Goal: Task Accomplishment & Management: Use online tool/utility

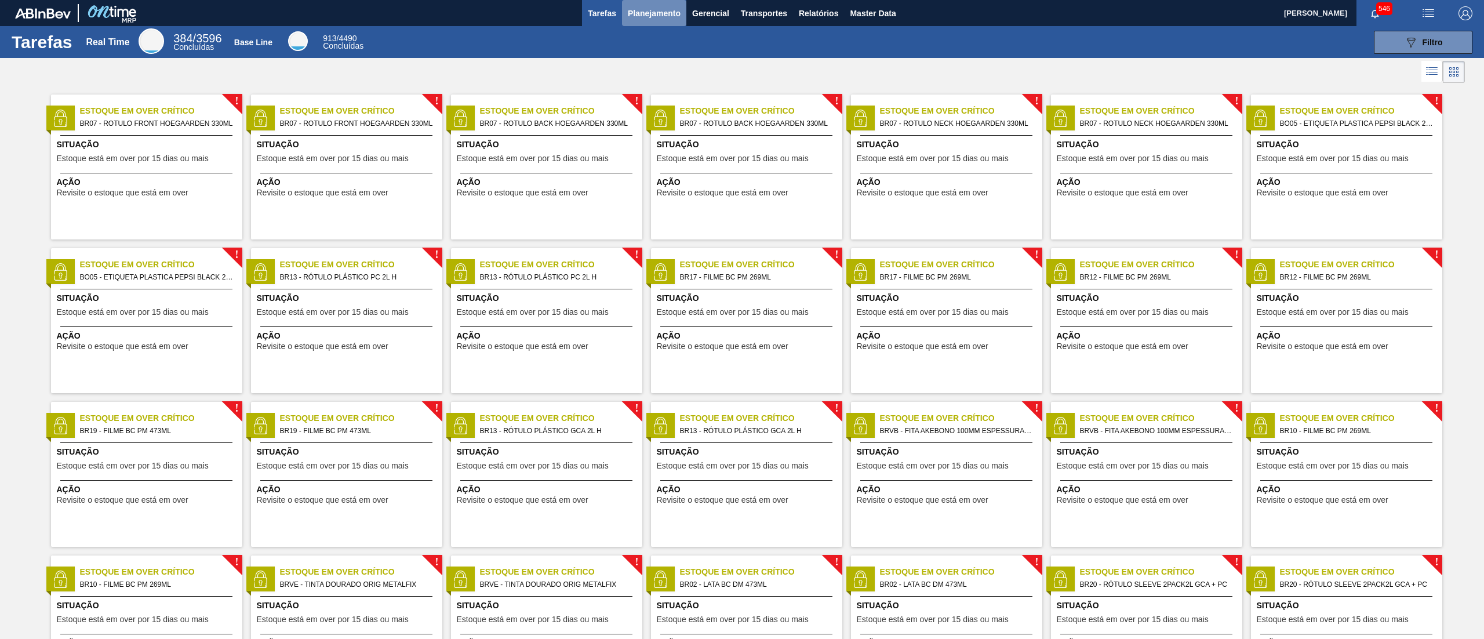
click at [638, 8] on span "Planejamento" at bounding box center [654, 13] width 53 height 14
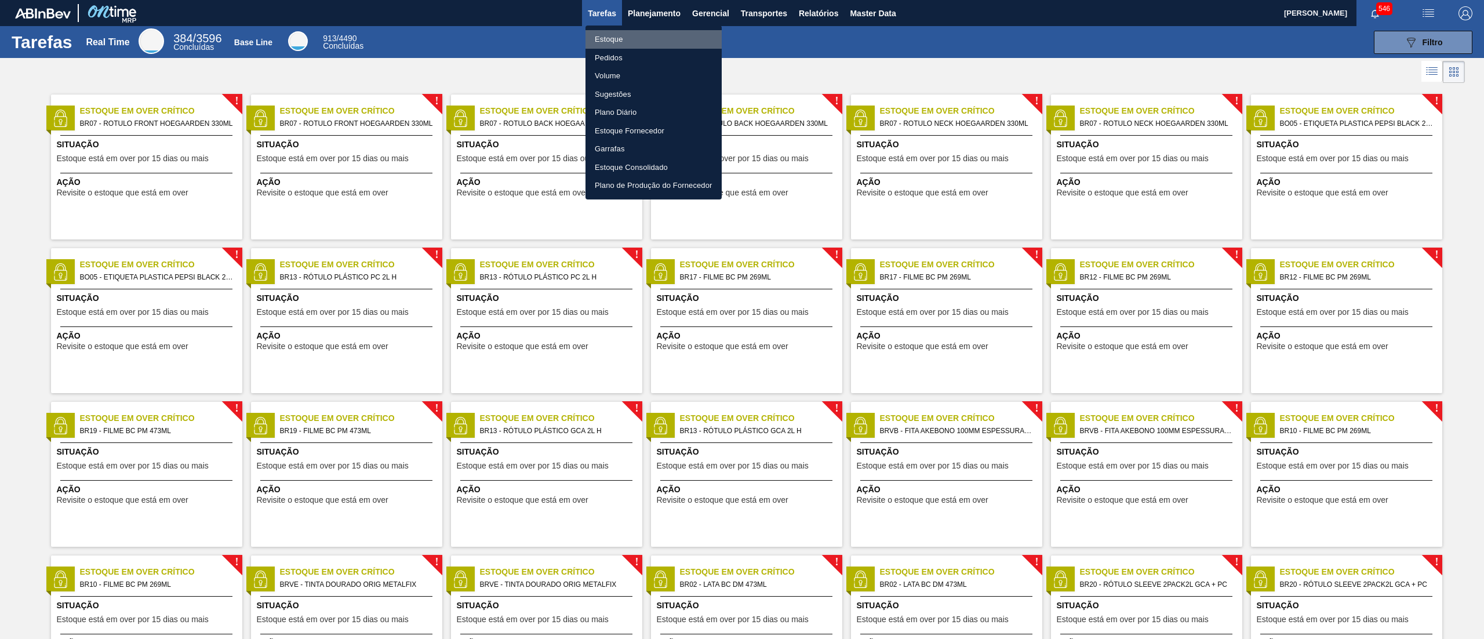
click at [626, 41] on li "Estoque" at bounding box center [653, 39] width 136 height 19
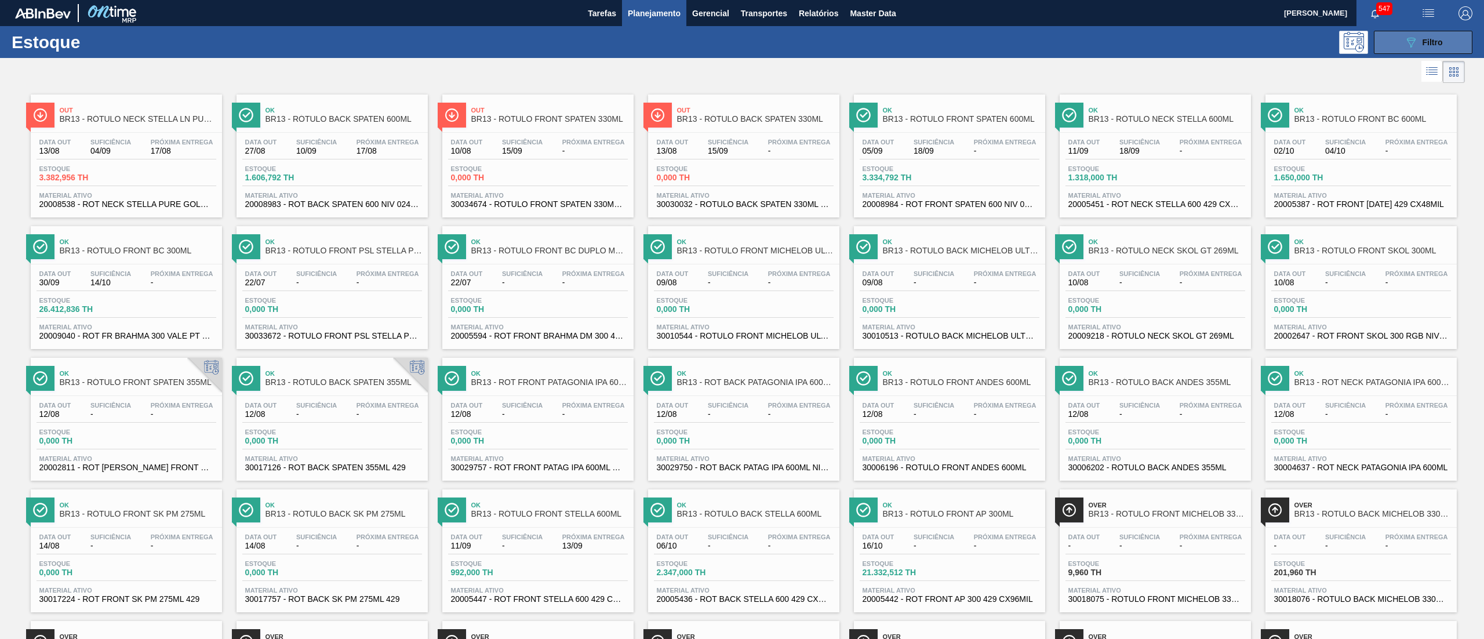
click at [1395, 37] on button "089F7B8B-B2A5-4AFE-B5C0-19BA573D28AC Filtro" at bounding box center [1423, 42] width 99 height 23
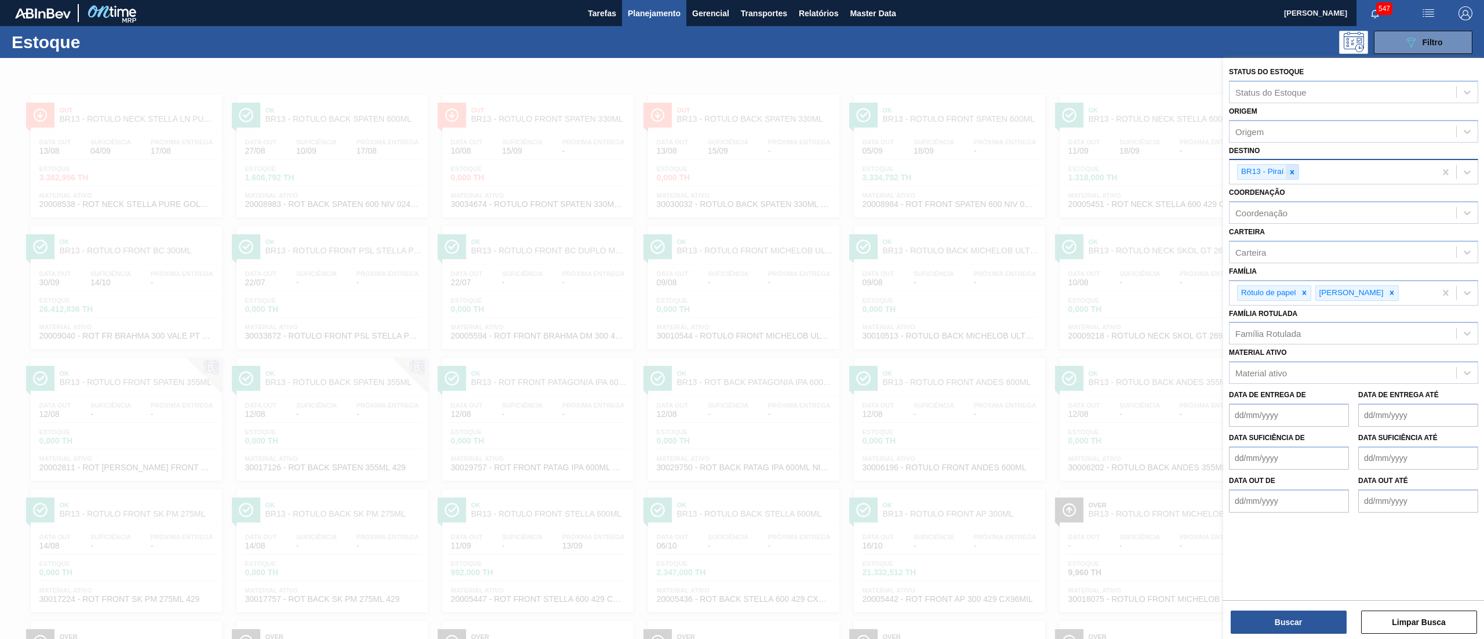
click at [1293, 172] on icon at bounding box center [1292, 172] width 4 height 4
click at [1304, 289] on icon at bounding box center [1304, 290] width 4 height 4
click at [1305, 289] on div "Rótulo Papel" at bounding box center [1332, 290] width 206 height 24
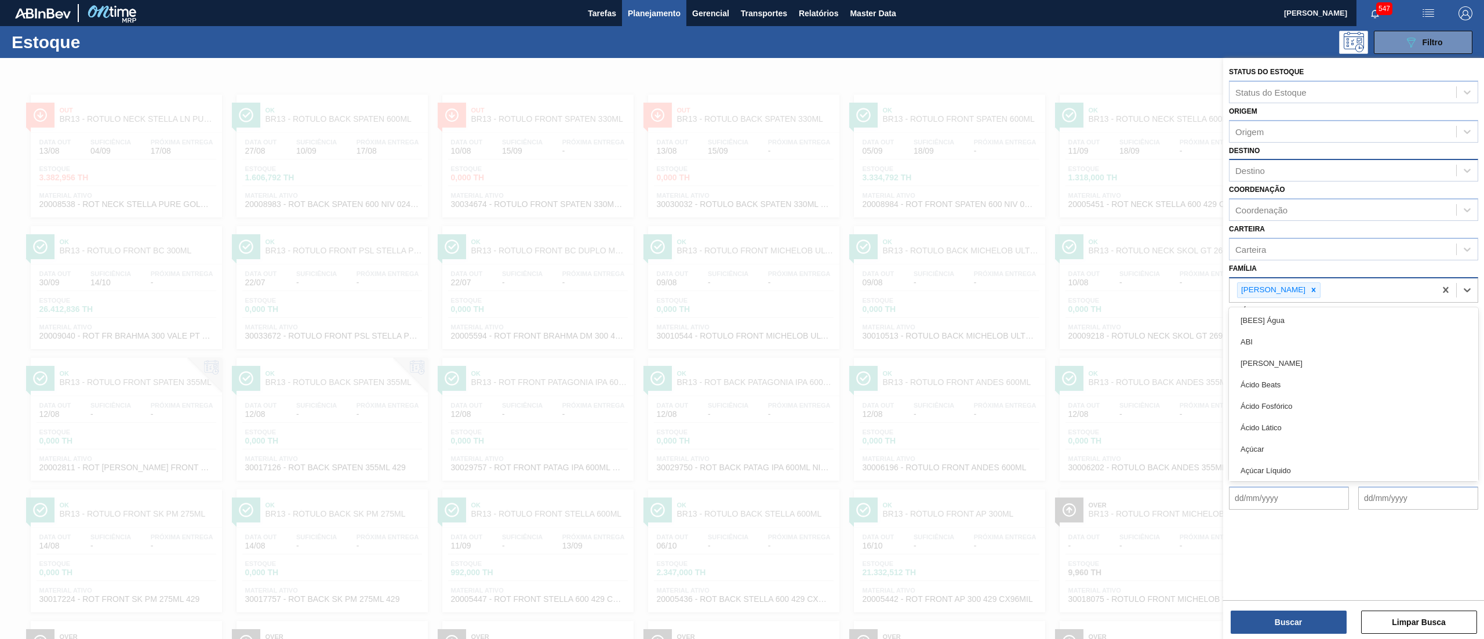
click at [1301, 289] on div "[PERSON_NAME]" at bounding box center [1278, 290] width 83 height 16
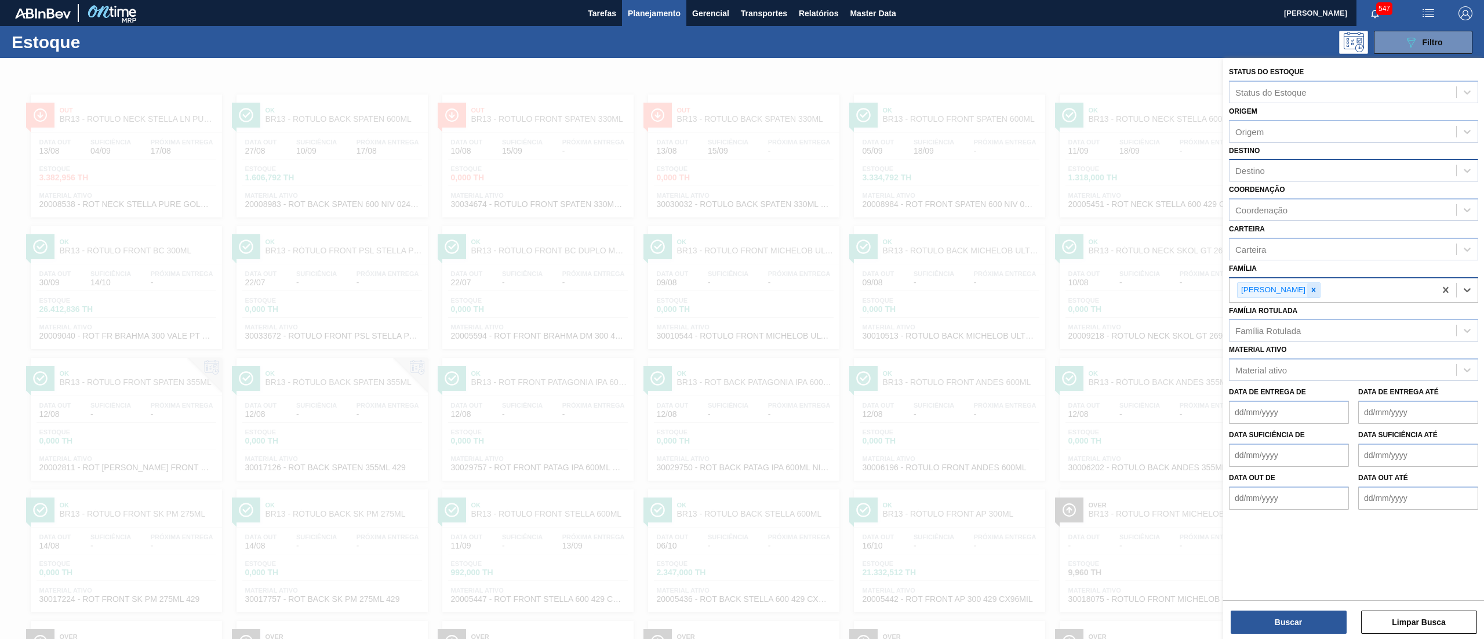
click at [1309, 286] on icon at bounding box center [1313, 290] width 8 height 8
click at [1244, 173] on div "Destino" at bounding box center [1250, 171] width 30 height 10
type input "rótulos"
click at [1257, 198] on div "BRVB - Rótulos" at bounding box center [1353, 198] width 249 height 21
click at [1294, 613] on button "Buscar" at bounding box center [1289, 621] width 116 height 23
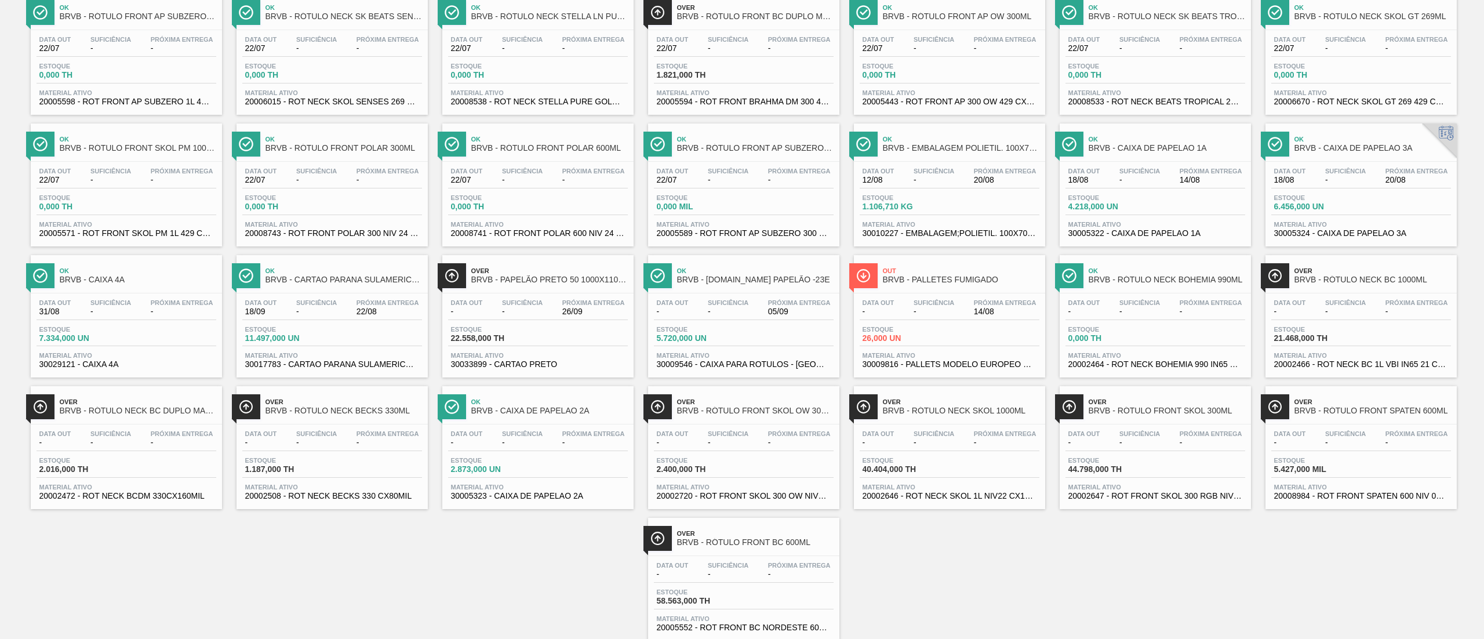
scroll to position [532, 0]
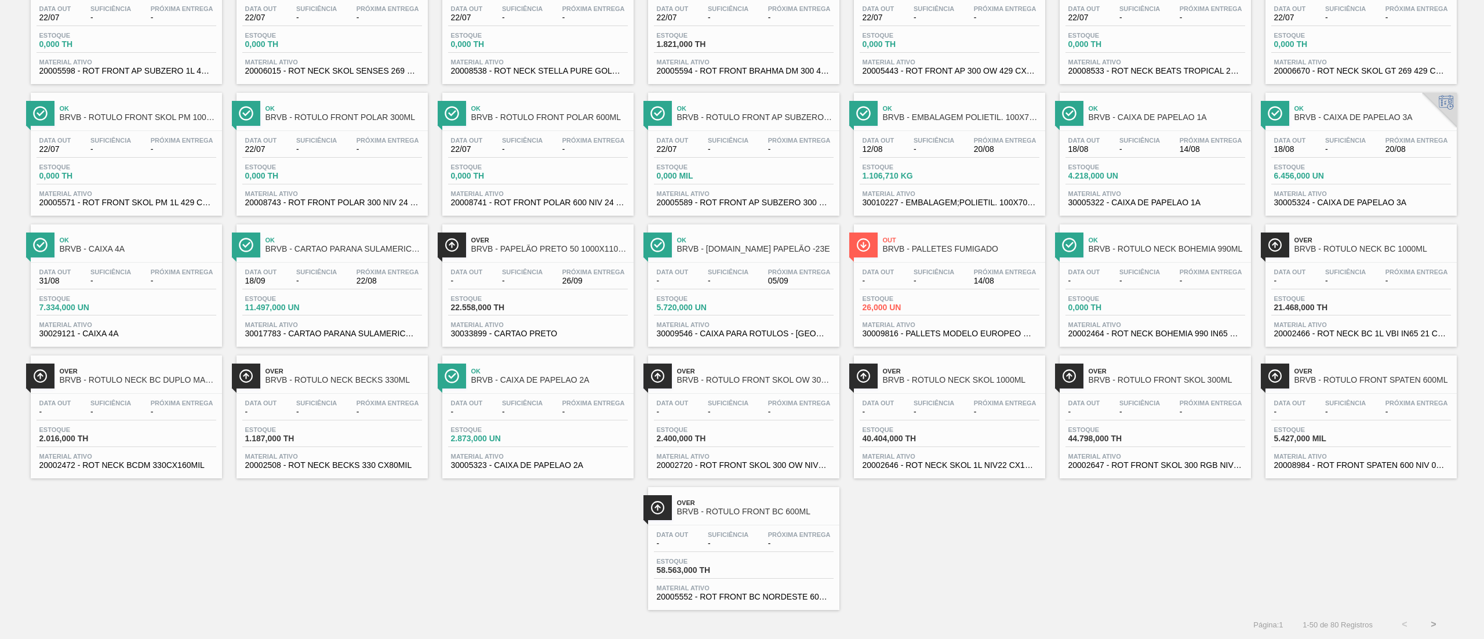
click at [1440, 623] on button ">" at bounding box center [1433, 624] width 29 height 29
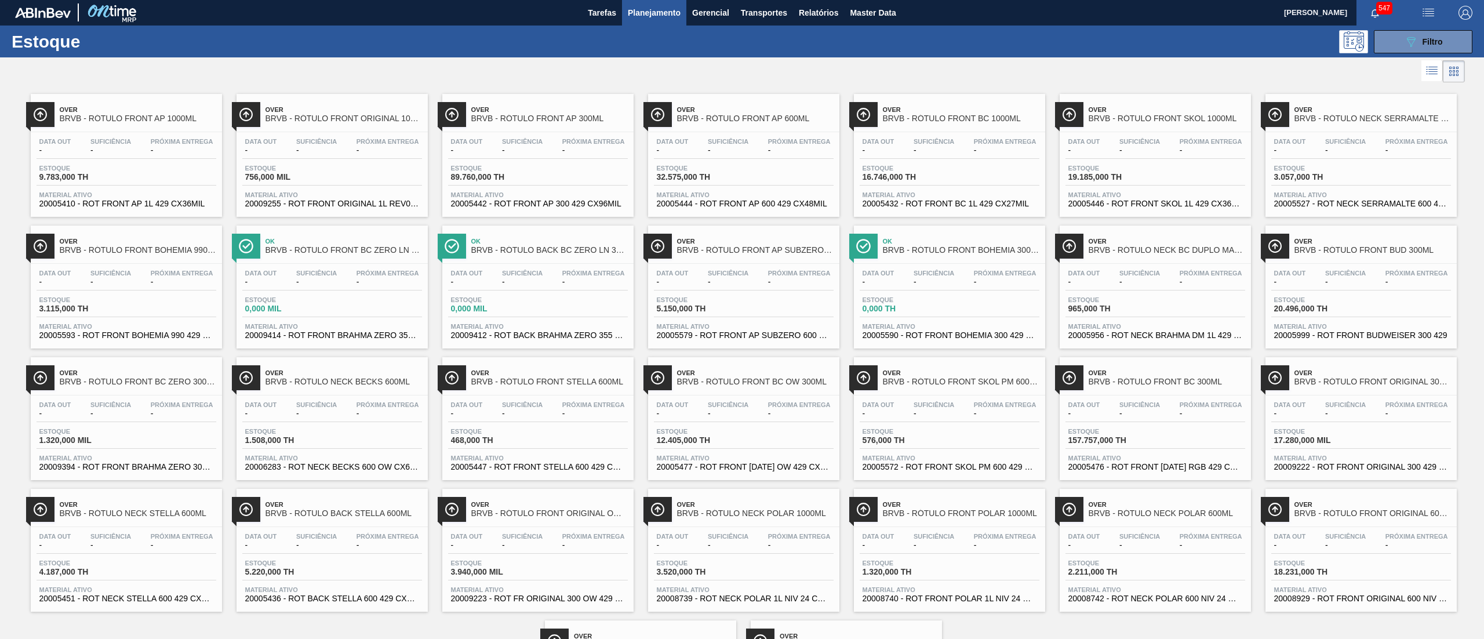
scroll to position [0, 0]
click at [1402, 24] on div "548" at bounding box center [1382, 13] width 53 height 26
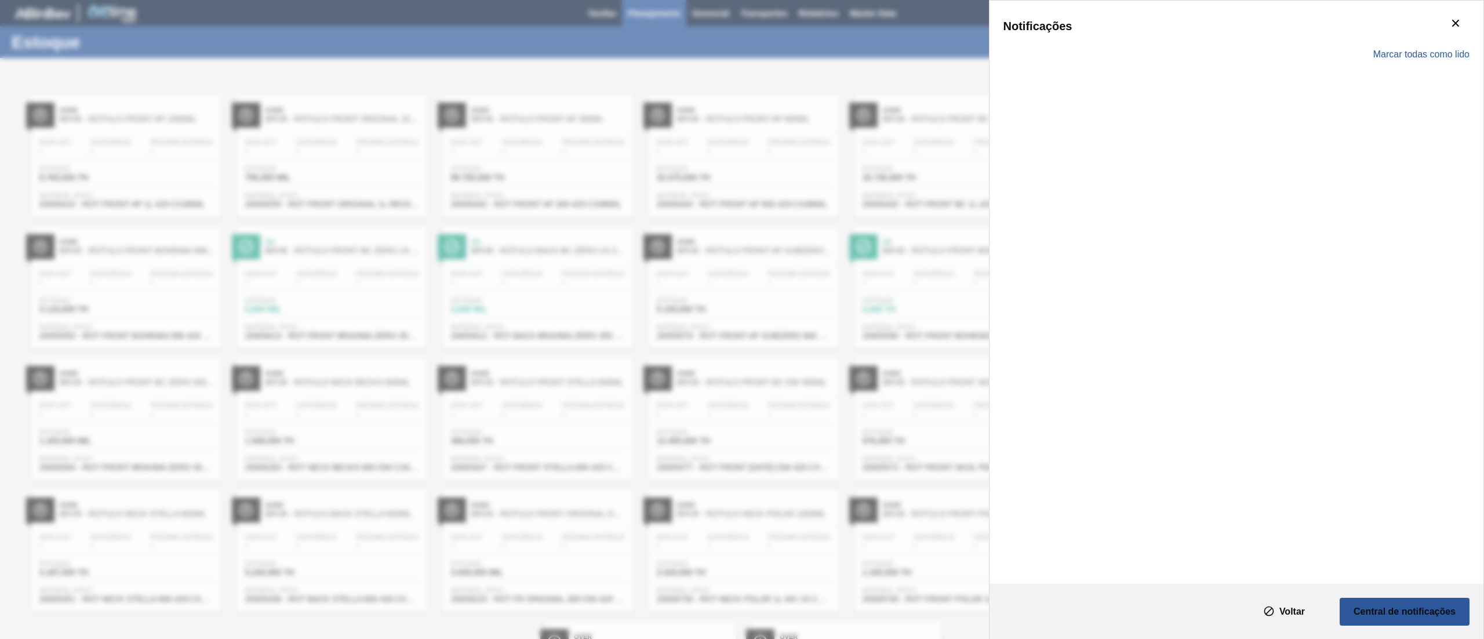
drag, startPoint x: 780, startPoint y: 30, endPoint x: 854, endPoint y: 34, distance: 74.3
click at [782, 30] on div "Notificações Marcar todas como lido" at bounding box center [742, 319] width 1484 height 639
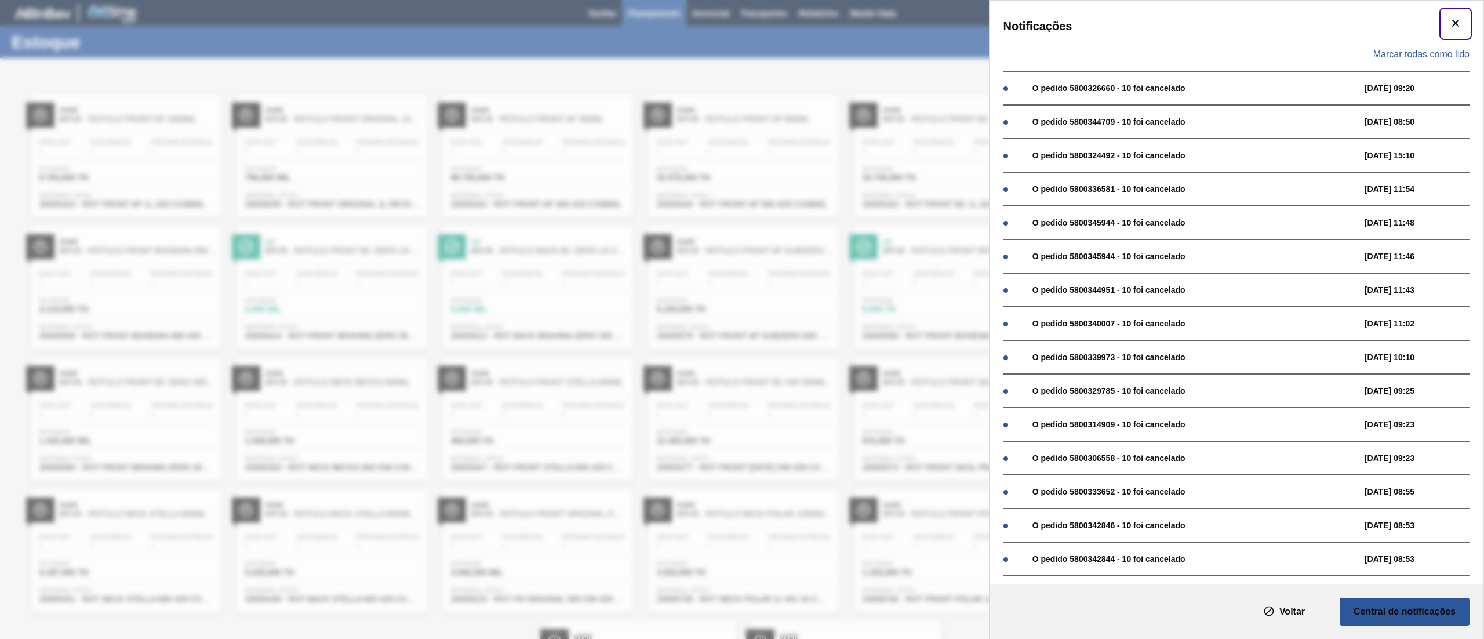
click at [1449, 14] on button "botão de ícone" at bounding box center [1456, 24] width 28 height 28
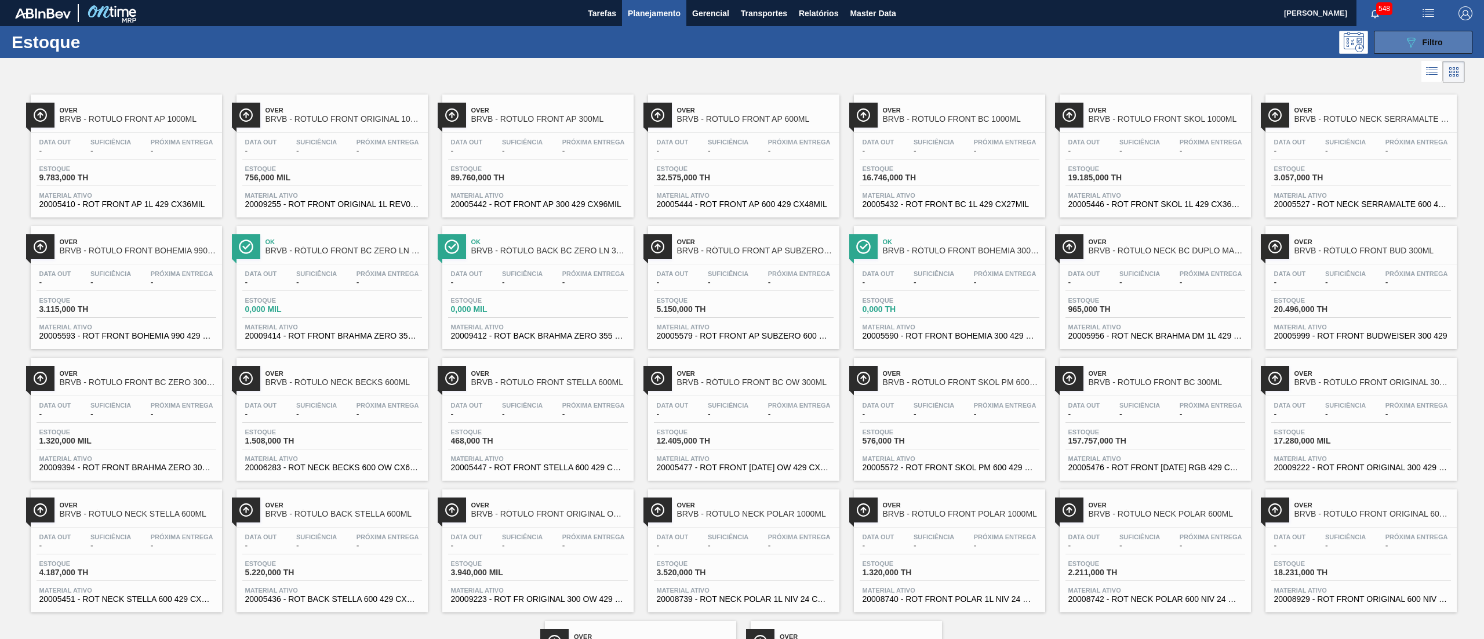
click at [1413, 32] on button "089F7B8B-B2A5-4AFE-B5C0-19BA573D28AC Filtro" at bounding box center [1423, 42] width 99 height 23
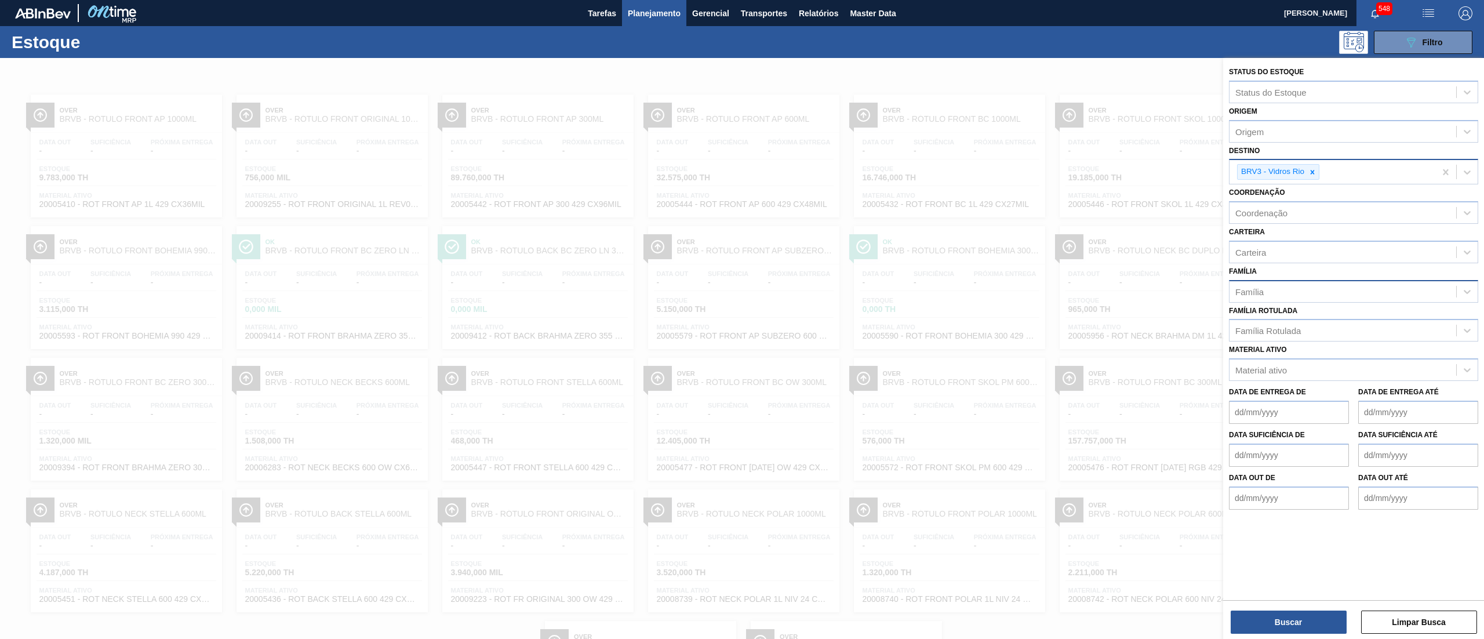
click at [1305, 169] on div "BRV3 - Vidros Rio" at bounding box center [1271, 172] width 68 height 14
click at [1306, 168] on div "BRV3 - Vidros Rio" at bounding box center [1278, 172] width 82 height 16
click at [1311, 168] on icon at bounding box center [1312, 172] width 8 height 8
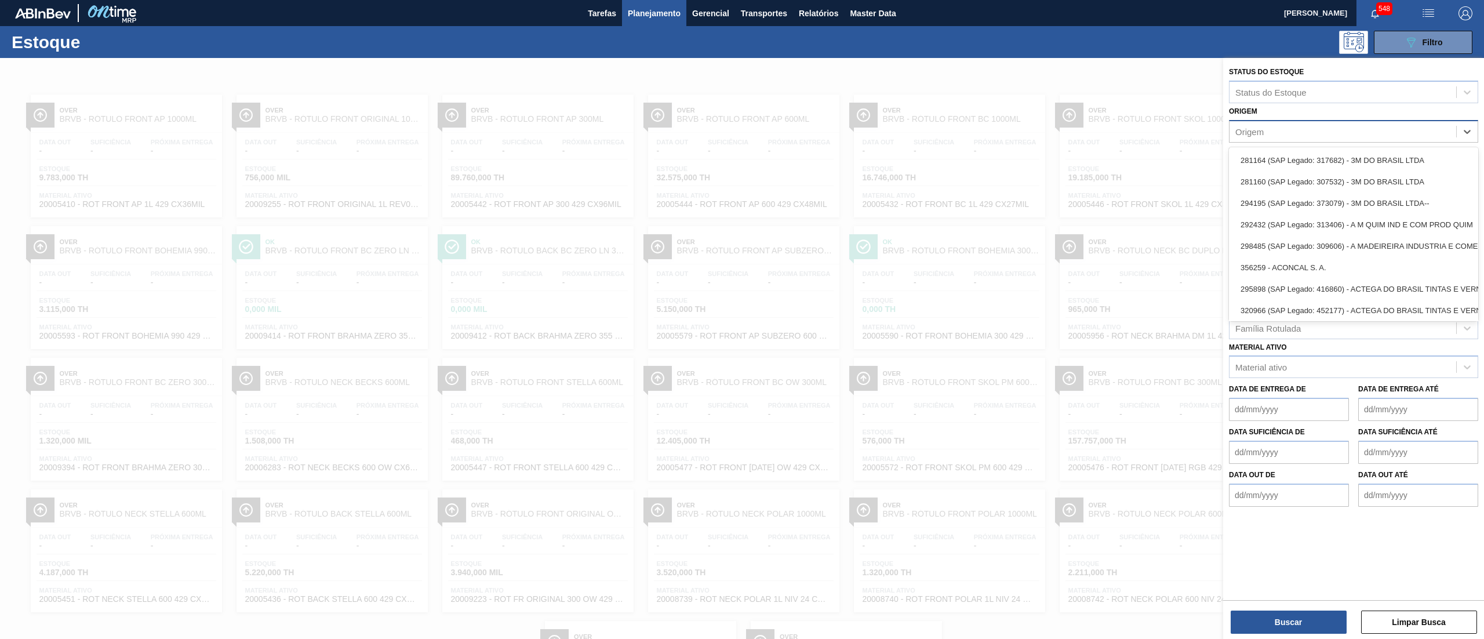
click at [1264, 132] on div "Origem" at bounding box center [1342, 131] width 227 height 17
type input "sher"
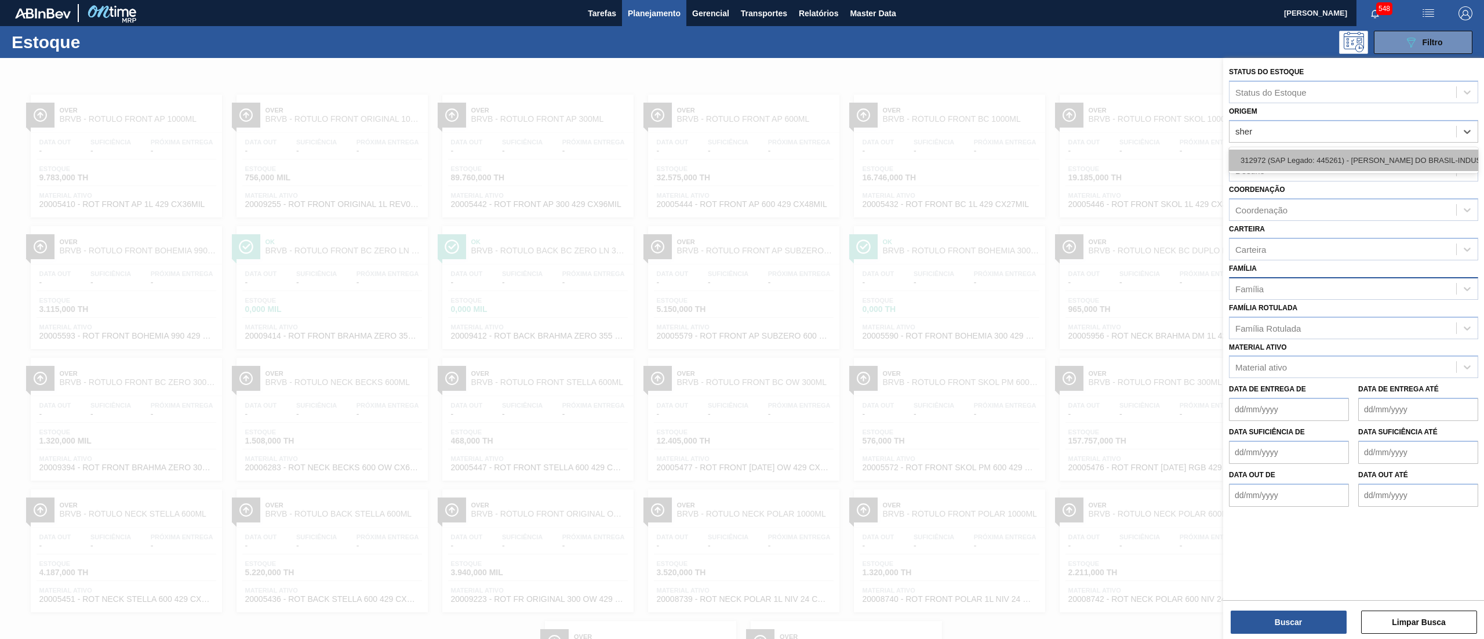
click at [1257, 155] on div "312972 (SAP Legado: 445261) - SHERWIN-WILLIAMS DO BRASIL-INDUSTRIA E COMERCIO L…" at bounding box center [1353, 160] width 249 height 21
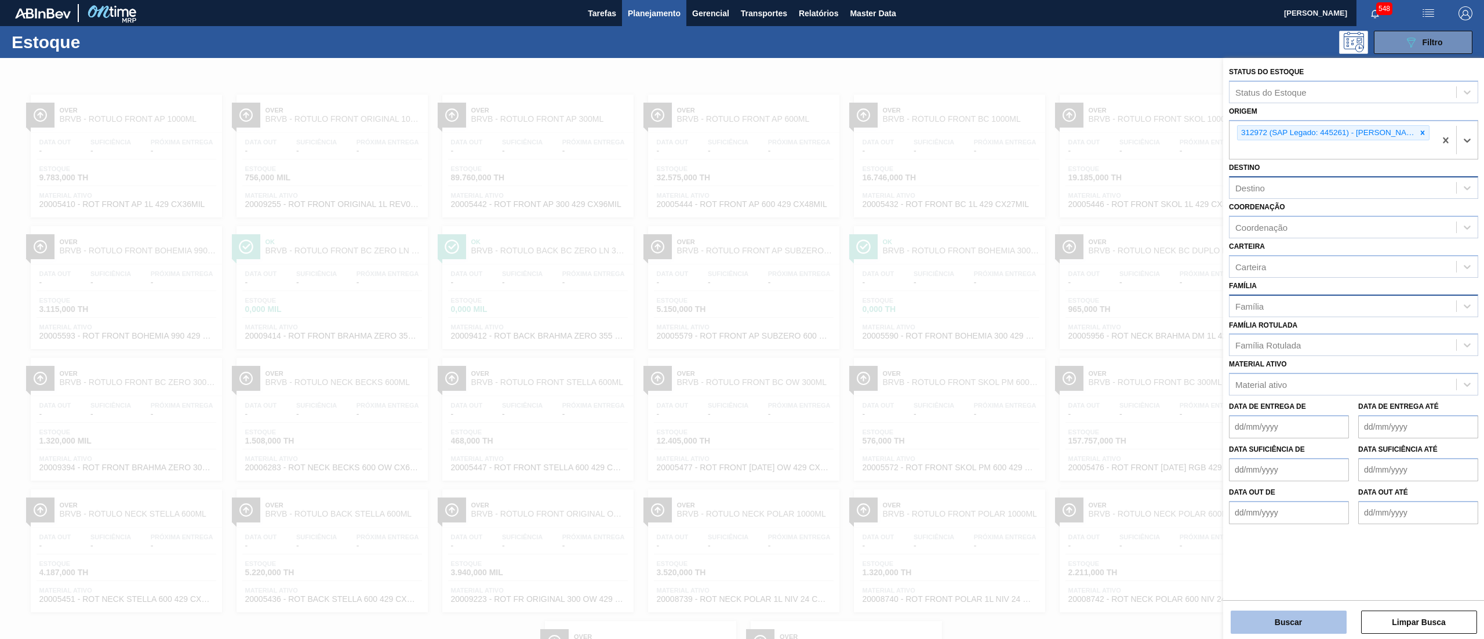
click at [1311, 620] on button "Buscar" at bounding box center [1289, 621] width 116 height 23
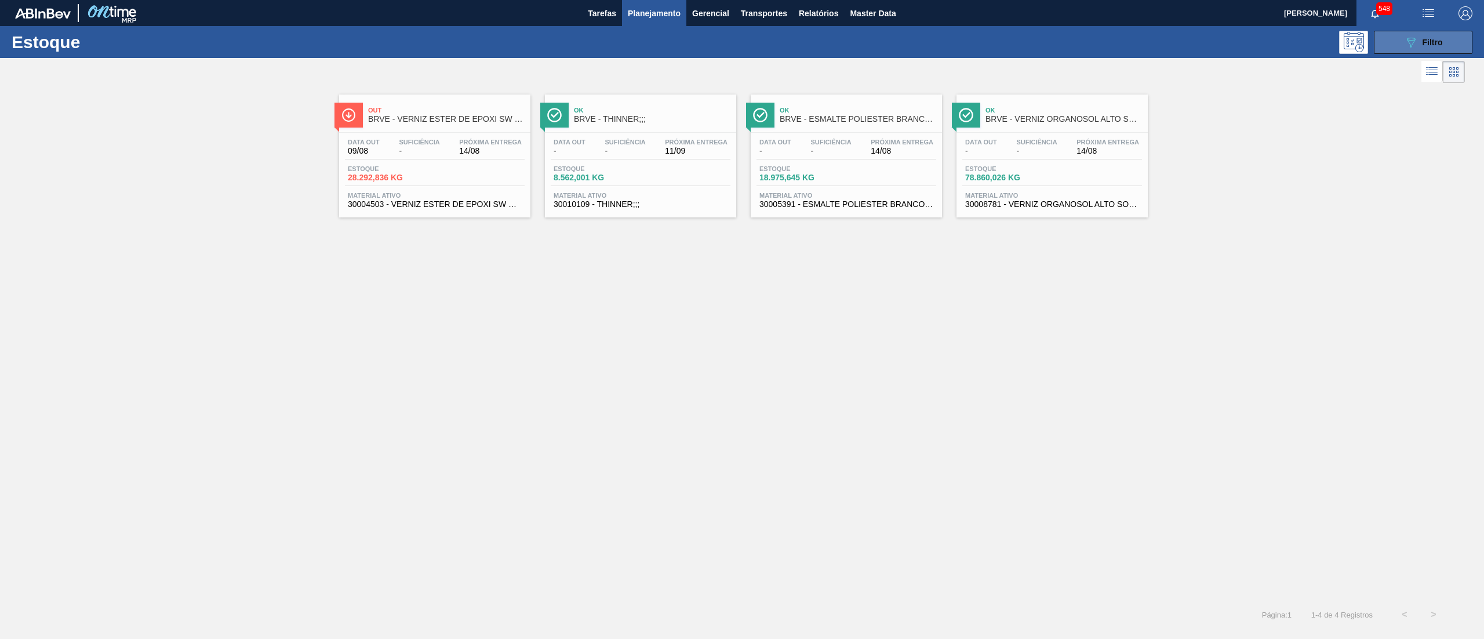
click at [1433, 39] on span "Filtro" at bounding box center [1432, 42] width 20 height 9
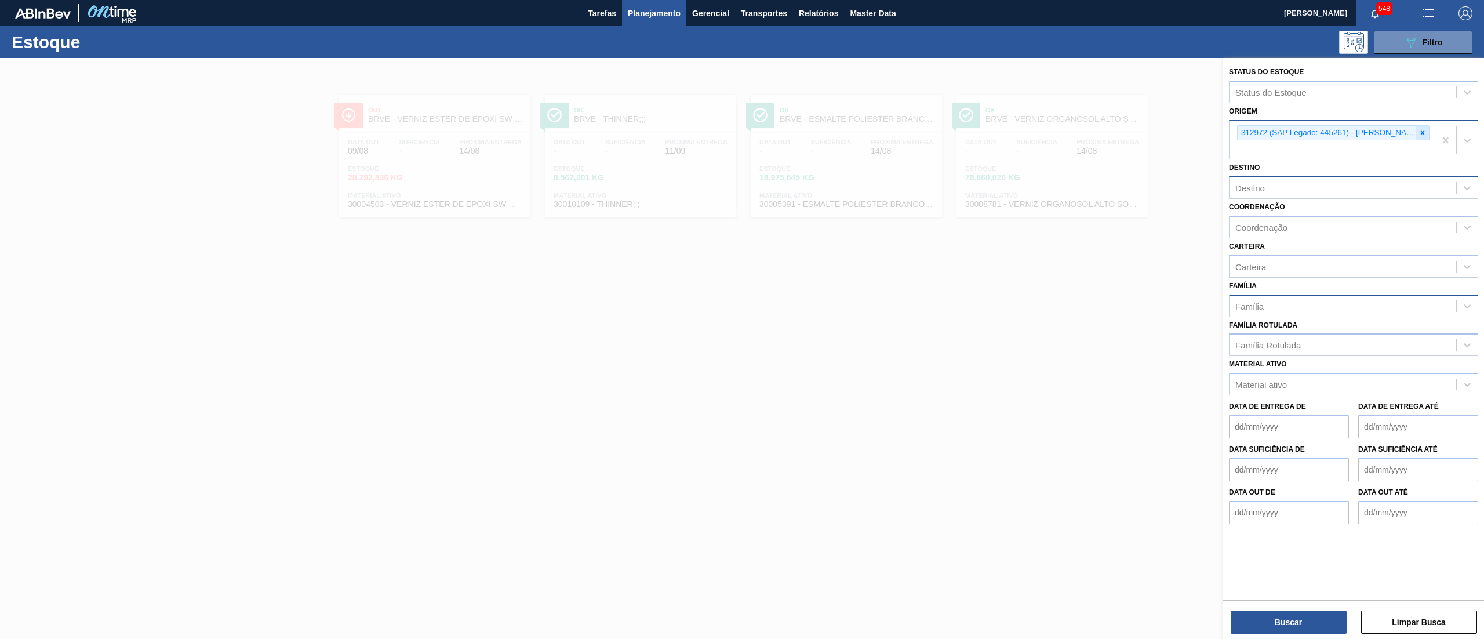
click at [1426, 131] on icon at bounding box center [1422, 133] width 8 height 8
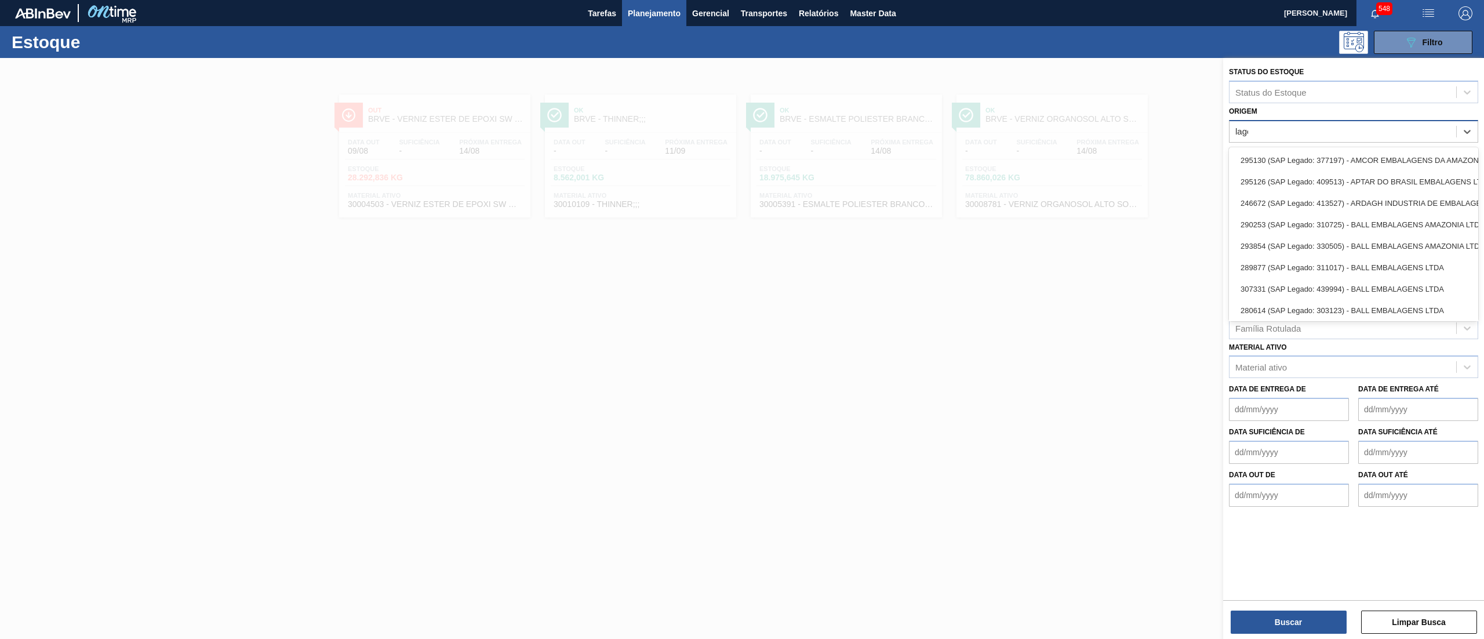
type input "lages"
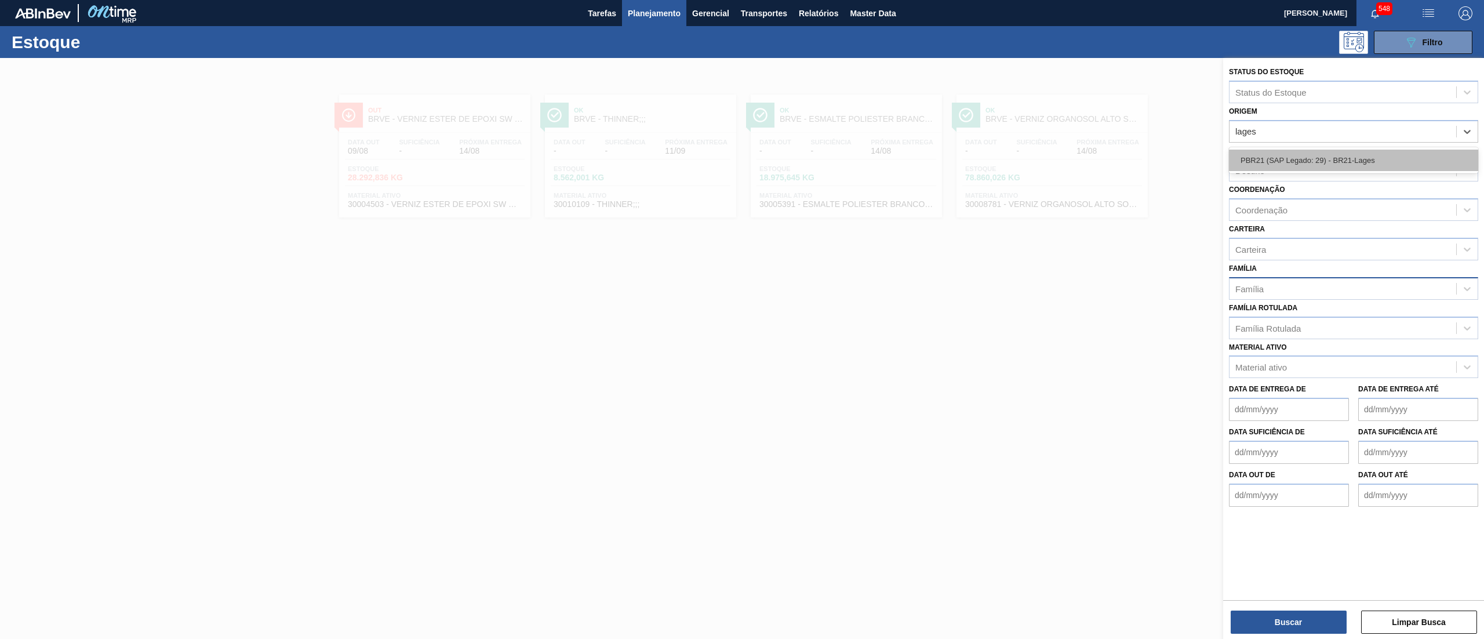
click at [1380, 150] on div "PBR21 (SAP Legado: 29) - BR21-Lages" at bounding box center [1353, 160] width 249 height 21
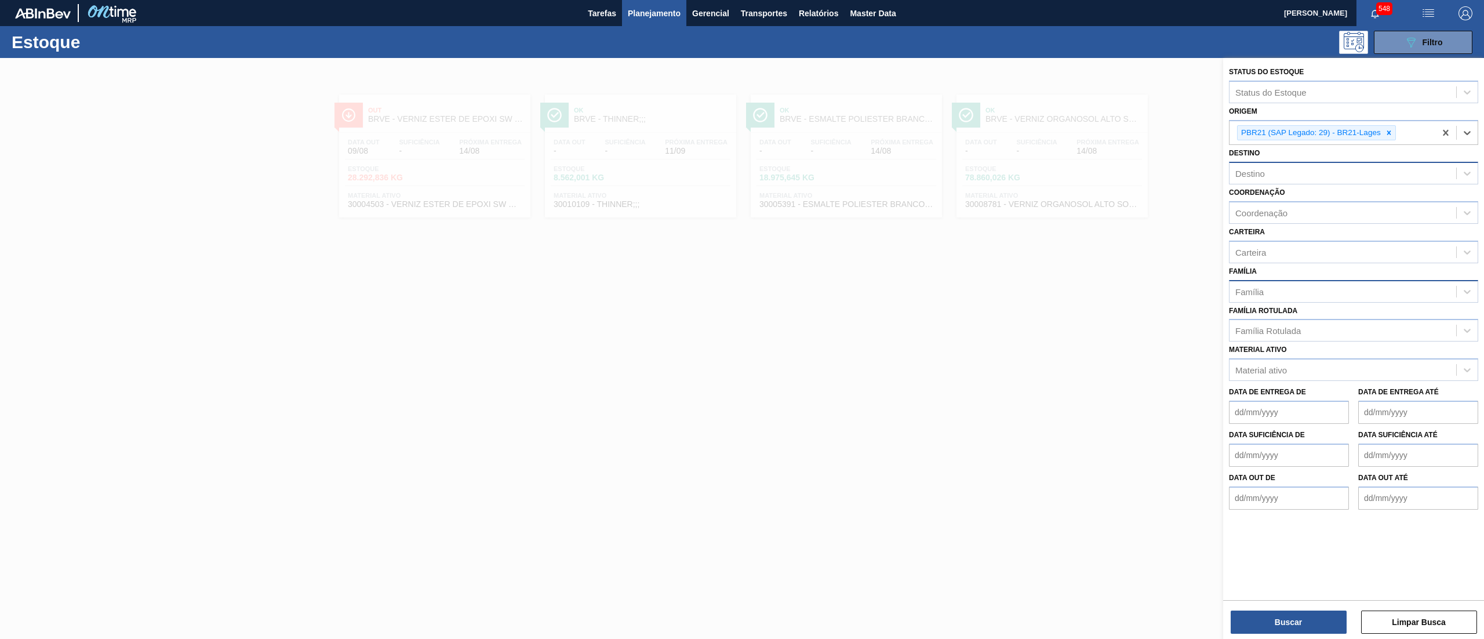
click at [1242, 290] on div "Família" at bounding box center [1249, 291] width 28 height 10
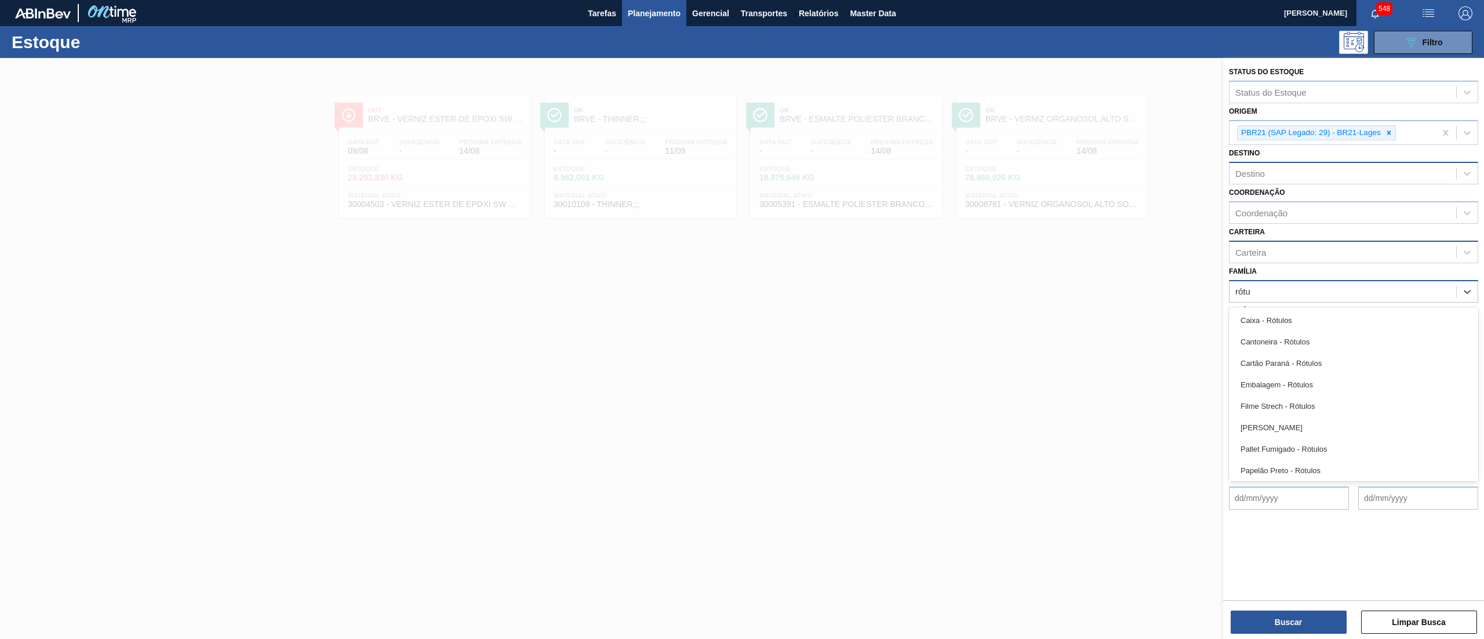
type input "rótu"
click at [1246, 247] on div "Carteira" at bounding box center [1250, 252] width 31 height 10
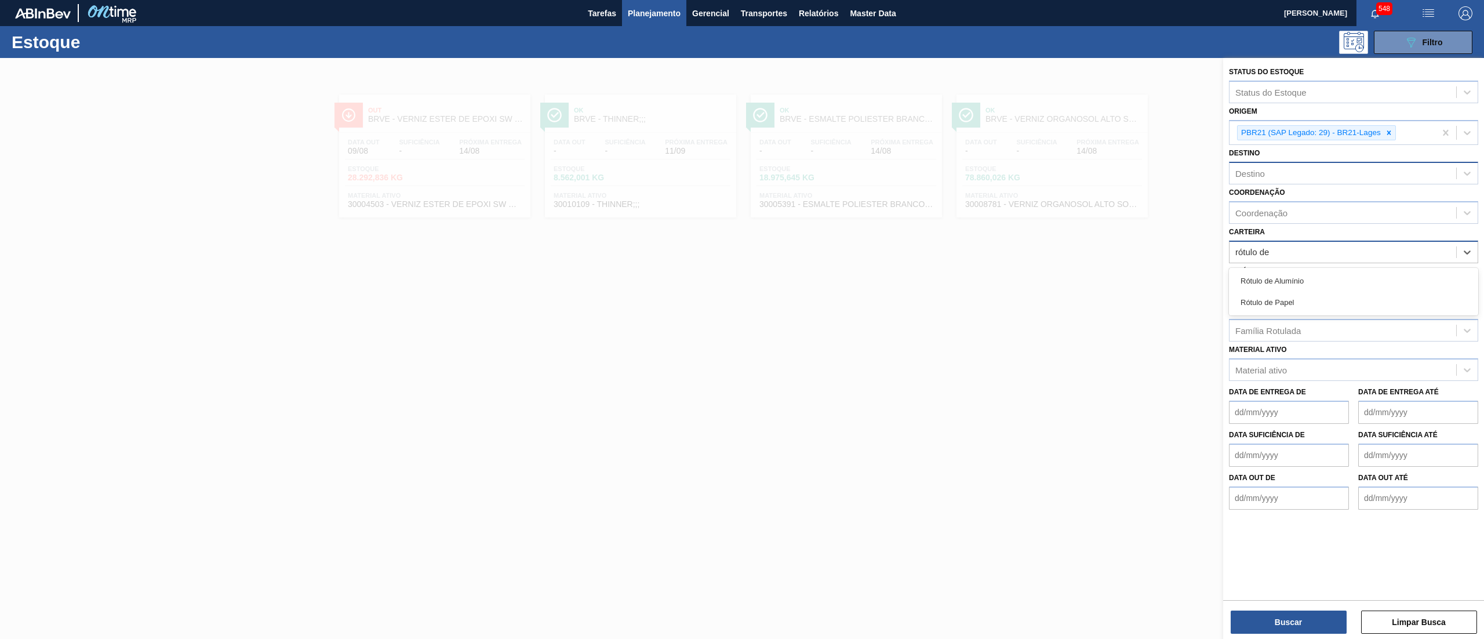
type input "rótulo de"
click at [1289, 299] on div "Rótulo de Papel" at bounding box center [1353, 302] width 249 height 21
type input "rótulo pap"
drag, startPoint x: 1287, startPoint y: 290, endPoint x: 1282, endPoint y: 285, distance: 7.0
click at [1282, 285] on div "[PERSON_NAME]" at bounding box center [1353, 283] width 249 height 21
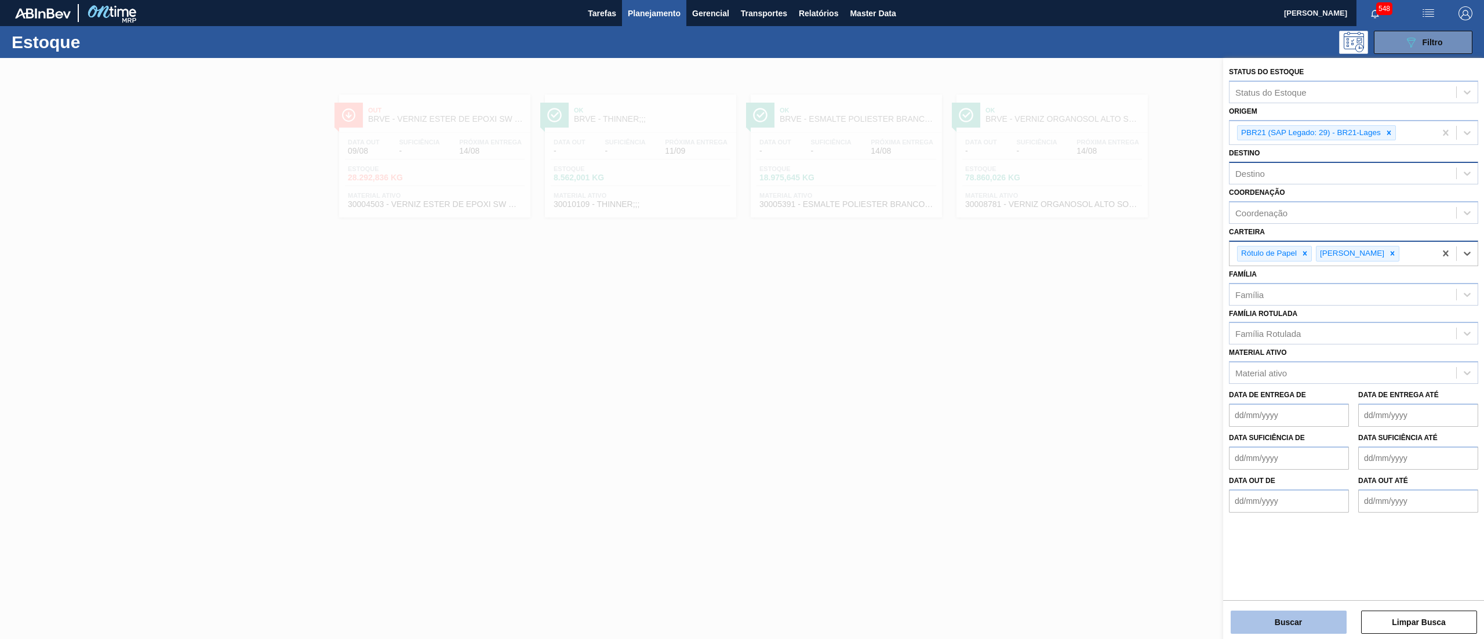
click at [1251, 613] on button "Buscar" at bounding box center [1289, 621] width 116 height 23
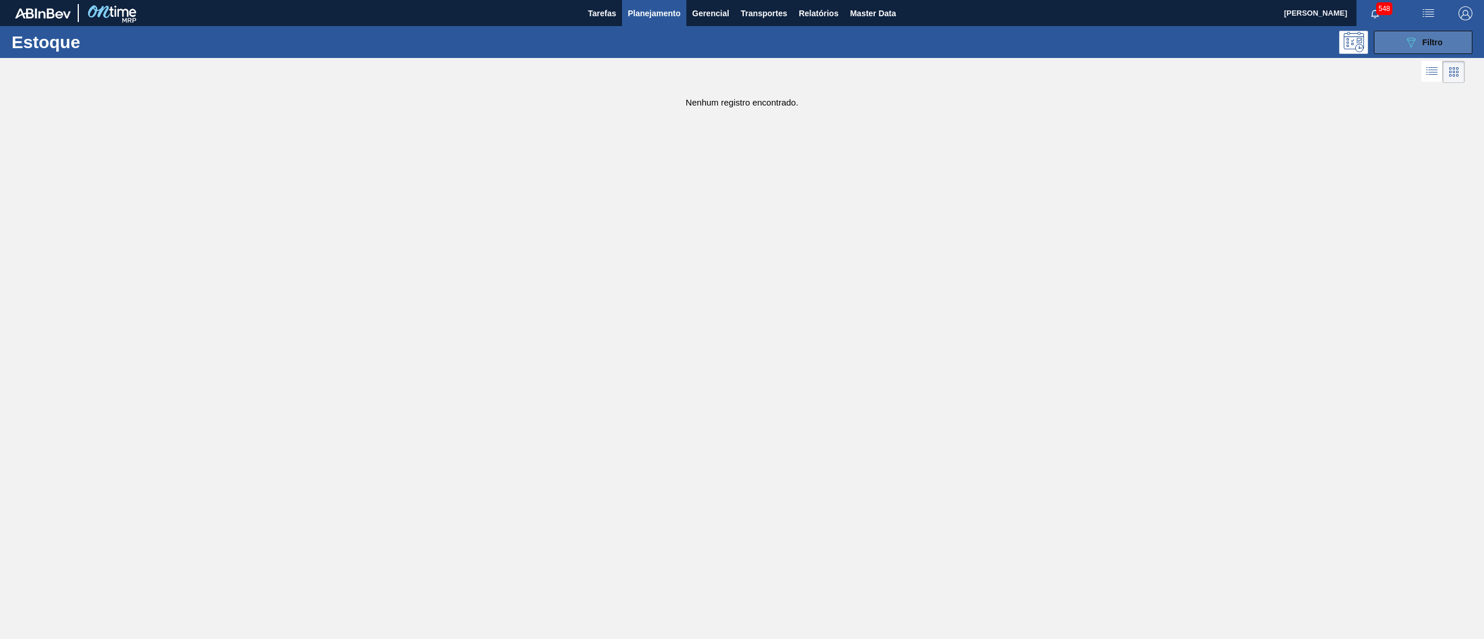
click at [1388, 39] on button "089F7B8B-B2A5-4AFE-B5C0-19BA573D28AC Filtro" at bounding box center [1423, 42] width 99 height 23
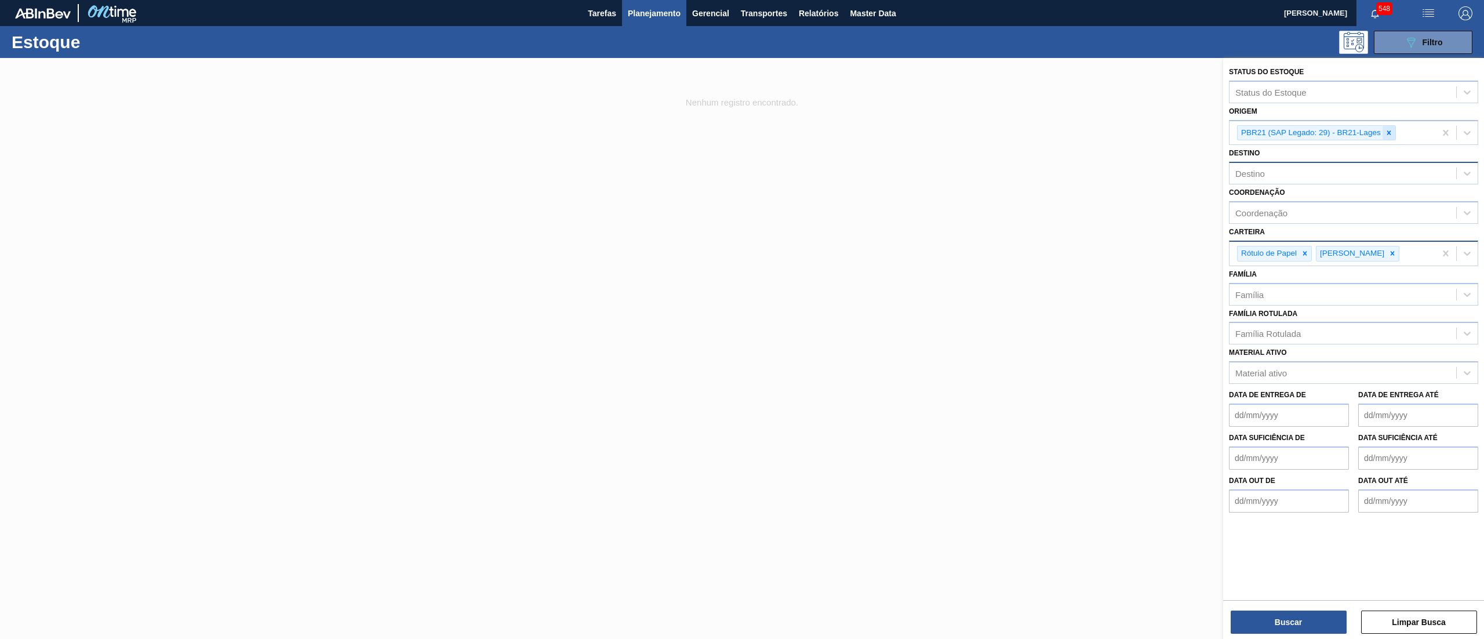
click at [1391, 126] on div at bounding box center [1388, 133] width 13 height 14
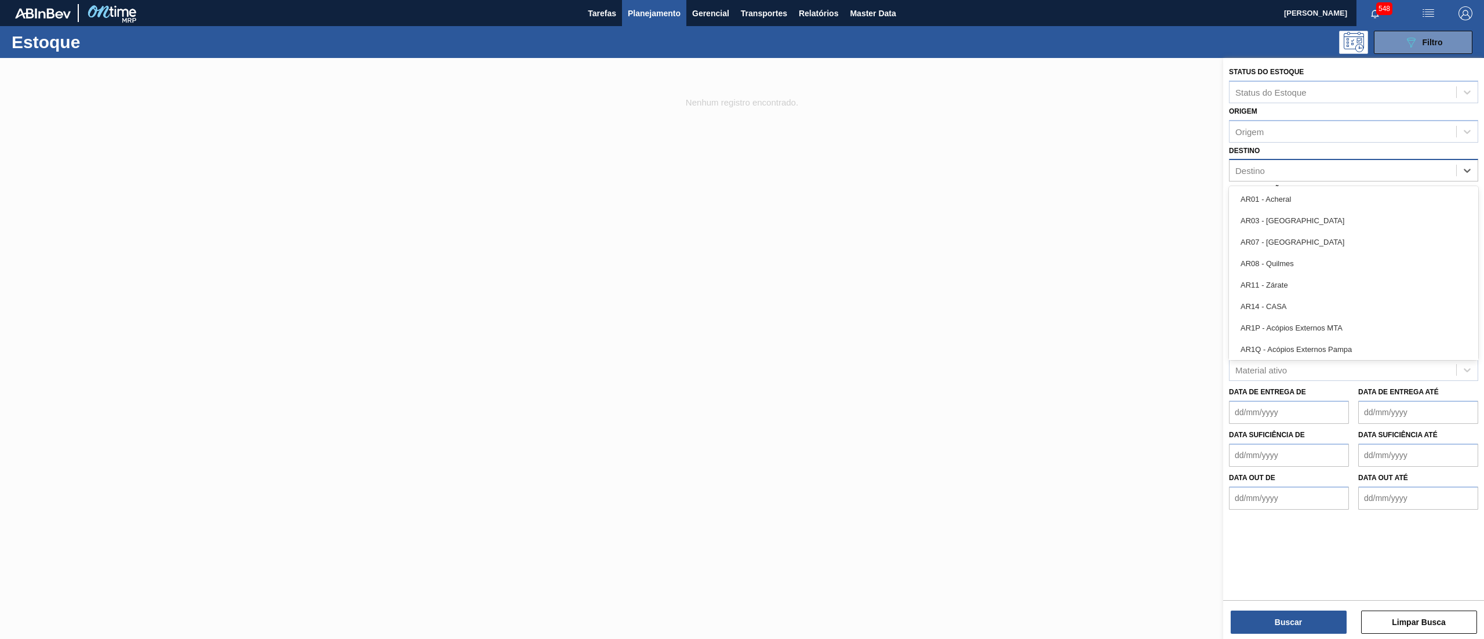
click at [1293, 165] on div "Destino" at bounding box center [1342, 170] width 227 height 17
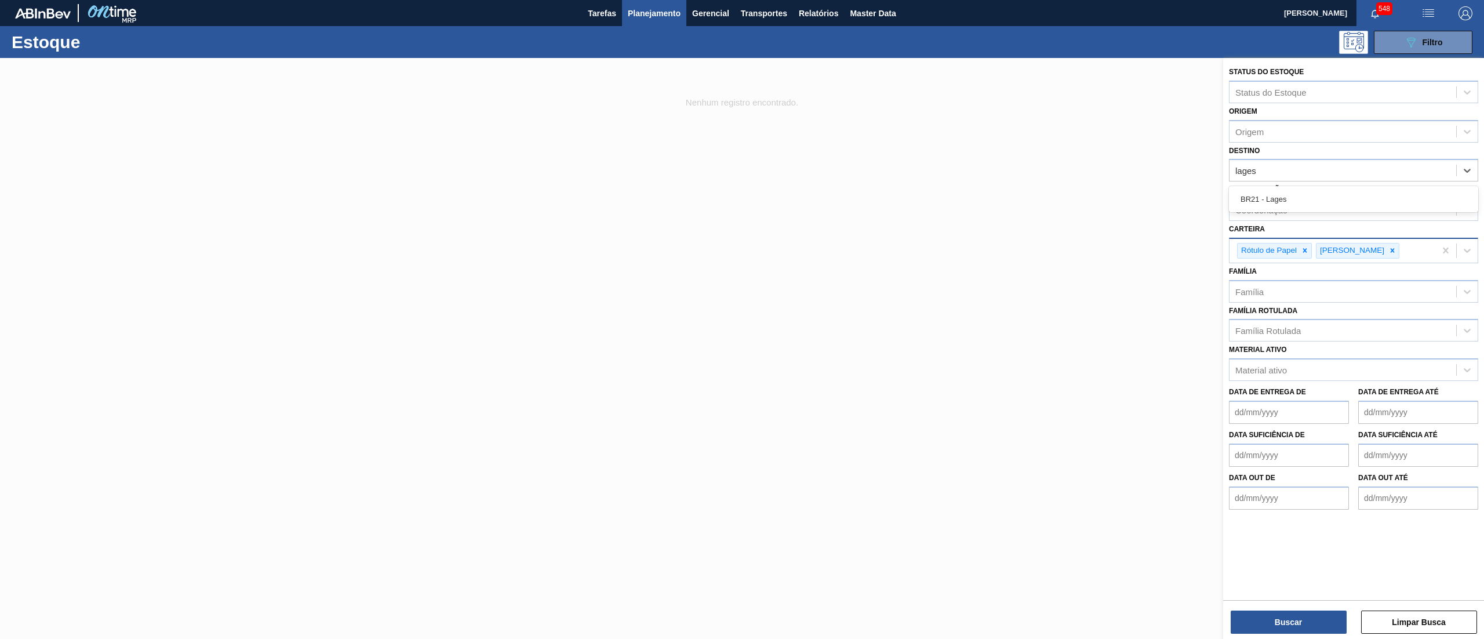
type input "lages"
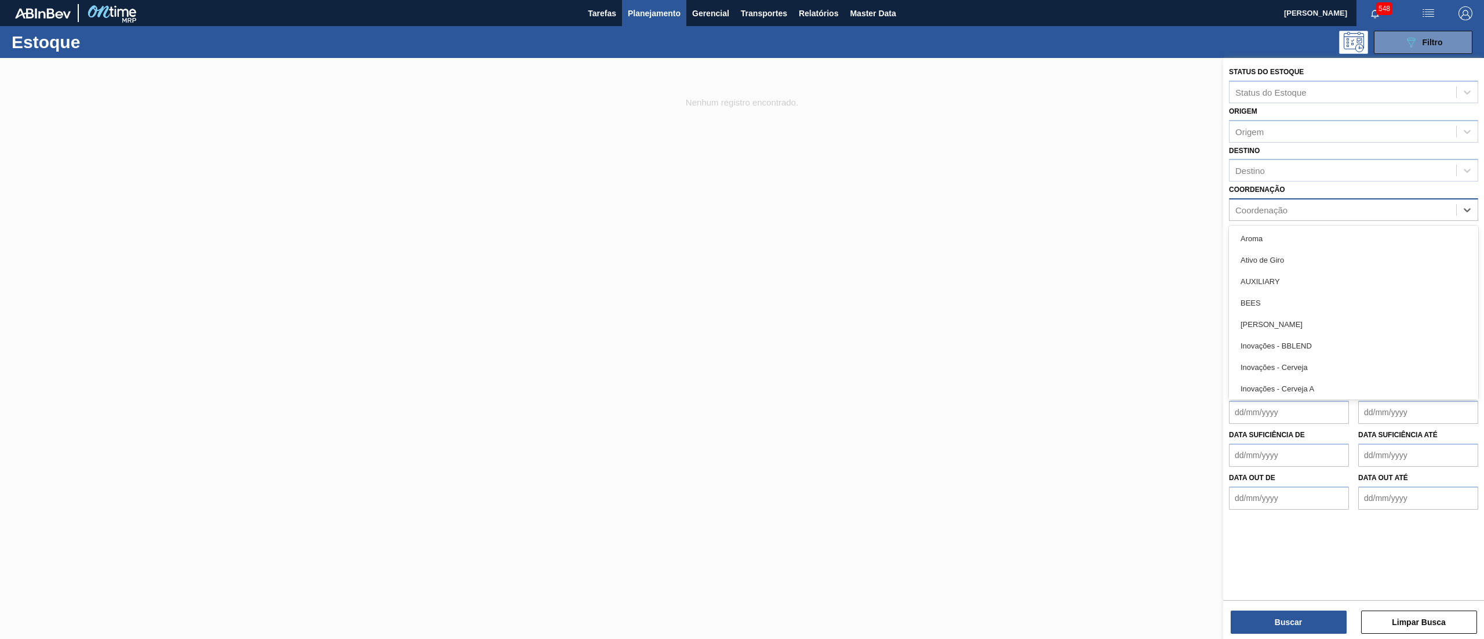
drag, startPoint x: 1264, startPoint y: 213, endPoint x: 1262, endPoint y: 196, distance: 16.3
click at [1264, 206] on div "Coordenação" at bounding box center [1261, 210] width 52 height 10
click at [1262, 196] on div "Coordenação option Aroma focused, 1 of 36. 36 results available. Use Up and Dow…" at bounding box center [1353, 200] width 249 height 39
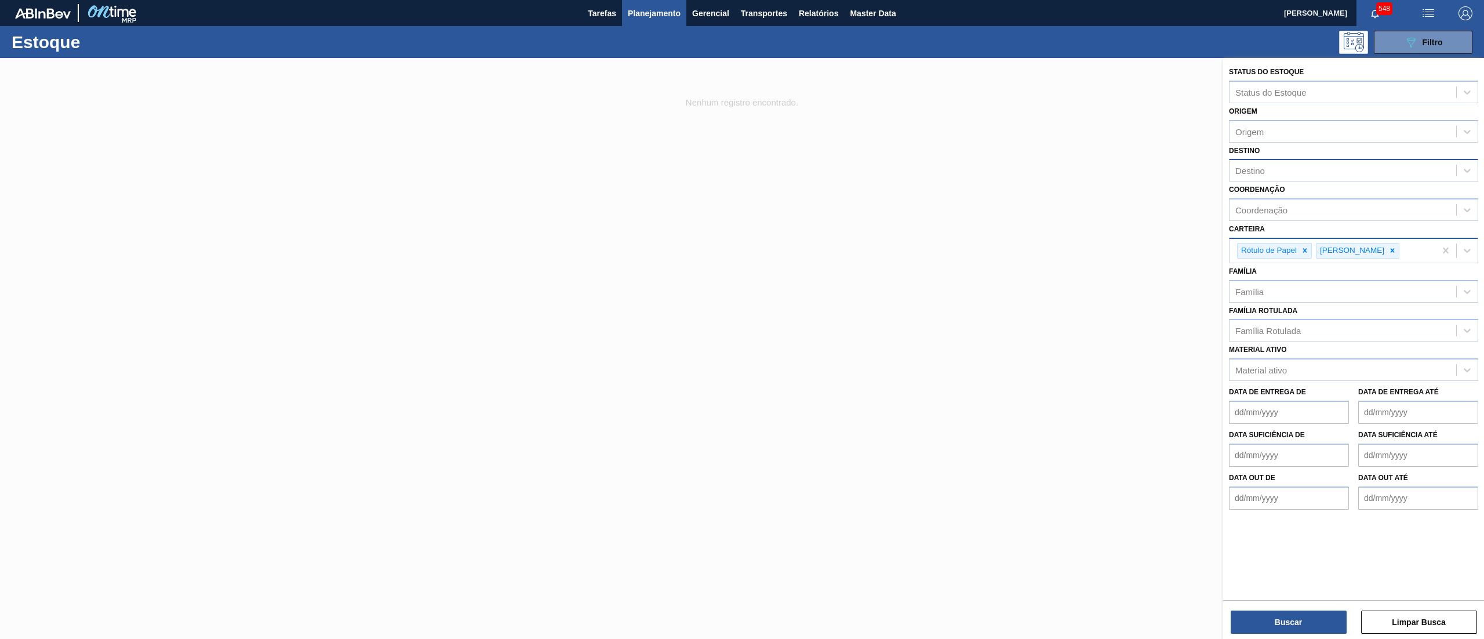
click at [1255, 164] on div "Destino" at bounding box center [1342, 170] width 227 height 17
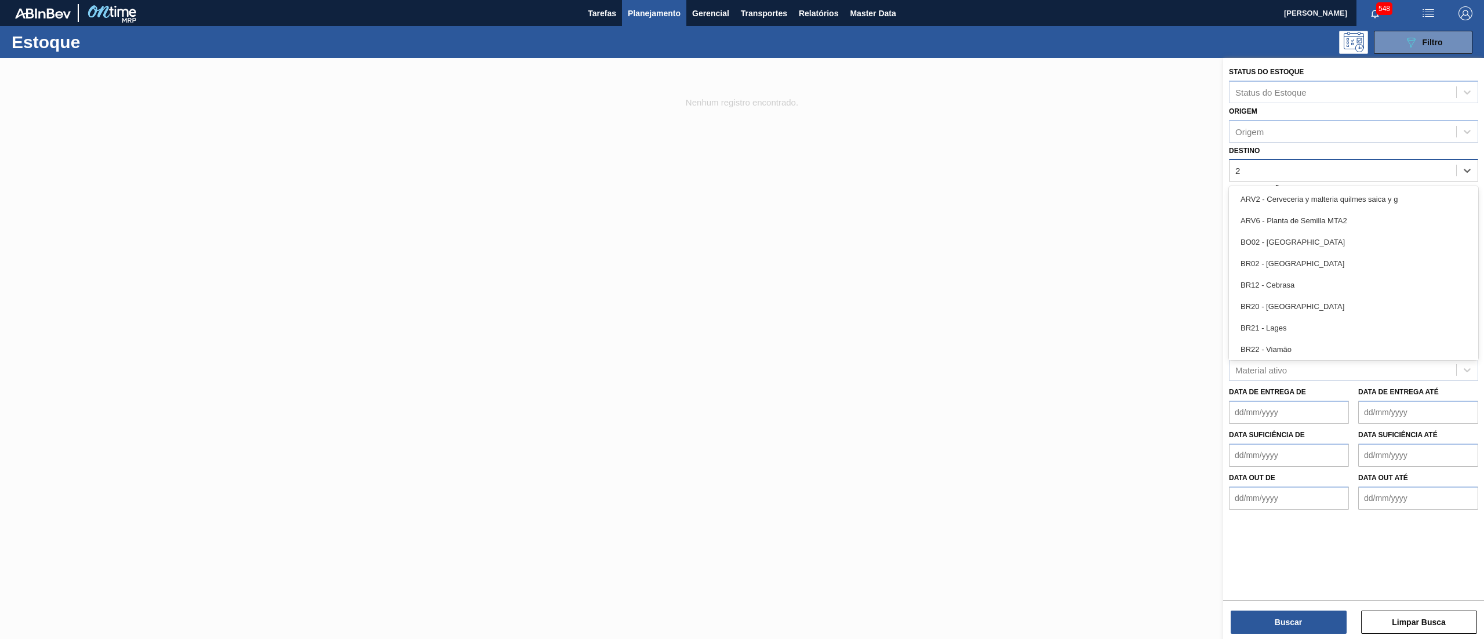
type input "21"
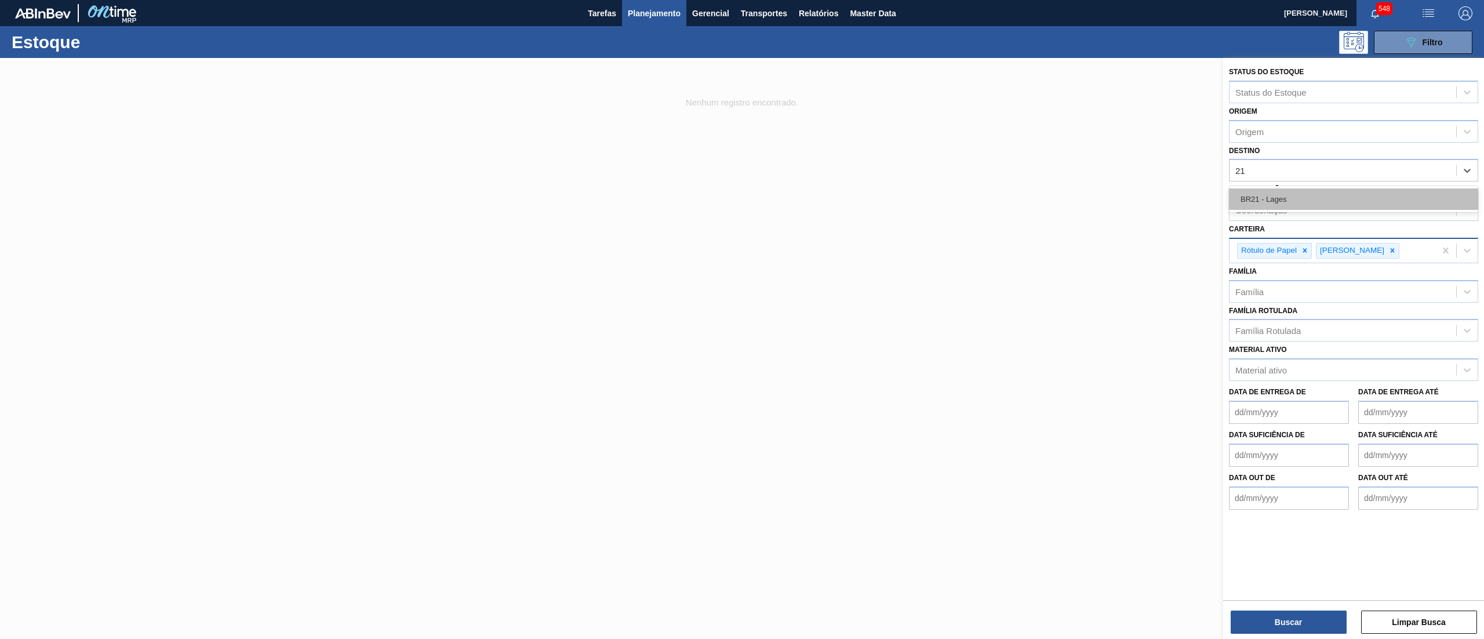
click at [1266, 194] on div "BR21 - Lages" at bounding box center [1353, 198] width 249 height 21
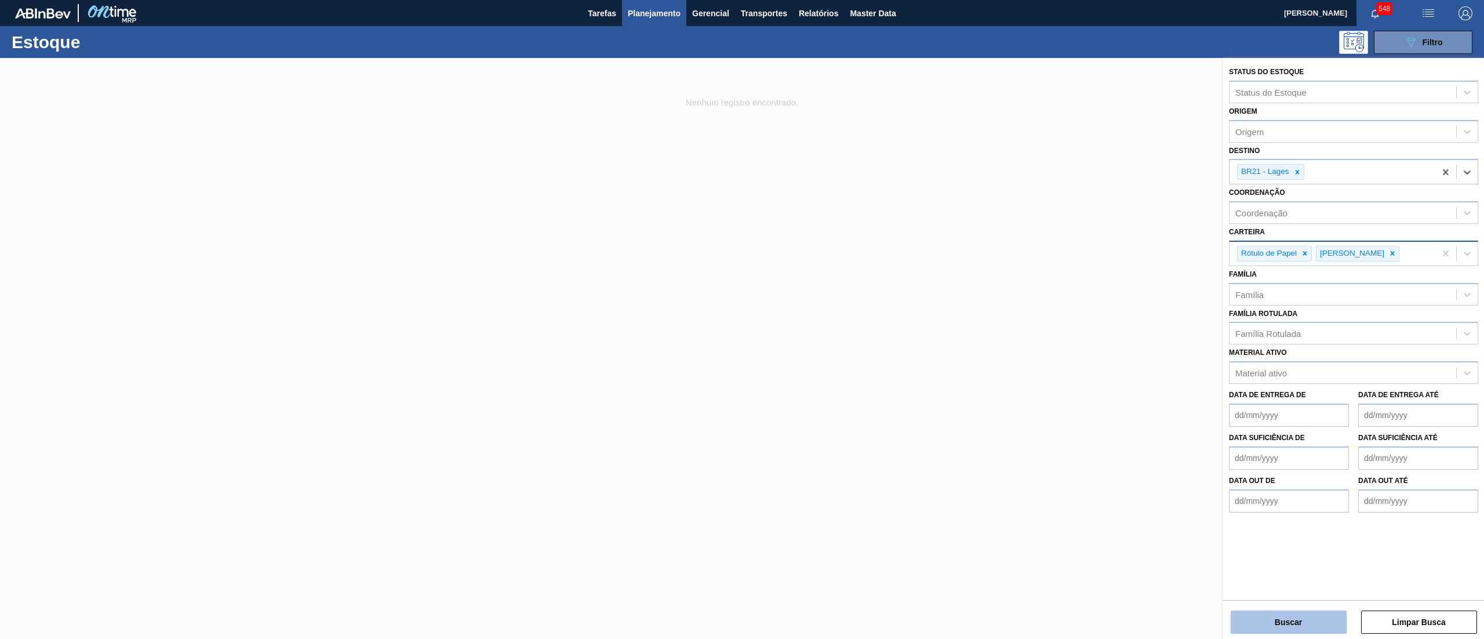
click at [1284, 614] on button "Buscar" at bounding box center [1289, 621] width 116 height 23
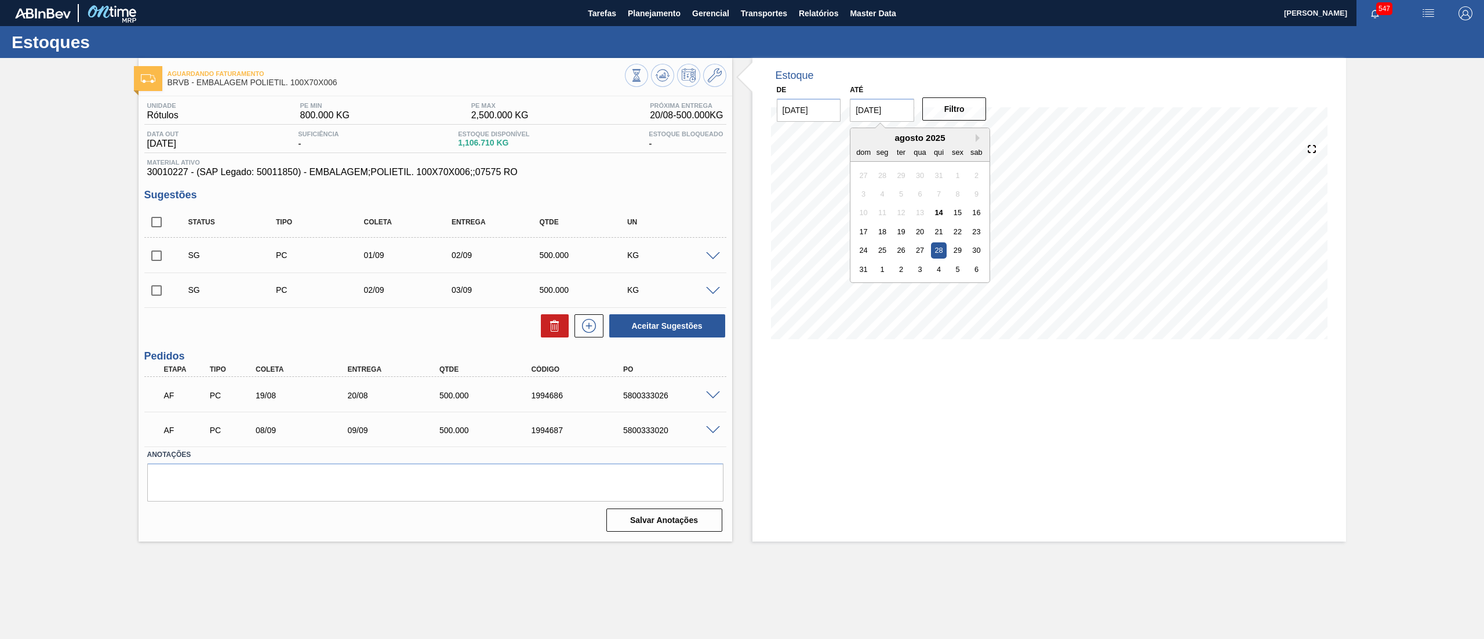
click at [865, 118] on input "28/08/2025" at bounding box center [882, 110] width 64 height 23
click at [978, 137] on button "Next Month" at bounding box center [979, 138] width 8 height 8
click at [922, 242] on div "29" at bounding box center [920, 250] width 16 height 16
type input "29/10/2025"
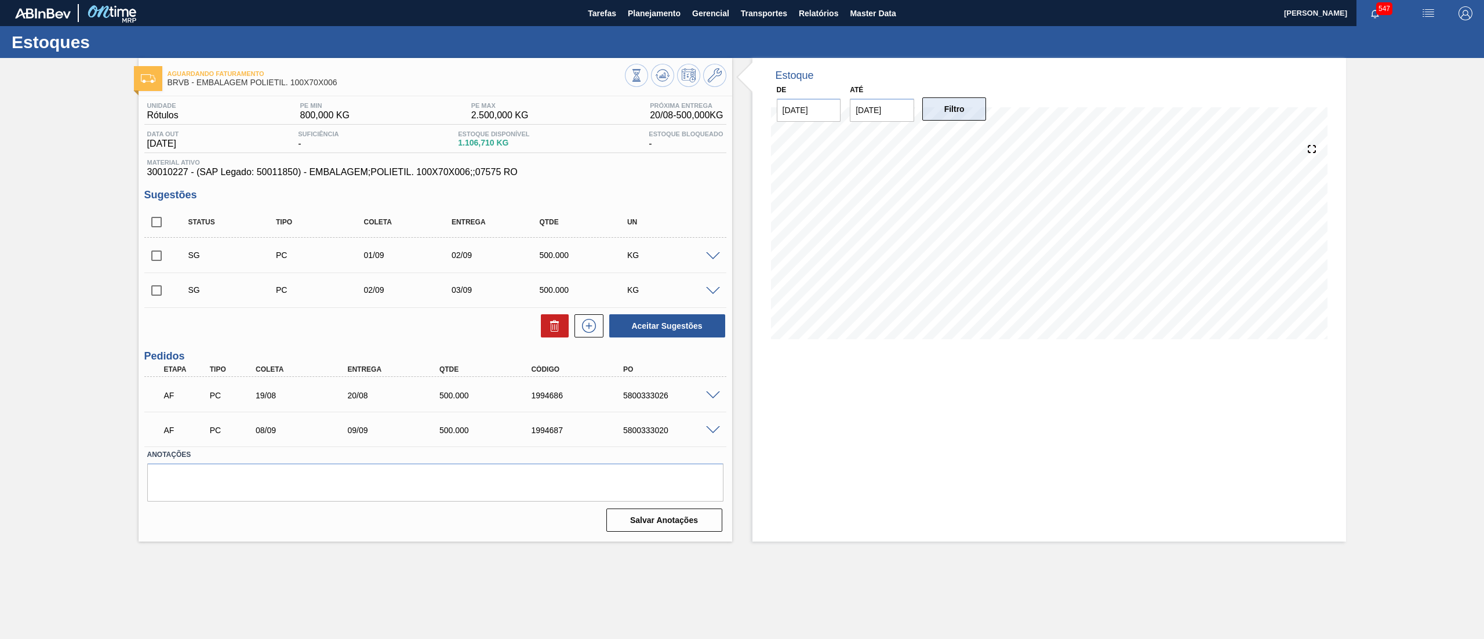
click at [955, 115] on button "Filtro" at bounding box center [954, 108] width 64 height 23
click at [662, 81] on span at bounding box center [663, 75] width 14 height 14
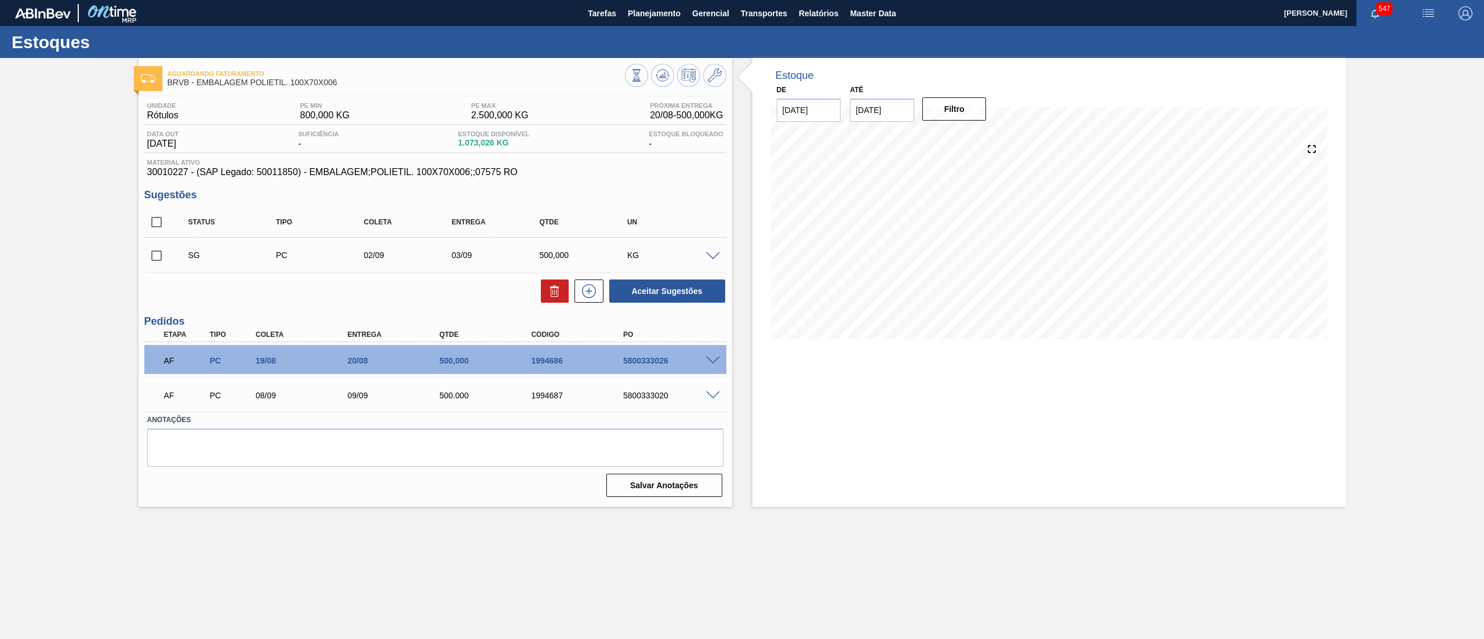
click at [154, 257] on input "checkbox" at bounding box center [156, 255] width 24 height 24
click at [694, 297] on button "Aceitar Sugestões" at bounding box center [667, 290] width 116 height 23
checkbox input "false"
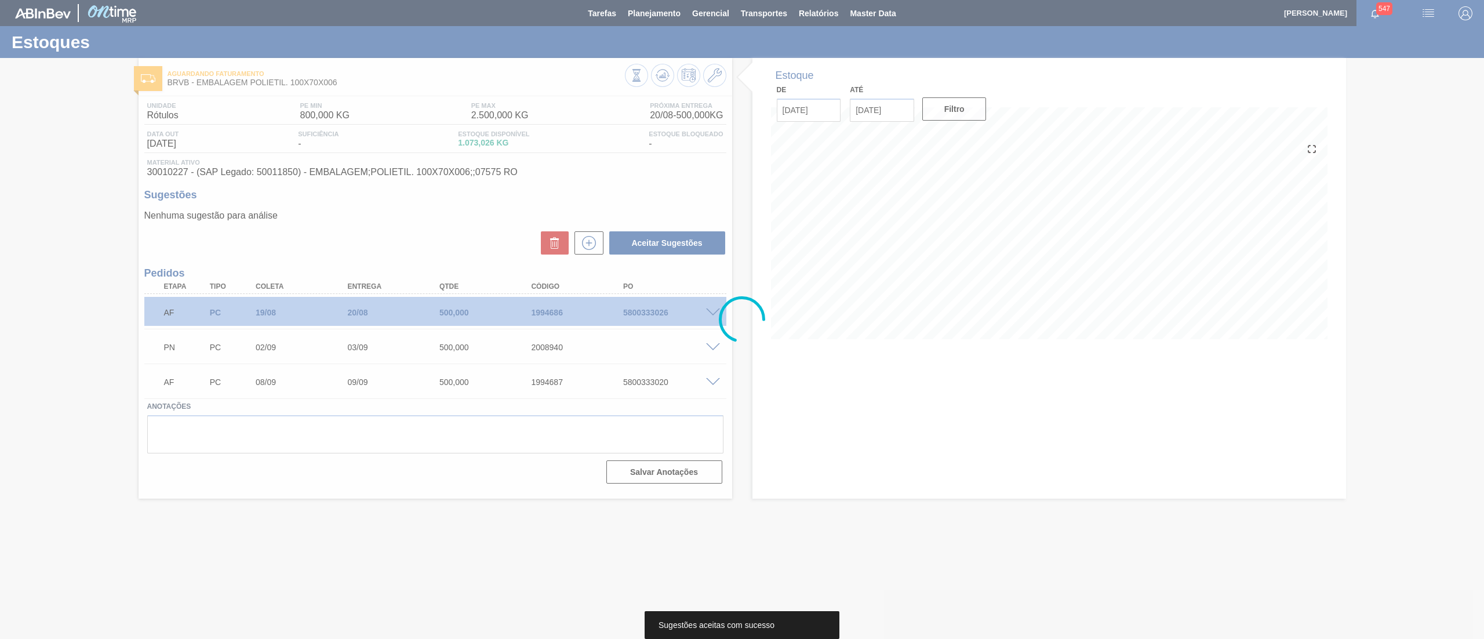
click at [717, 315] on div at bounding box center [742, 319] width 1484 height 639
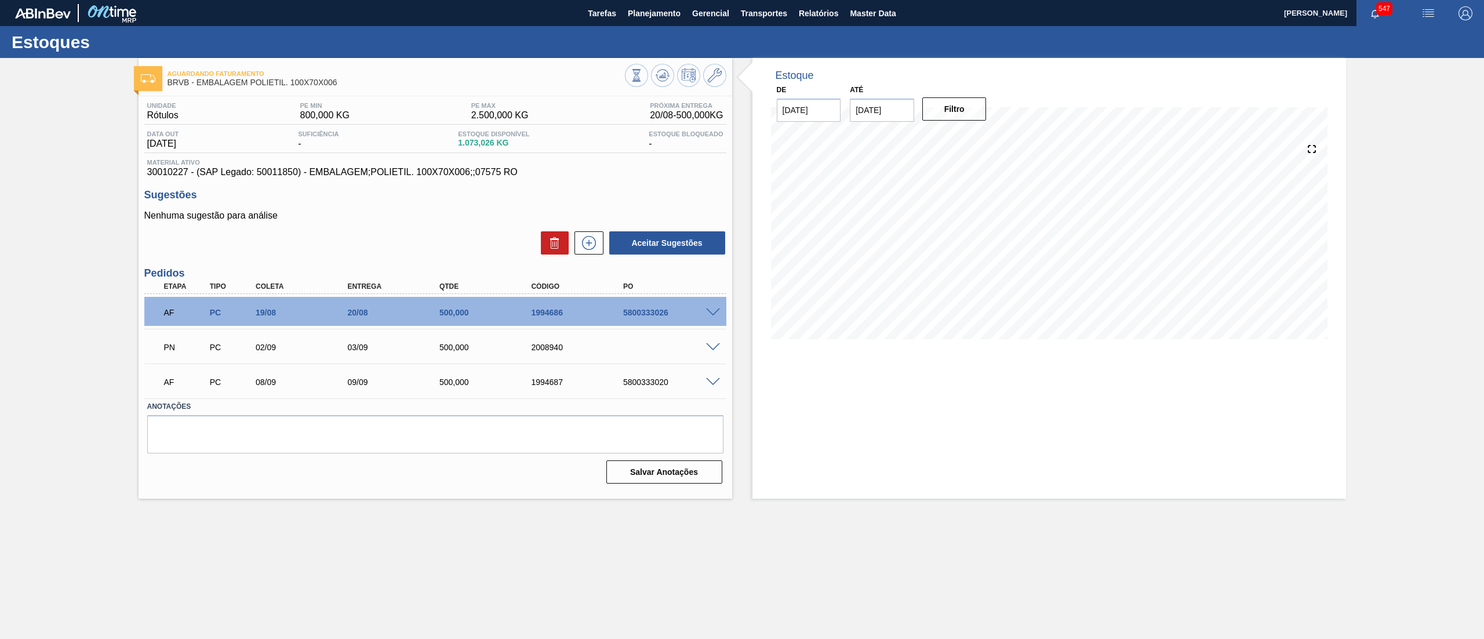
drag, startPoint x: 716, startPoint y: 340, endPoint x: 711, endPoint y: 348, distance: 10.0
click at [715, 343] on div "PN PC 02/09 03/09 500,000 2008940" at bounding box center [435, 346] width 582 height 29
click at [711, 348] on span at bounding box center [713, 347] width 14 height 9
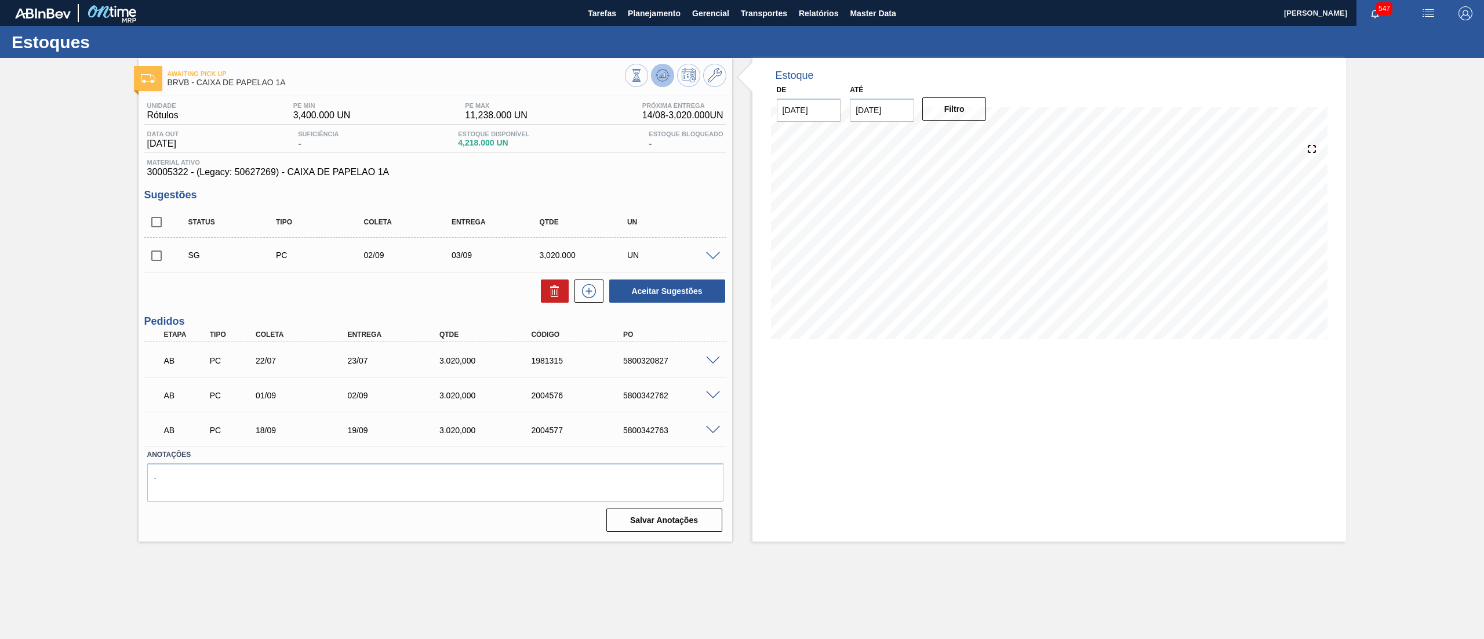
click at [666, 67] on button at bounding box center [662, 75] width 23 height 23
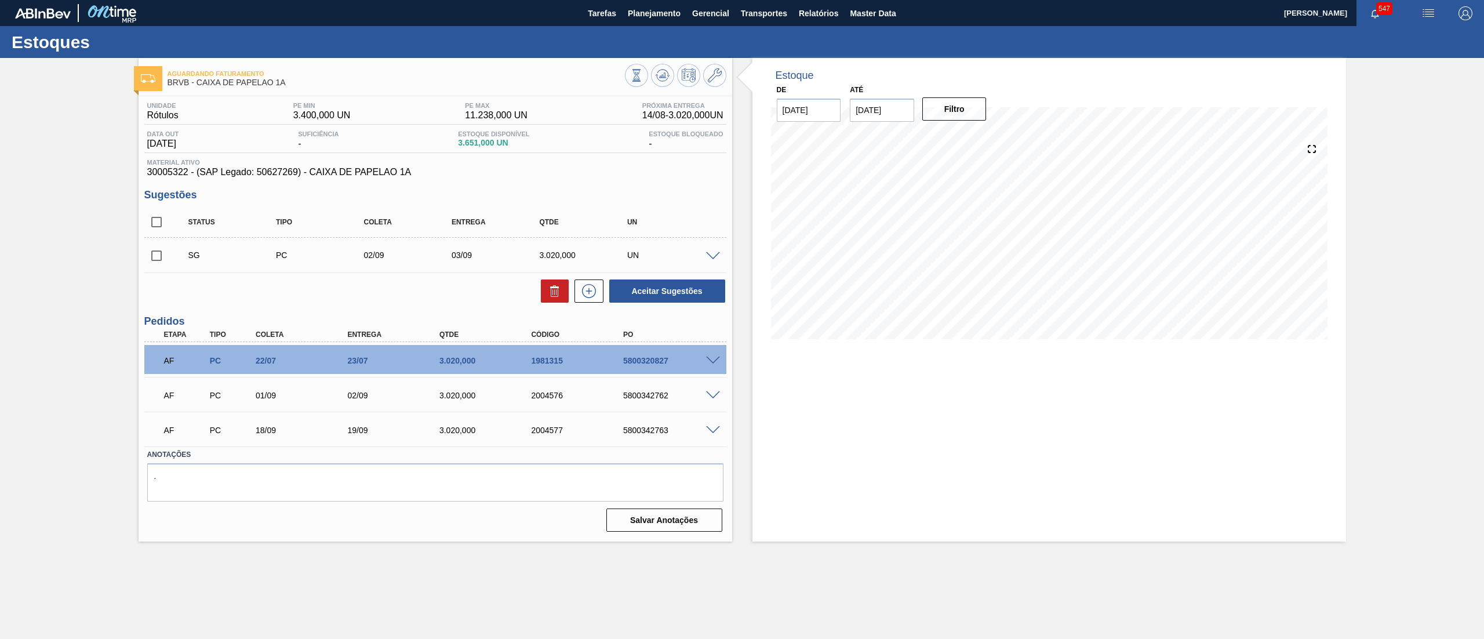
click at [708, 359] on span at bounding box center [713, 360] width 14 height 9
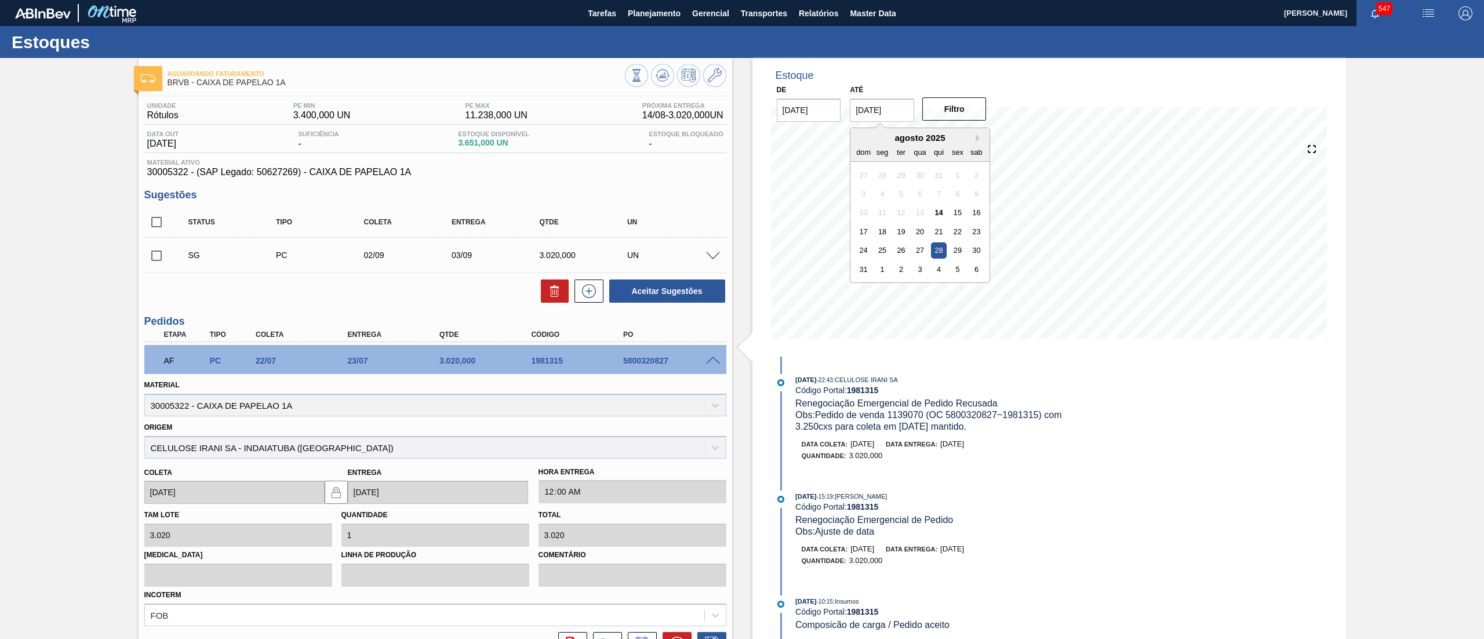
click at [893, 99] on input "[DATE]" at bounding box center [882, 110] width 64 height 23
click at [977, 134] on button "Next Month" at bounding box center [979, 138] width 8 height 8
click at [949, 218] on div "9 10 11 12 13 14 15" at bounding box center [920, 212] width 132 height 19
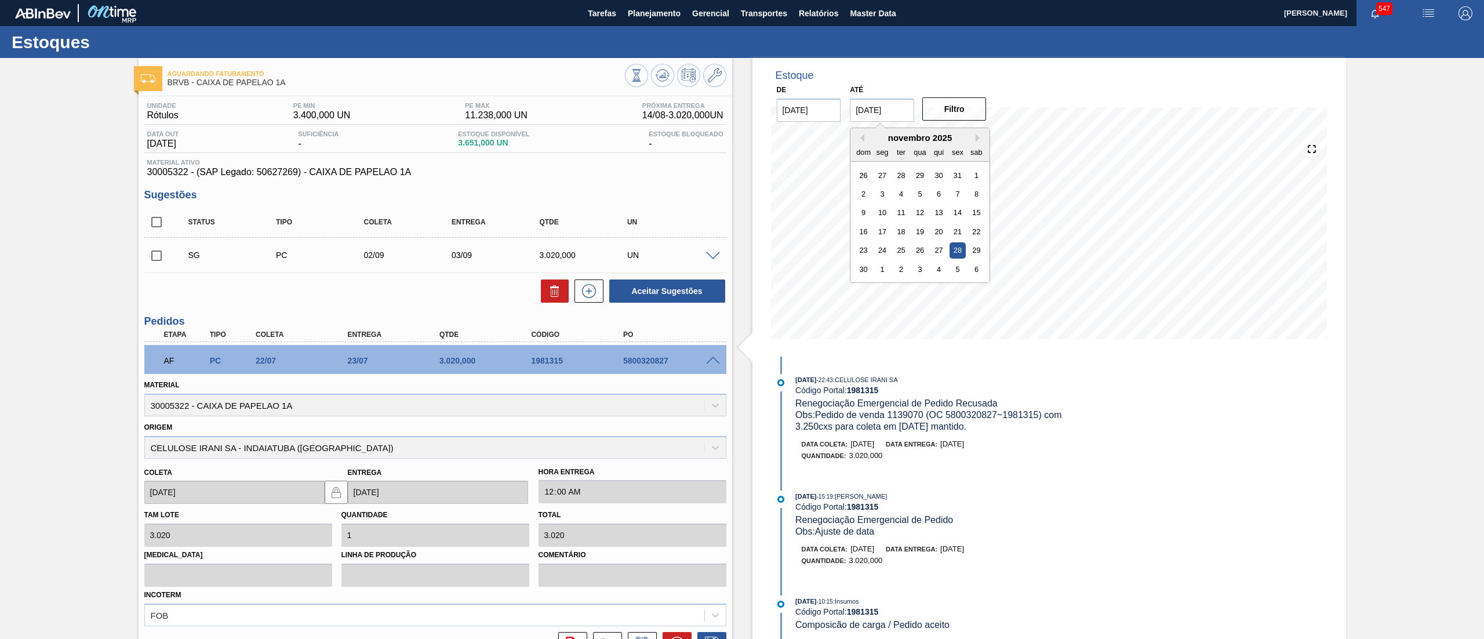
click at [959, 253] on div "28" at bounding box center [958, 250] width 16 height 16
type input "[DATE]"
click at [960, 111] on button "Filtro" at bounding box center [954, 108] width 64 height 23
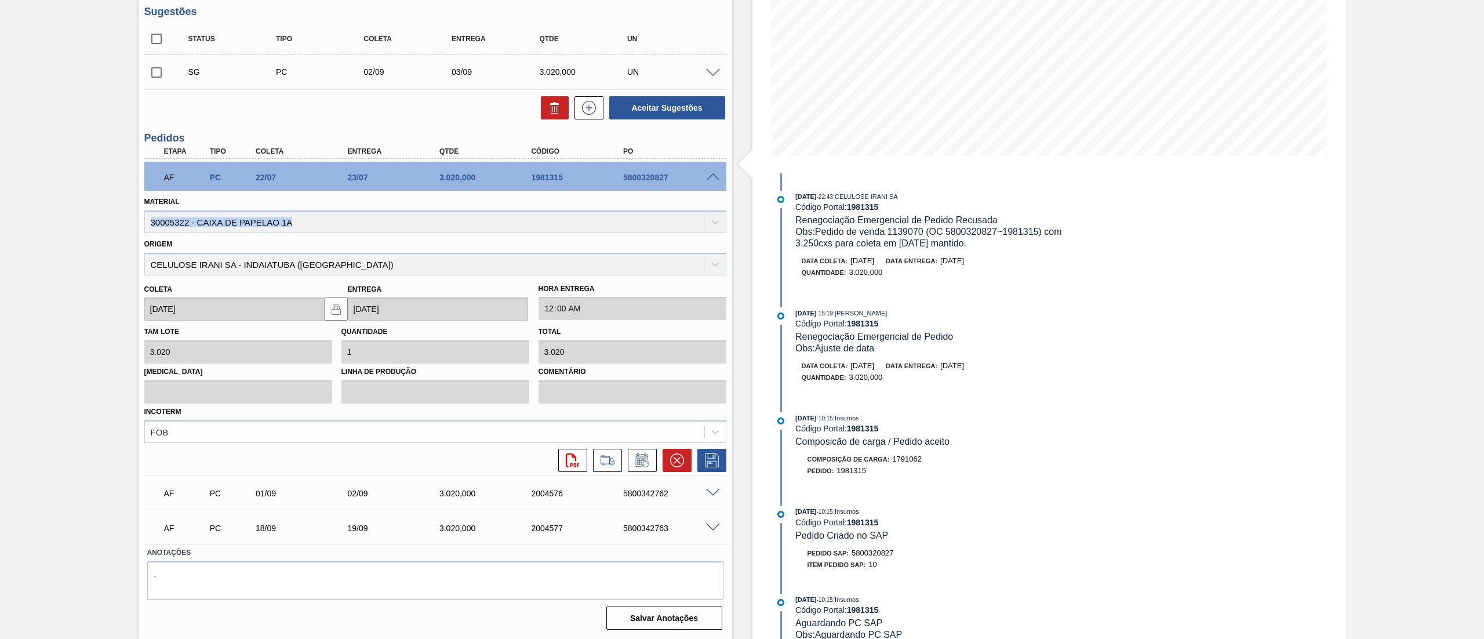
drag, startPoint x: 326, startPoint y: 224, endPoint x: 38, endPoint y: 221, distance: 287.5
click at [38, 221] on div "Aguardando Faturamento BRVB - CAIXA DE PAPELAO 1A Unidade Rótulos PE MIN 3.400,…" at bounding box center [742, 257] width 1484 height 765
copy div "30005322 - CAIXA DE PAPELAO 1A"
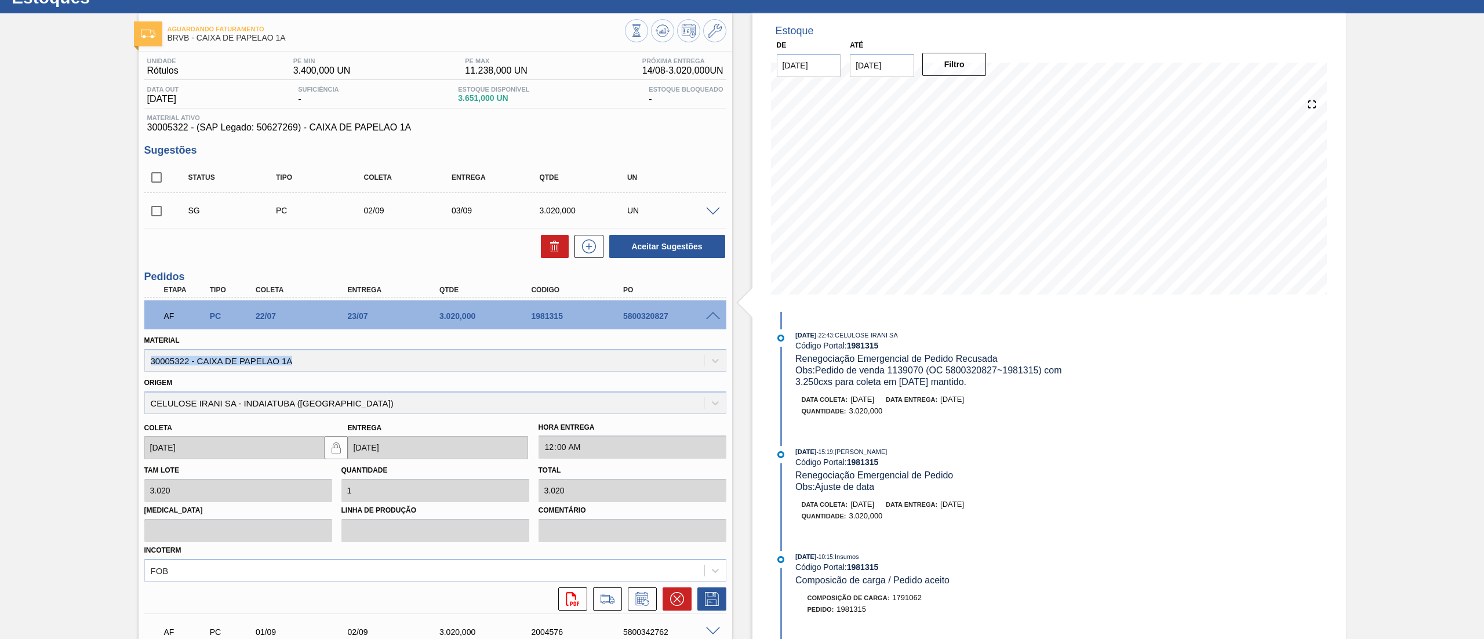
scroll to position [0, 0]
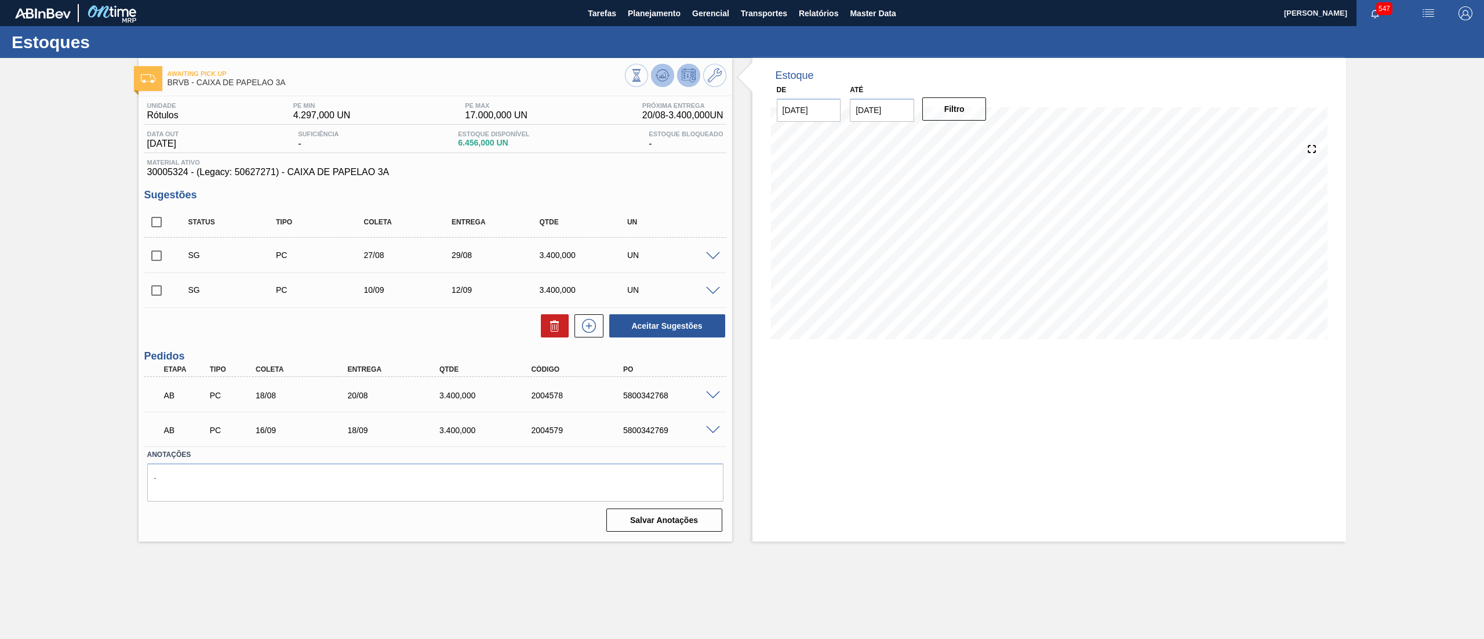
click at [643, 72] on icon at bounding box center [636, 75] width 13 height 13
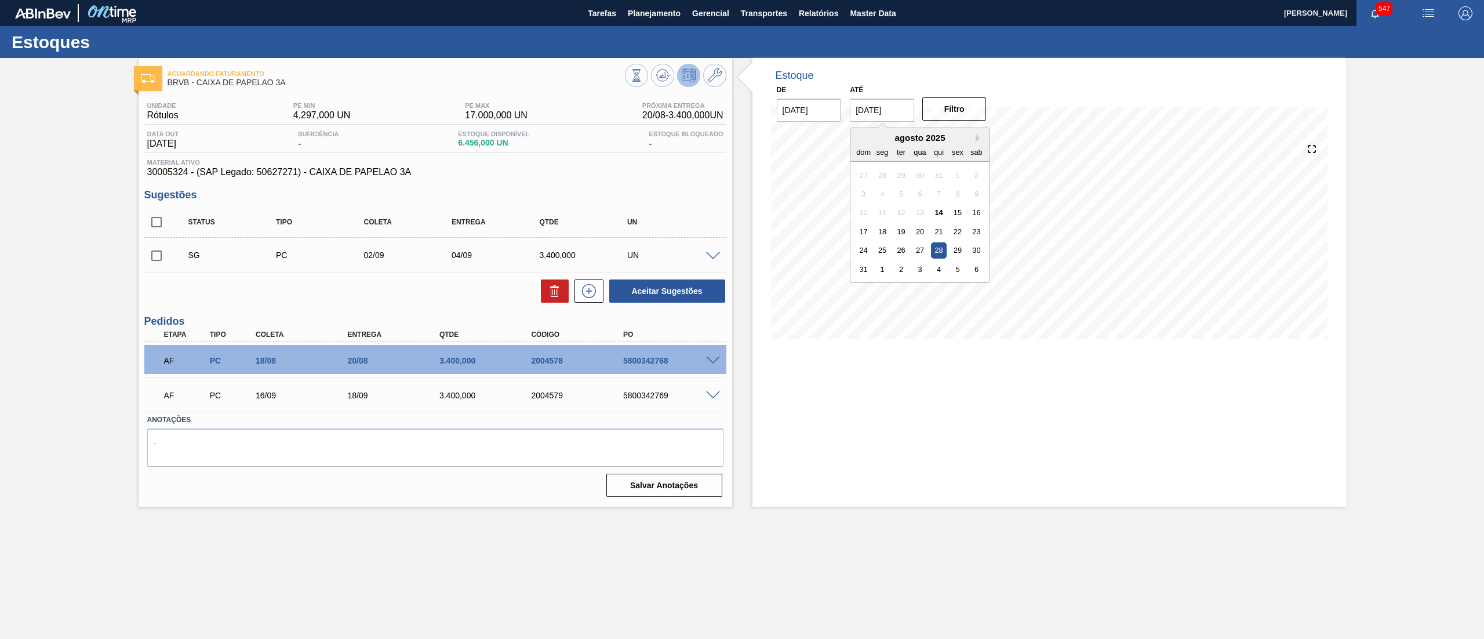
click at [867, 106] on input "[DATE]" at bounding box center [882, 110] width 64 height 23
click at [989, 144] on div "dom seg ter qua qui sex sab" at bounding box center [919, 152] width 139 height 19
click at [977, 139] on button "Next Month" at bounding box center [979, 138] width 8 height 8
click at [941, 236] on div "23" at bounding box center [939, 232] width 16 height 16
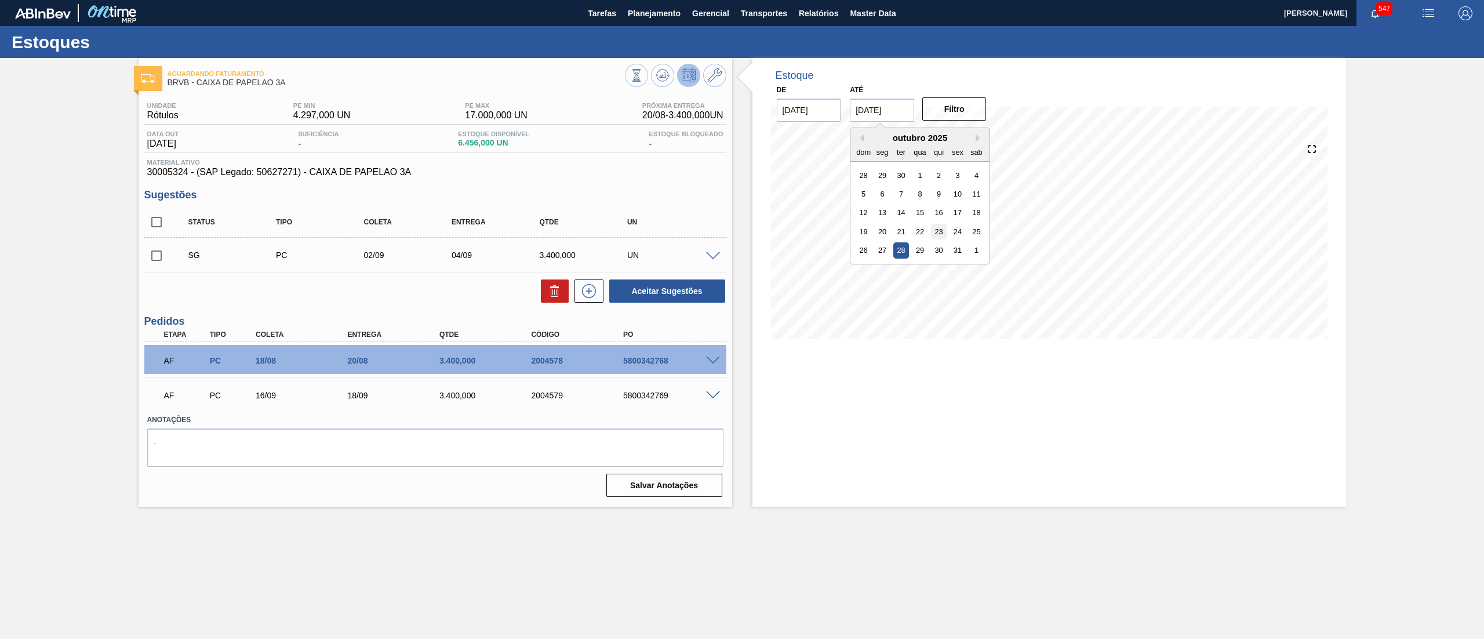
type input "23/10/2025"
click at [958, 101] on button "Filtro" at bounding box center [954, 108] width 64 height 23
click at [172, 261] on span at bounding box center [177, 254] width 17 height 23
click at [158, 257] on input "checkbox" at bounding box center [156, 255] width 24 height 24
click at [548, 287] on icon at bounding box center [555, 291] width 14 height 14
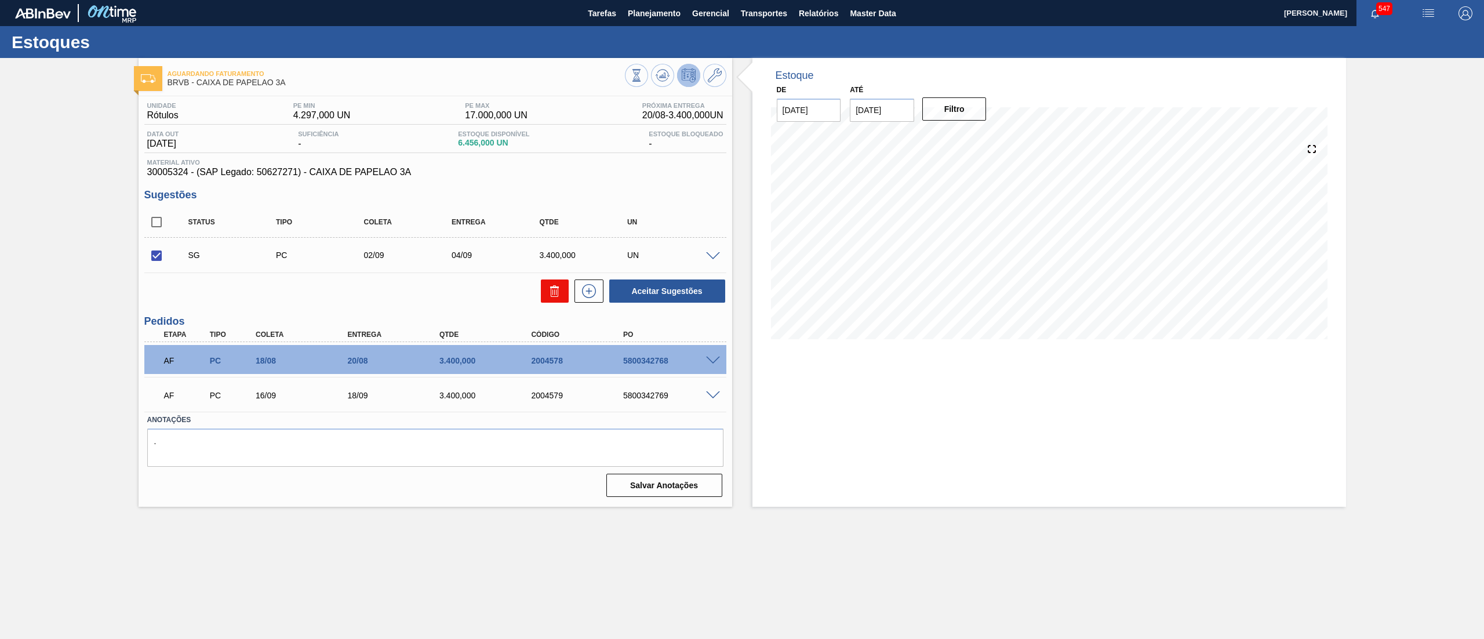
checkbox input "false"
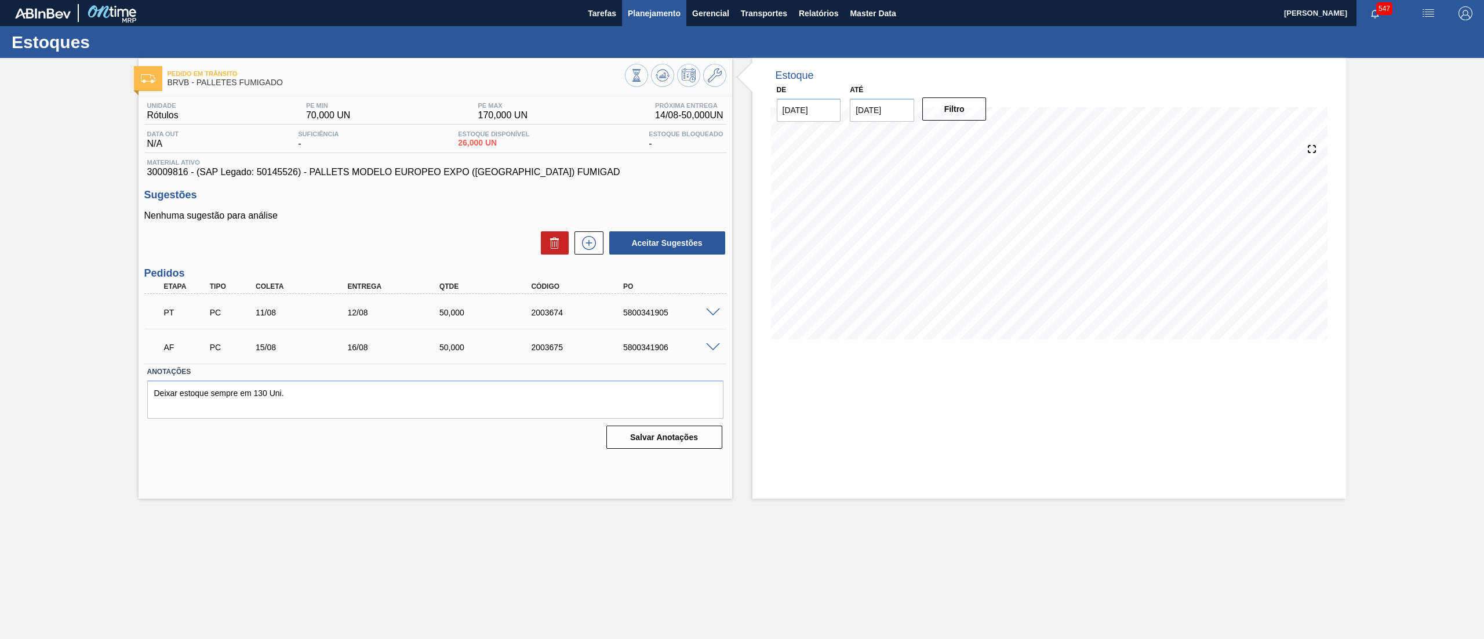
click at [629, 12] on span "Planejamento" at bounding box center [654, 13] width 53 height 14
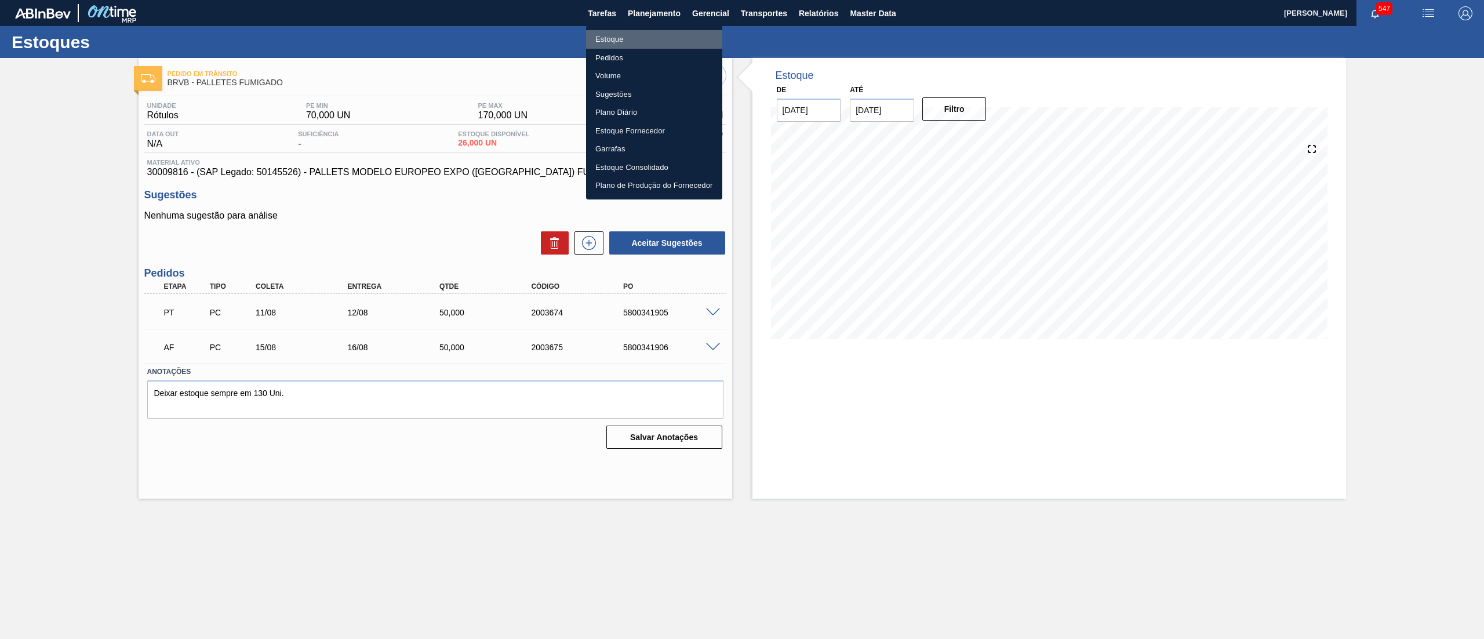
click at [625, 37] on li "Estoque" at bounding box center [654, 39] width 136 height 19
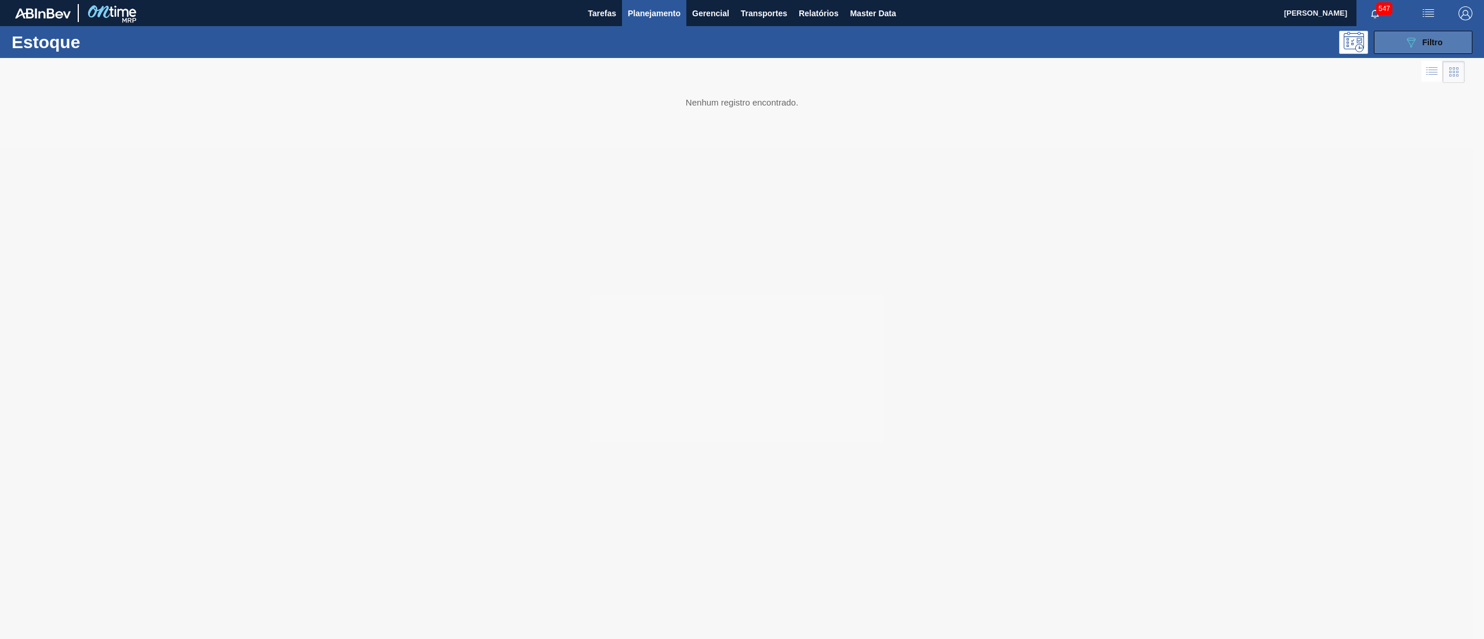
click at [1388, 49] on button "089F7B8B-B2A5-4AFE-B5C0-19BA573D28AC Filtro" at bounding box center [1423, 42] width 99 height 23
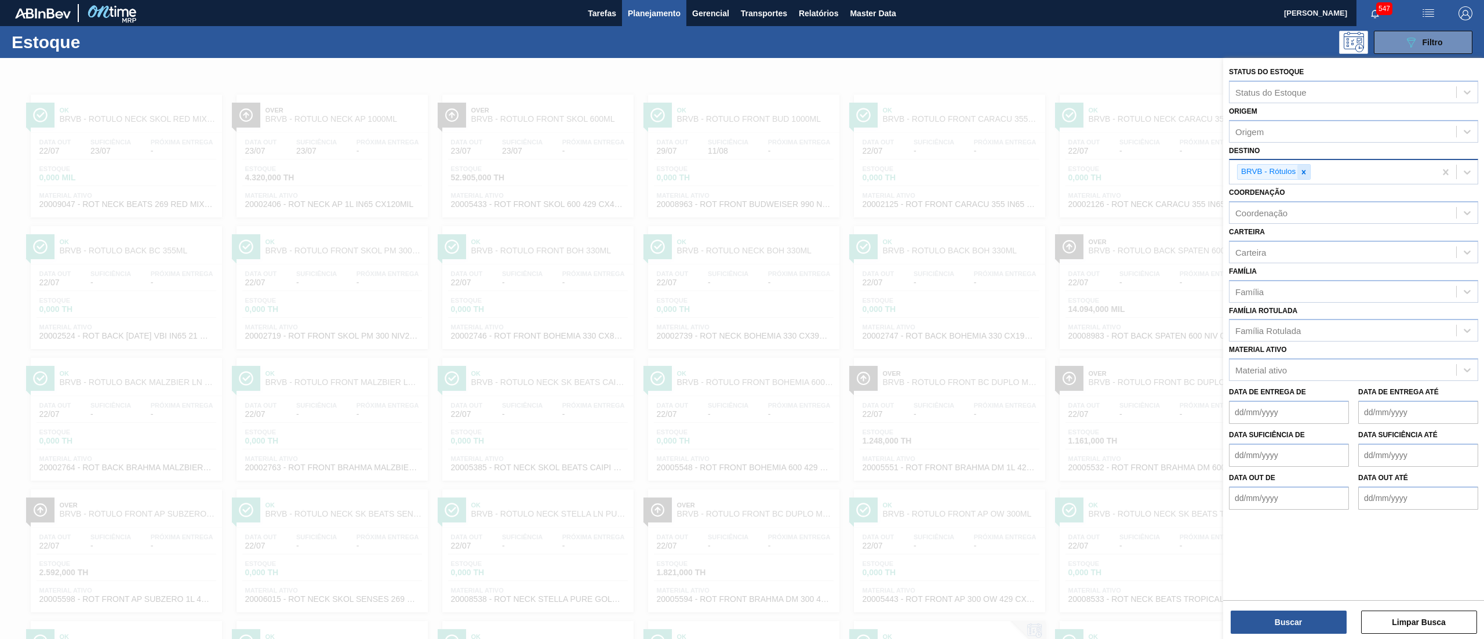
click at [1309, 177] on div at bounding box center [1303, 172] width 13 height 14
type input "brv3"
click at [1235, 188] on div "BRV3 - Vidros Rio" at bounding box center [1353, 198] width 249 height 21
click at [1299, 600] on div "Buscar Limpar Busca" at bounding box center [1353, 616] width 261 height 32
click at [1301, 609] on div "Buscar Limpar Busca" at bounding box center [1353, 616] width 261 height 32
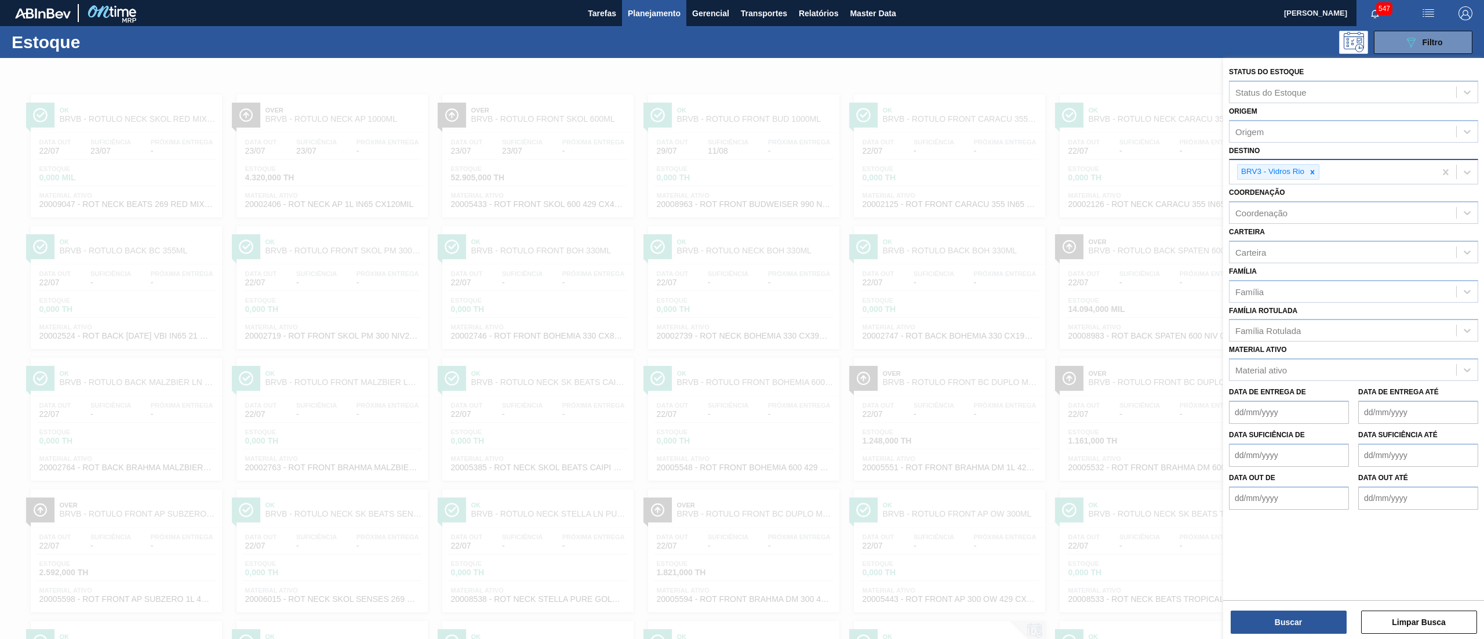
click at [1301, 609] on div "Buscar Limpar Busca" at bounding box center [1353, 616] width 261 height 32
click at [1301, 613] on button "Buscar" at bounding box center [1289, 621] width 116 height 23
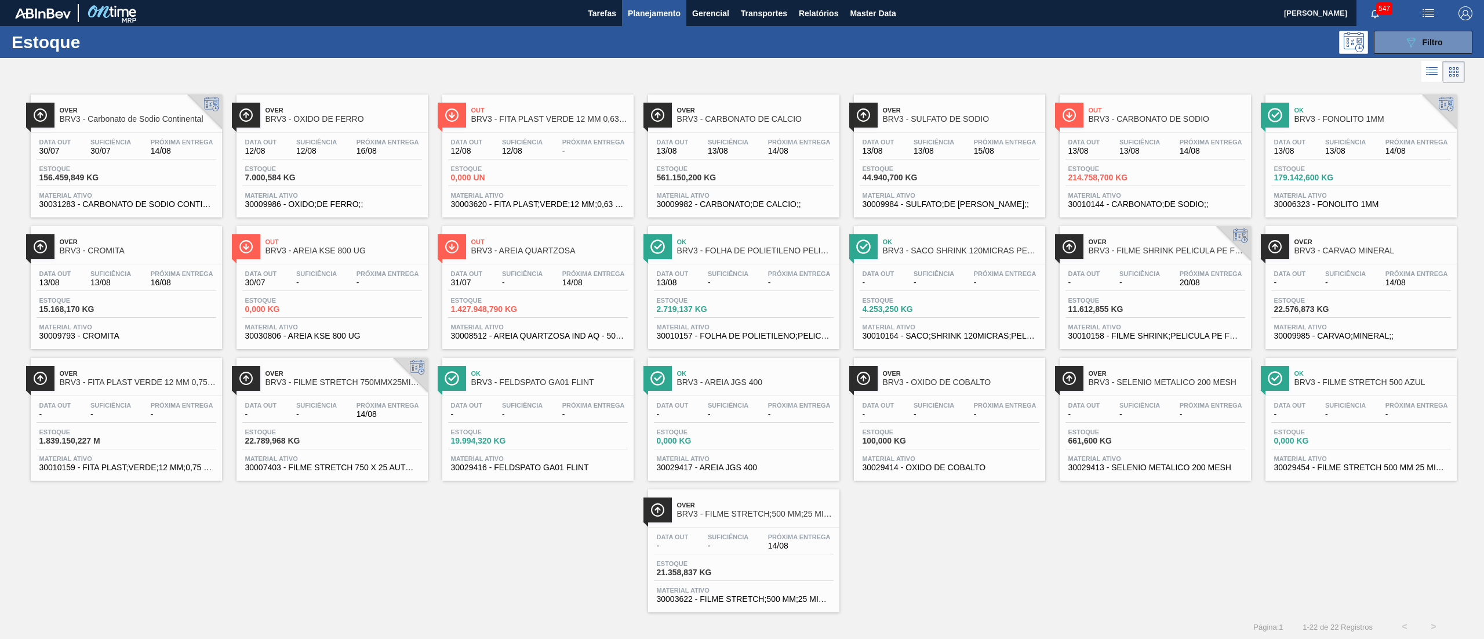
click at [471, 291] on div "Data out 31/07 Suficiência - Próxima Entrega 14/08" at bounding box center [538, 280] width 180 height 21
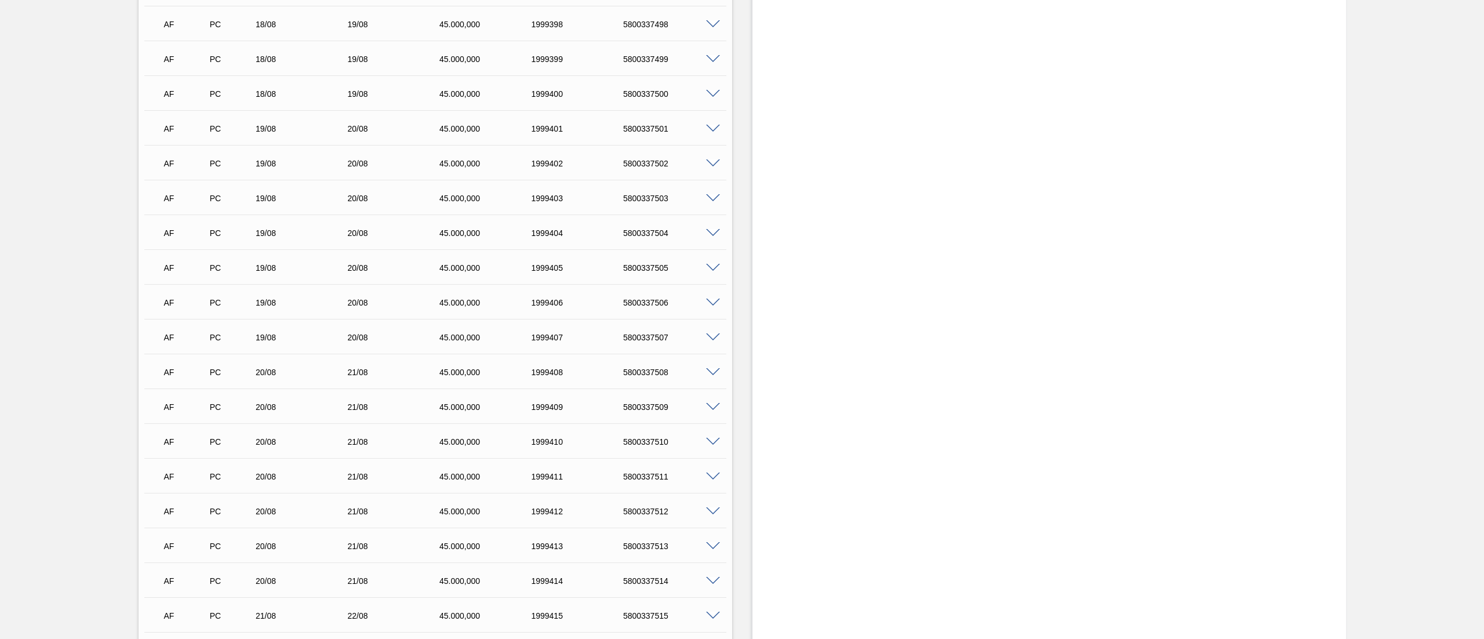
scroll to position [5029, 0]
click at [641, 74] on div "AF PC 15/08 16/08 45.000,000 1999383 5800337483" at bounding box center [435, 60] width 582 height 29
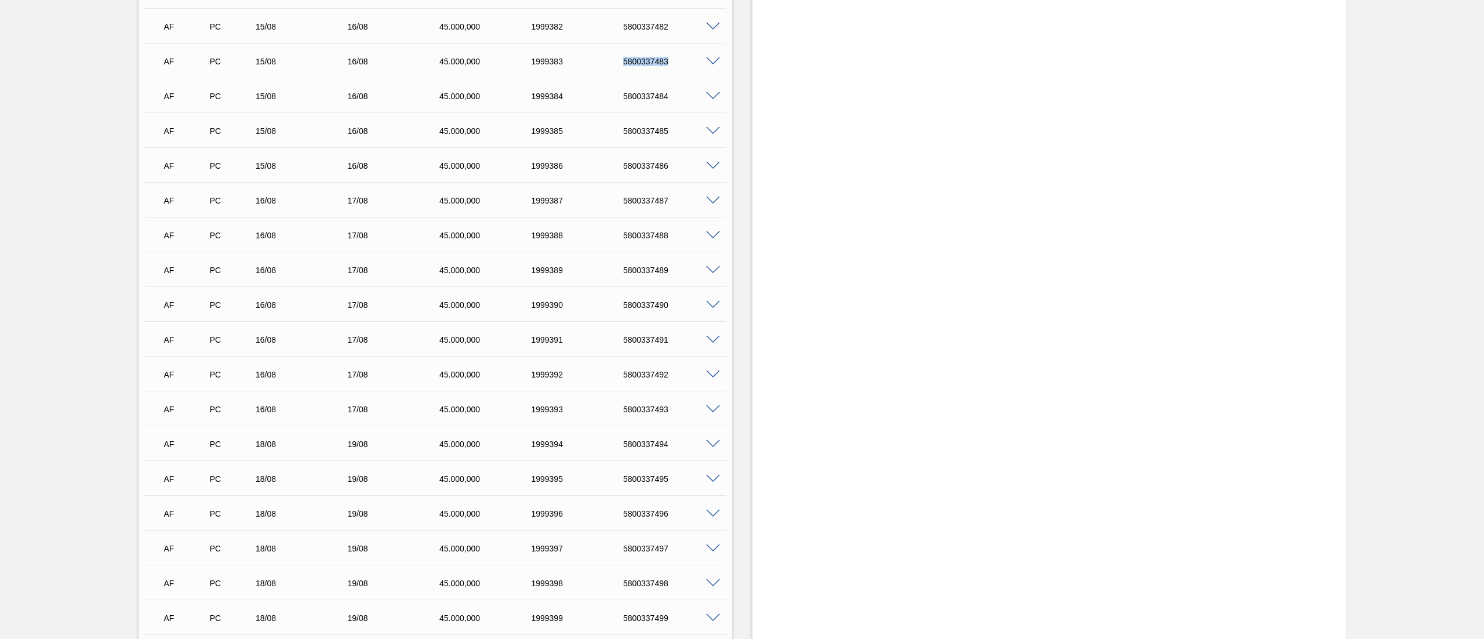
copy div "5800337483"
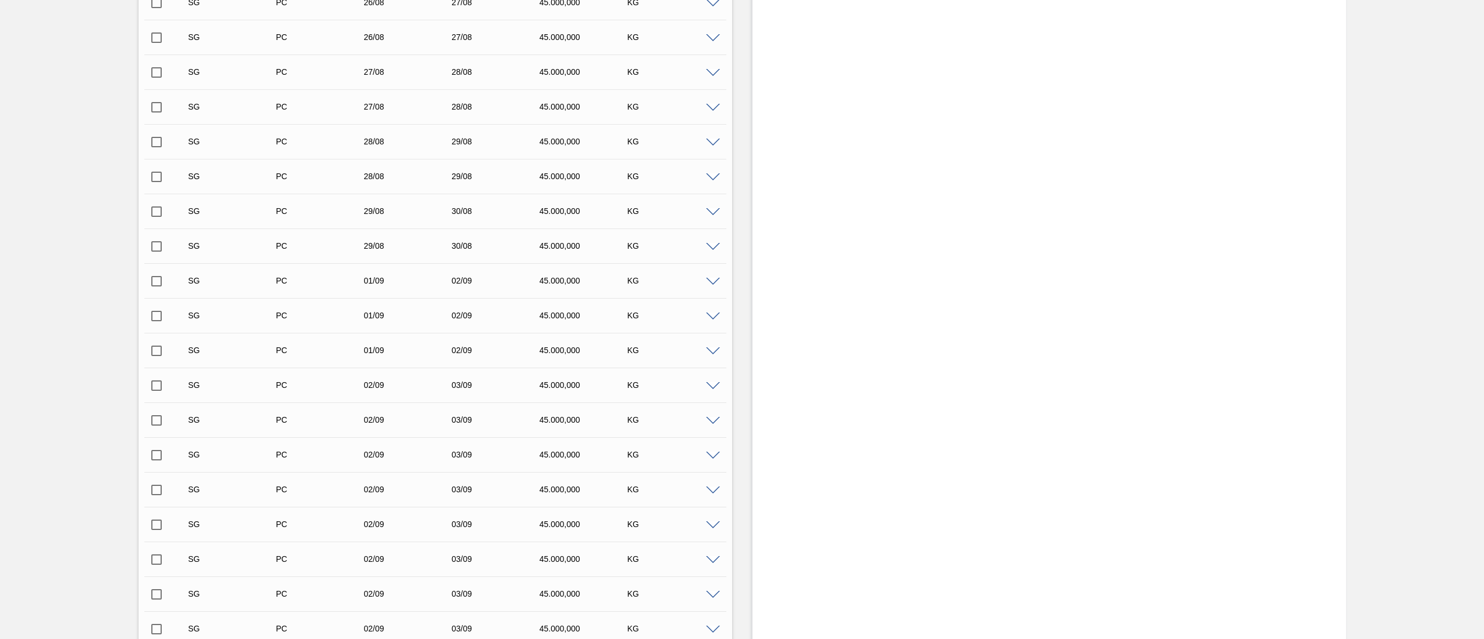
scroll to position [0, 0]
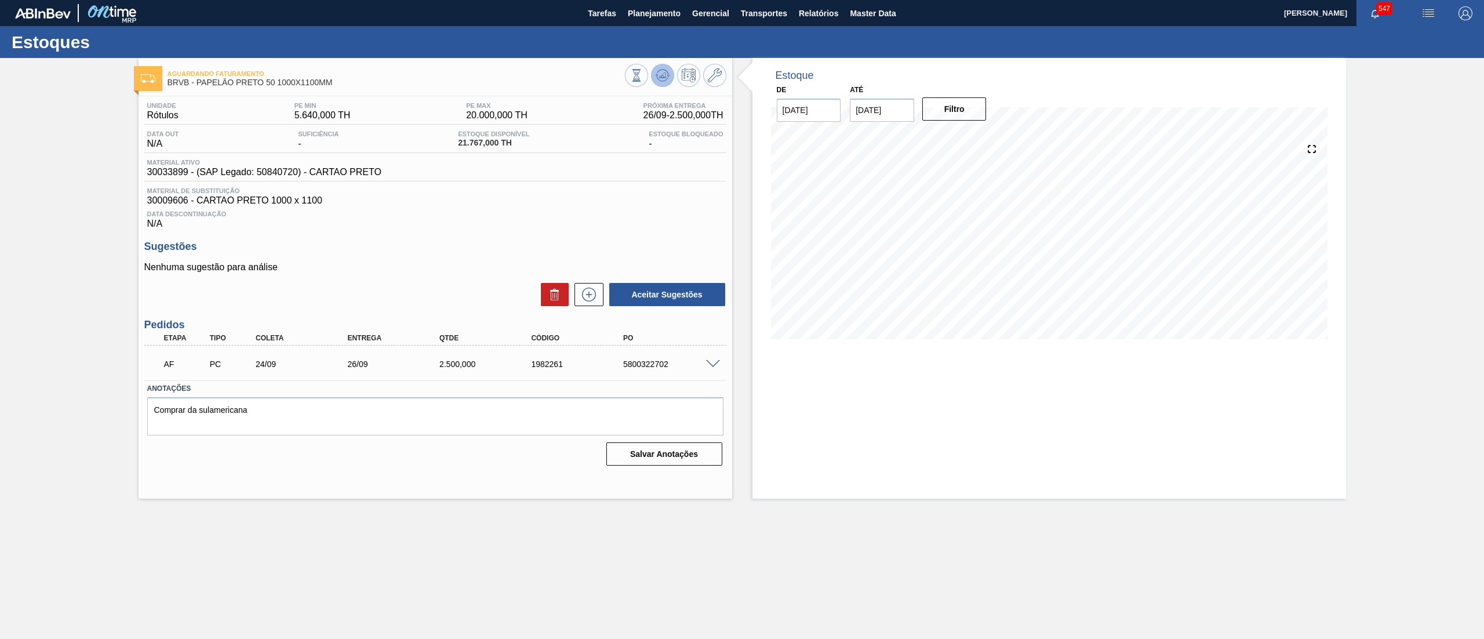
drag, startPoint x: 647, startPoint y: 94, endPoint x: 658, endPoint y: 85, distance: 14.5
click at [653, 90] on div "Aguardando Faturamento BRVB - PAPELÃO PRETO 50 1000X1100MM Unidade Rótulos PE M…" at bounding box center [436, 278] width 594 height 441
click at [659, 85] on button at bounding box center [662, 75] width 23 height 23
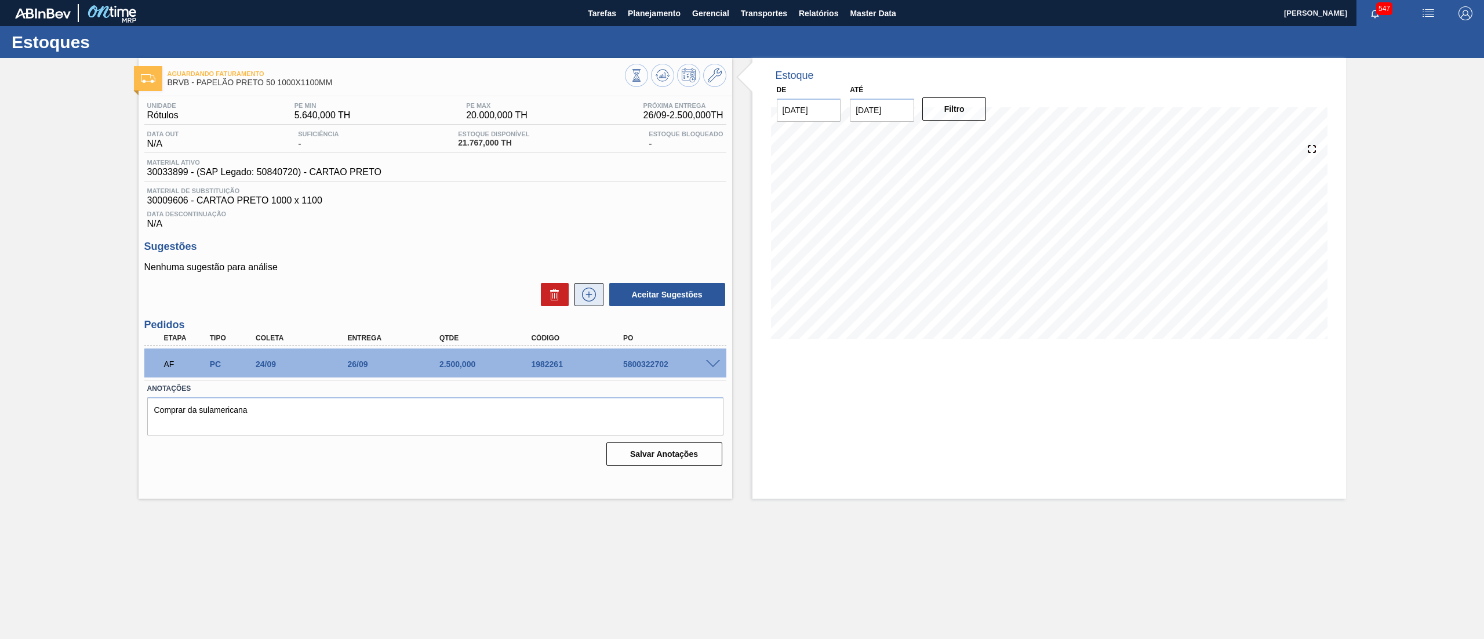
click at [590, 292] on icon at bounding box center [589, 294] width 19 height 14
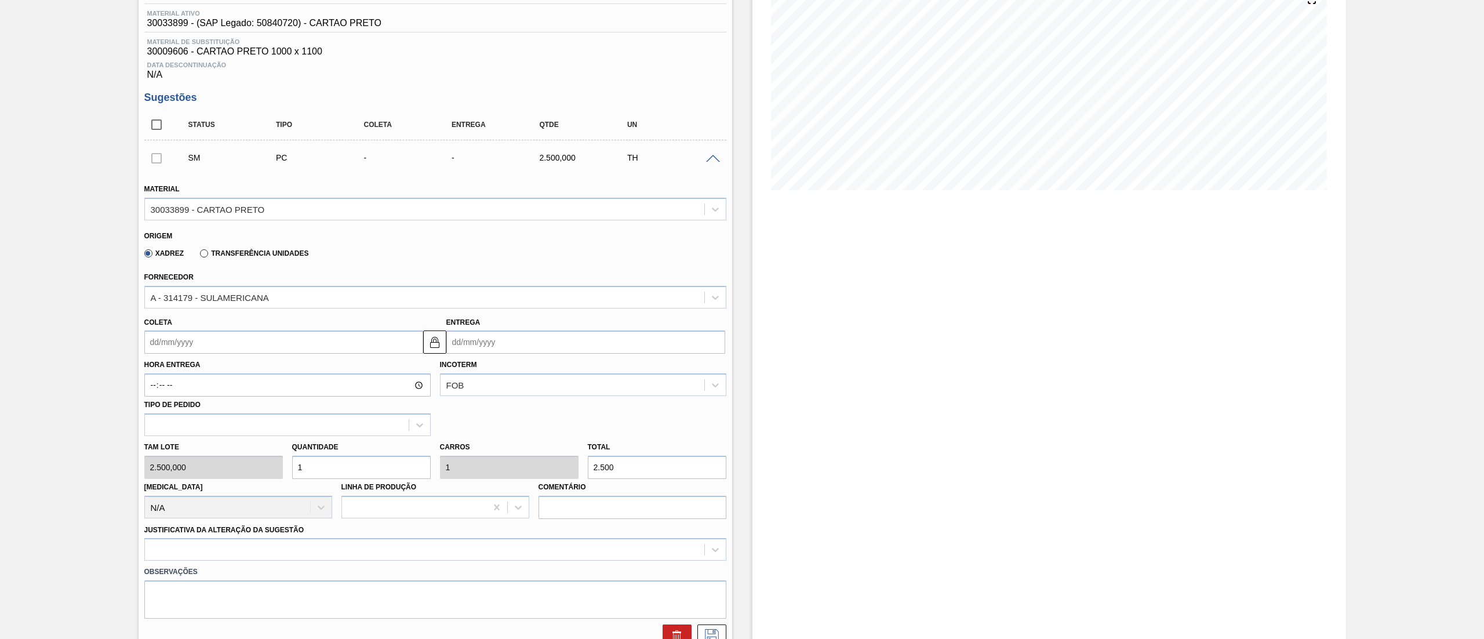
scroll to position [232, 0]
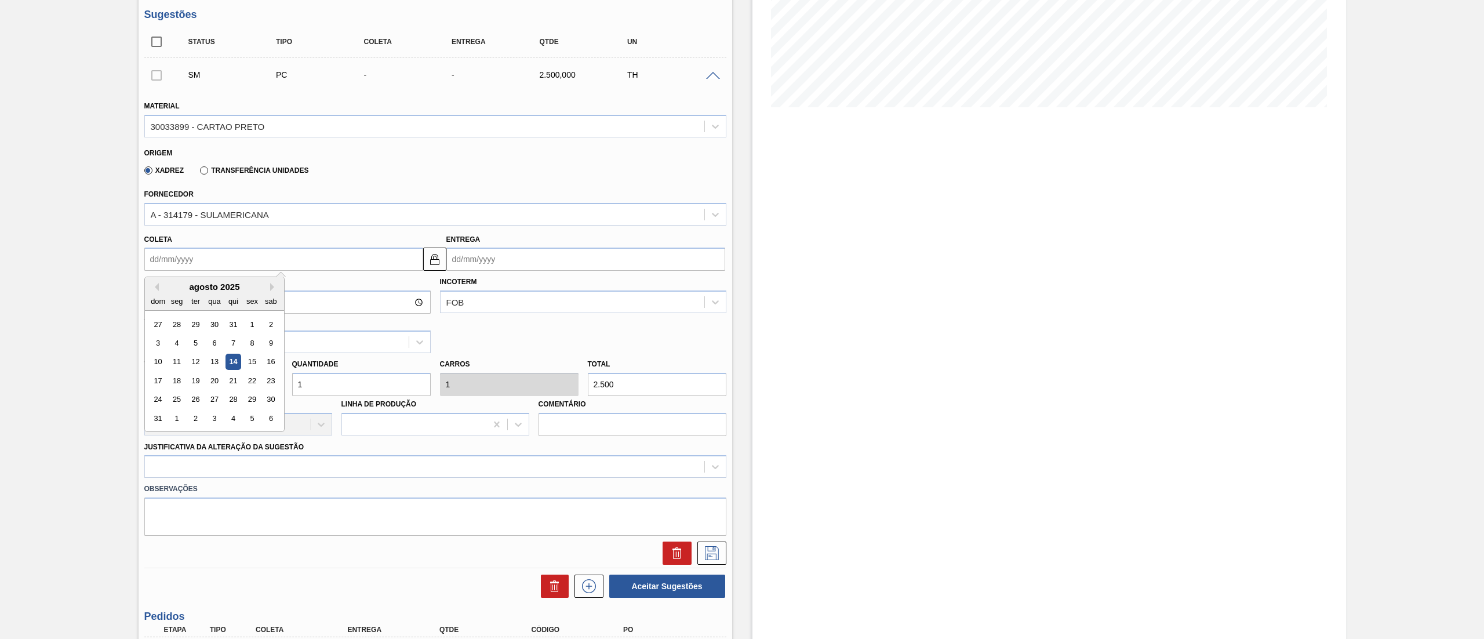
click at [191, 257] on input "Coleta" at bounding box center [283, 258] width 279 height 23
click at [256, 403] on div "29" at bounding box center [252, 400] width 16 height 16
type input "[DATE]"
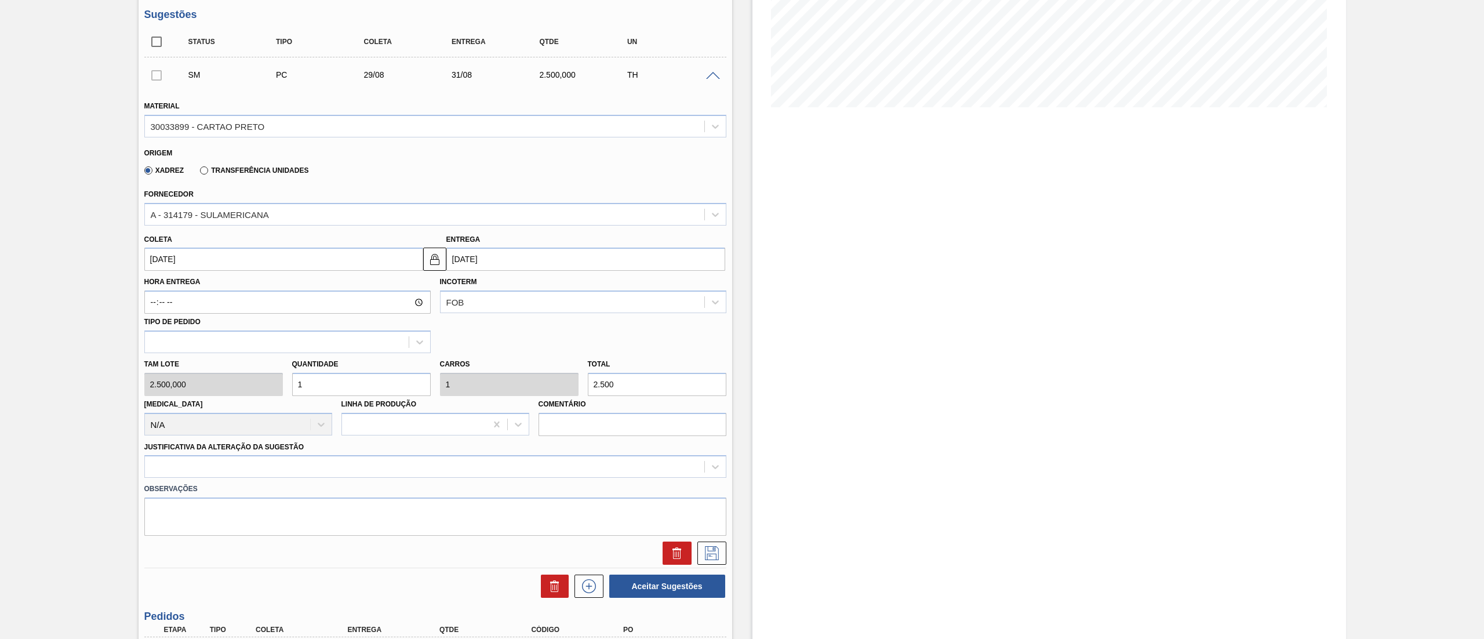
click at [223, 481] on div "Observações" at bounding box center [435, 507] width 591 height 58
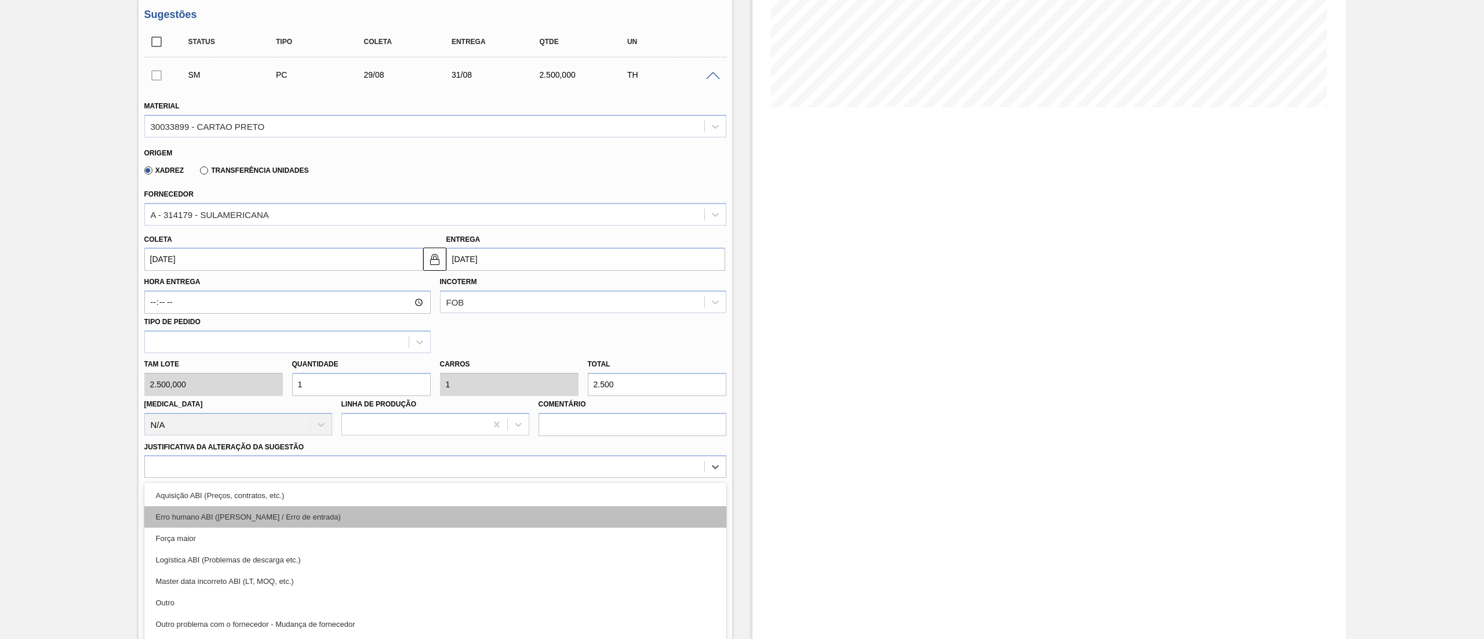
drag, startPoint x: 209, startPoint y: 465, endPoint x: 175, endPoint y: 504, distance: 51.7
click at [204, 465] on div "option Aquisição ABI (Preços, contratos, etc.) focused, 1 of 18. 18 results ava…" at bounding box center [435, 466] width 582 height 23
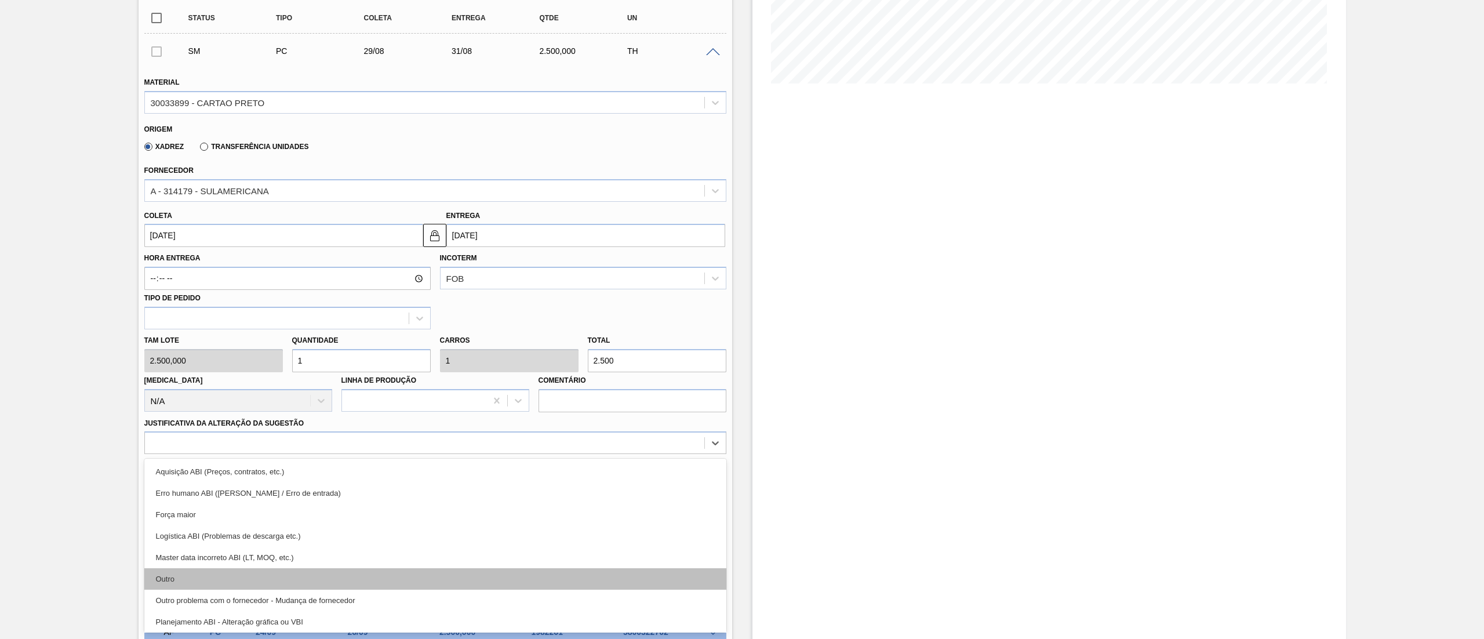
click at [187, 574] on div "Outro" at bounding box center [435, 578] width 582 height 21
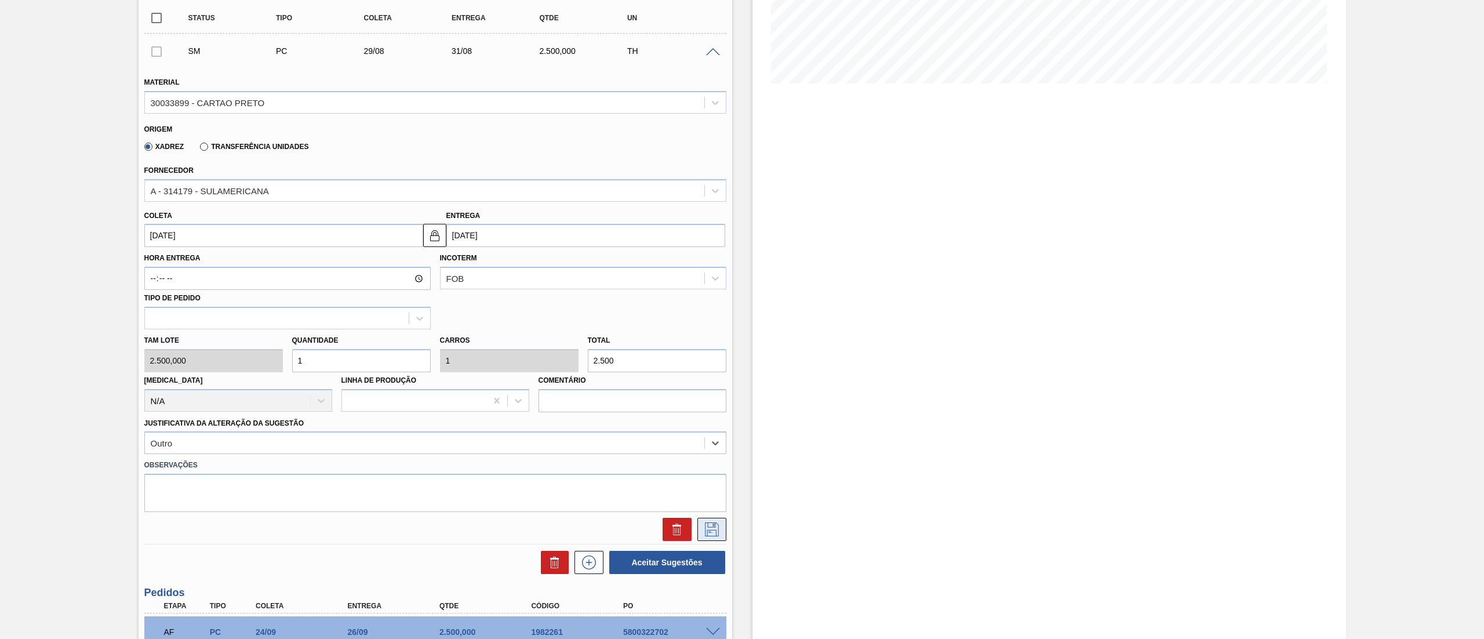
click at [708, 528] on icon at bounding box center [712, 529] width 14 height 14
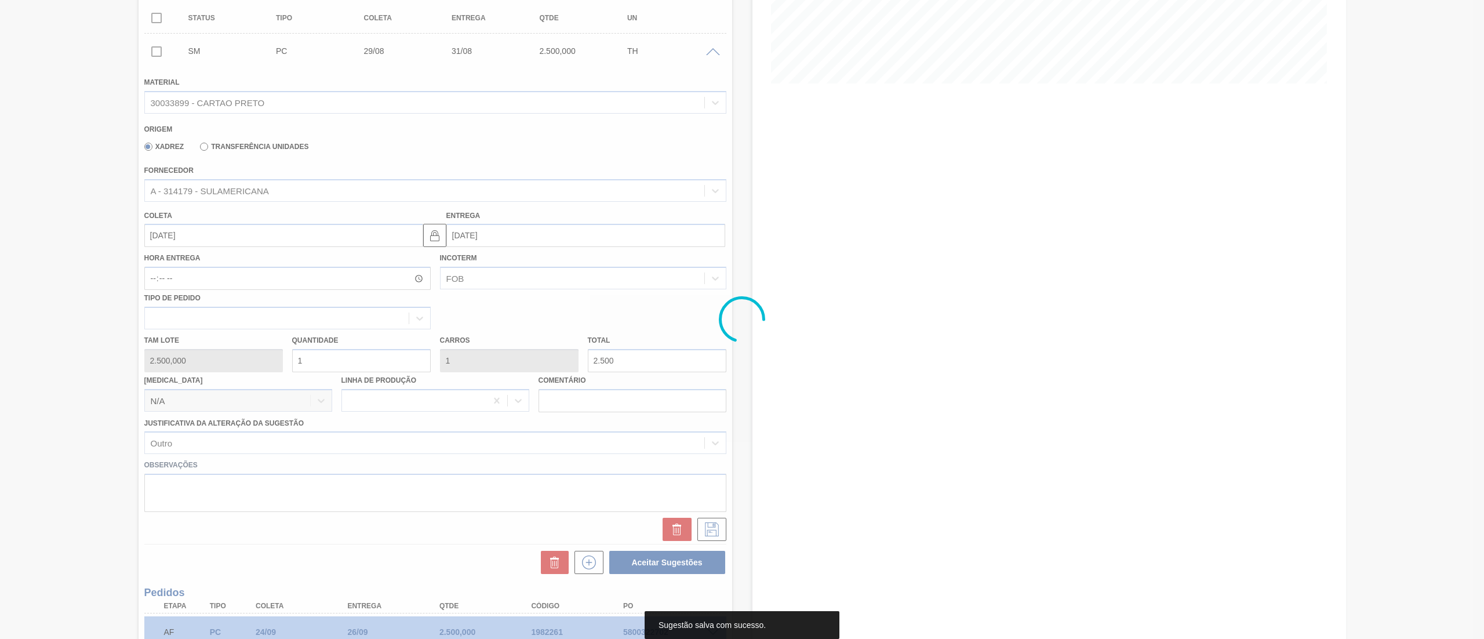
scroll to position [0, 0]
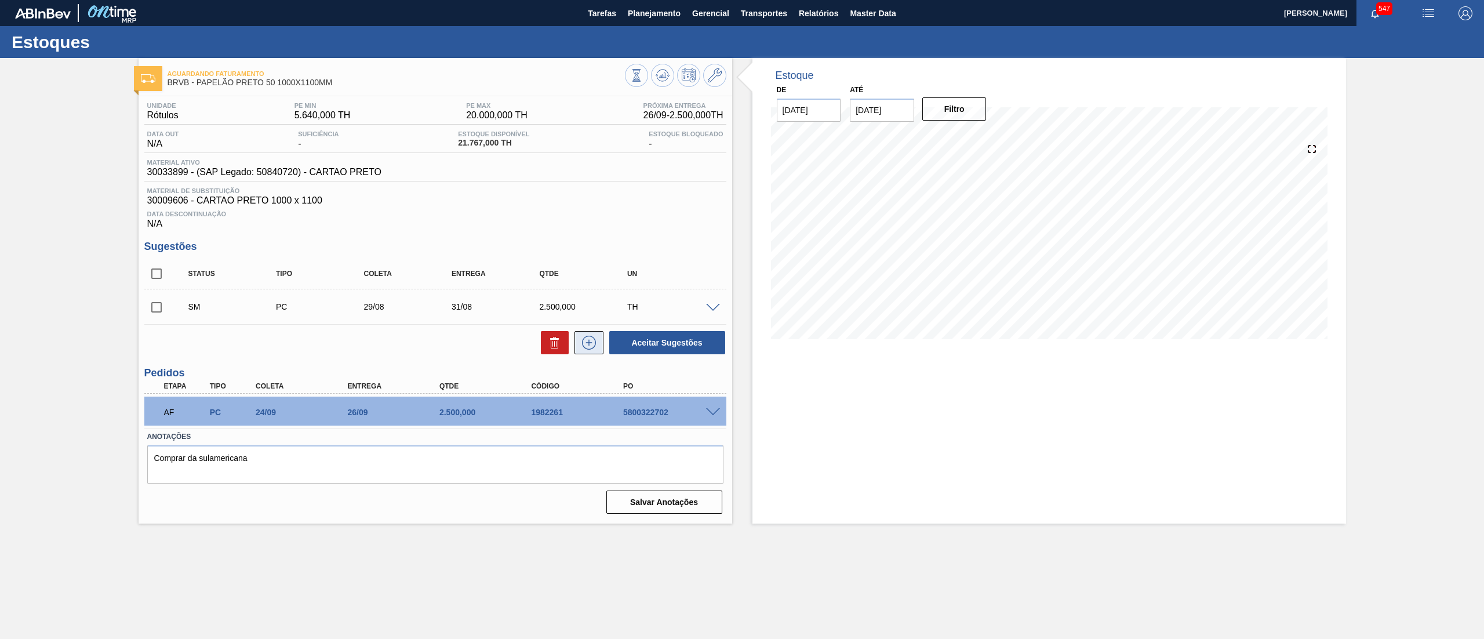
click at [587, 341] on icon at bounding box center [589, 343] width 19 height 14
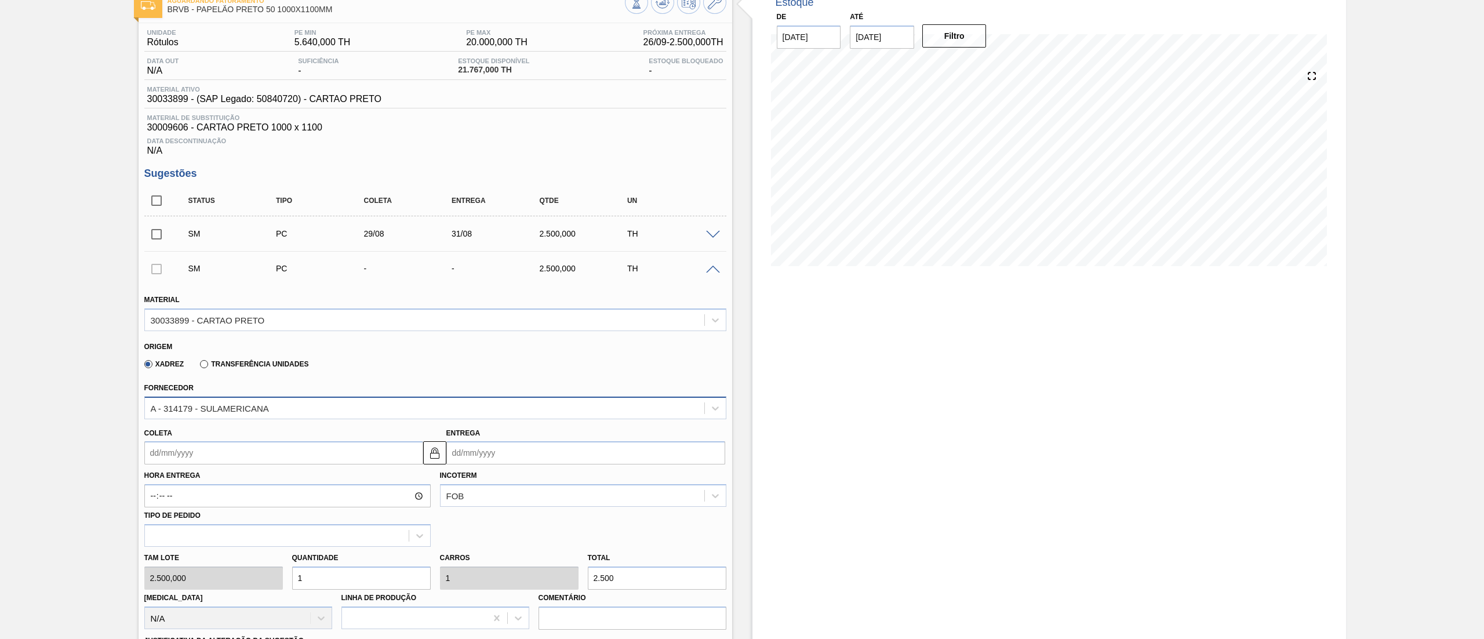
scroll to position [348, 0]
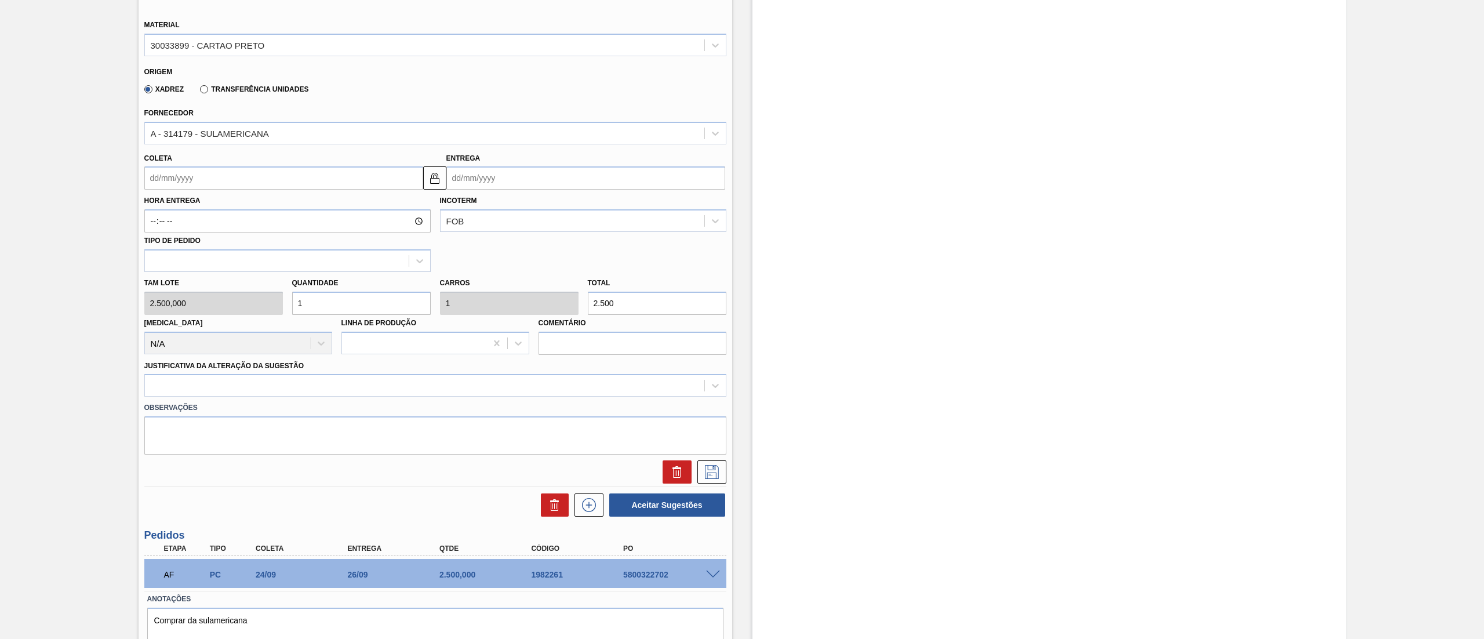
click at [192, 185] on input "Coleta" at bounding box center [283, 177] width 279 height 23
click at [230, 208] on div "agosto 2025" at bounding box center [214, 206] width 139 height 10
click at [270, 209] on button "Next Month" at bounding box center [274, 206] width 8 height 8
click at [172, 285] on div "15" at bounding box center [177, 281] width 16 height 16
type input "[DATE]"
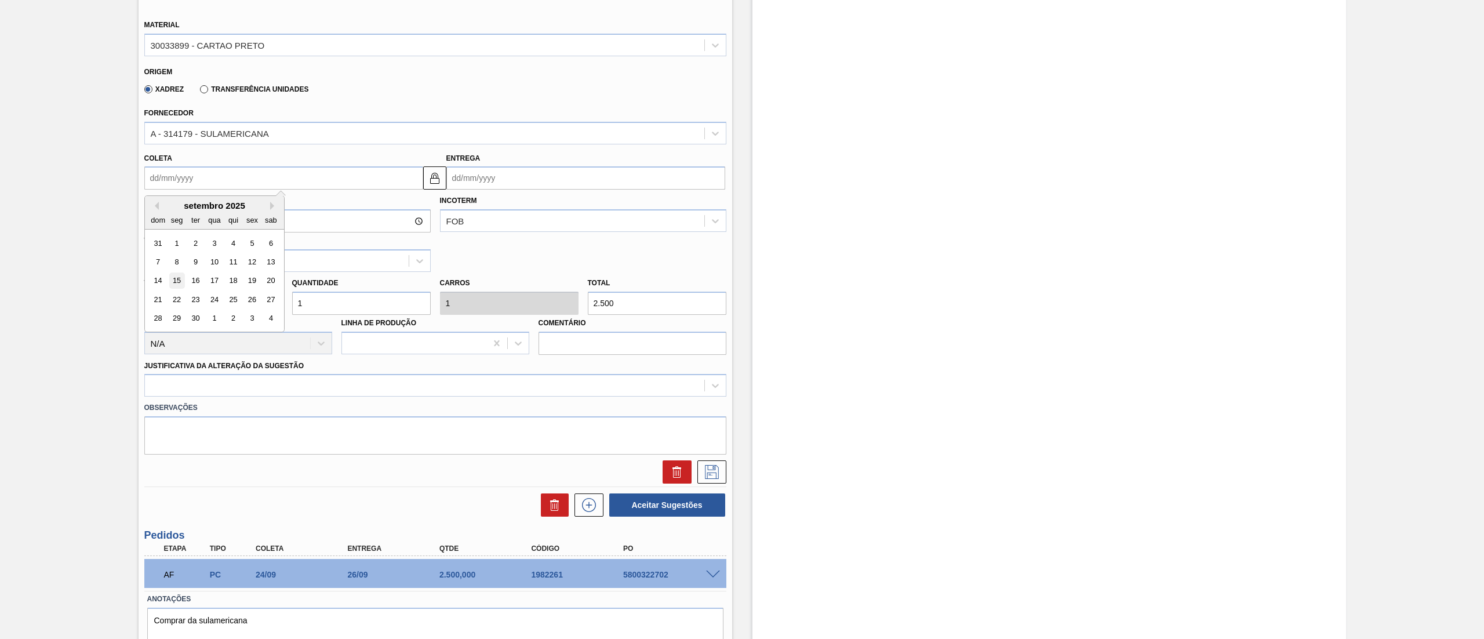
type input "[DATE]"
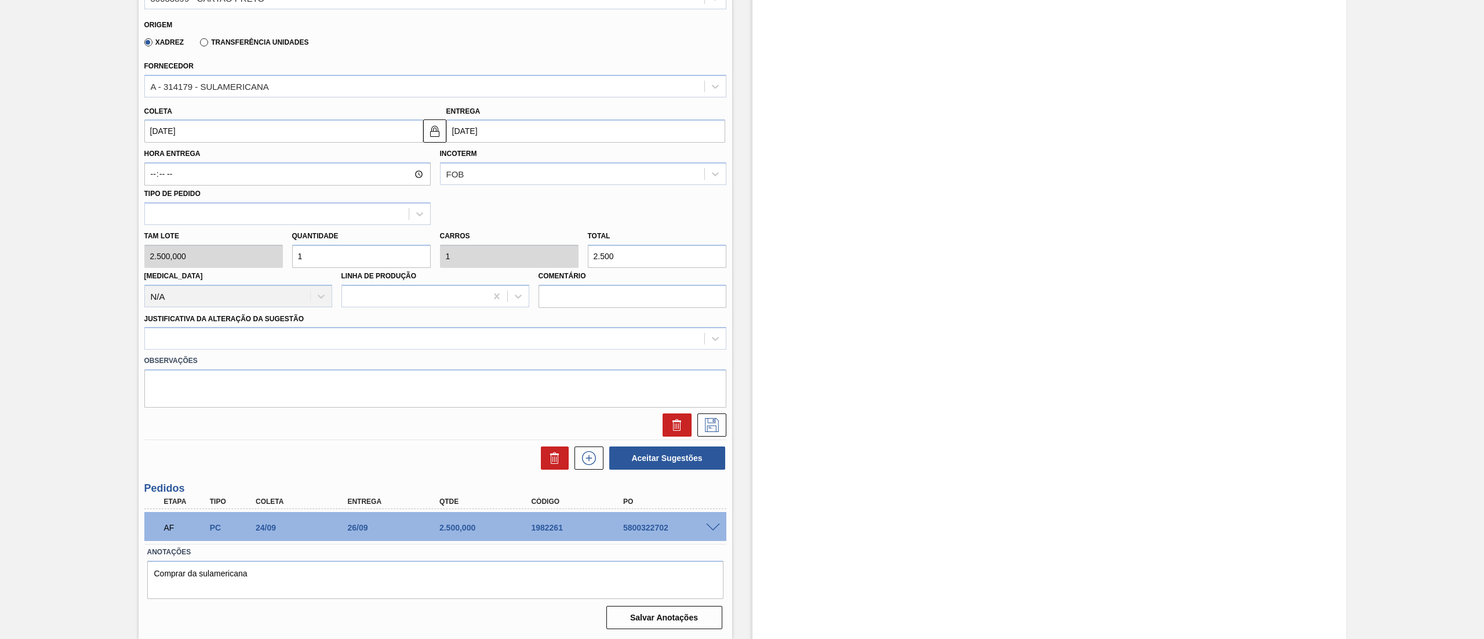
scroll to position [163, 0]
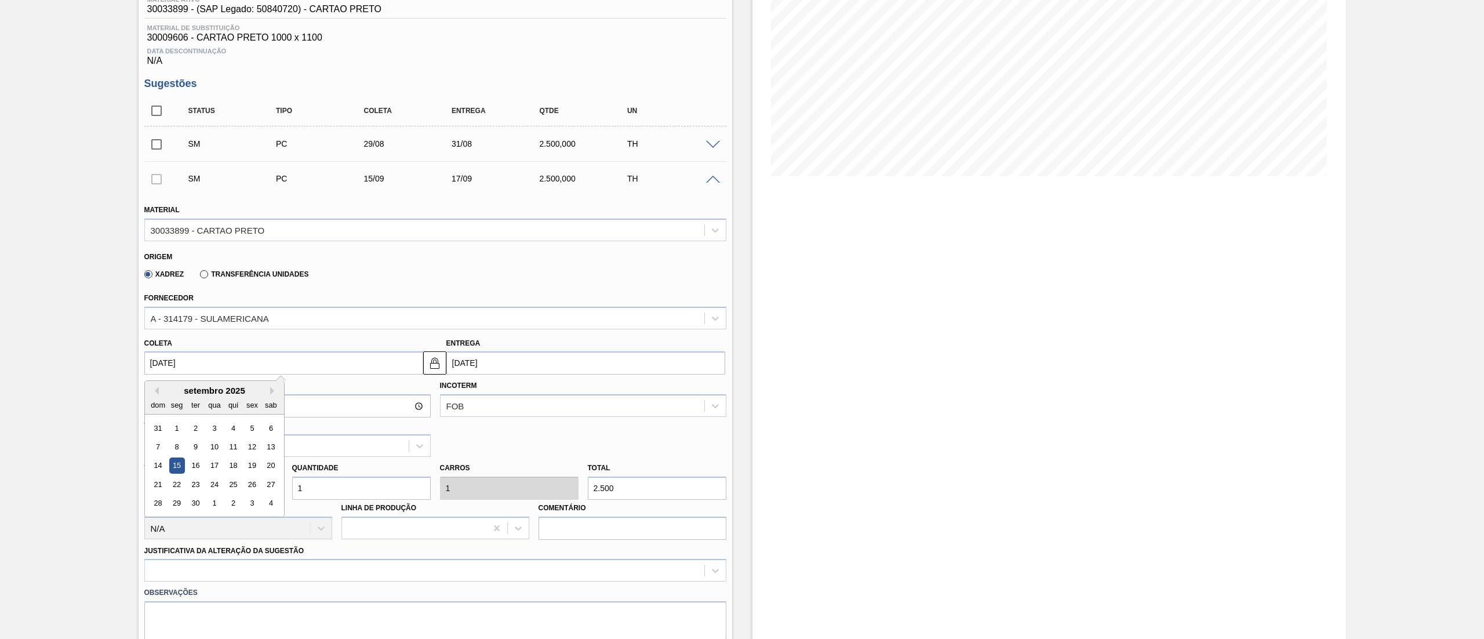
click at [209, 363] on input "[DATE]" at bounding box center [283, 362] width 279 height 23
click at [255, 446] on div "12" at bounding box center [252, 447] width 16 height 16
type input "[DATE]"
click at [195, 373] on input "[DATE]" at bounding box center [283, 362] width 279 height 23
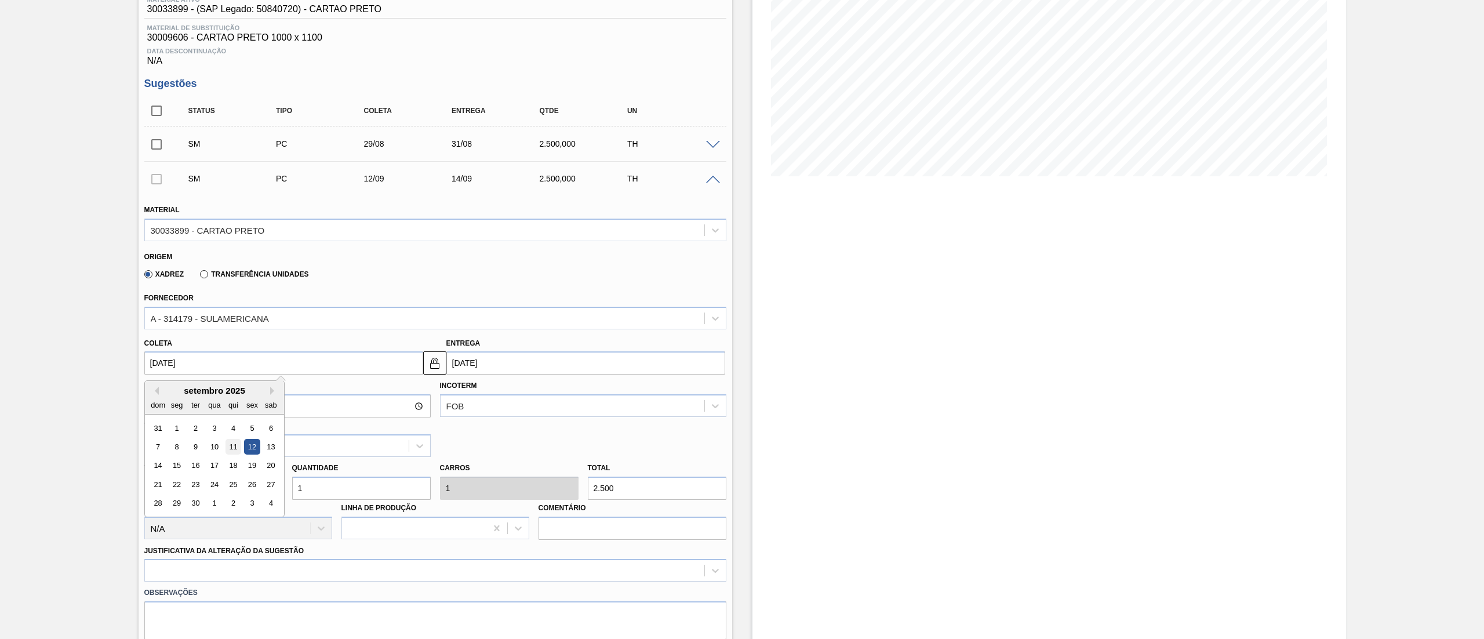
click at [235, 447] on div "11" at bounding box center [233, 447] width 16 height 16
type input "[DATE]"
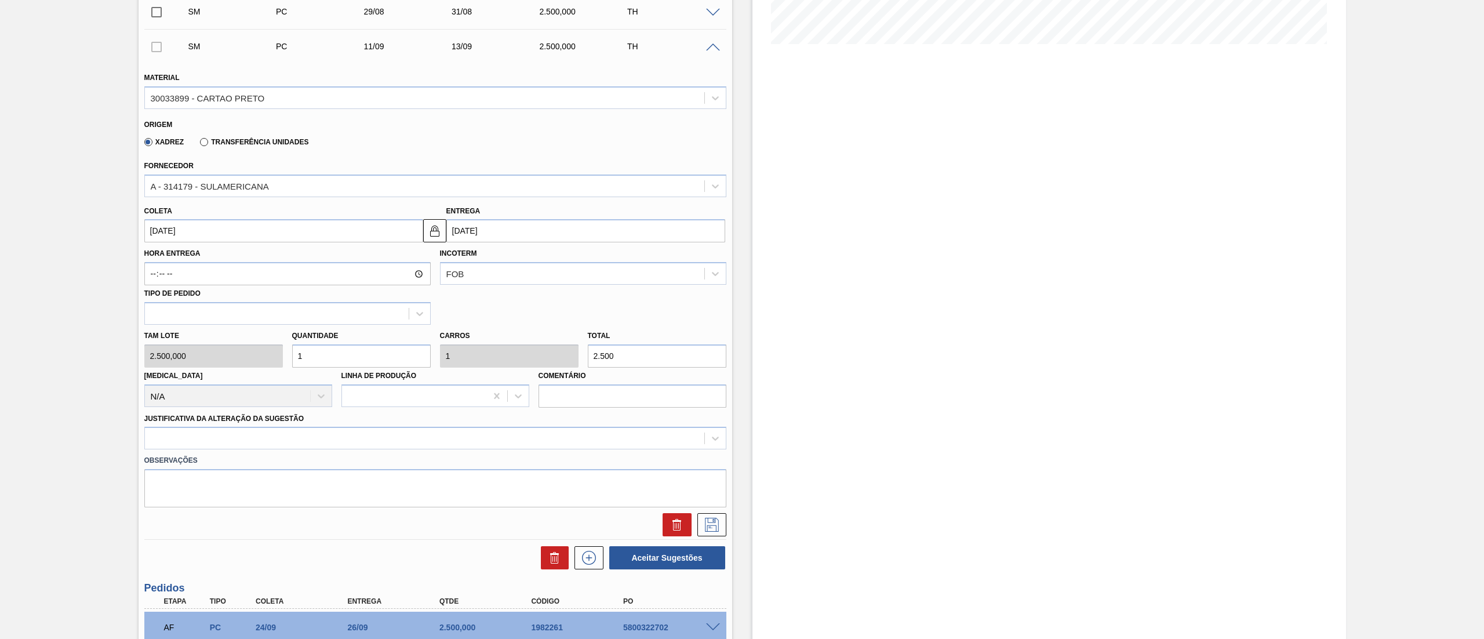
scroll to position [395, 0]
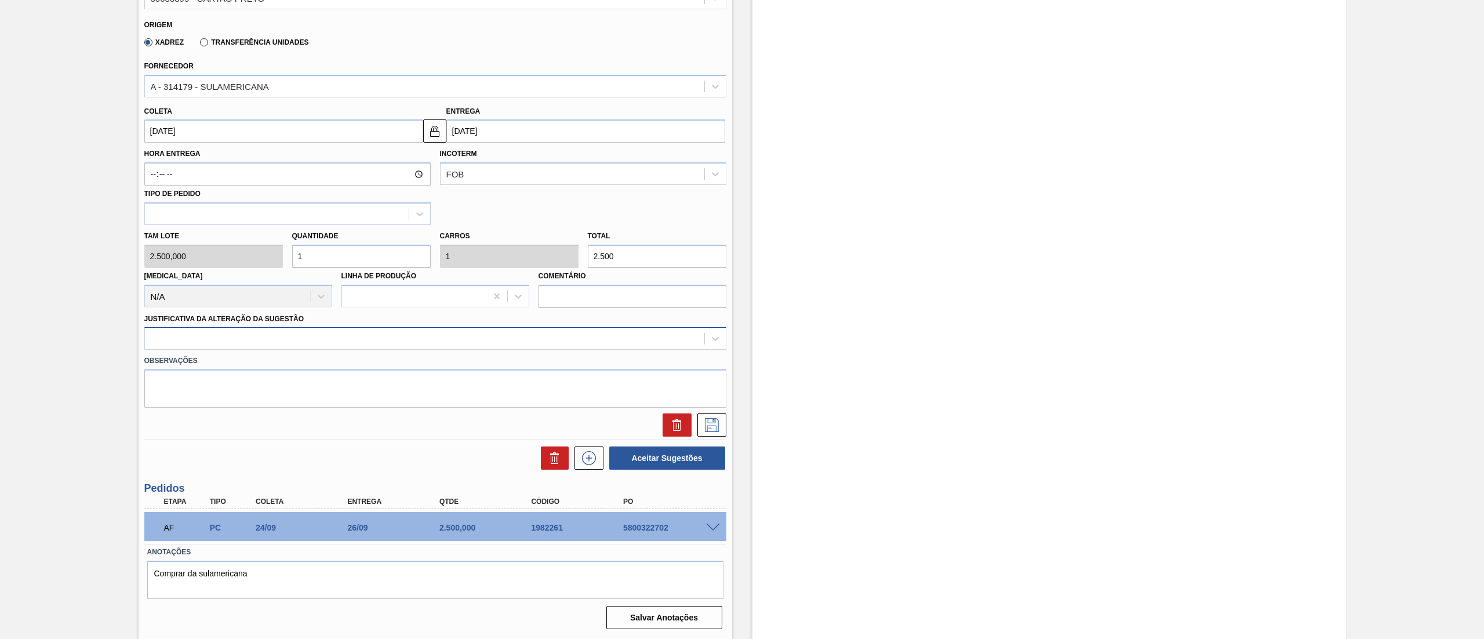
click at [151, 337] on div at bounding box center [424, 338] width 559 height 17
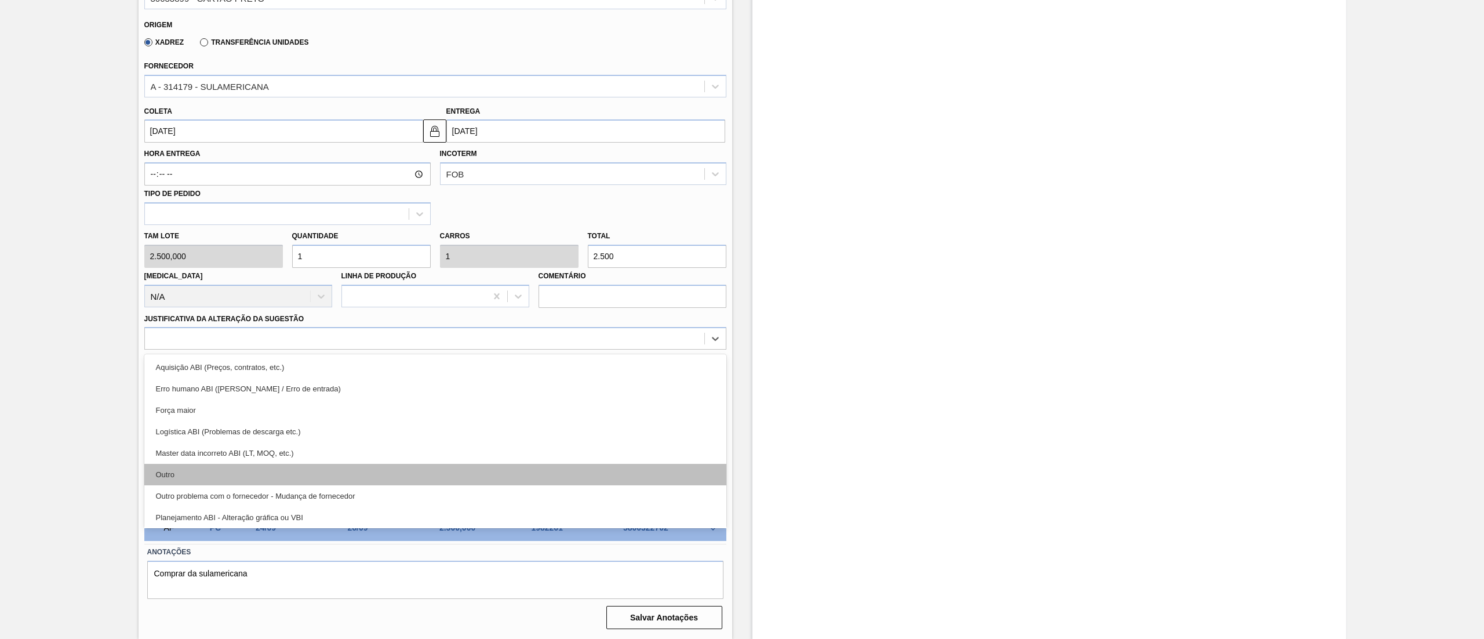
click at [174, 470] on div "Outro" at bounding box center [435, 474] width 582 height 21
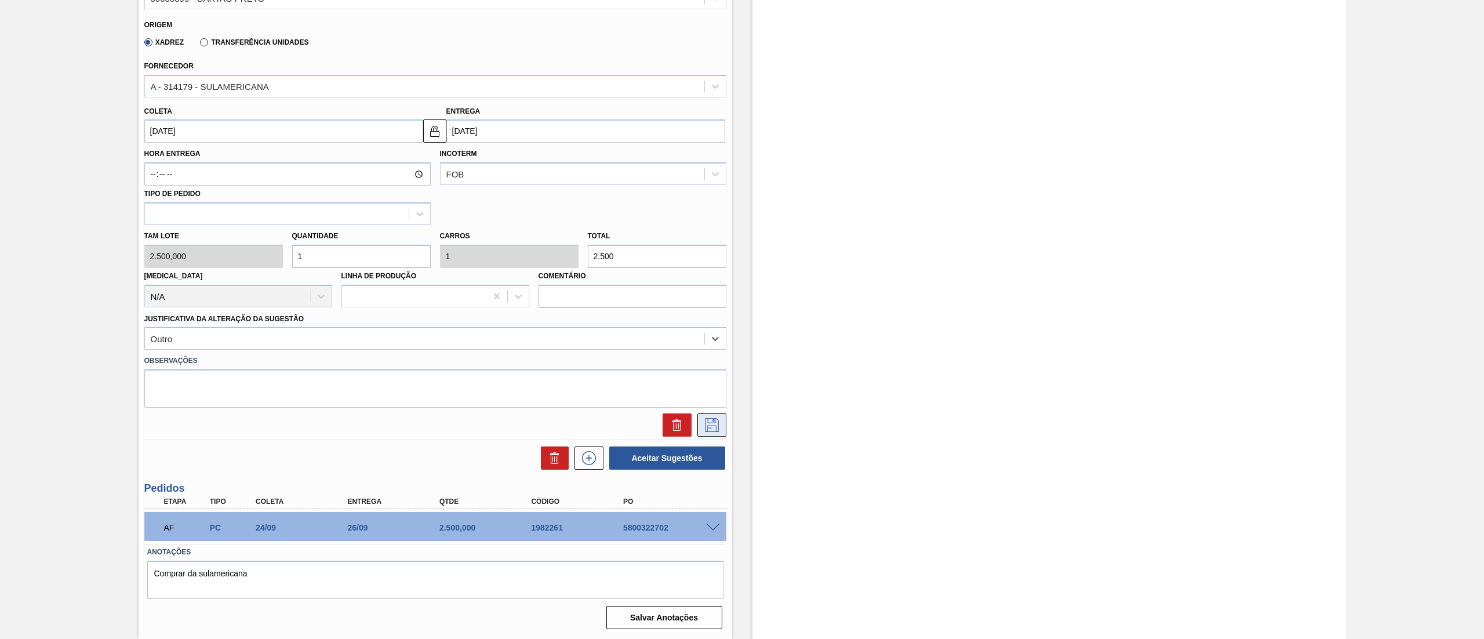
click at [706, 417] on button at bounding box center [711, 424] width 29 height 23
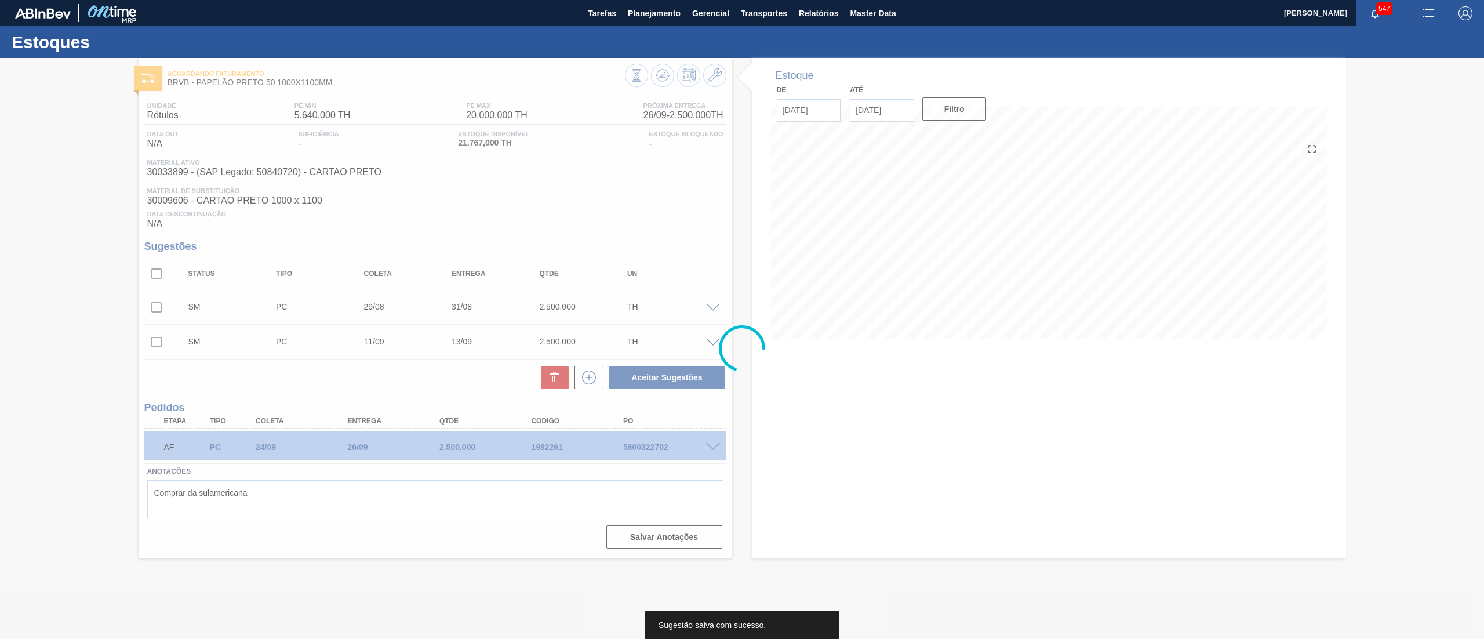
scroll to position [0, 0]
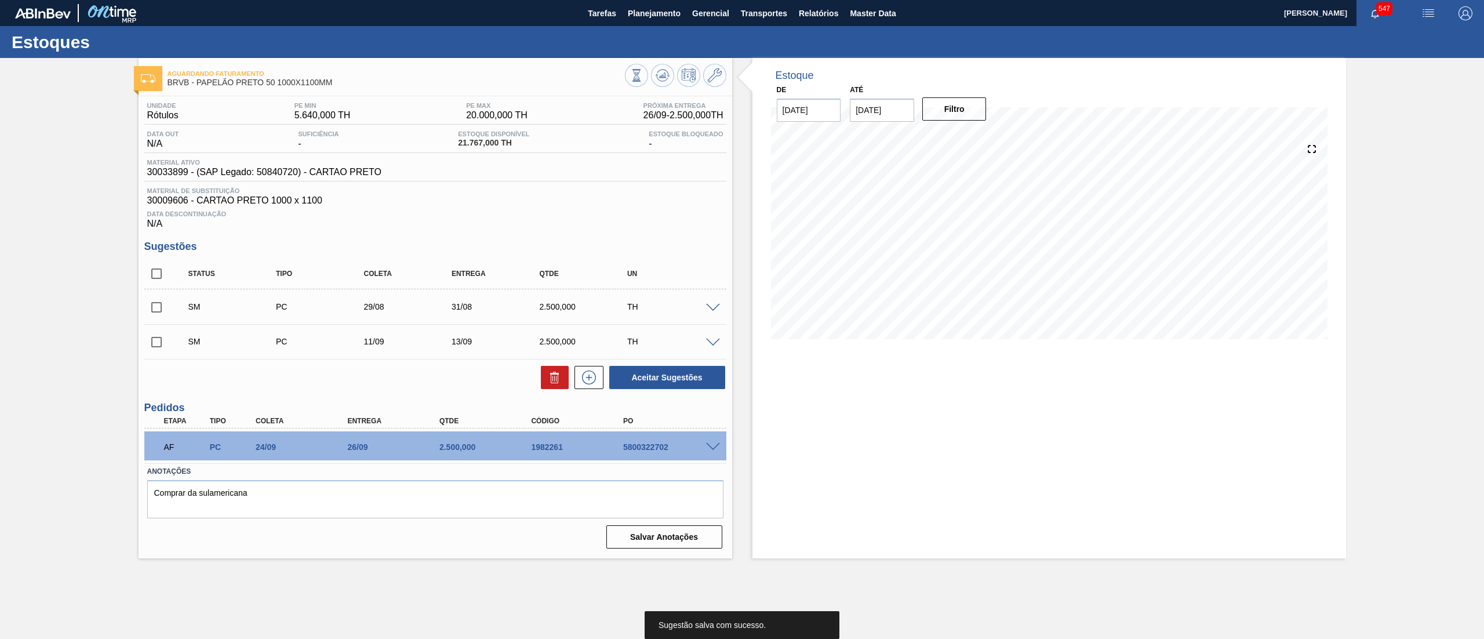
click at [151, 268] on input "checkbox" at bounding box center [156, 273] width 24 height 24
checkbox input "true"
click at [691, 379] on button "Aceitar Sugestões" at bounding box center [667, 377] width 116 height 23
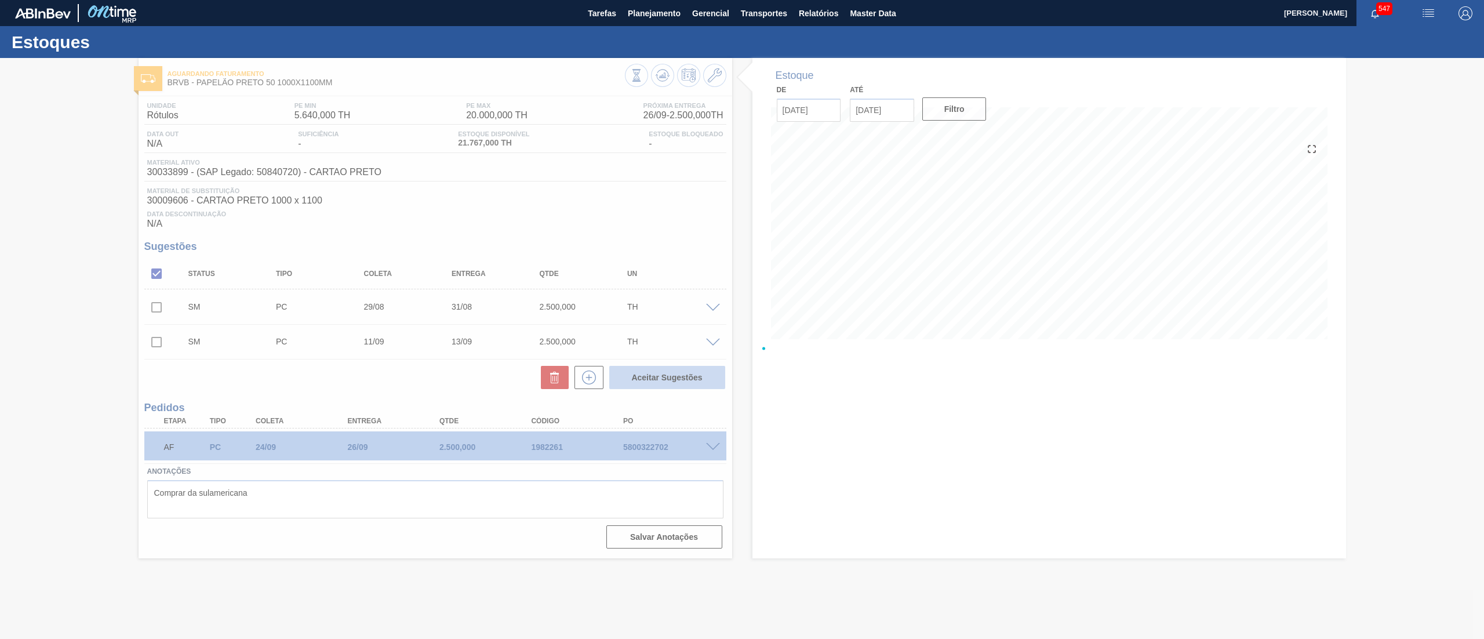
checkbox input "false"
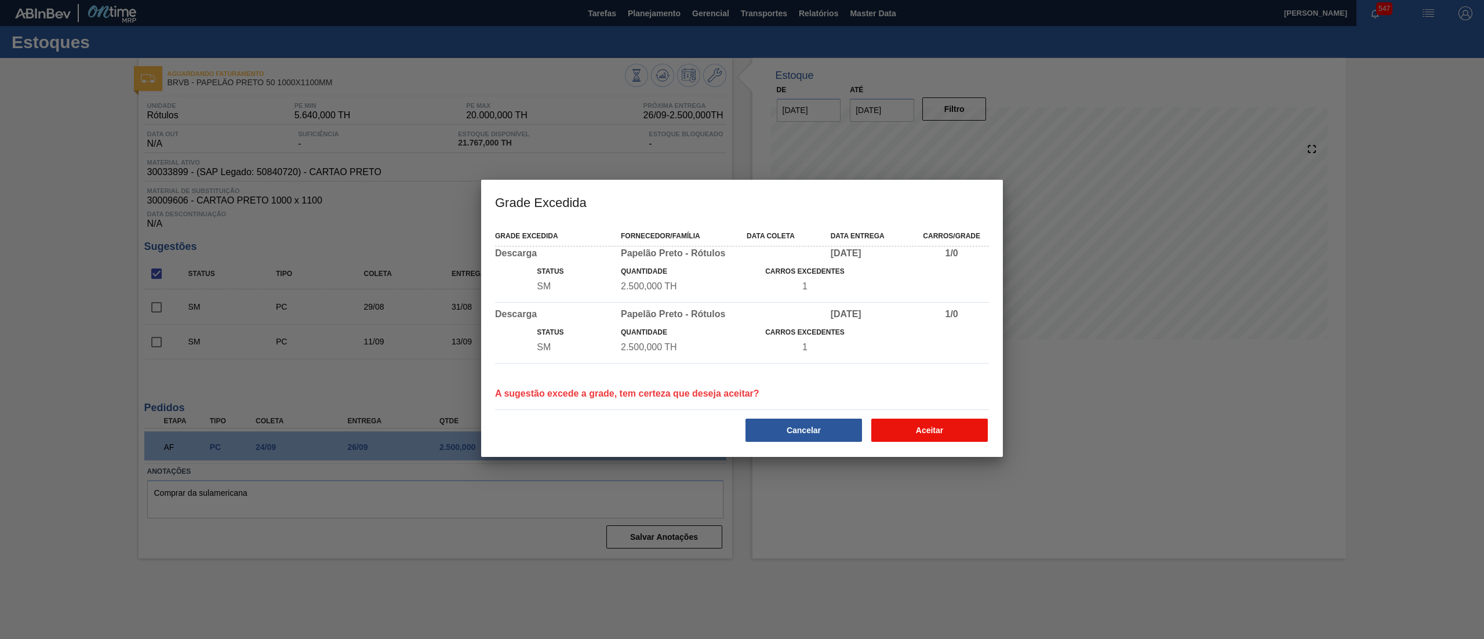
click at [898, 424] on button "Aceitar" at bounding box center [929, 429] width 117 height 23
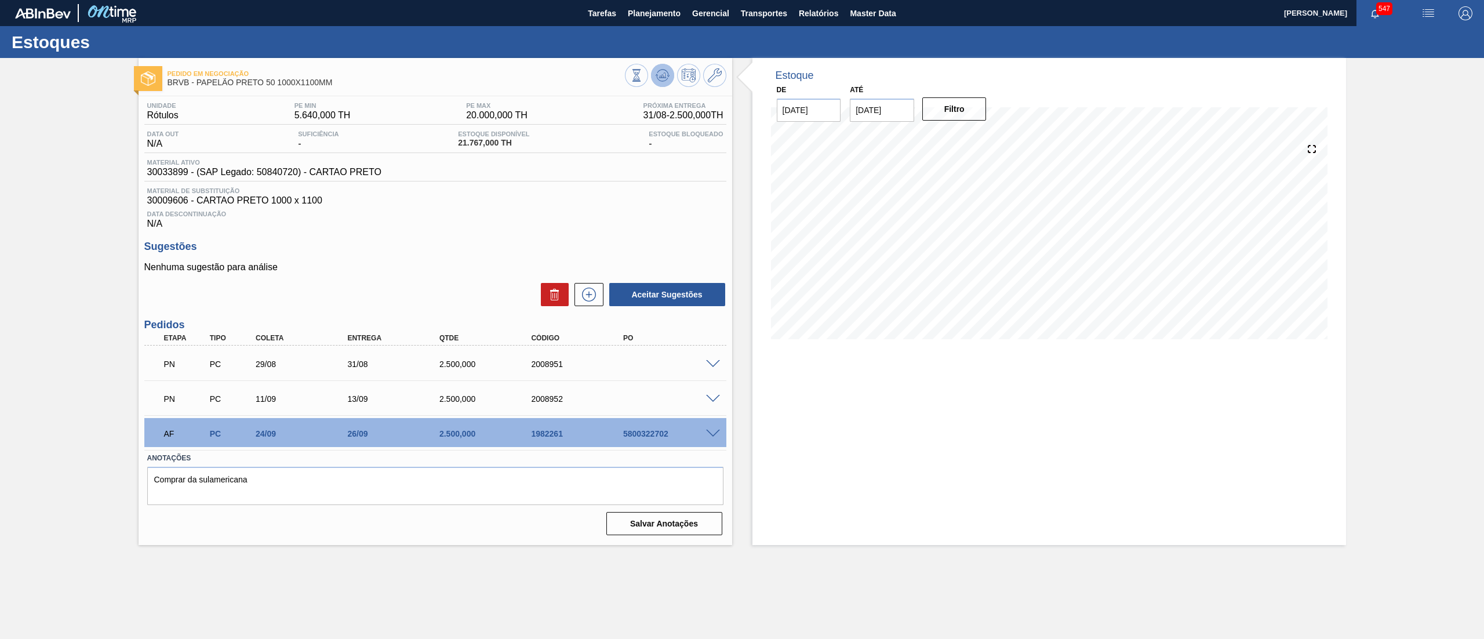
click at [640, 70] on icon at bounding box center [636, 69] width 8 height 1
click at [656, 23] on button "Planejamento" at bounding box center [654, 13] width 64 height 26
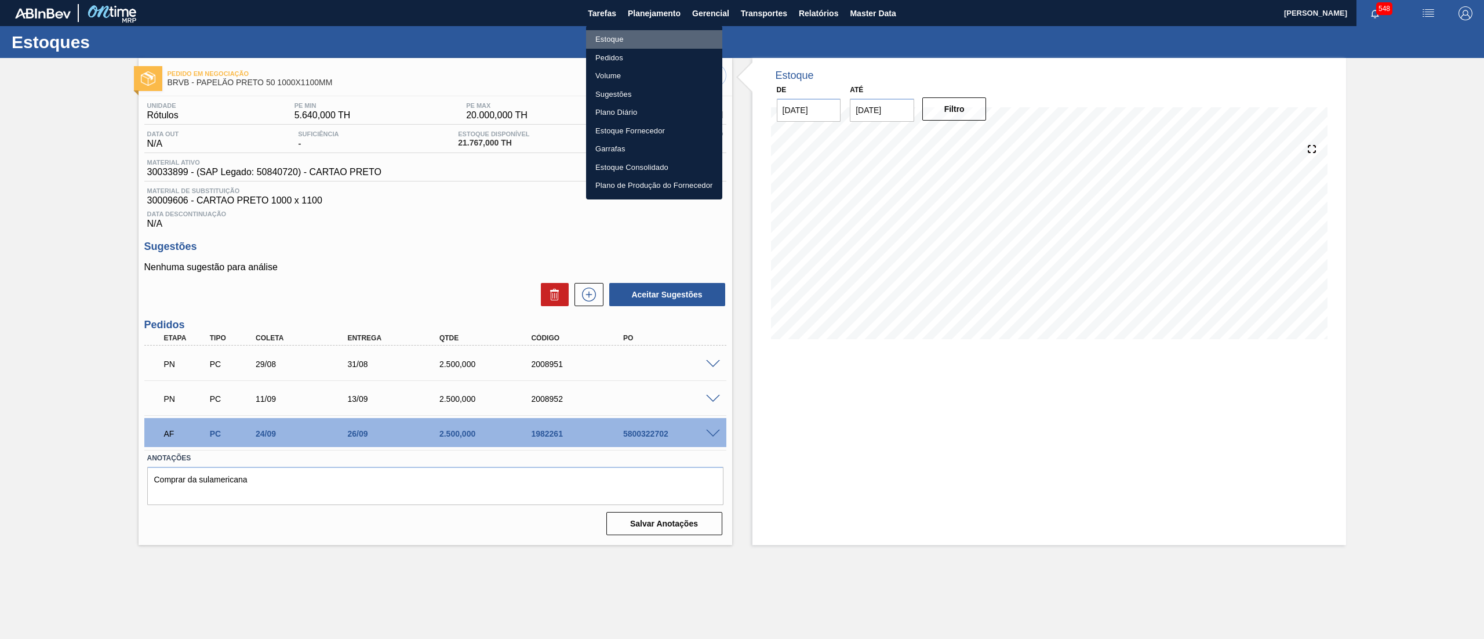
click at [629, 38] on li "Estoque" at bounding box center [654, 39] width 136 height 19
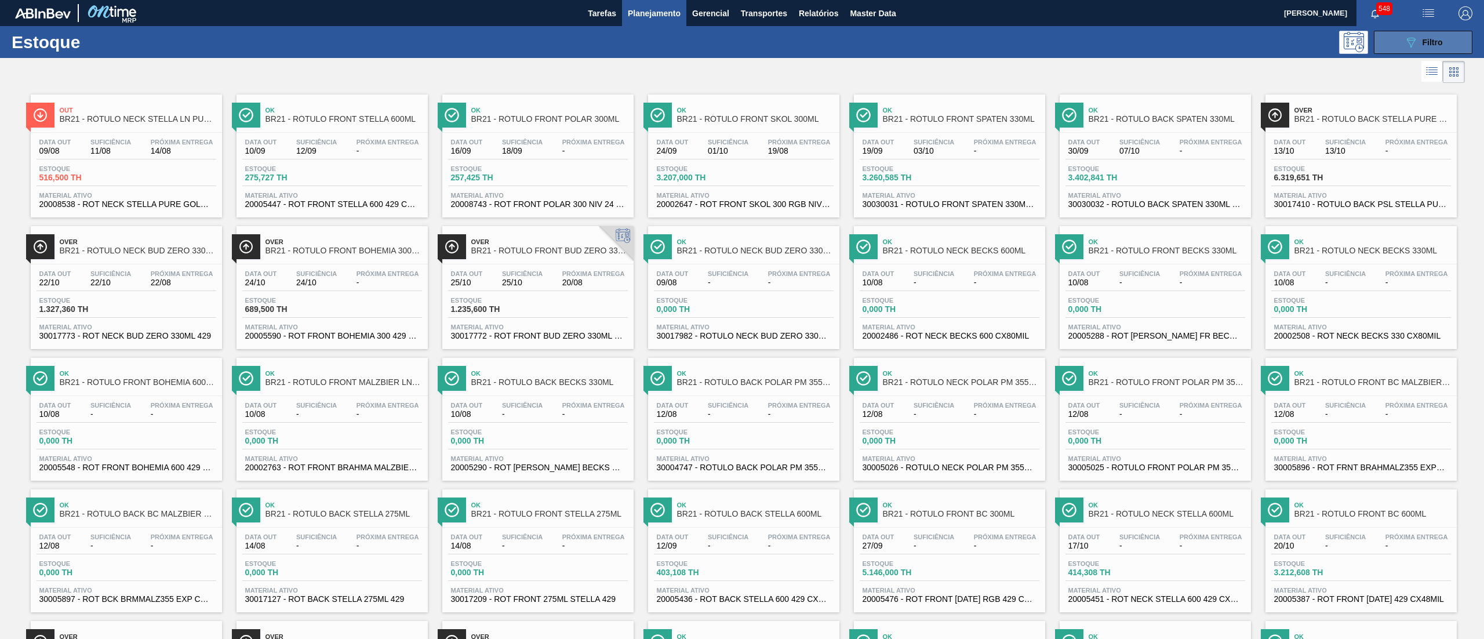
click at [1422, 31] on button "089F7B8B-B2A5-4AFE-B5C0-19BA573D28AC Filtro" at bounding box center [1423, 42] width 99 height 23
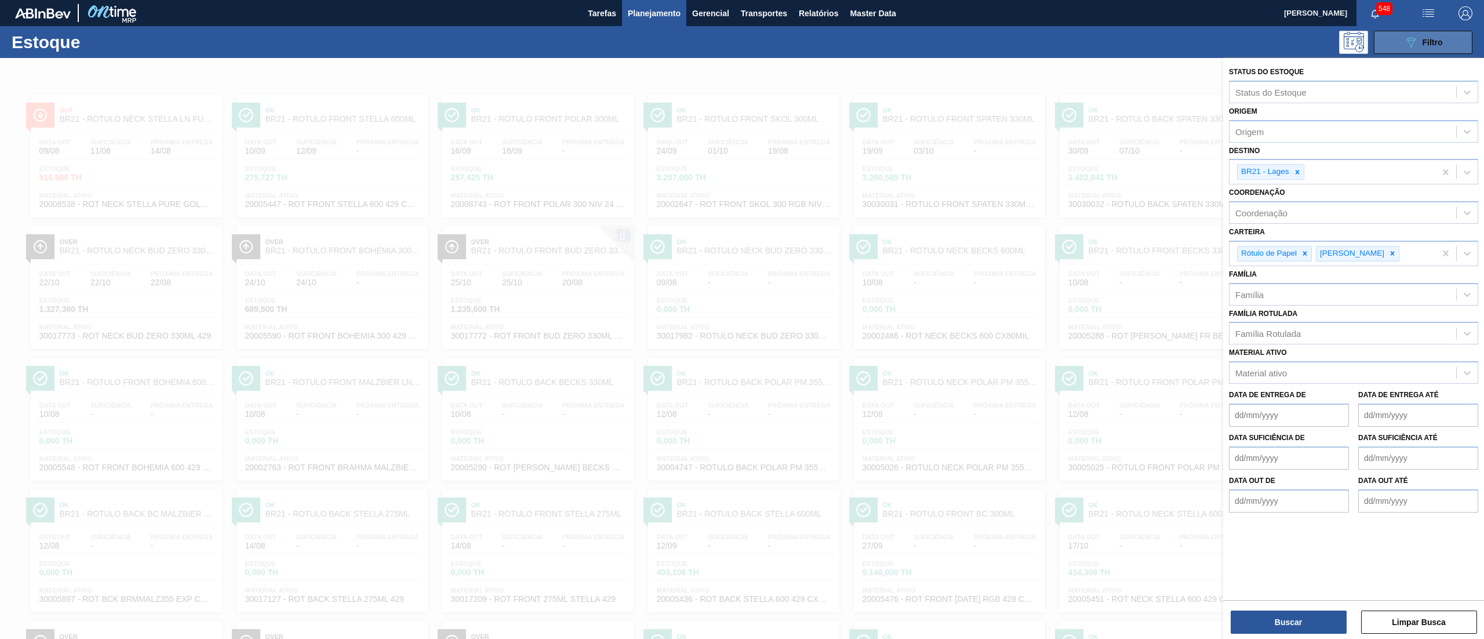
click at [1419, 45] on div "089F7B8B-B2A5-4AFE-B5C0-19BA573D28AC Filtro" at bounding box center [1423, 42] width 39 height 14
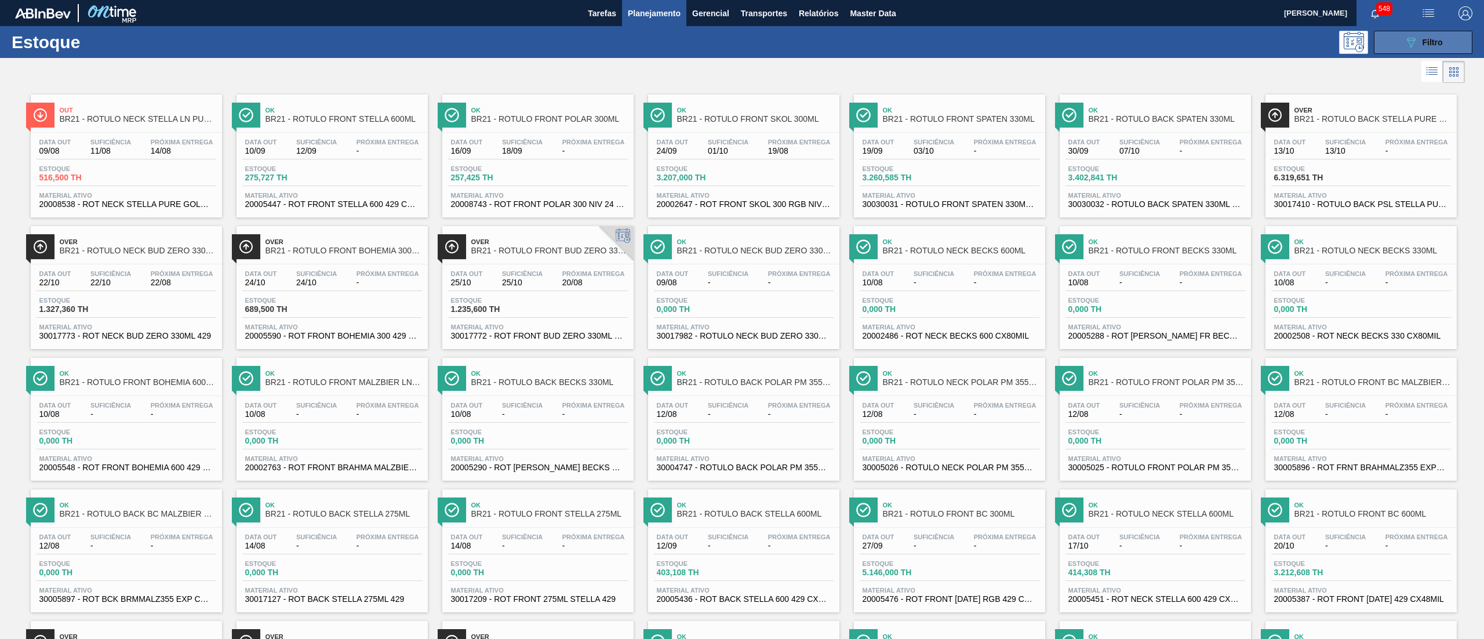
click at [1419, 45] on div "089F7B8B-B2A5-4AFE-B5C0-19BA573D28AC Filtro" at bounding box center [1423, 42] width 39 height 14
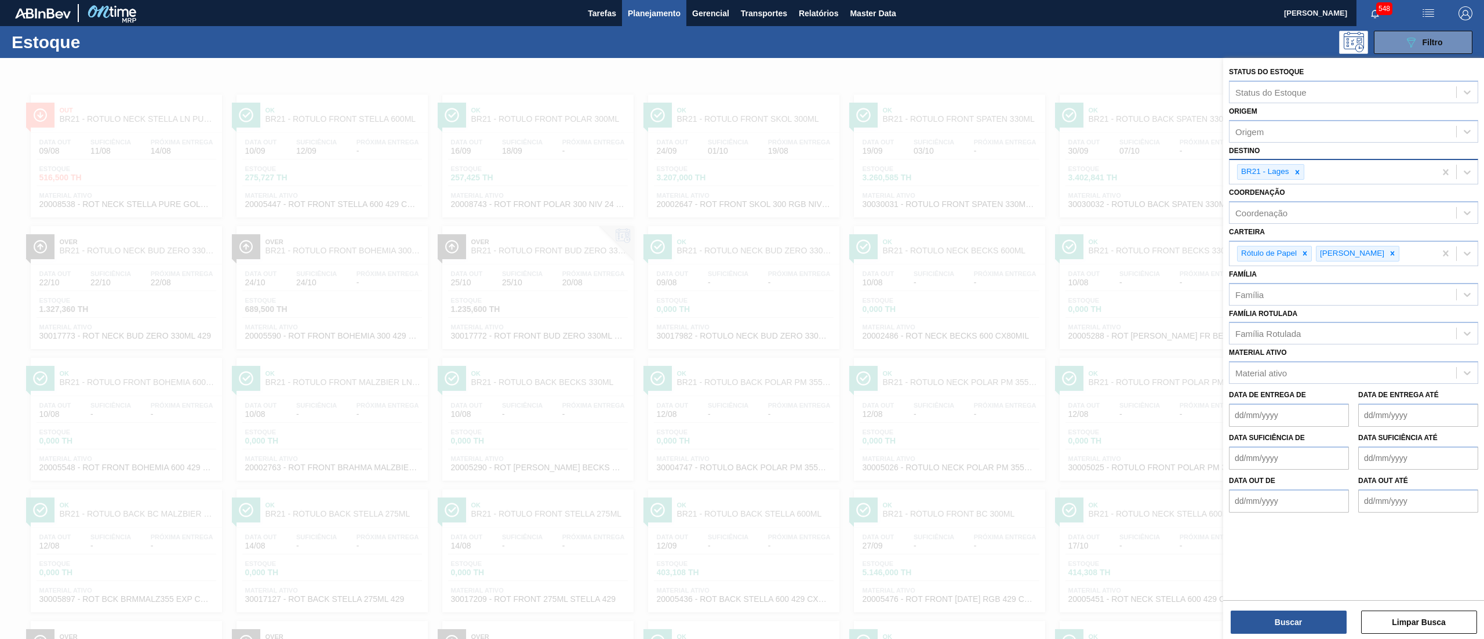
click at [1297, 173] on icon at bounding box center [1297, 172] width 8 height 8
click at [1302, 254] on div at bounding box center [1304, 250] width 13 height 14
click at [1302, 253] on div "[PERSON_NAME]" at bounding box center [1332, 251] width 206 height 24
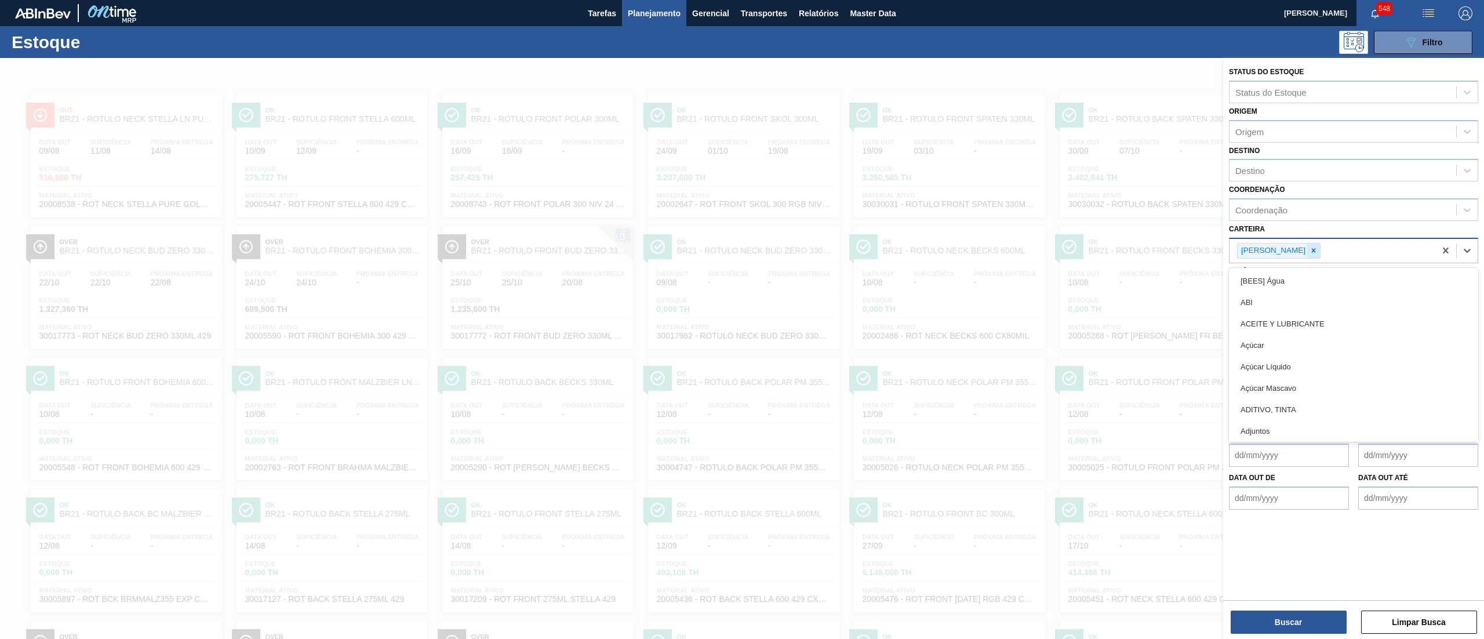
click at [1309, 247] on icon at bounding box center [1313, 250] width 8 height 8
drag, startPoint x: 1237, startPoint y: 145, endPoint x: 1240, endPoint y: 163, distance: 18.3
click at [1239, 155] on div "Destino Destino" at bounding box center [1353, 162] width 249 height 39
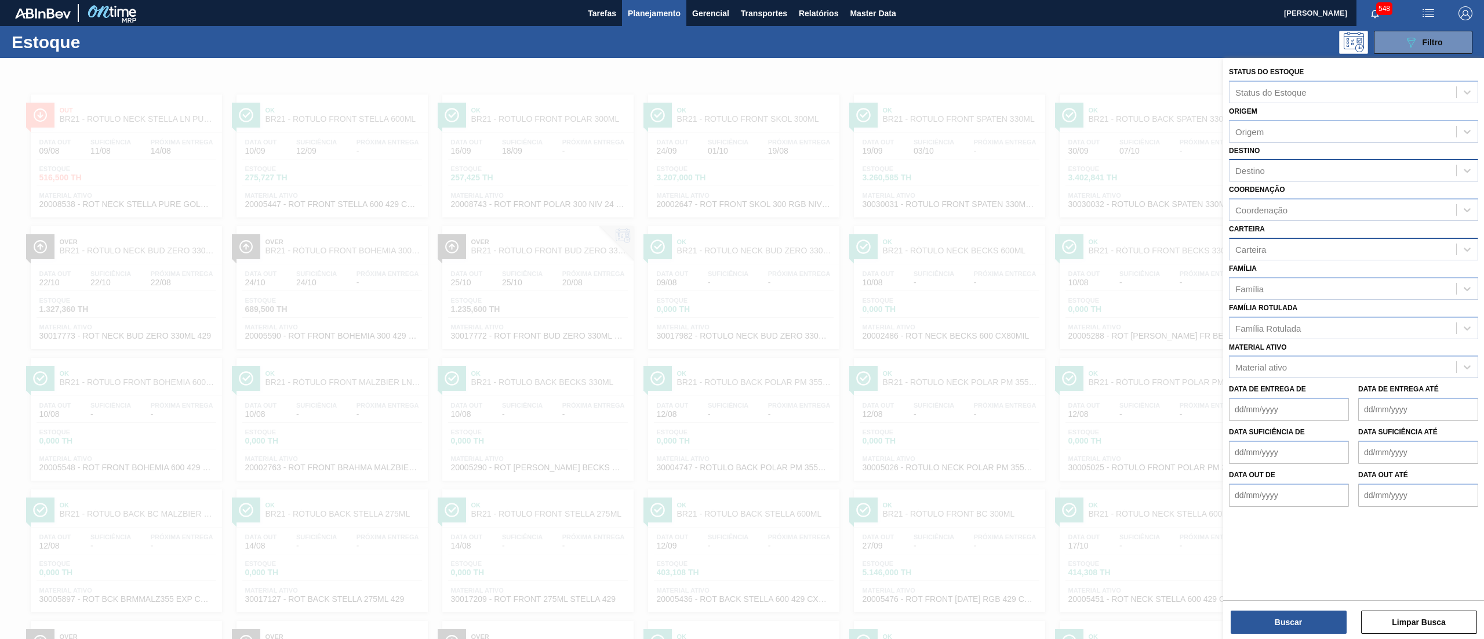
click at [1243, 169] on div "Destino" at bounding box center [1250, 171] width 30 height 10
type input "brv3"
click at [1253, 206] on div "BRV3 - Vidros Rio" at bounding box center [1353, 198] width 249 height 21
click at [1288, 635] on div "Status do Estoque Status do Estoque Origem Origem Destino option BRV3 - Vidros …" at bounding box center [1353, 349] width 261 height 583
drag, startPoint x: 1279, startPoint y: 602, endPoint x: 1280, endPoint y: 613, distance: 11.1
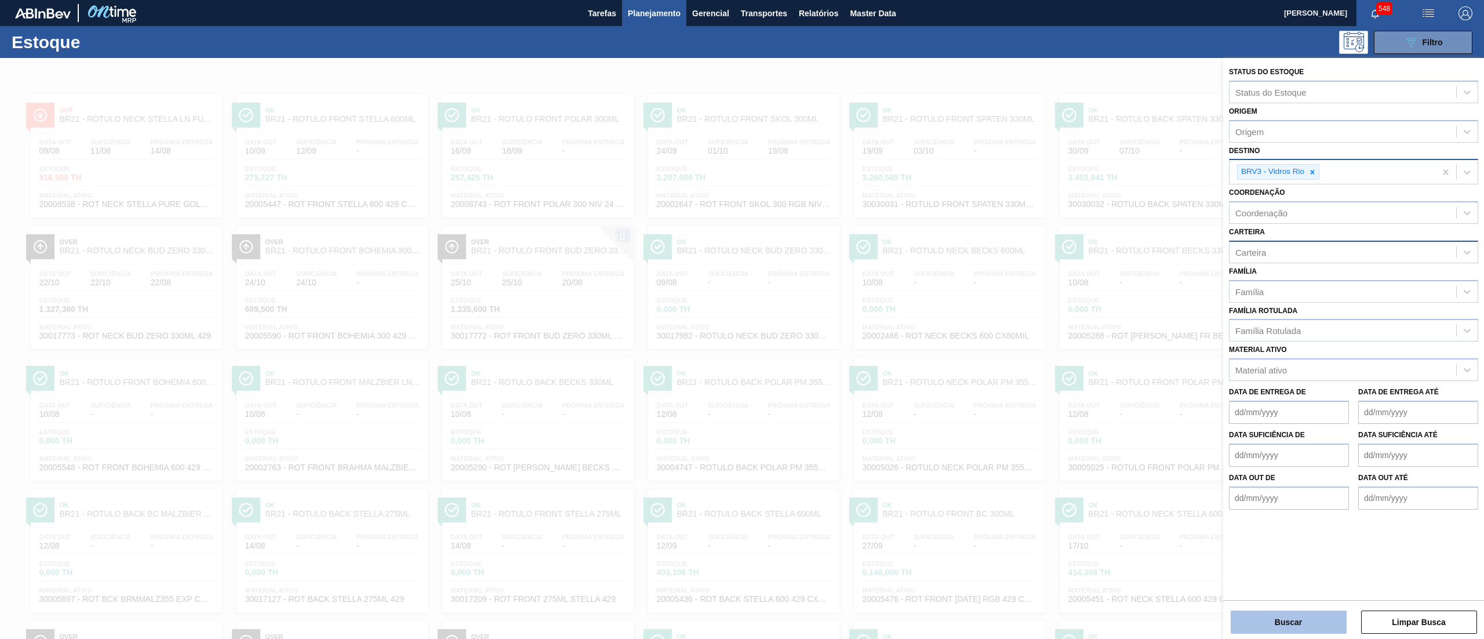
click at [1279, 604] on div "Buscar Limpar Busca" at bounding box center [1353, 616] width 261 height 32
click at [1280, 613] on button "Buscar" at bounding box center [1289, 621] width 116 height 23
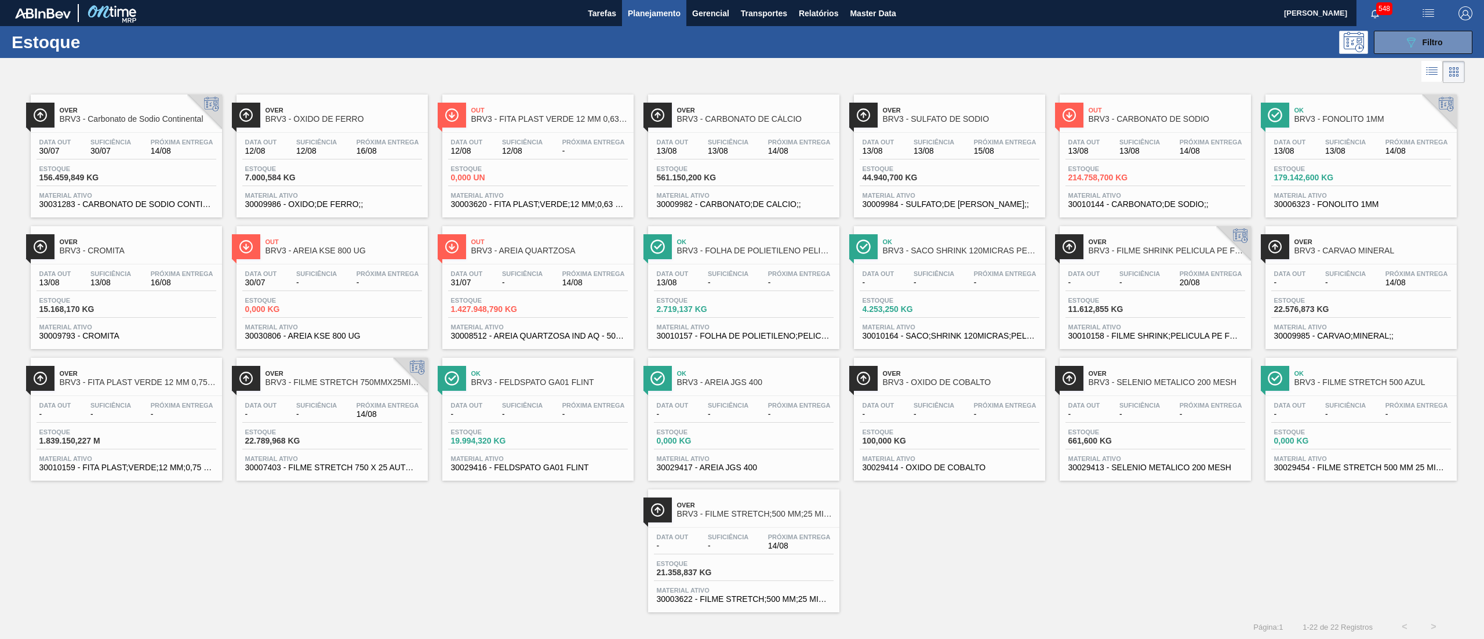
drag, startPoint x: 683, startPoint y: 125, endPoint x: 676, endPoint y: 125, distance: 7.0
click at [684, 123] on div "Over BRV3 - CARBONATO DE CÁLCIO" at bounding box center [755, 115] width 156 height 26
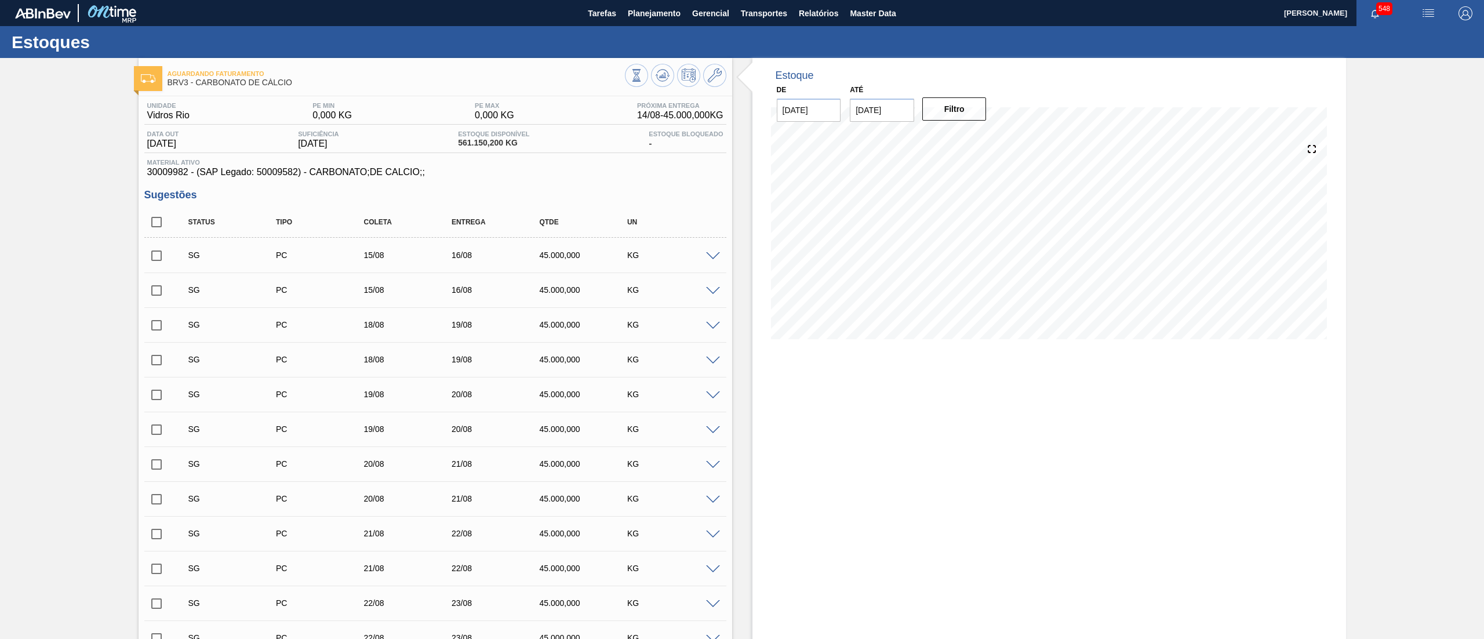
click at [151, 219] on input "checkbox" at bounding box center [156, 222] width 24 height 24
checkbox input "true"
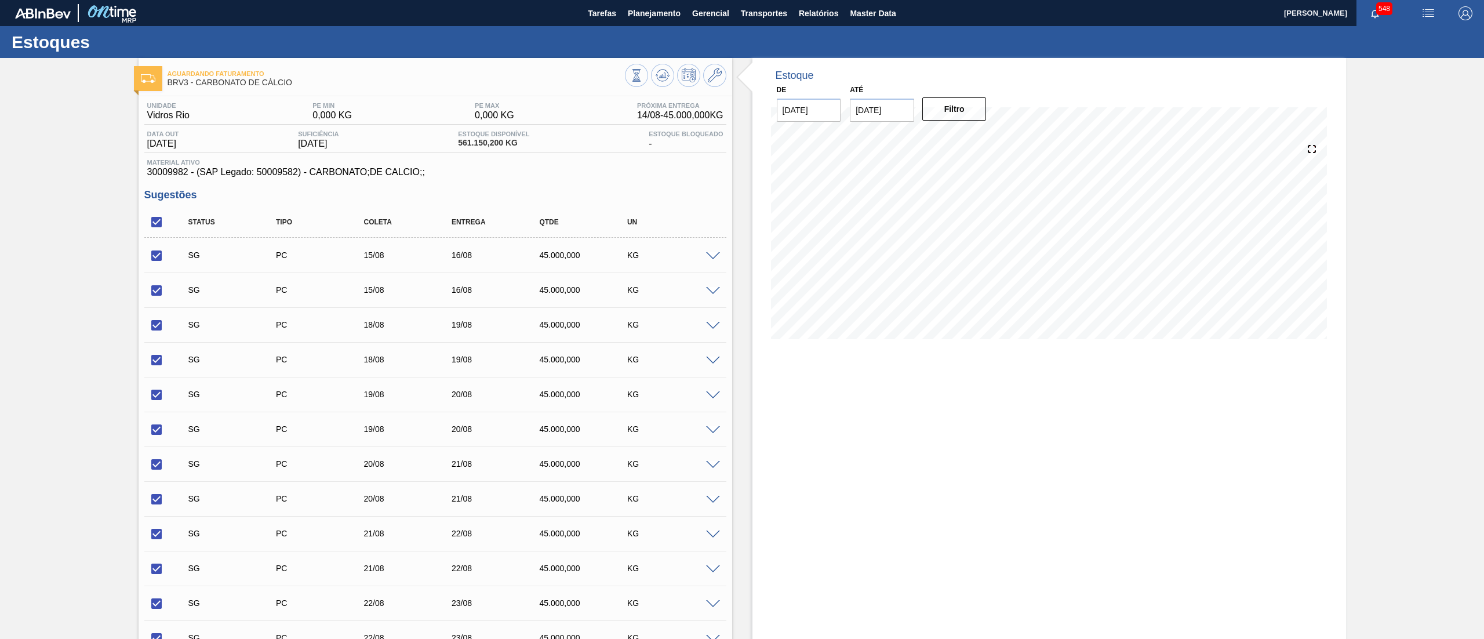
checkbox input "true"
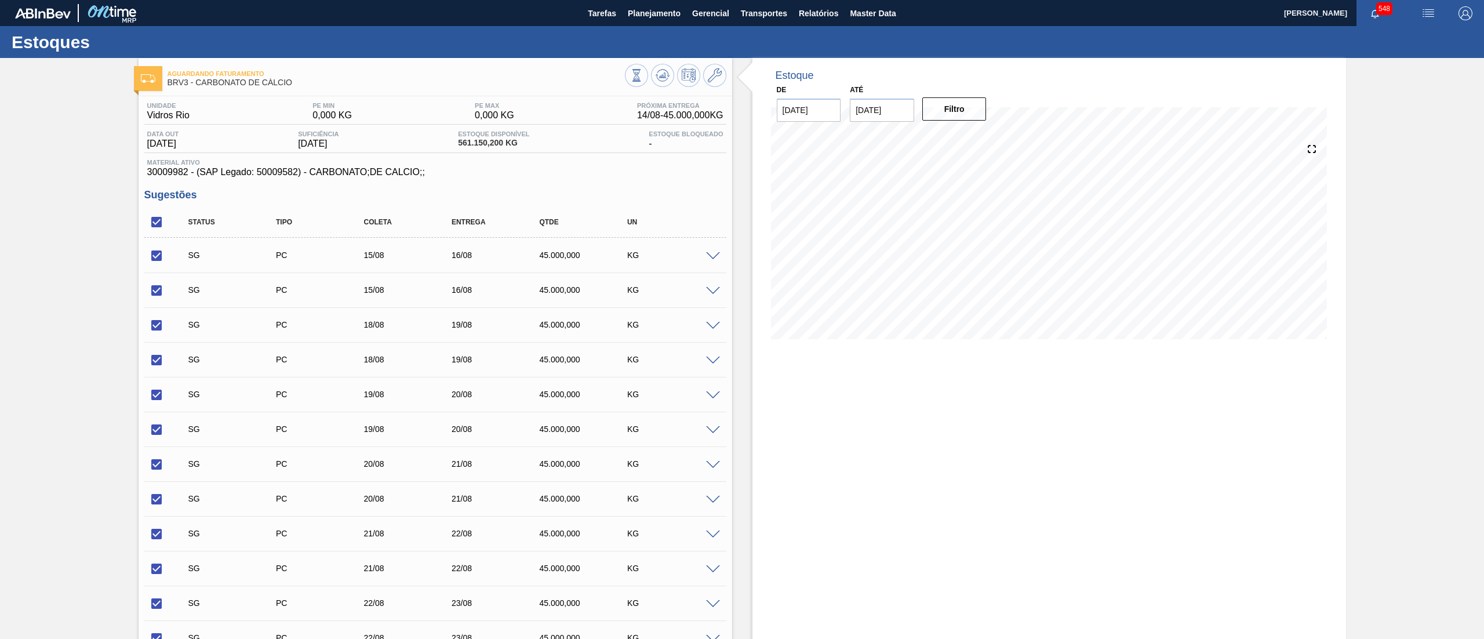
checkbox input "true"
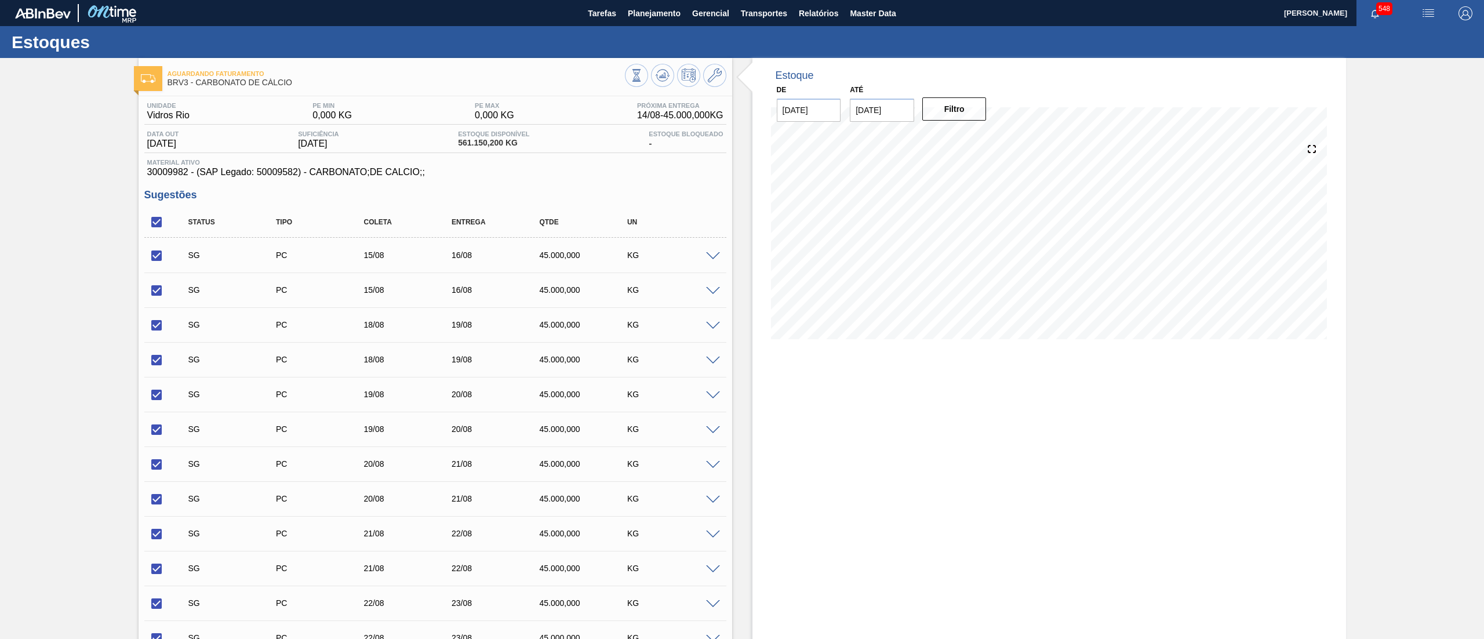
checkbox input "true"
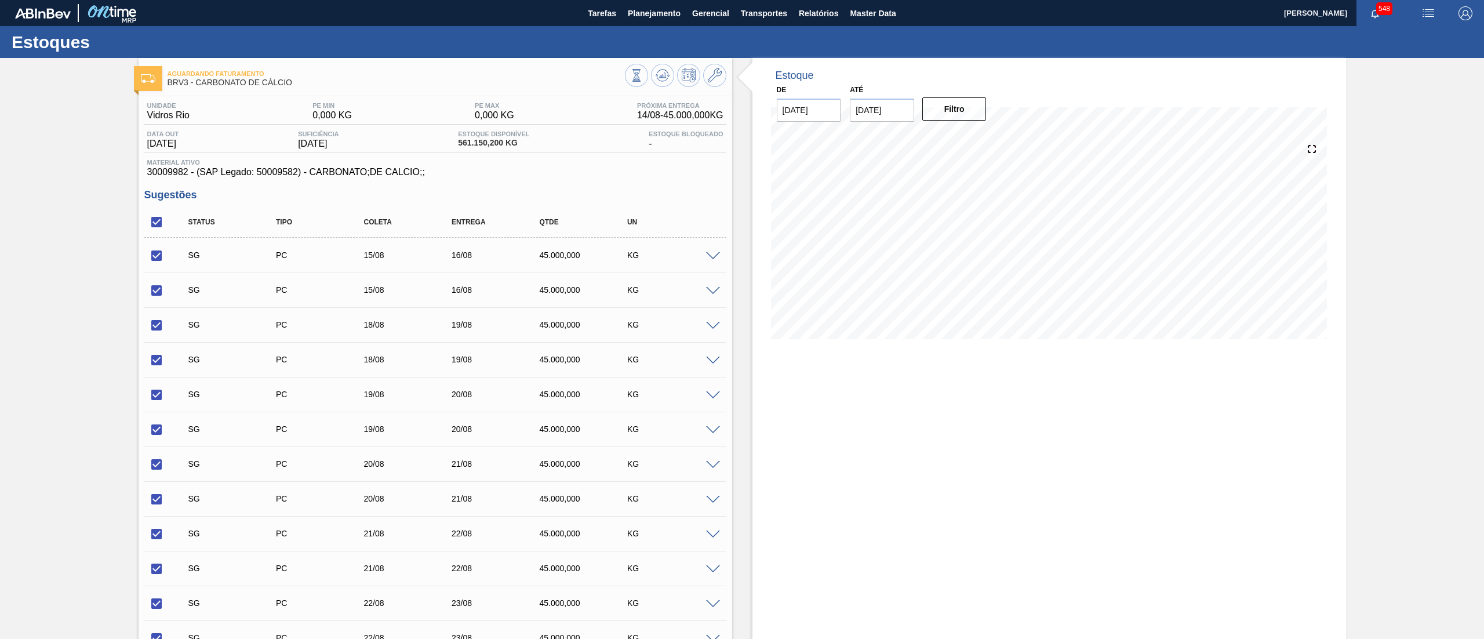
checkbox input "true"
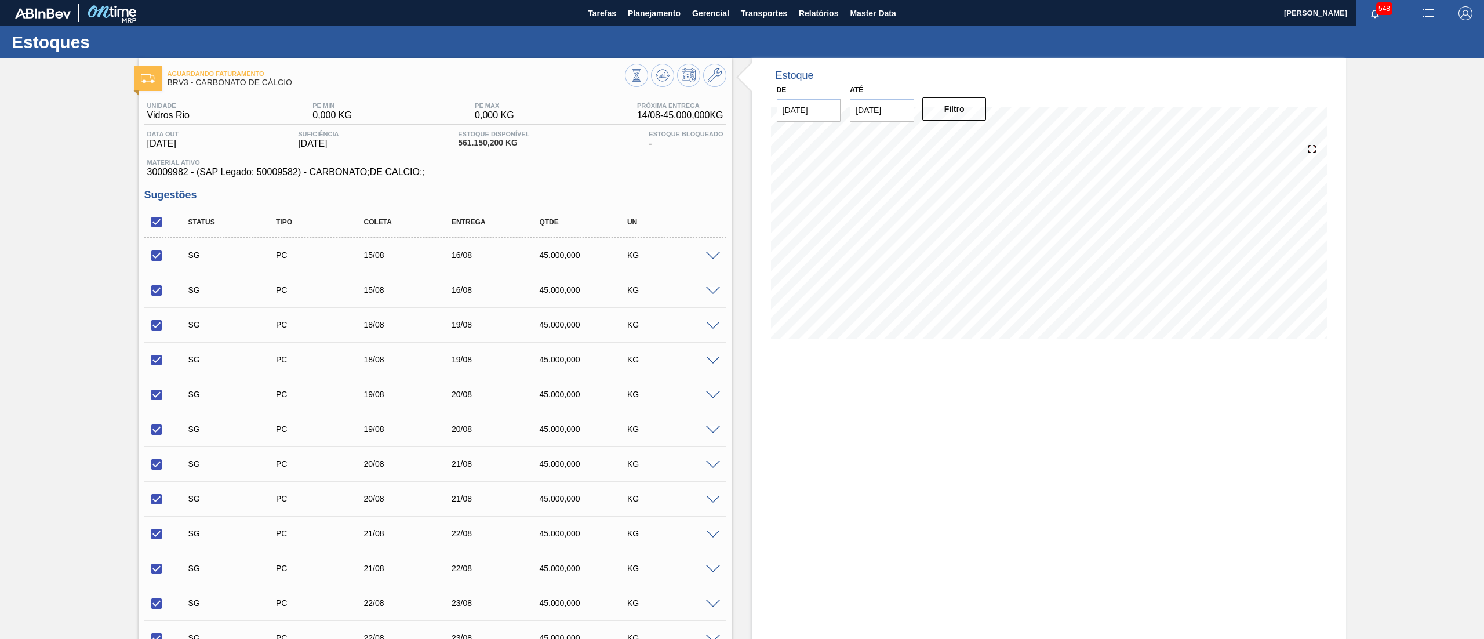
checkbox input "true"
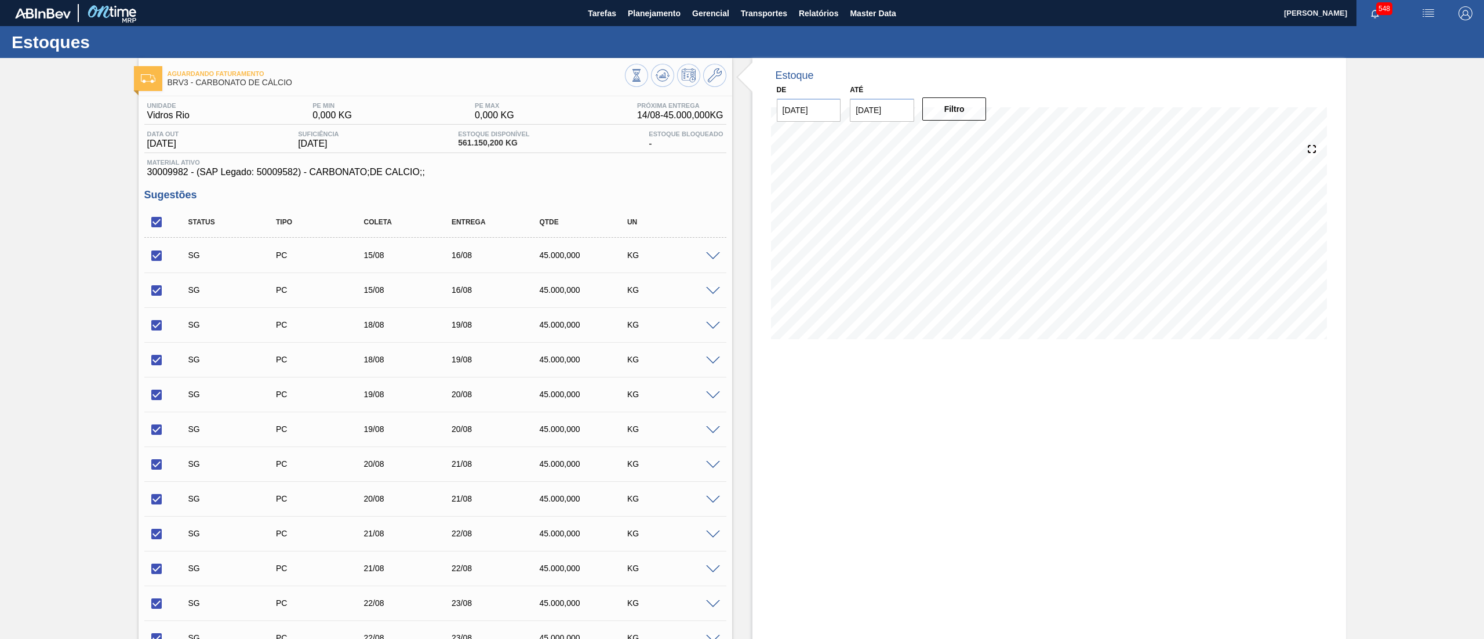
checkbox input "true"
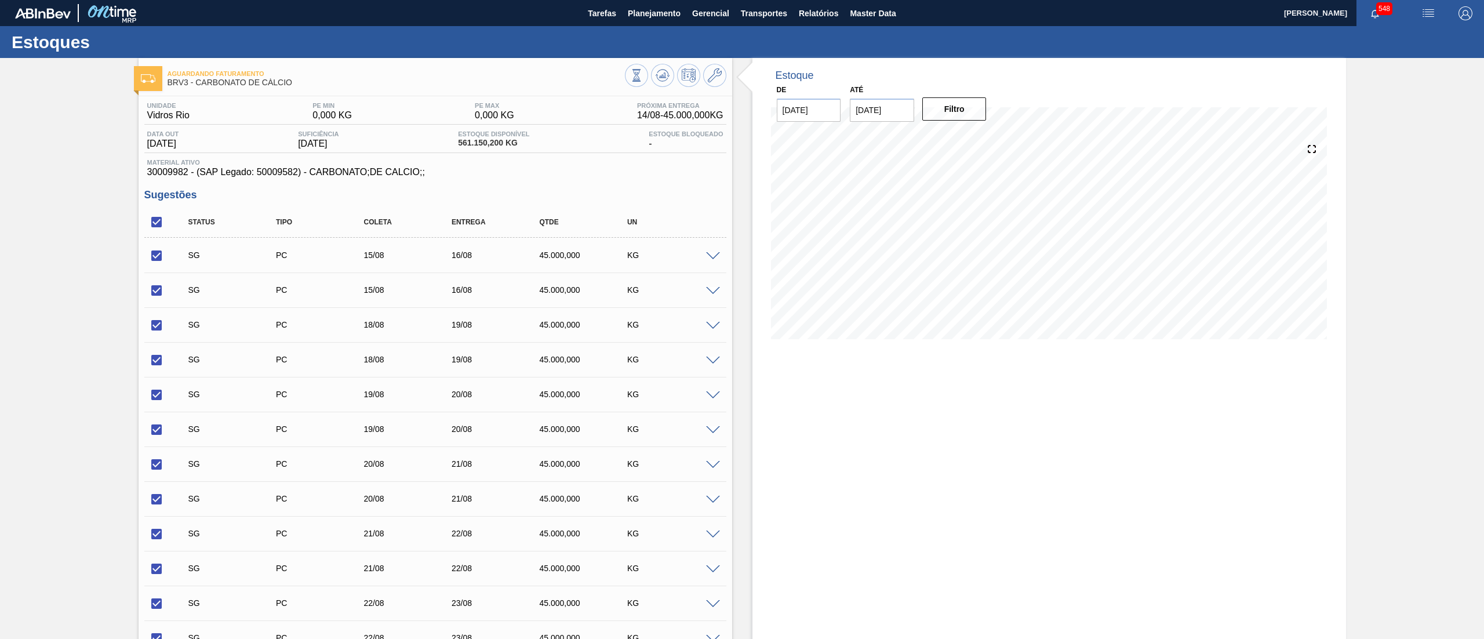
checkbox input "true"
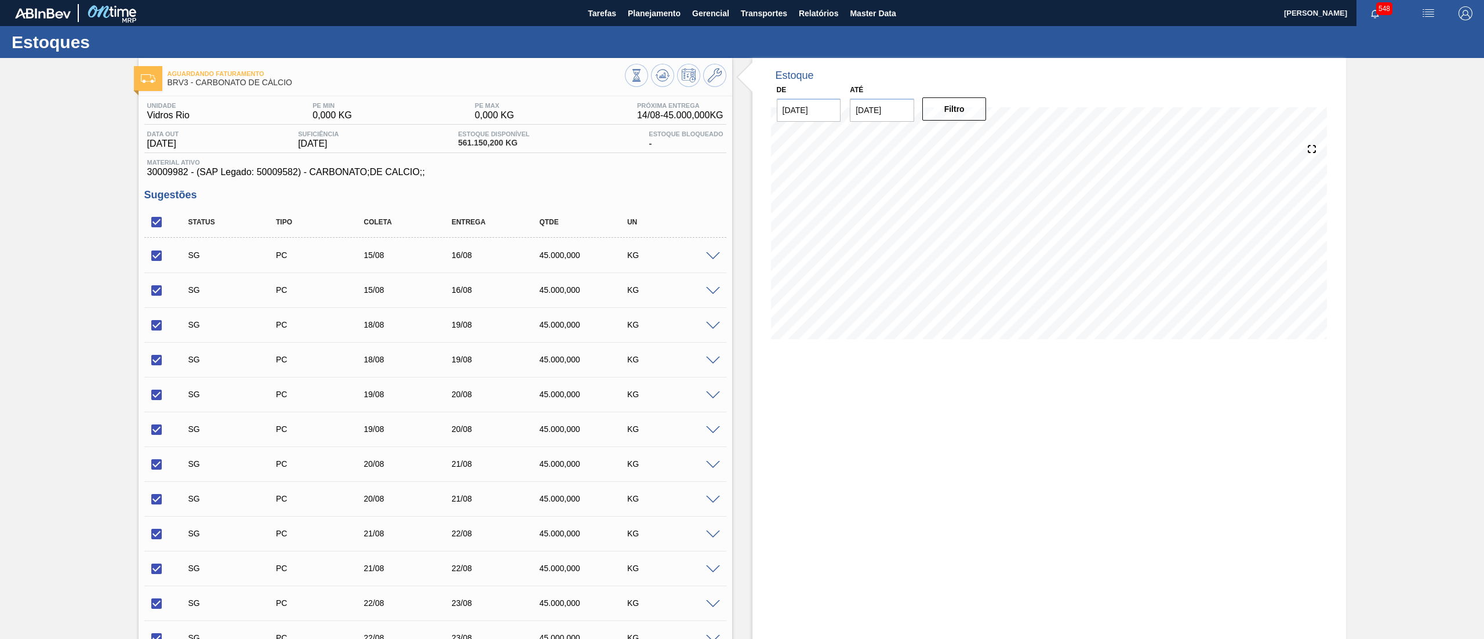
checkbox input "true"
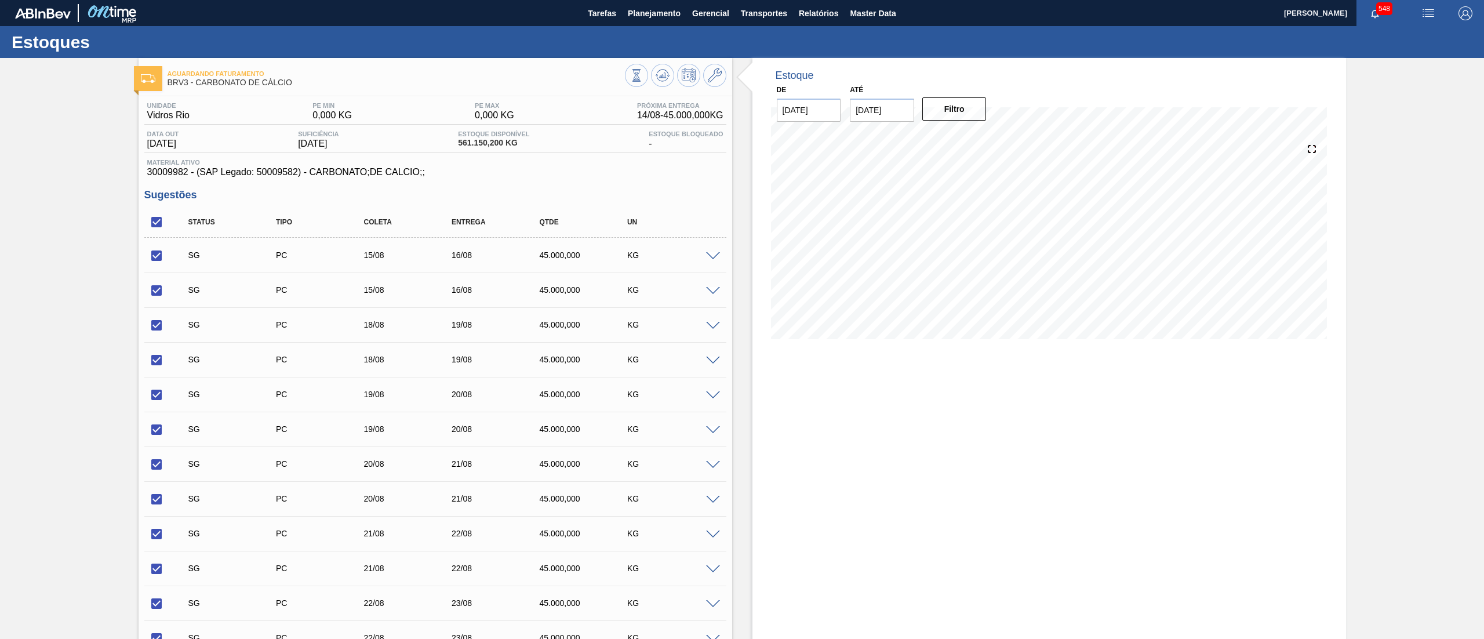
checkbox input "true"
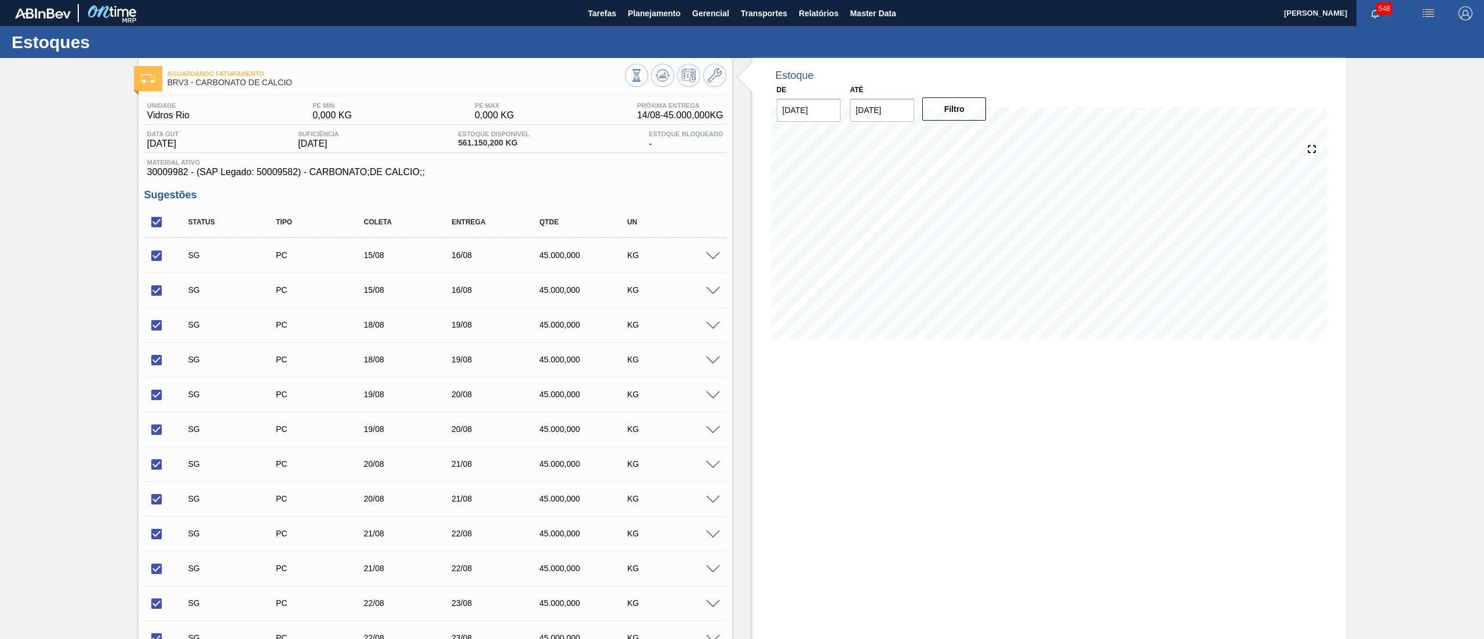
checkbox input "true"
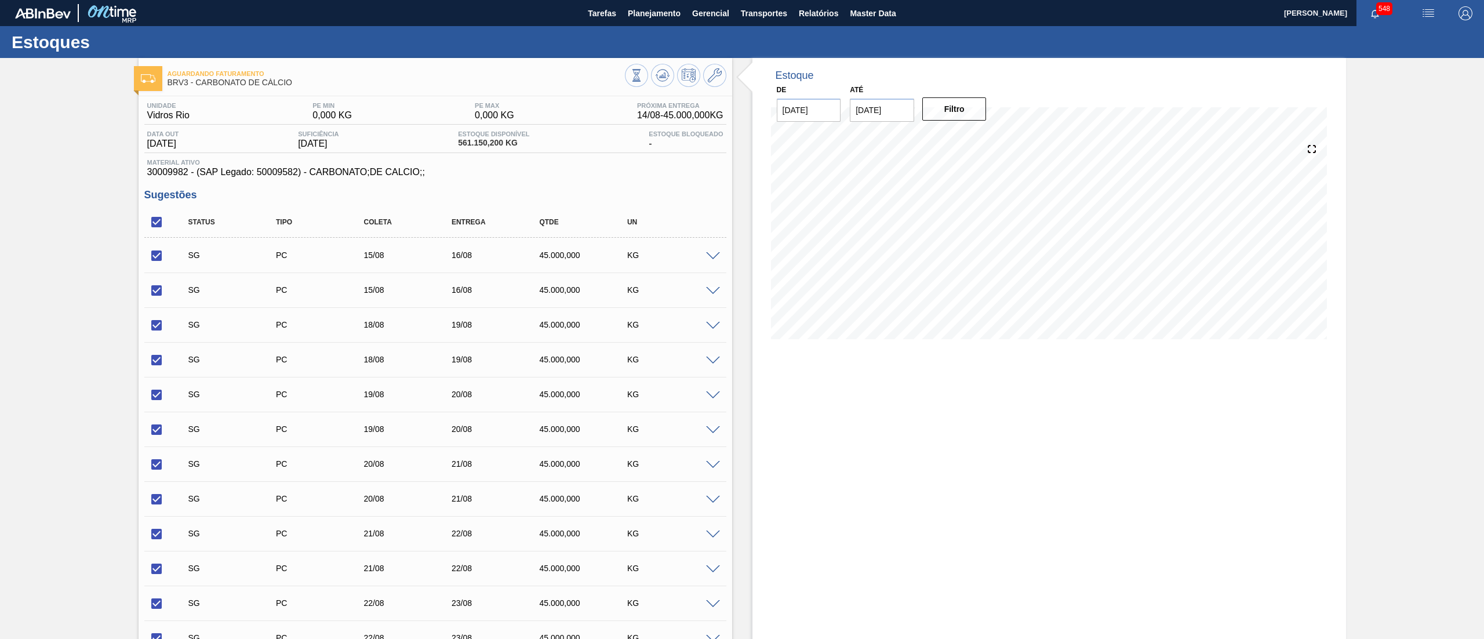
checkbox input "true"
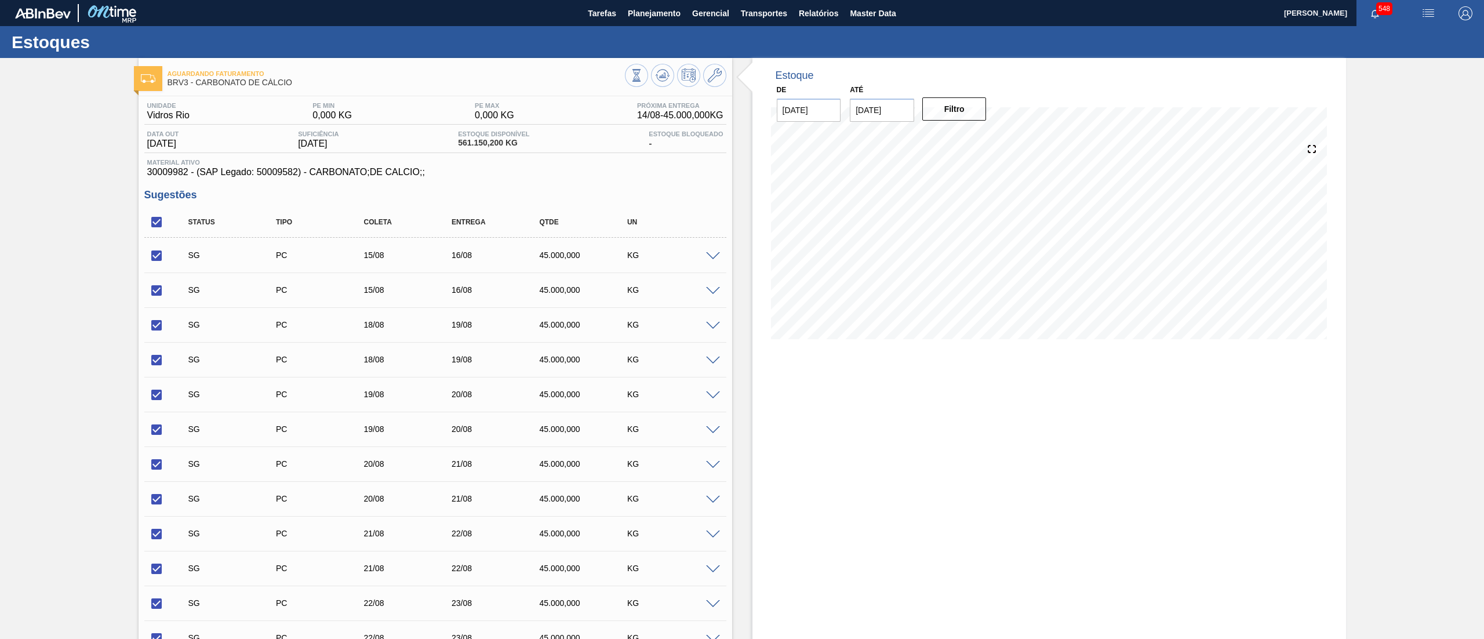
checkbox input "true"
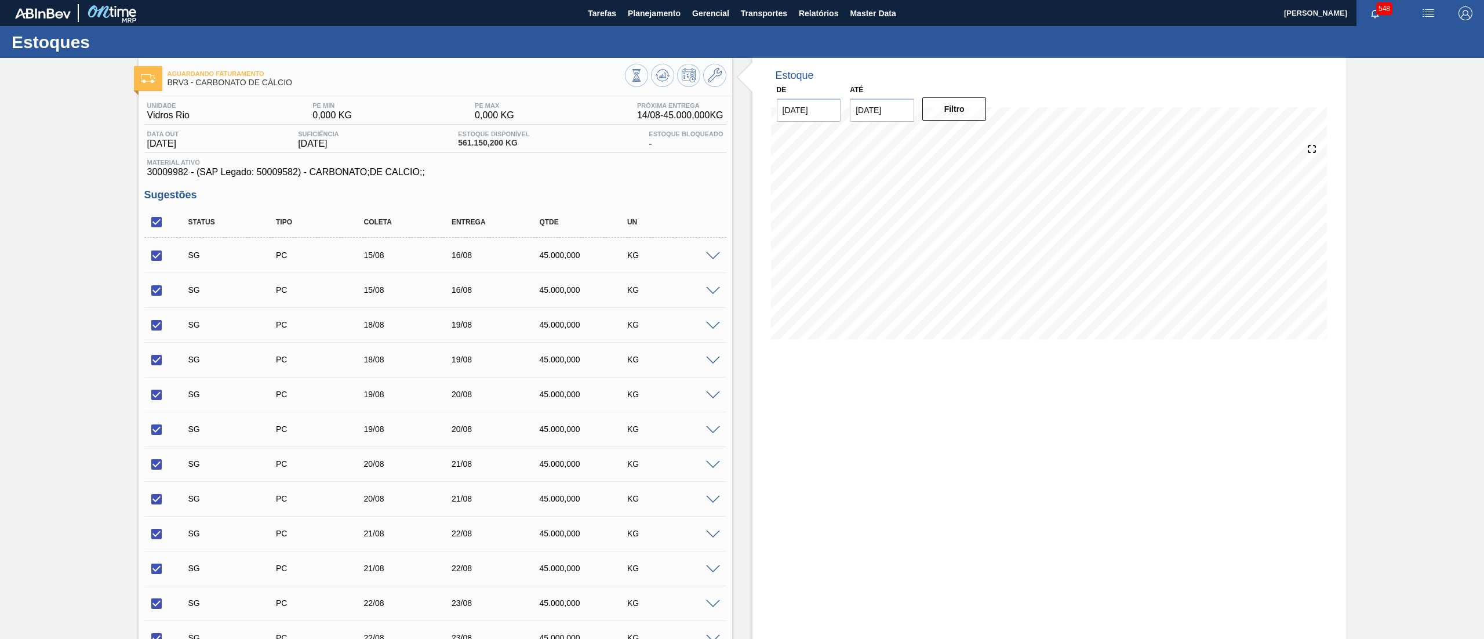
checkbox input "true"
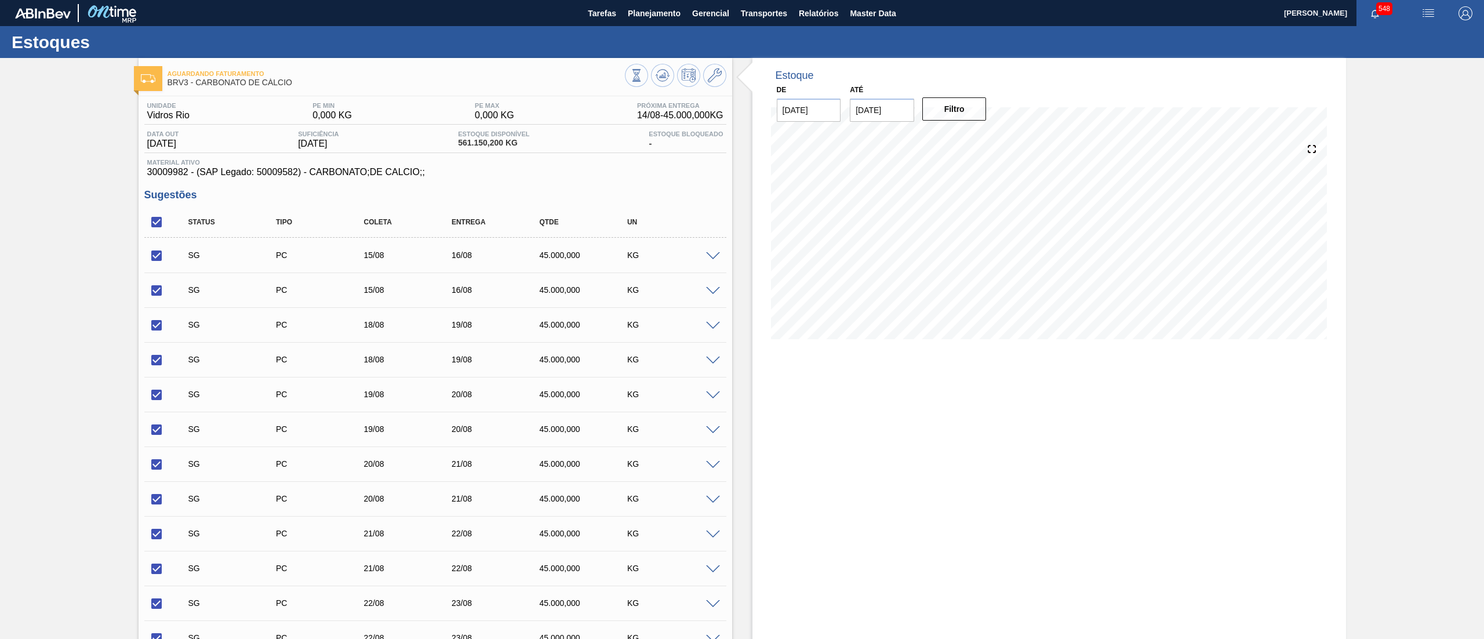
checkbox input "true"
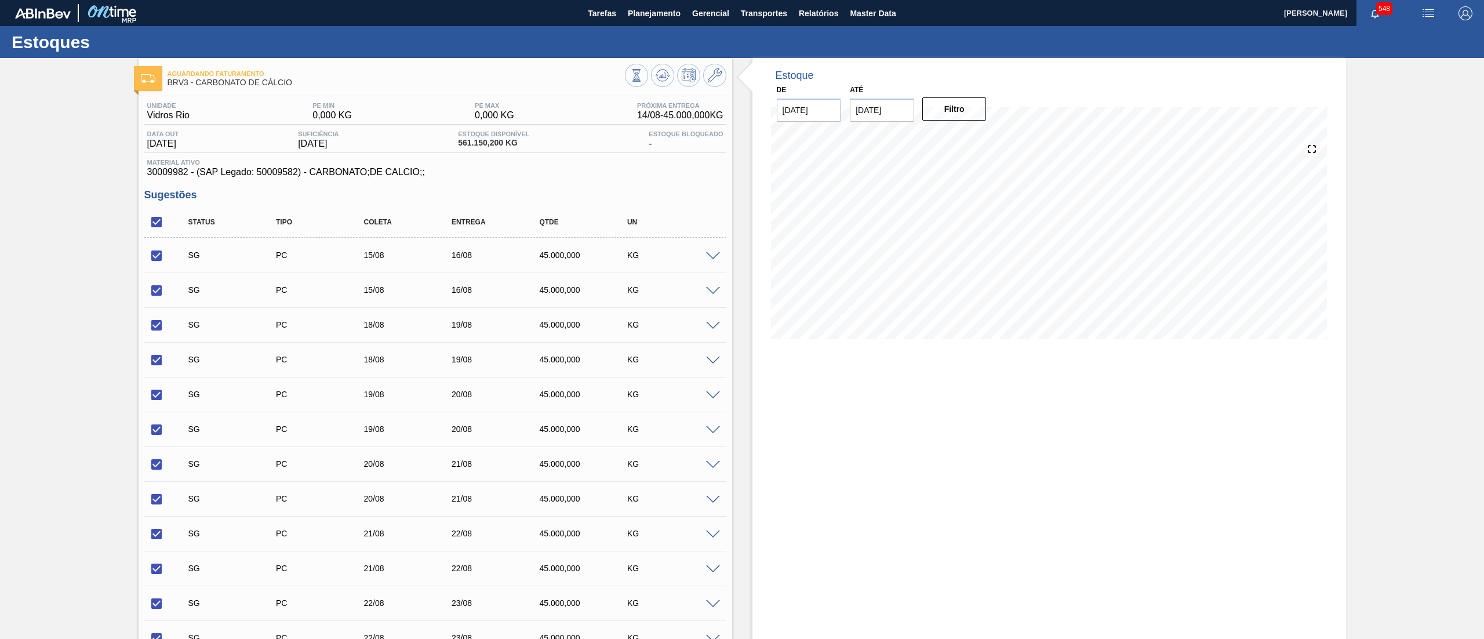
checkbox input "true"
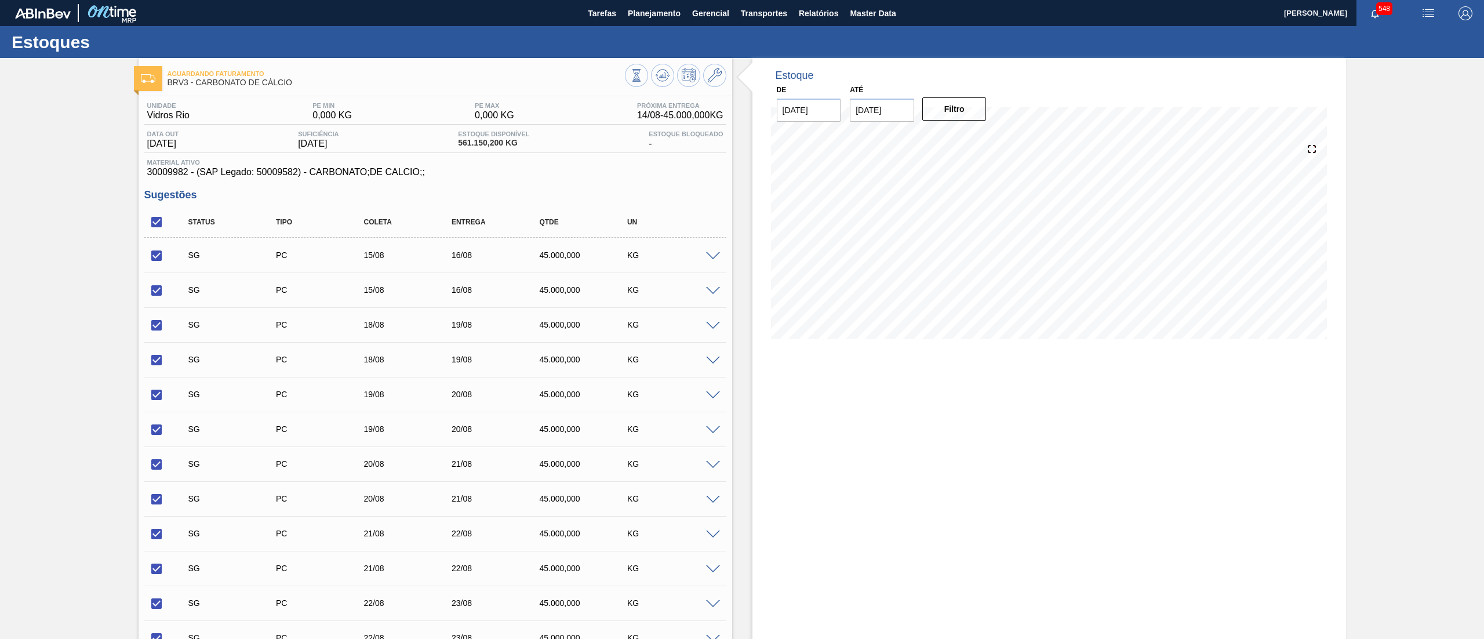
checkbox input "true"
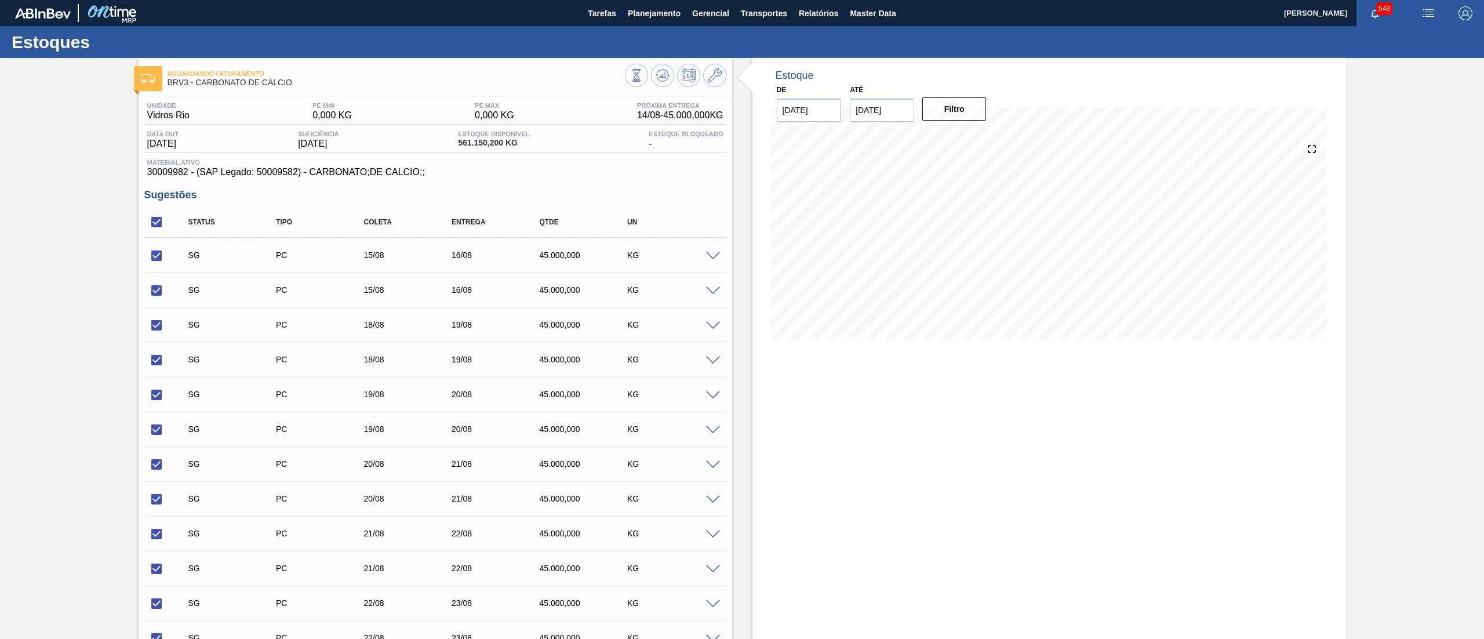
checkbox input "true"
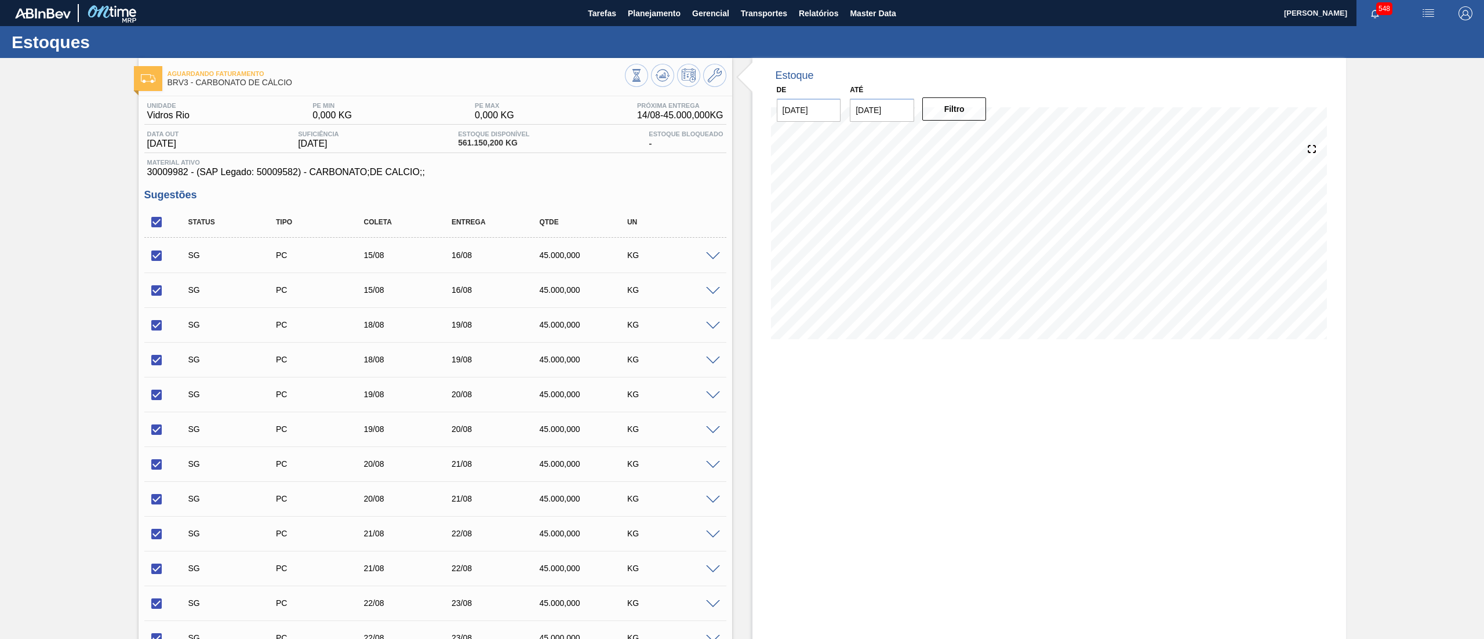
checkbox input "true"
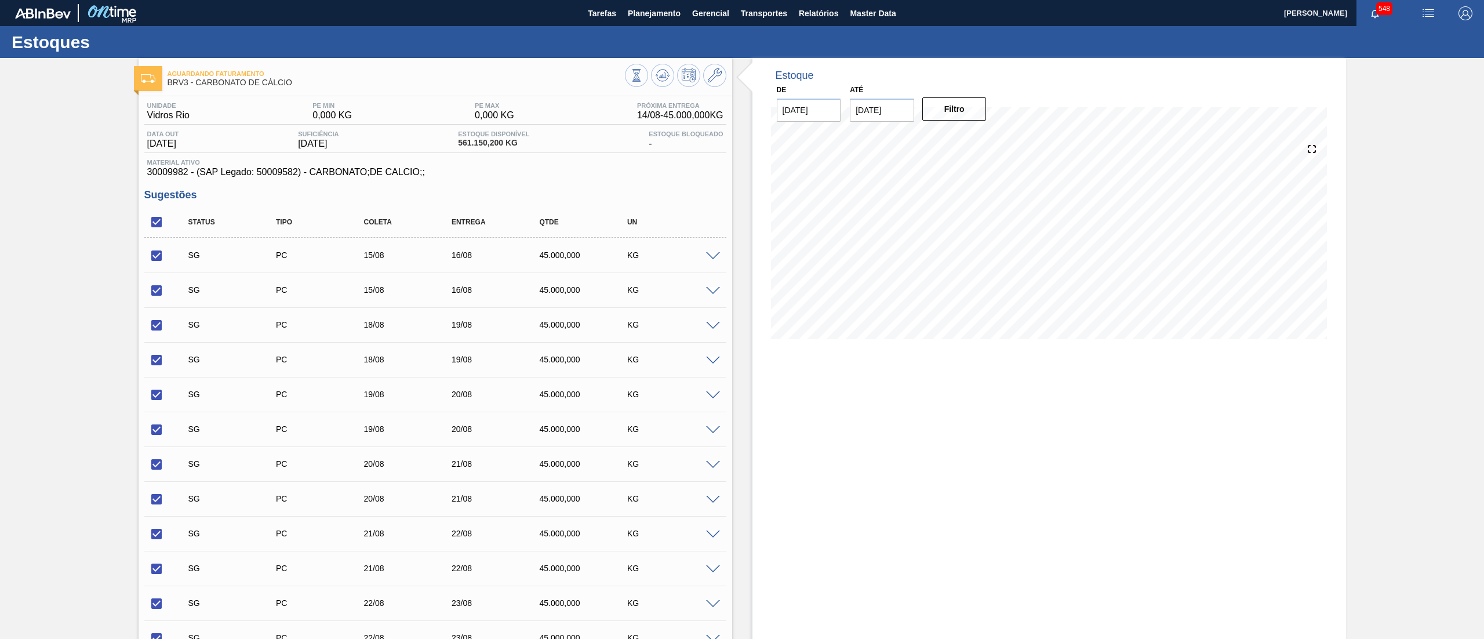
checkbox input "true"
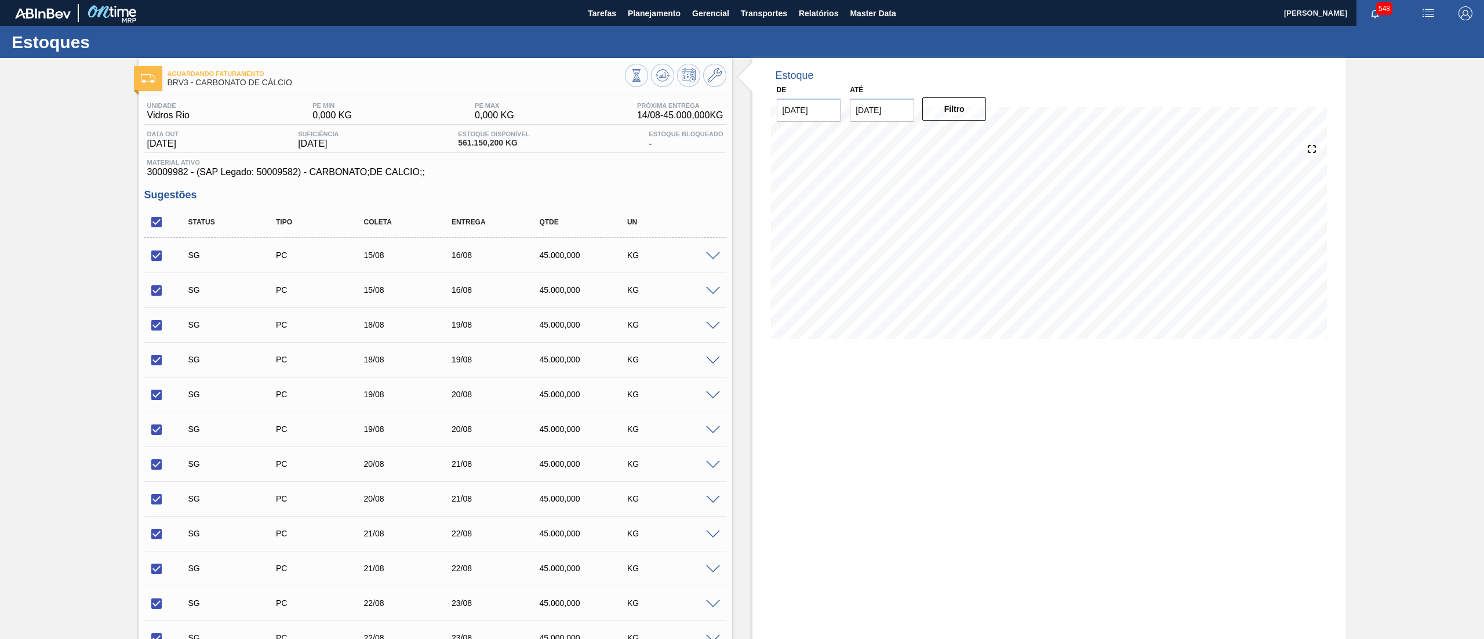
checkbox input "true"
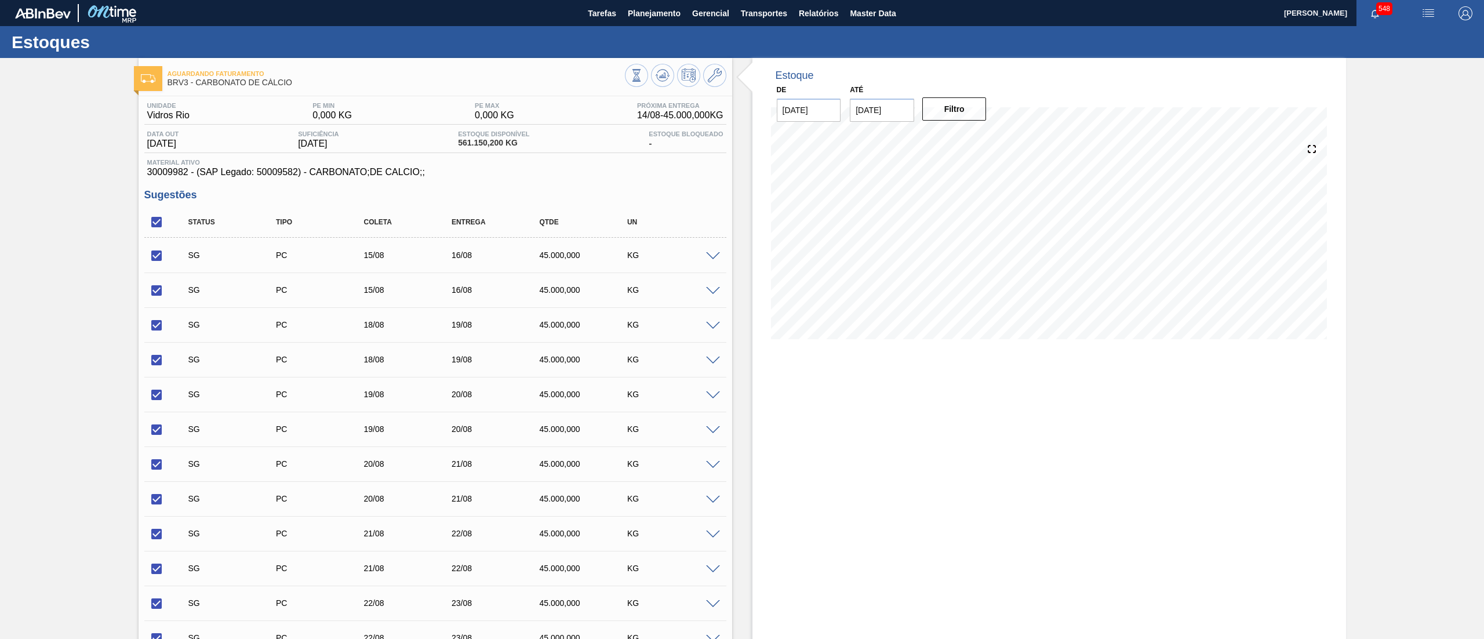
checkbox input "true"
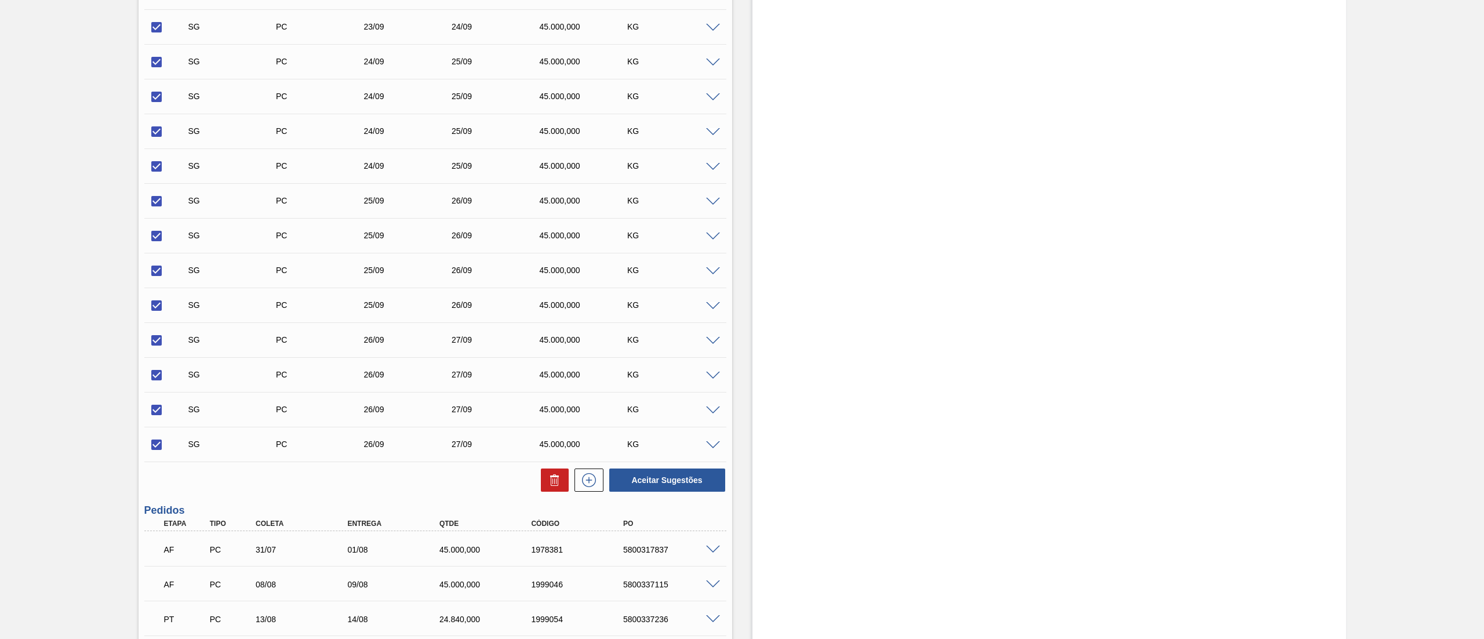
scroll to position [3659, 0]
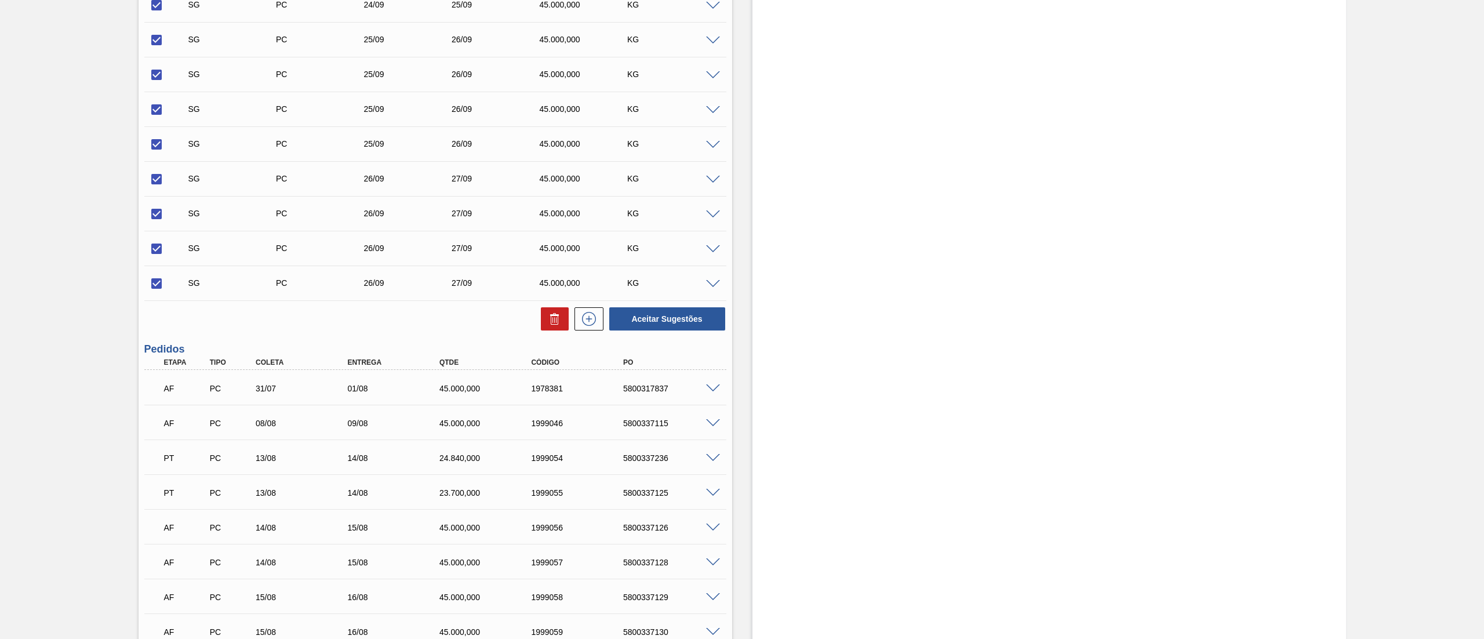
click at [552, 330] on button at bounding box center [555, 318] width 28 height 23
checkbox input "false"
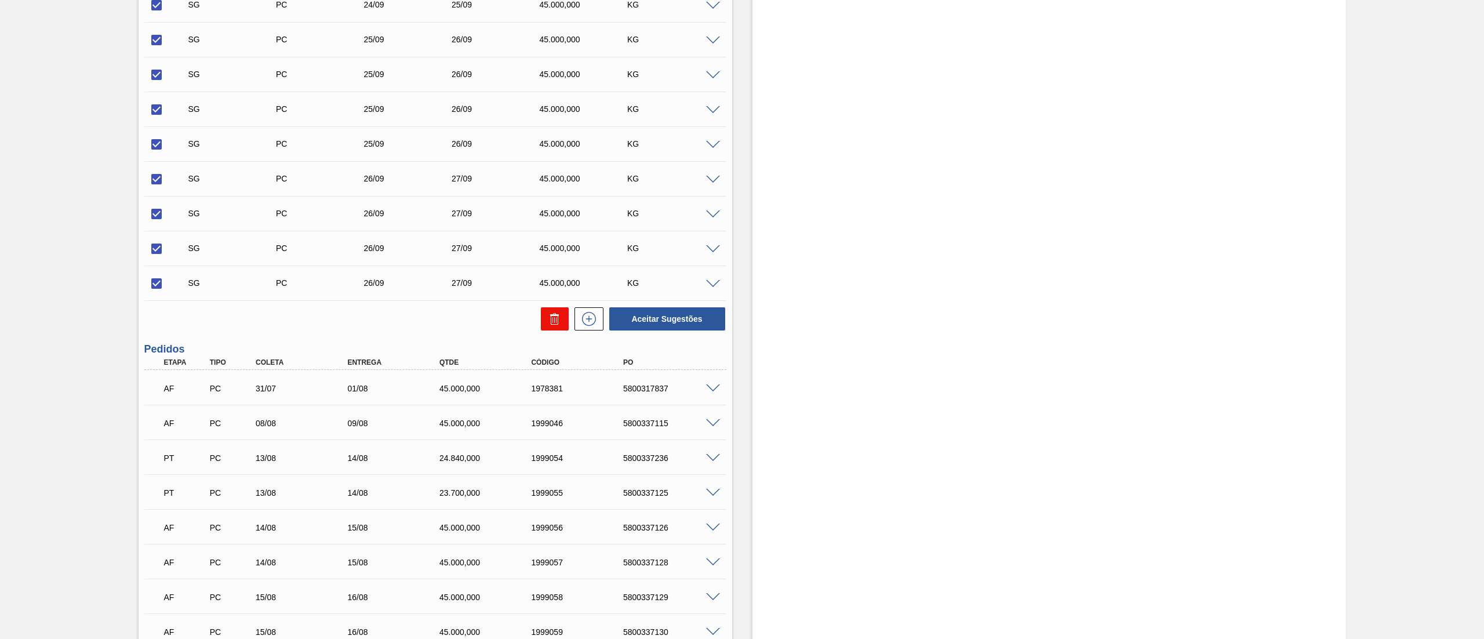
checkbox input "false"
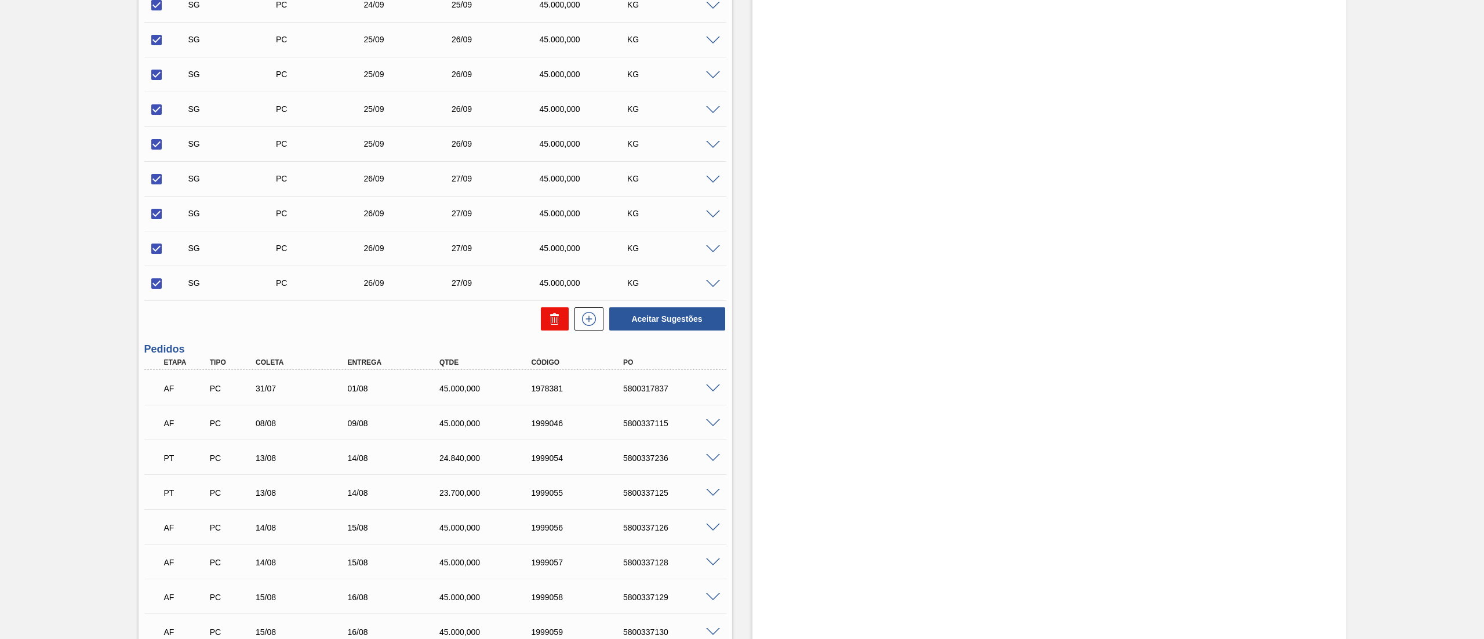
checkbox input "false"
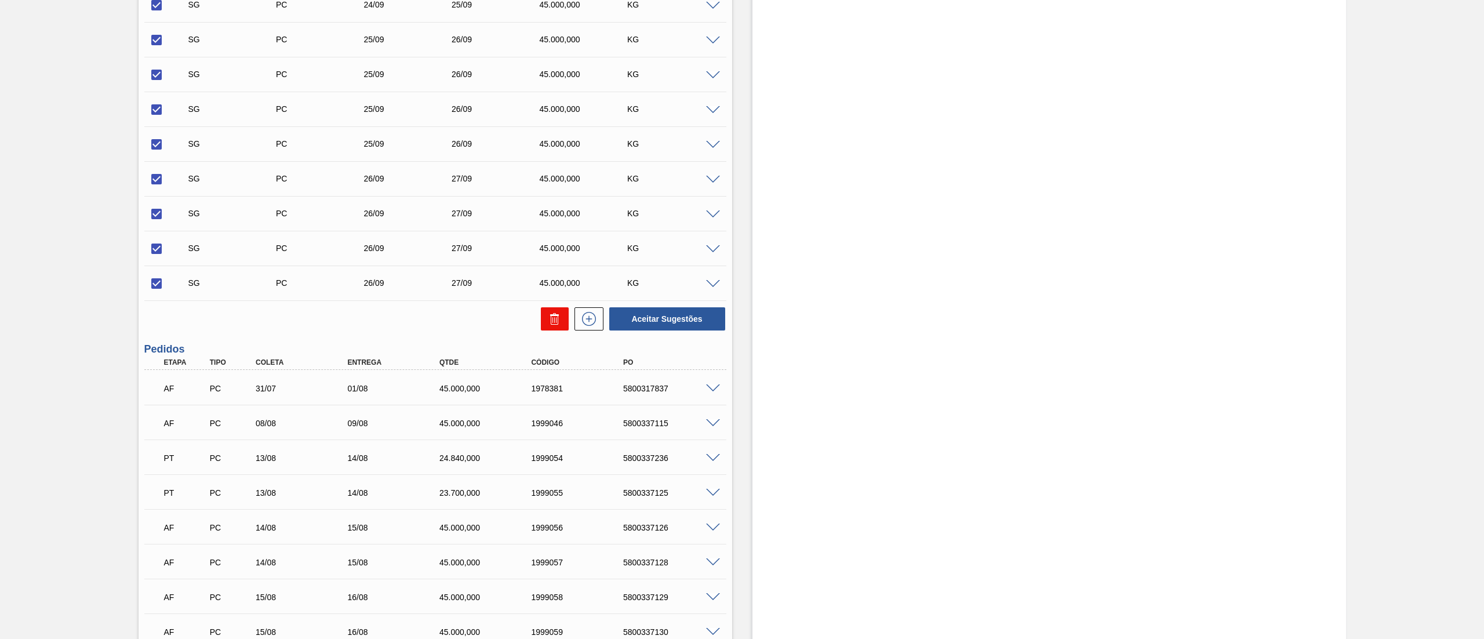
checkbox input "false"
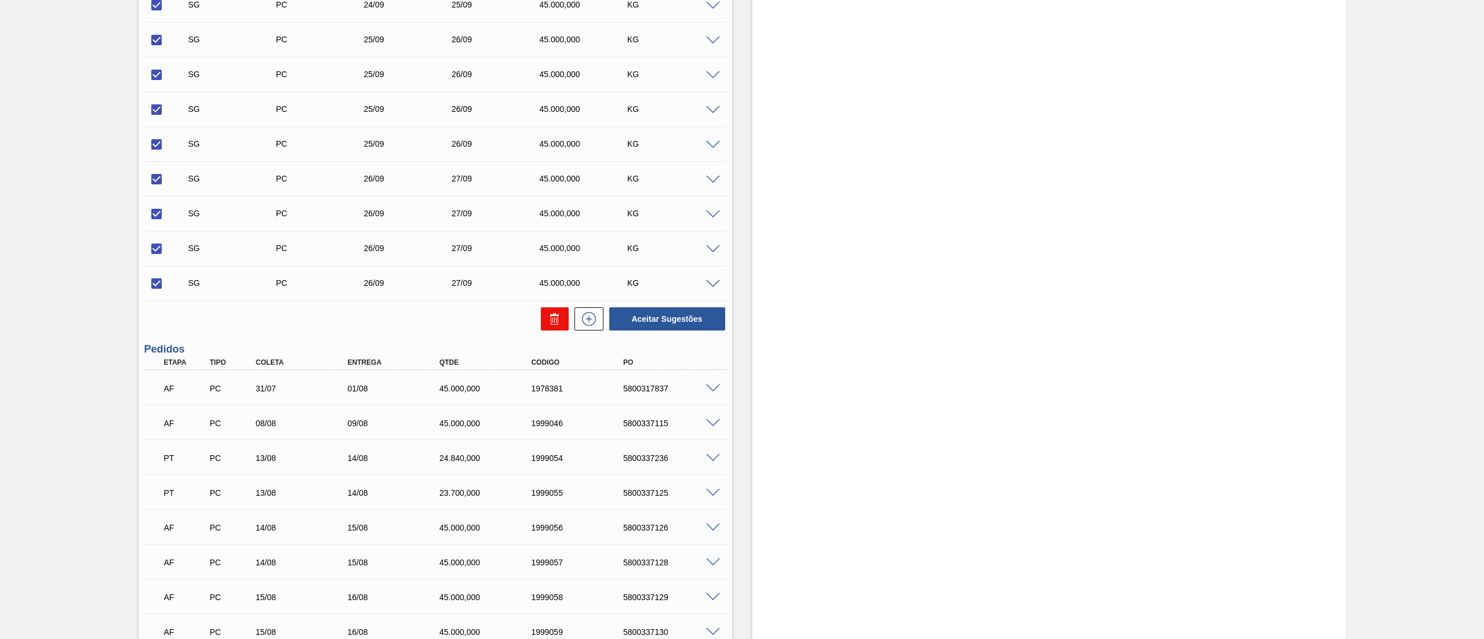
checkbox input "false"
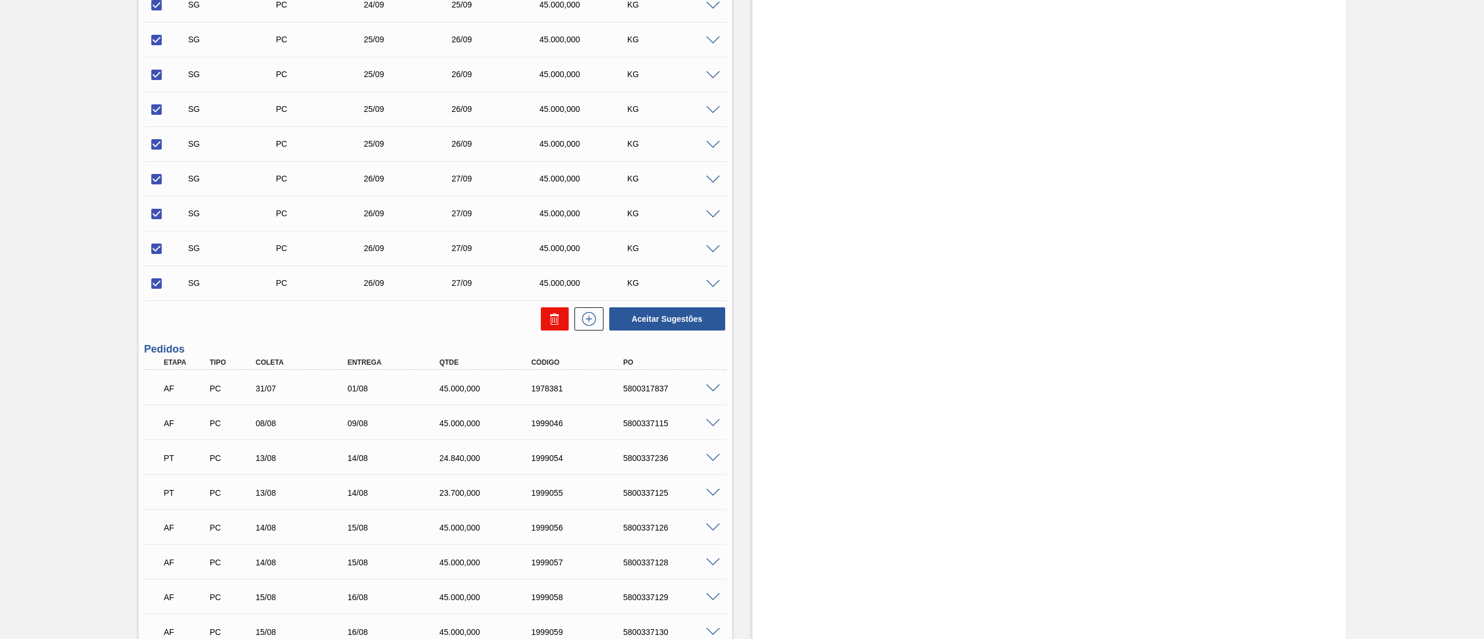
checkbox input "false"
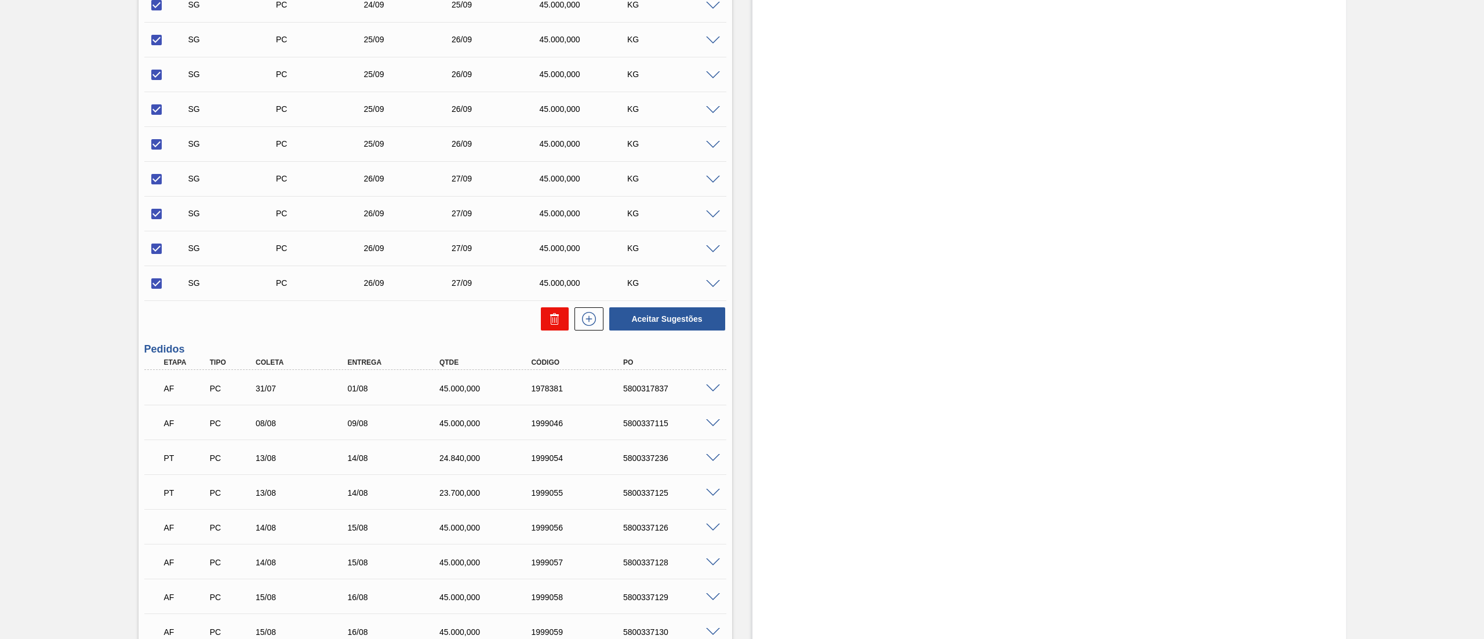
checkbox input "false"
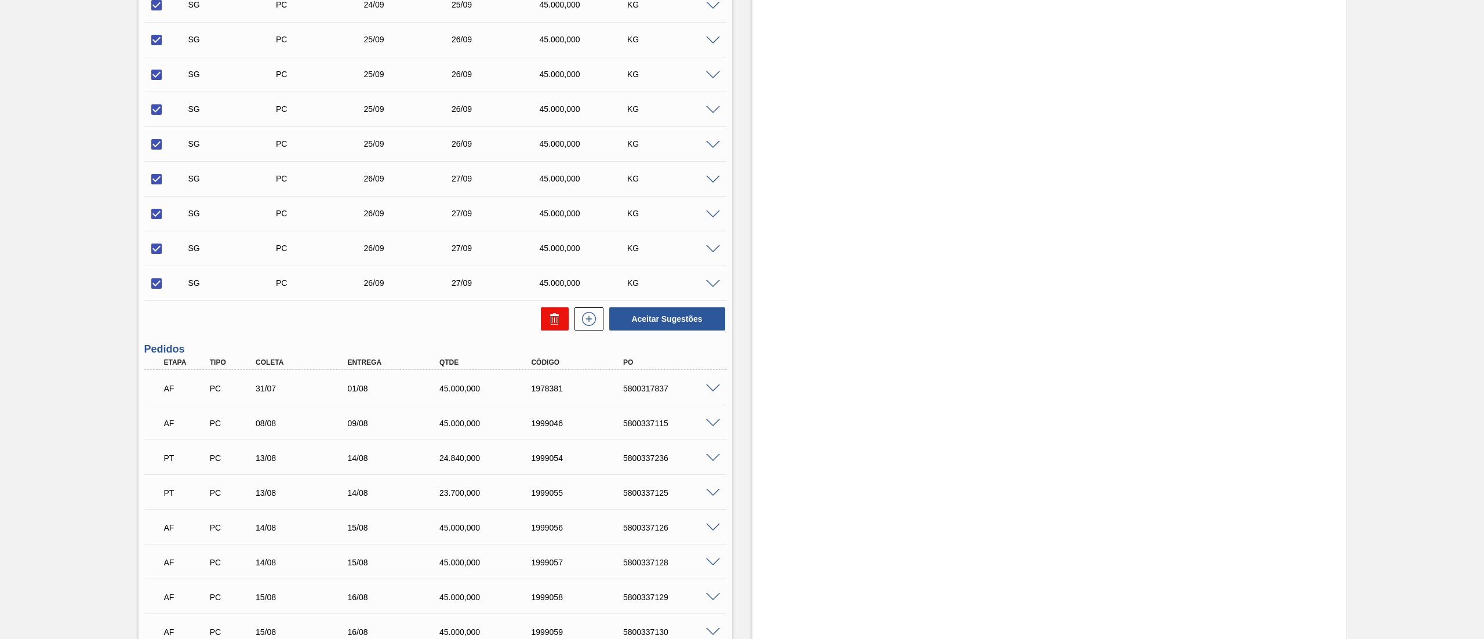
checkbox input "false"
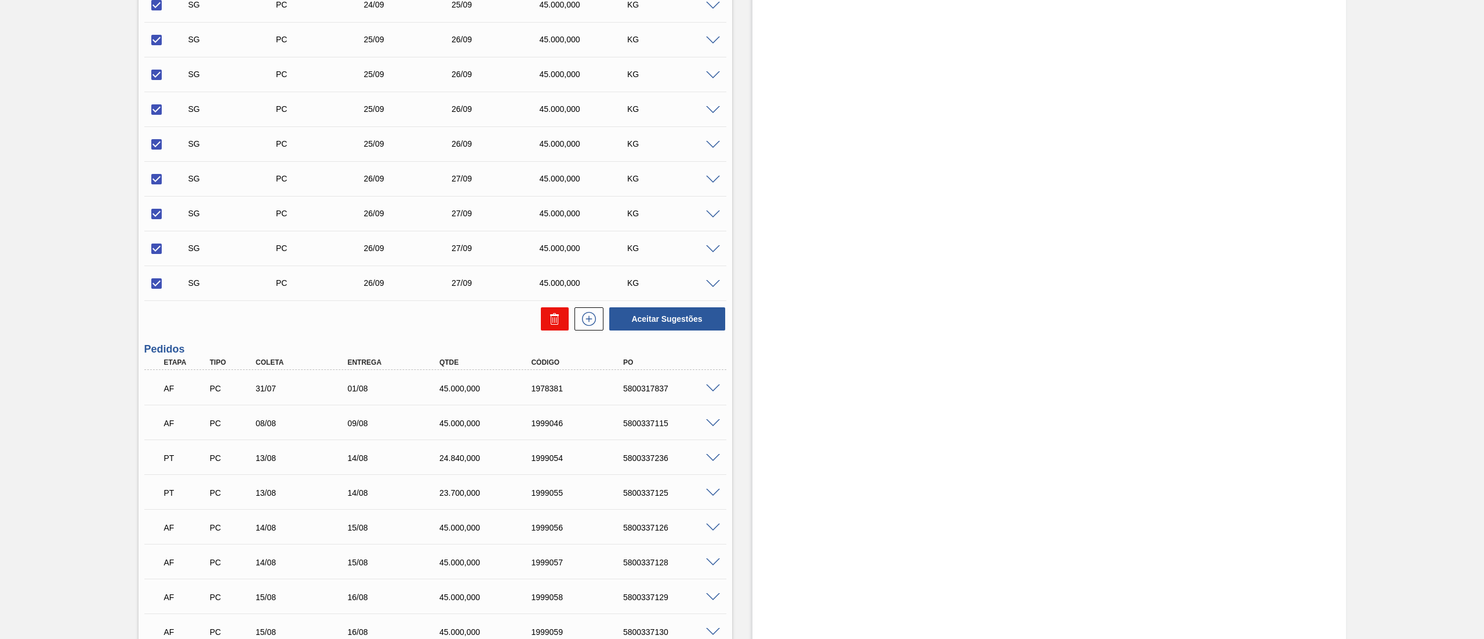
checkbox input "false"
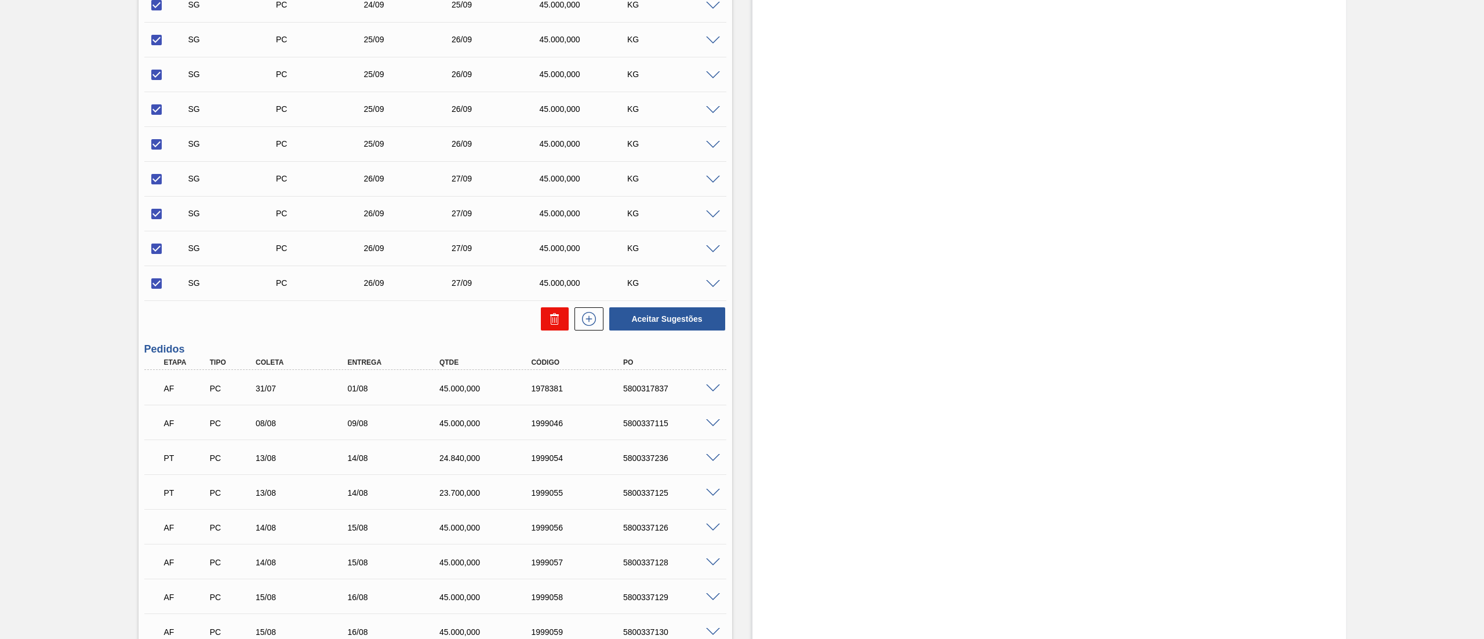
checkbox input "false"
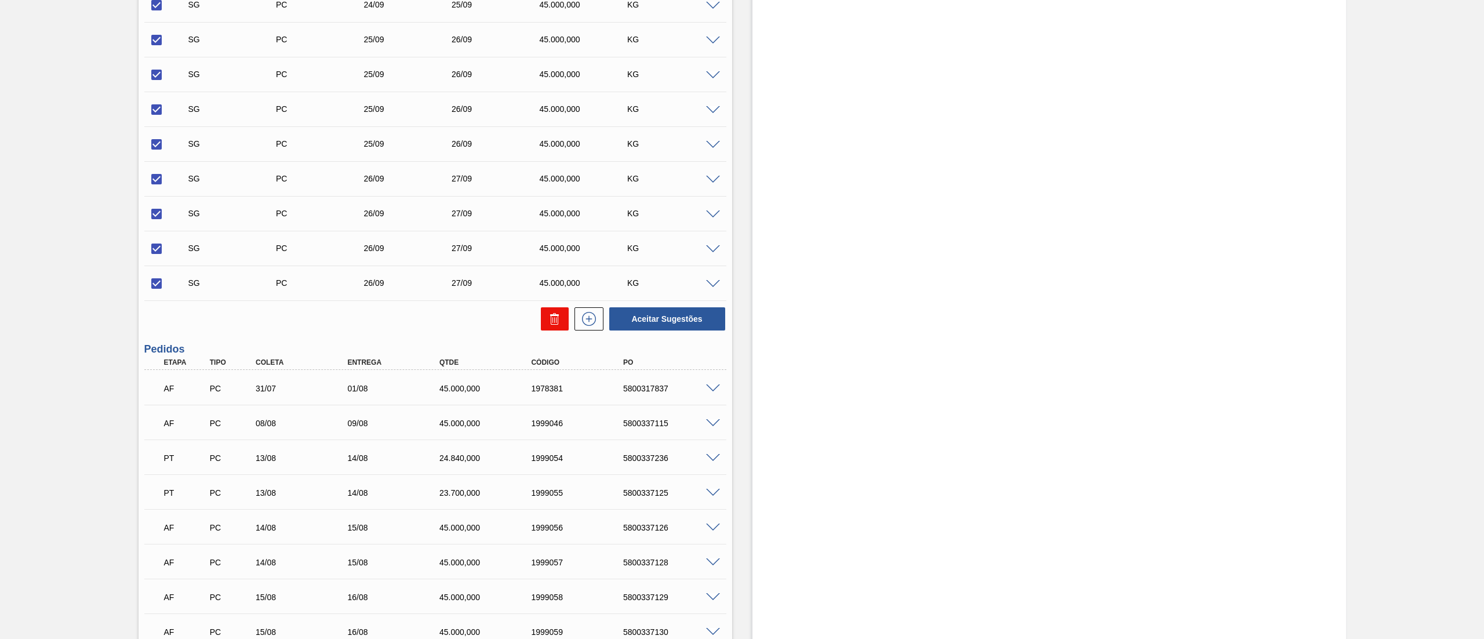
checkbox input "false"
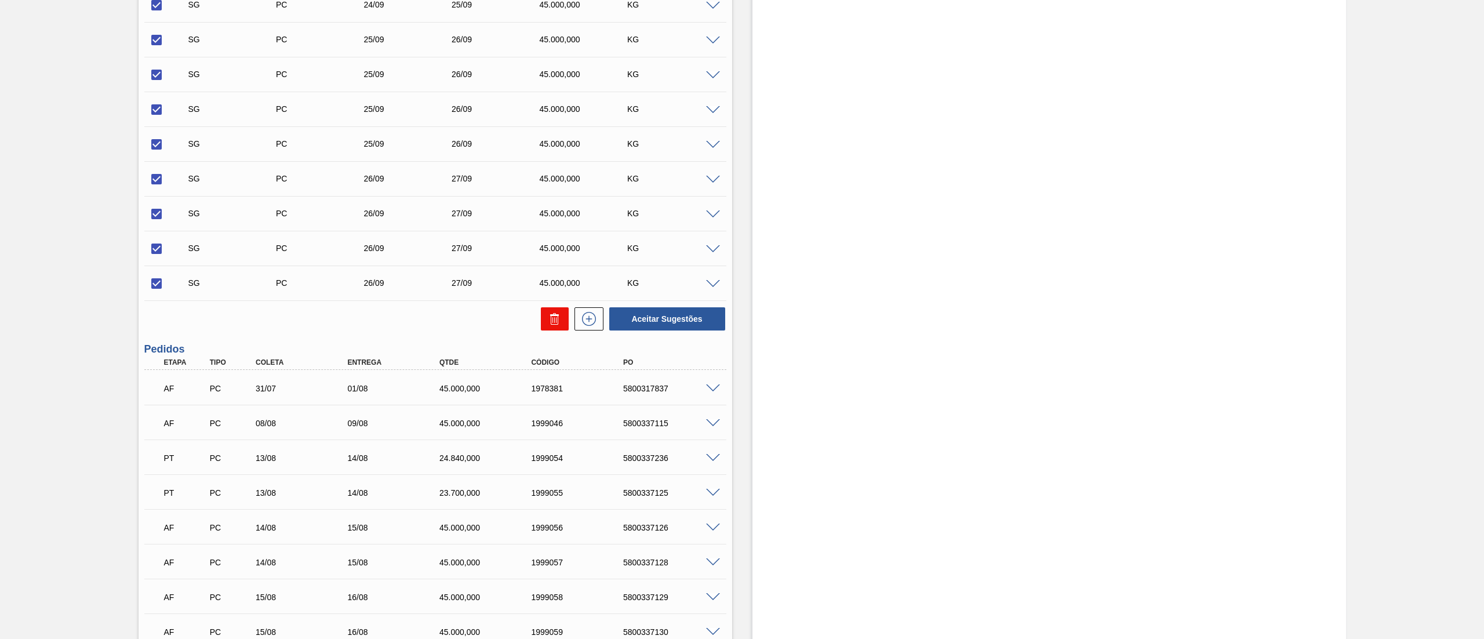
checkbox input "false"
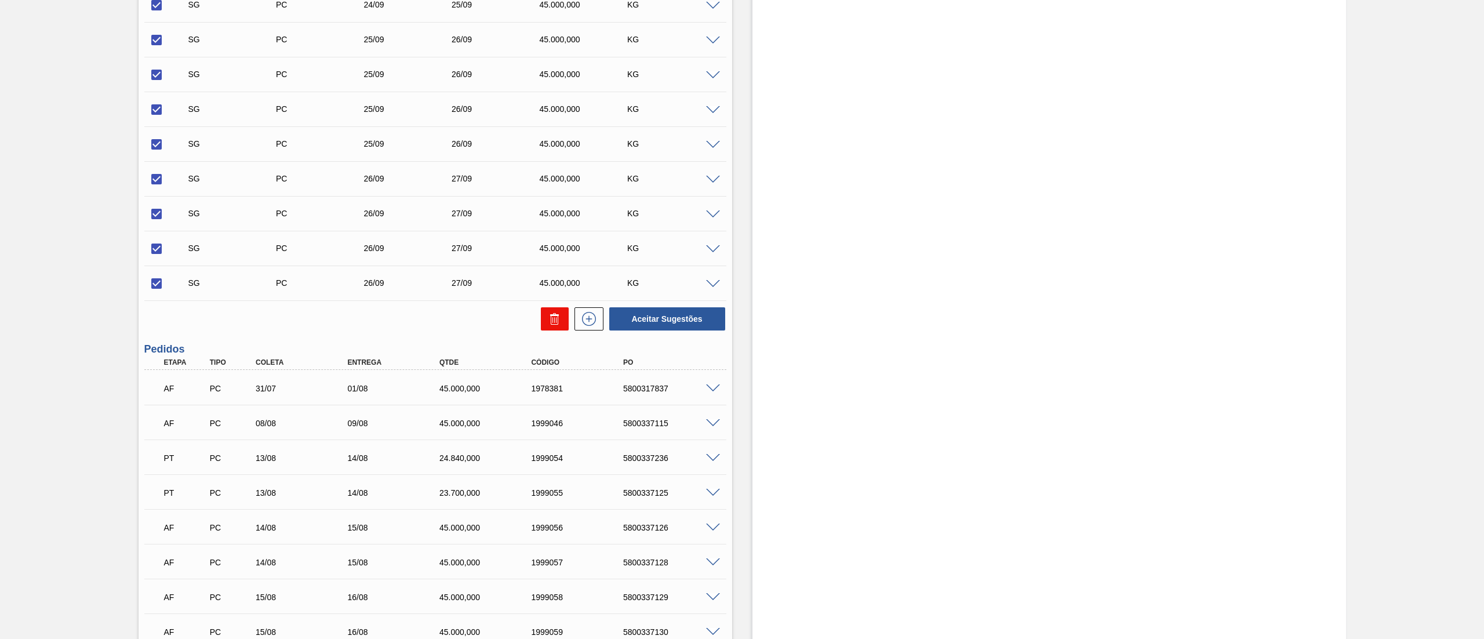
checkbox input "false"
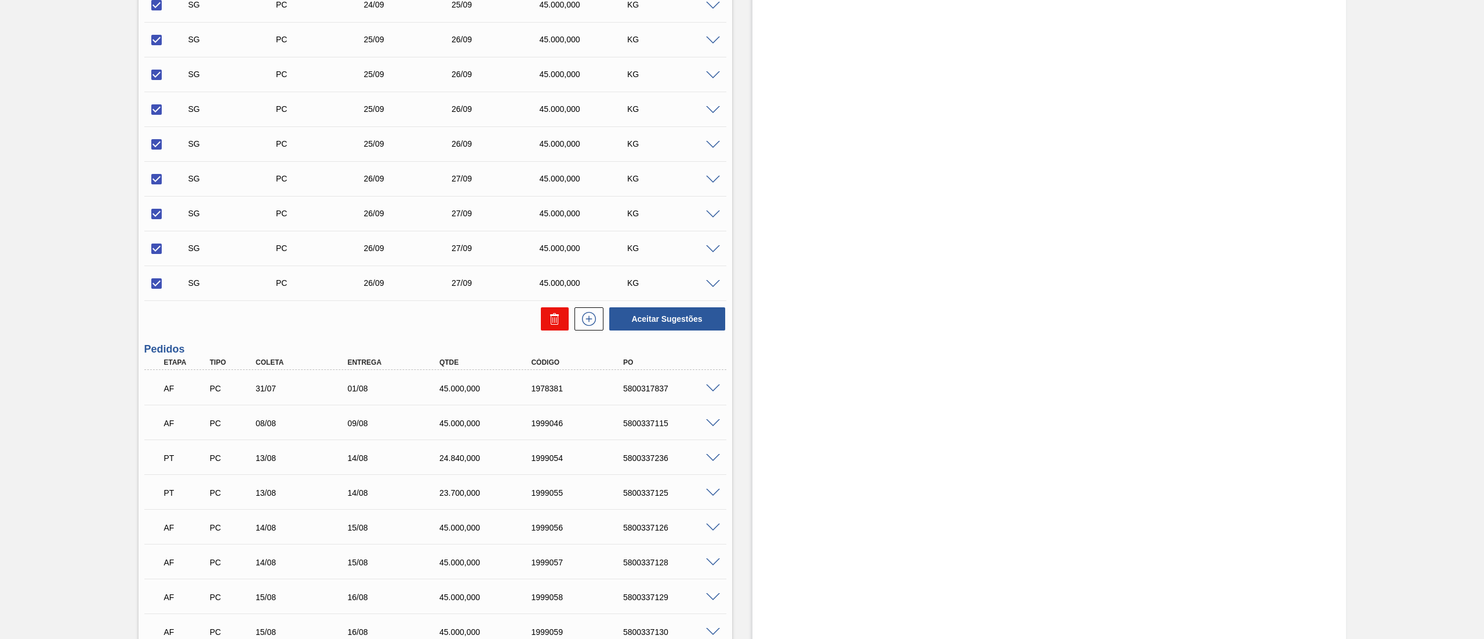
checkbox input "false"
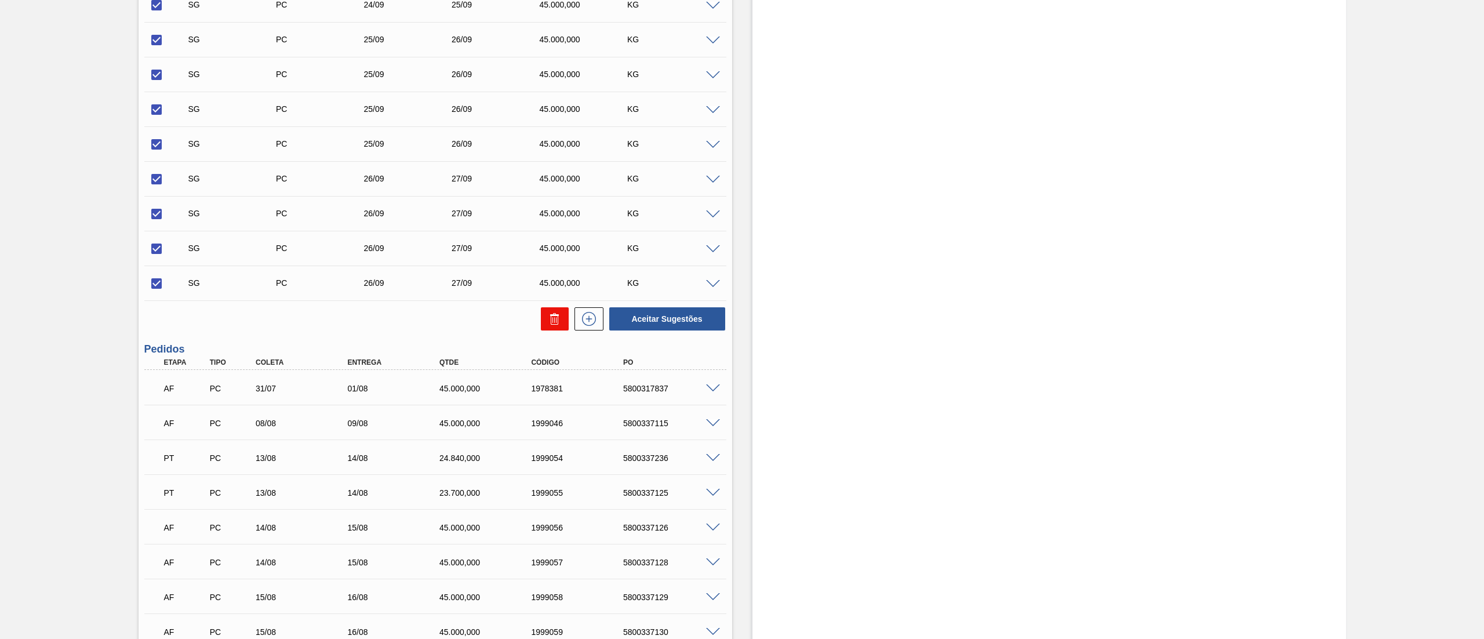
checkbox input "false"
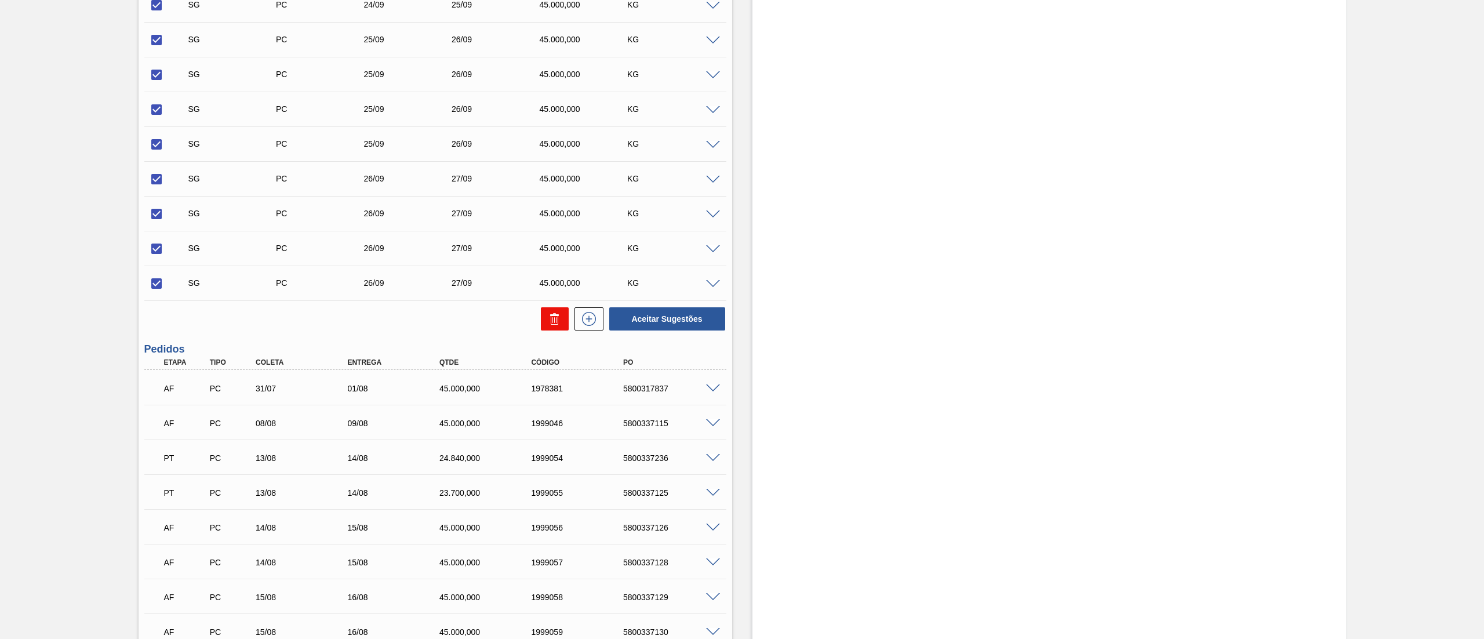
checkbox input "false"
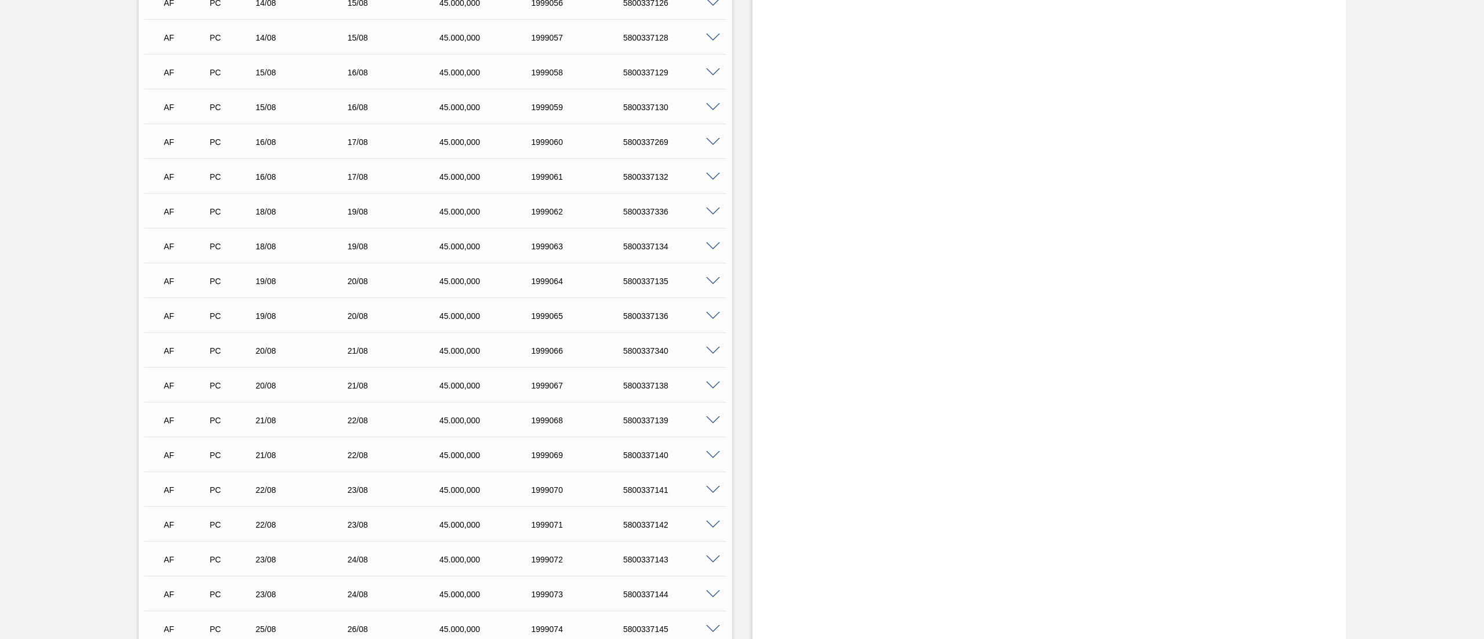
scroll to position [504, 0]
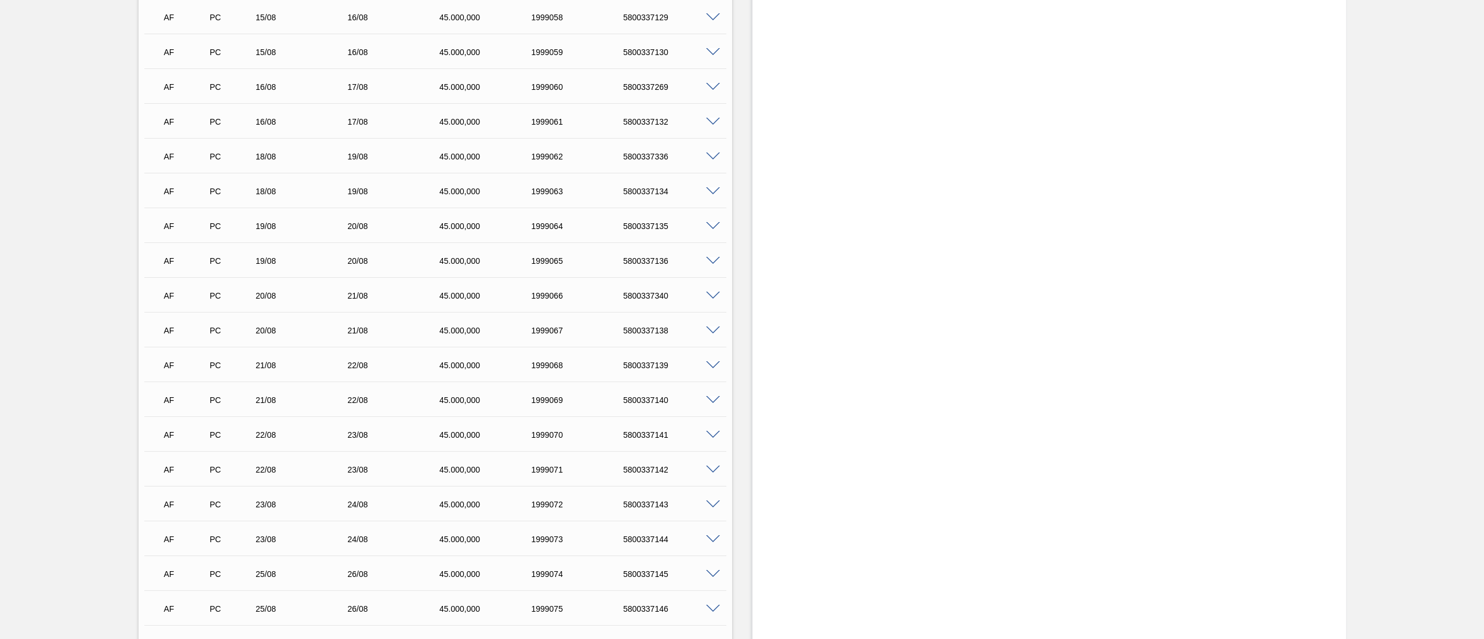
click at [652, 259] on div "5800337136" at bounding box center [672, 260] width 105 height 9
copy div "5800337136"
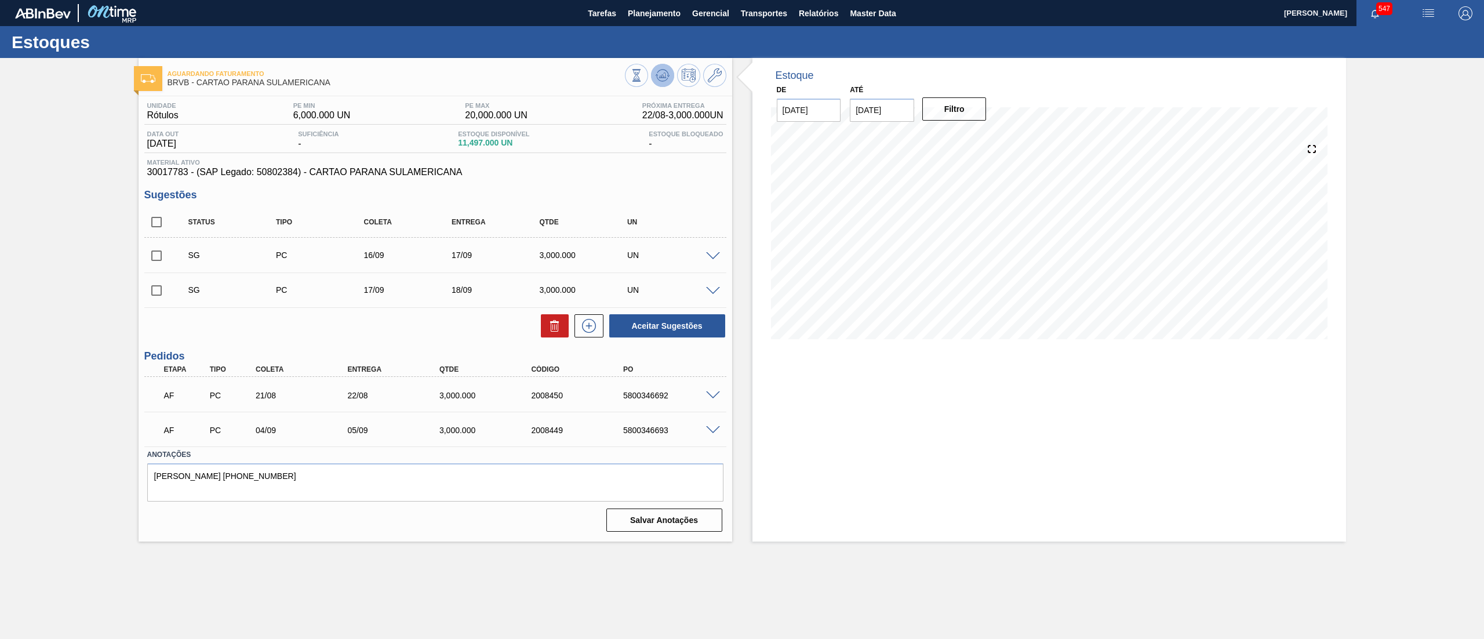
click at [643, 79] on icon at bounding box center [636, 75] width 13 height 13
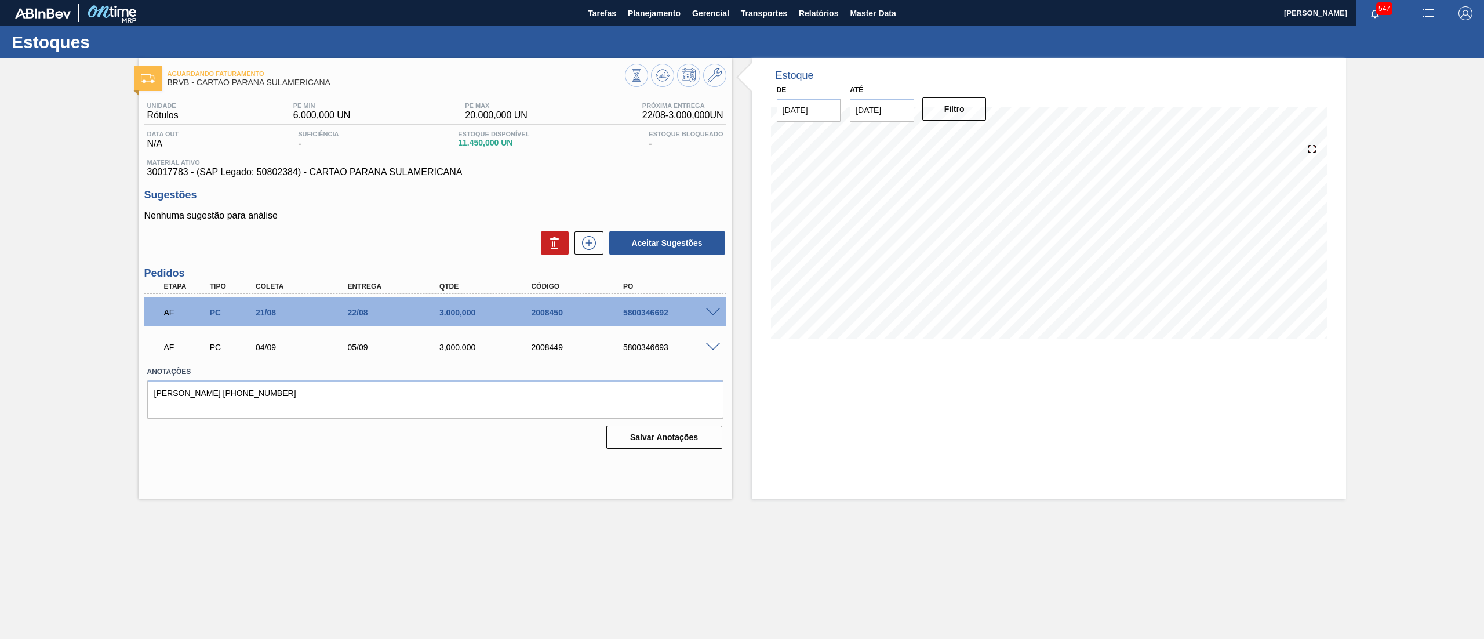
click at [876, 106] on input "[DATE]" at bounding box center [882, 110] width 64 height 23
drag, startPoint x: 987, startPoint y: 148, endPoint x: 984, endPoint y: 140, distance: 8.1
click at [987, 146] on div "dom seg ter qua qui sex sab" at bounding box center [919, 152] width 139 height 19
click at [982, 136] on button "Next Month" at bounding box center [979, 138] width 8 height 8
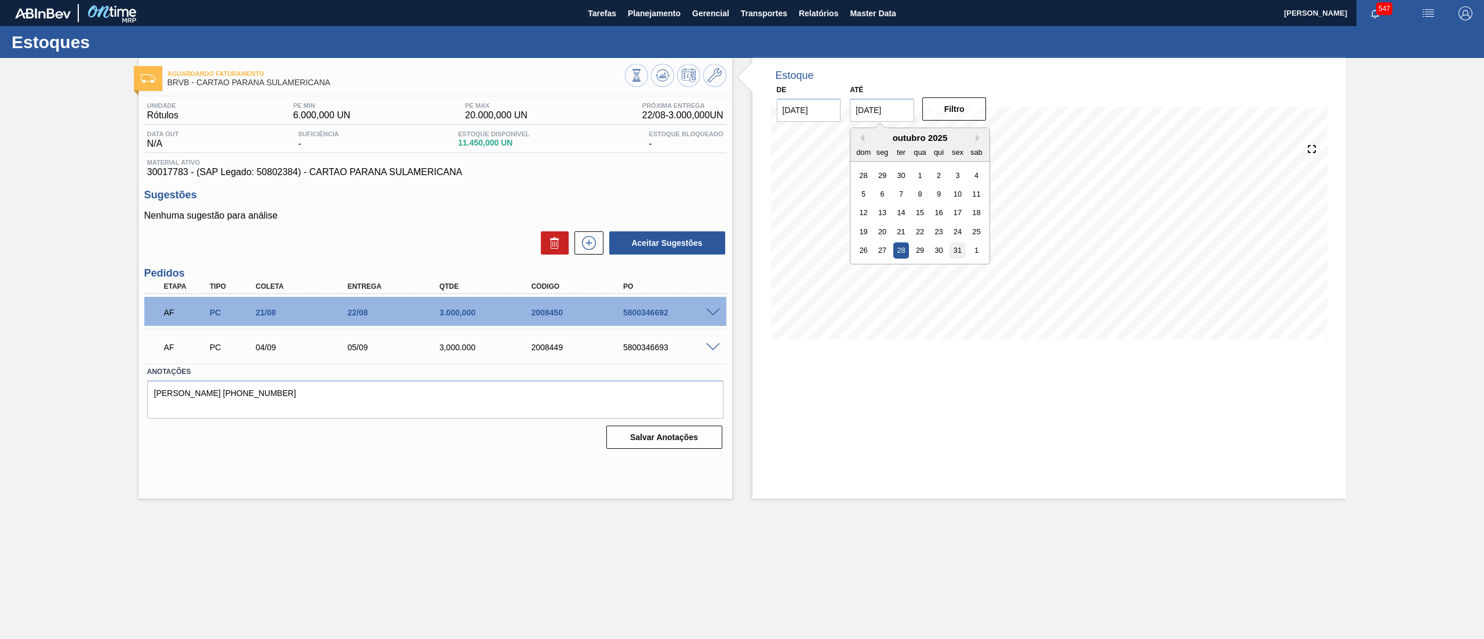
click at [958, 249] on div "31" at bounding box center [958, 250] width 16 height 16
type input "[DATE]"
click at [960, 111] on button "Filtro" at bounding box center [954, 108] width 64 height 23
click at [647, 74] on button at bounding box center [636, 75] width 23 height 23
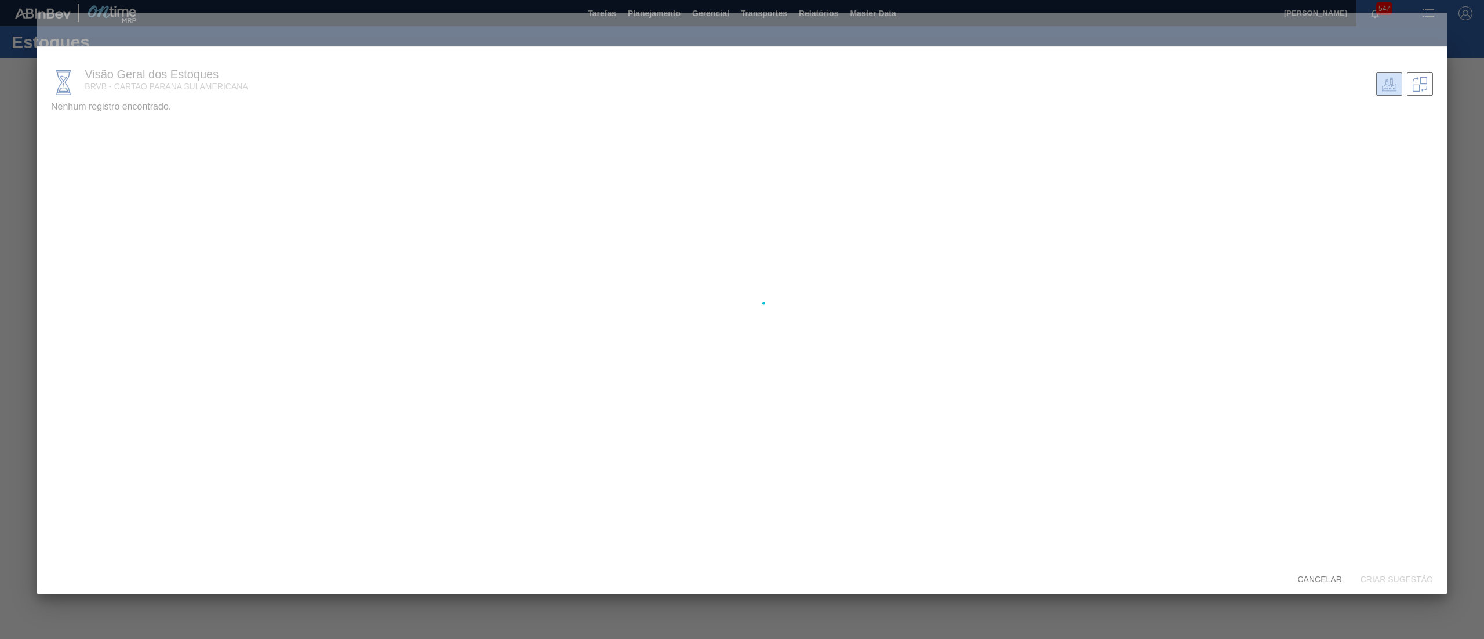
click at [654, 74] on div at bounding box center [742, 303] width 1410 height 581
click at [1298, 579] on div at bounding box center [742, 303] width 1410 height 581
click at [0, 293] on div at bounding box center [742, 319] width 1484 height 639
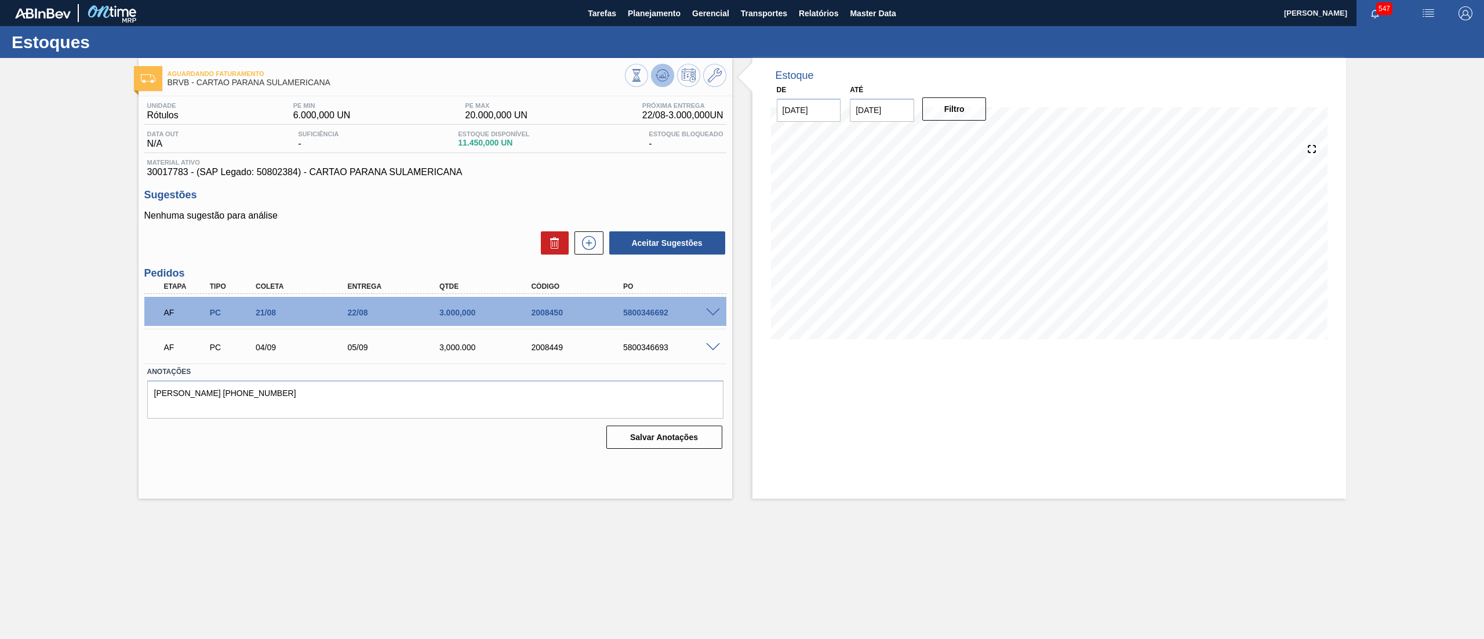
click at [643, 78] on icon at bounding box center [636, 75] width 13 height 13
click at [638, 13] on span "Planejamento" at bounding box center [654, 13] width 53 height 14
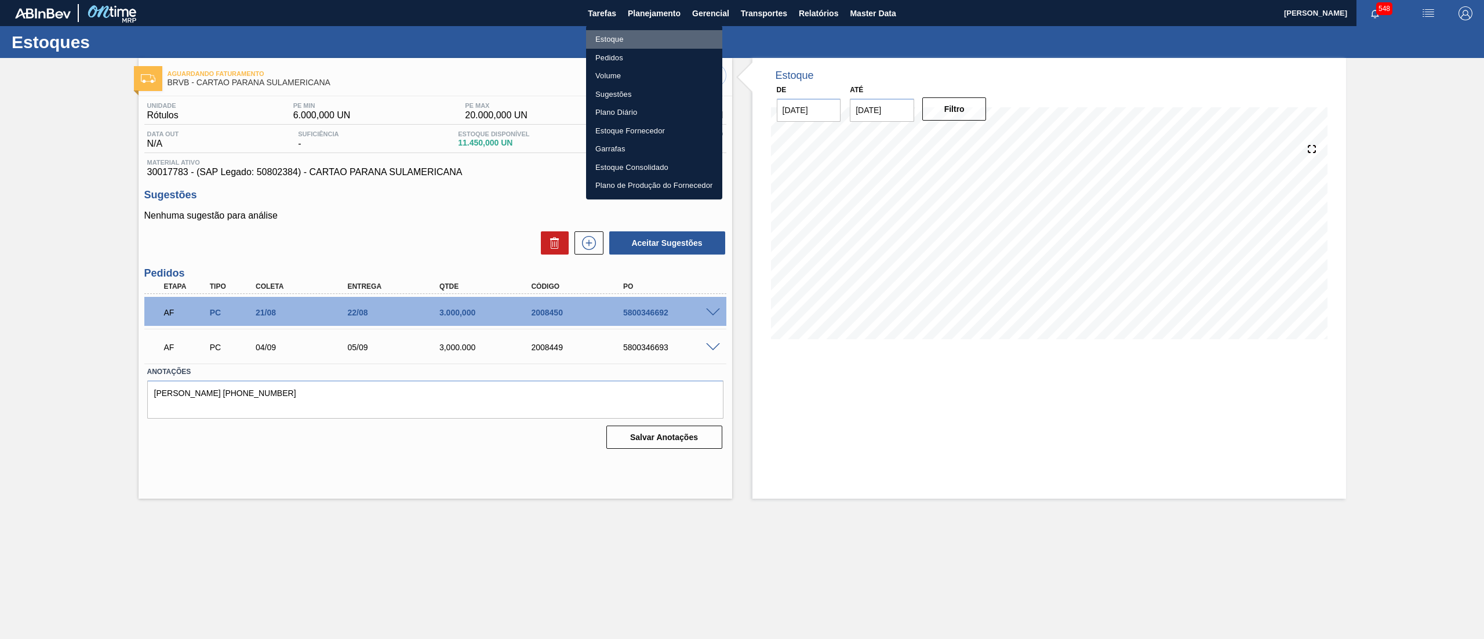
click at [650, 39] on li "Estoque" at bounding box center [654, 39] width 136 height 19
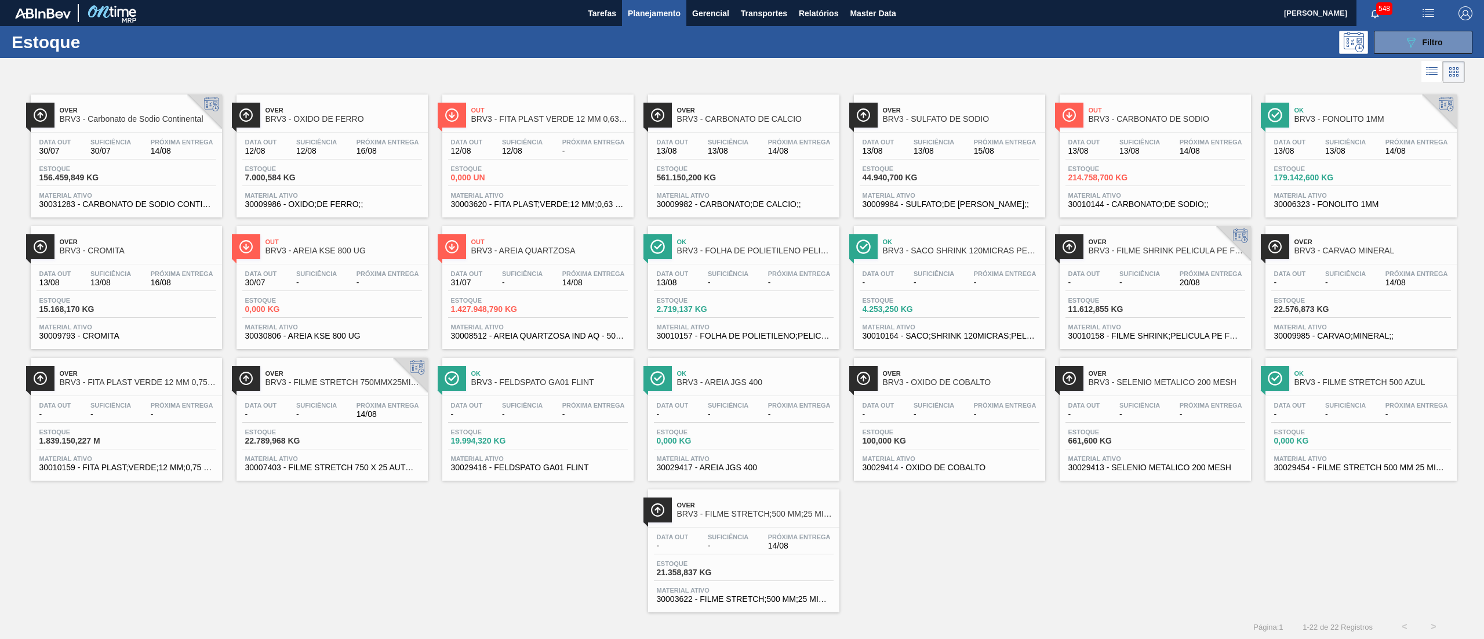
click at [1411, 27] on div "Estoque 089F7B8B-B2A5-4AFE-B5C0-19BA573D28AC Filtro" at bounding box center [742, 42] width 1484 height 32
click at [1413, 35] on icon "089F7B8B-B2A5-4AFE-B5C0-19BA573D28AC" at bounding box center [1411, 42] width 14 height 14
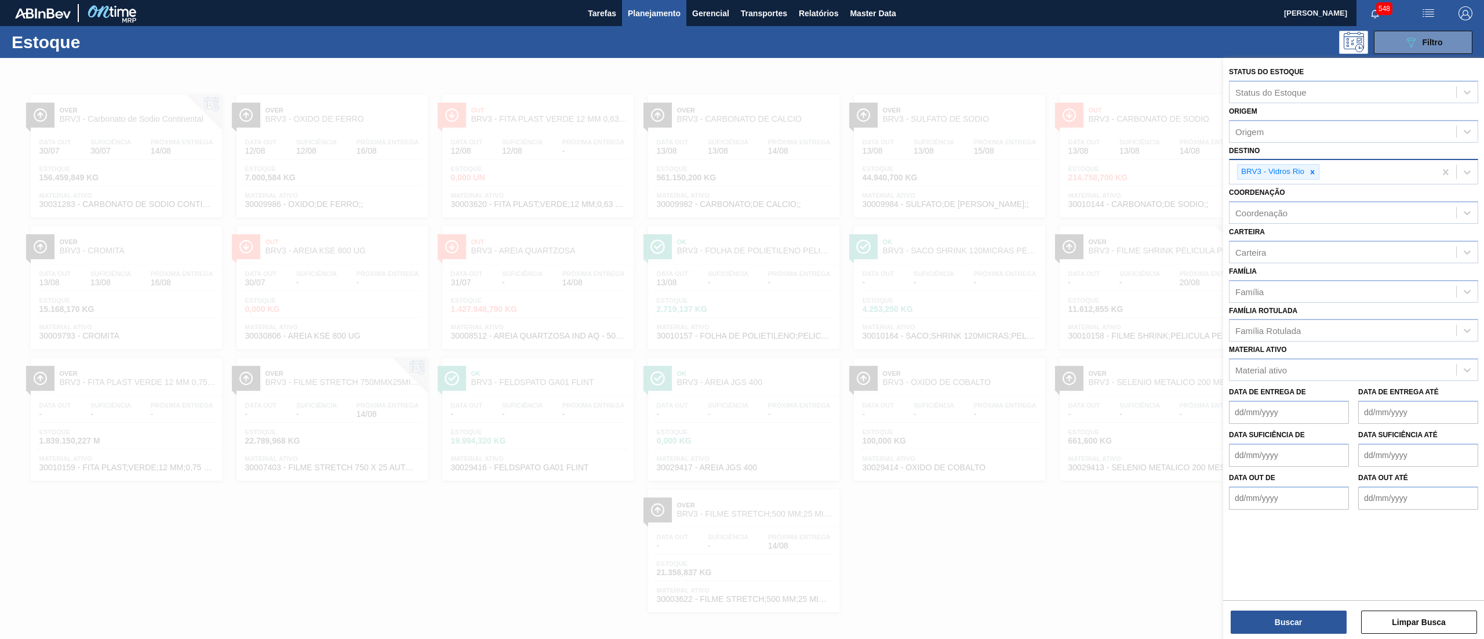
click at [1323, 173] on input "Destino" at bounding box center [1322, 172] width 1 height 10
click at [1316, 173] on icon at bounding box center [1312, 172] width 8 height 8
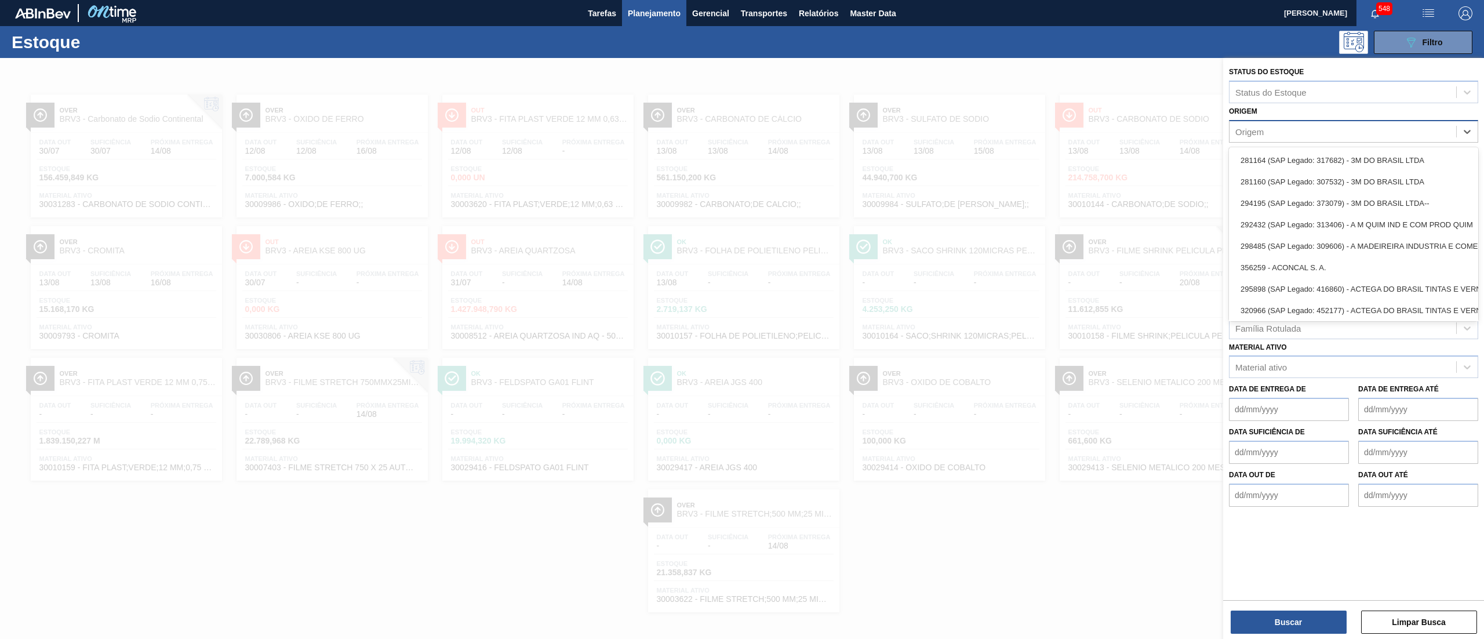
click at [1293, 125] on div "Origem" at bounding box center [1342, 131] width 227 height 17
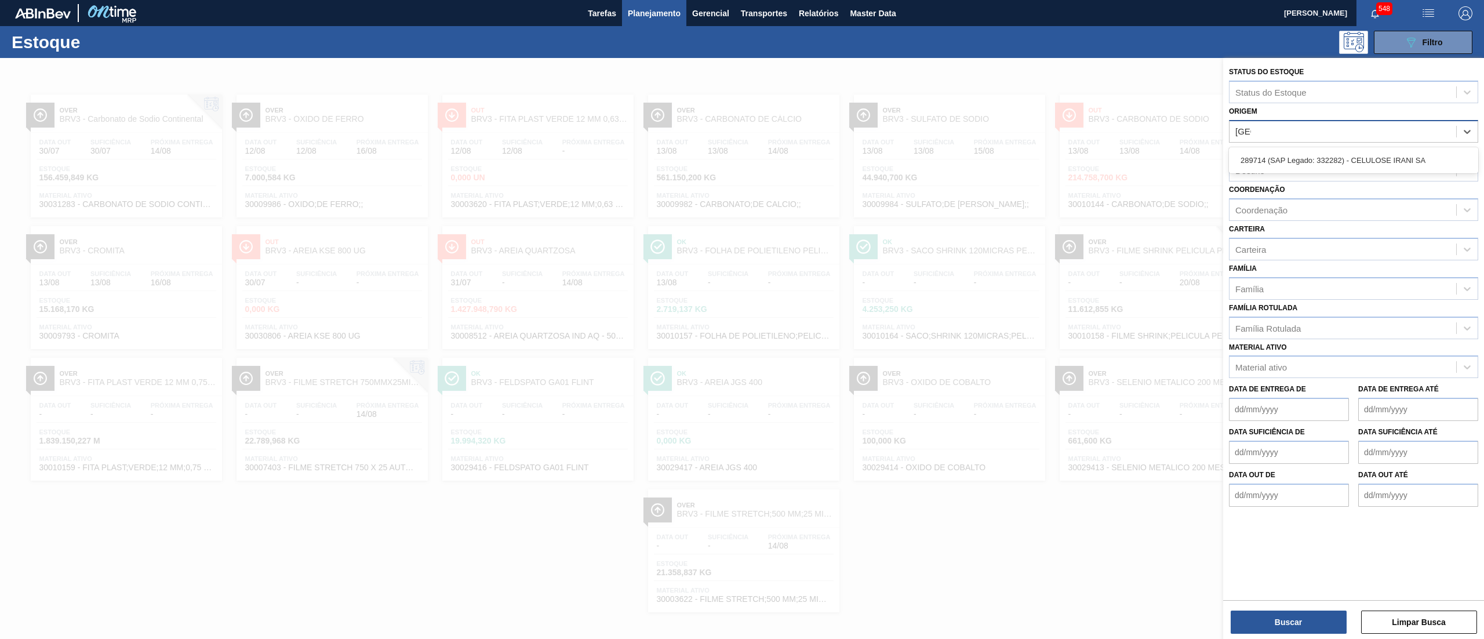
type input "irani"
drag, startPoint x: 1306, startPoint y: 148, endPoint x: 1300, endPoint y: 160, distance: 13.7
click at [1304, 148] on div "289714 (SAP Legado: 332282) - CELULOSE IRANI SA" at bounding box center [1353, 160] width 249 height 26
drag, startPoint x: 1300, startPoint y: 160, endPoint x: 1289, endPoint y: 243, distance: 84.1
click at [1298, 160] on div "289714 (SAP Legado: 332282) - CELULOSE IRANI SA" at bounding box center [1353, 160] width 249 height 21
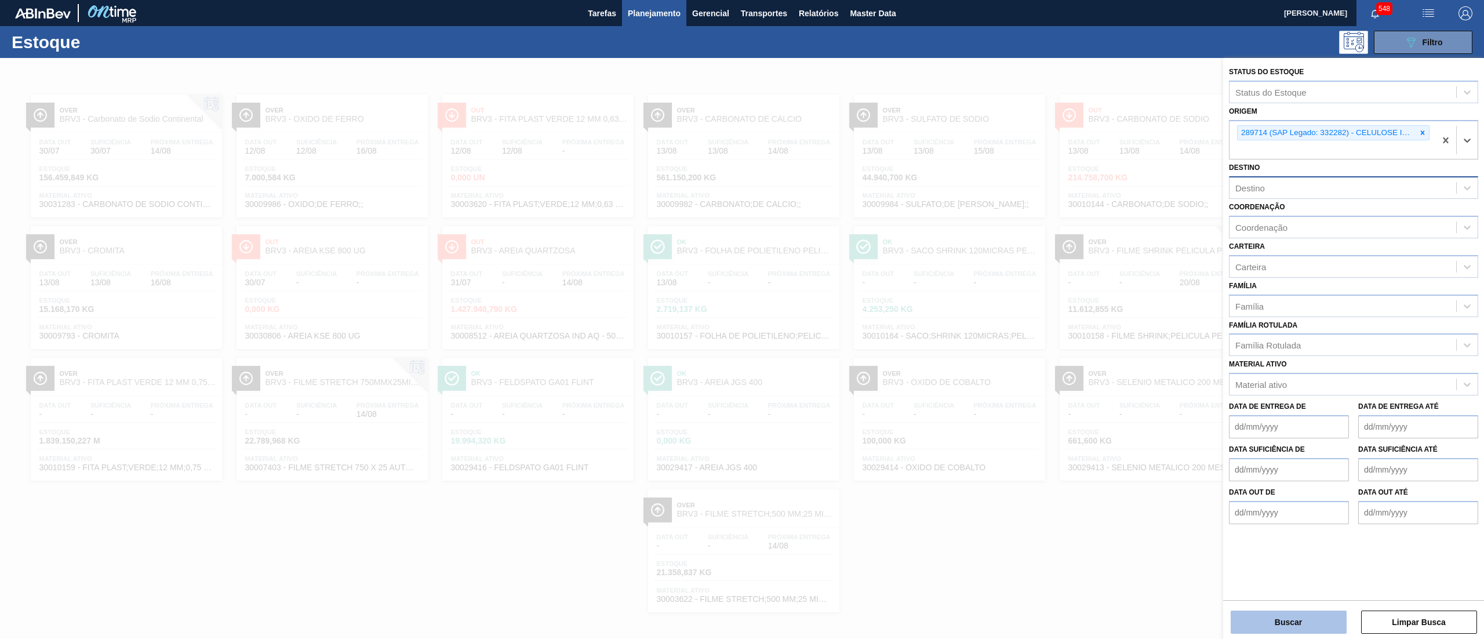
click at [1280, 611] on button "Buscar" at bounding box center [1289, 621] width 116 height 23
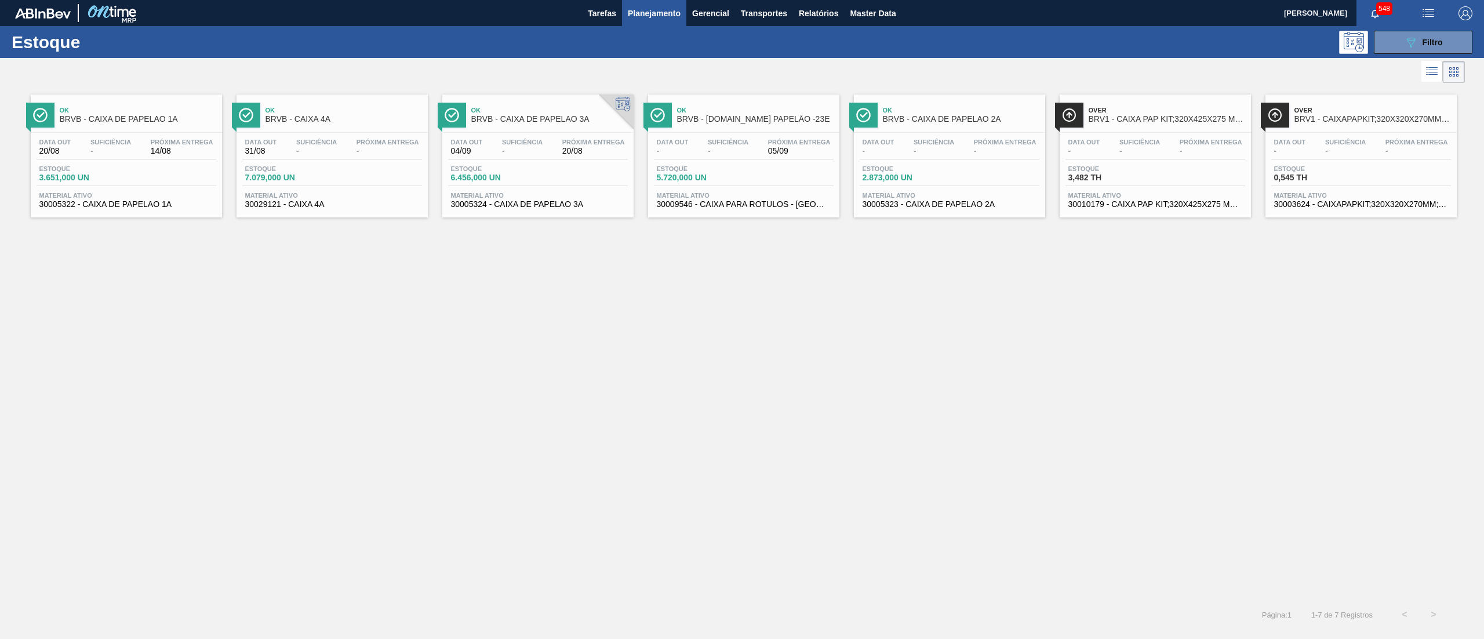
click at [691, 194] on span "Material ativo" at bounding box center [744, 195] width 174 height 7
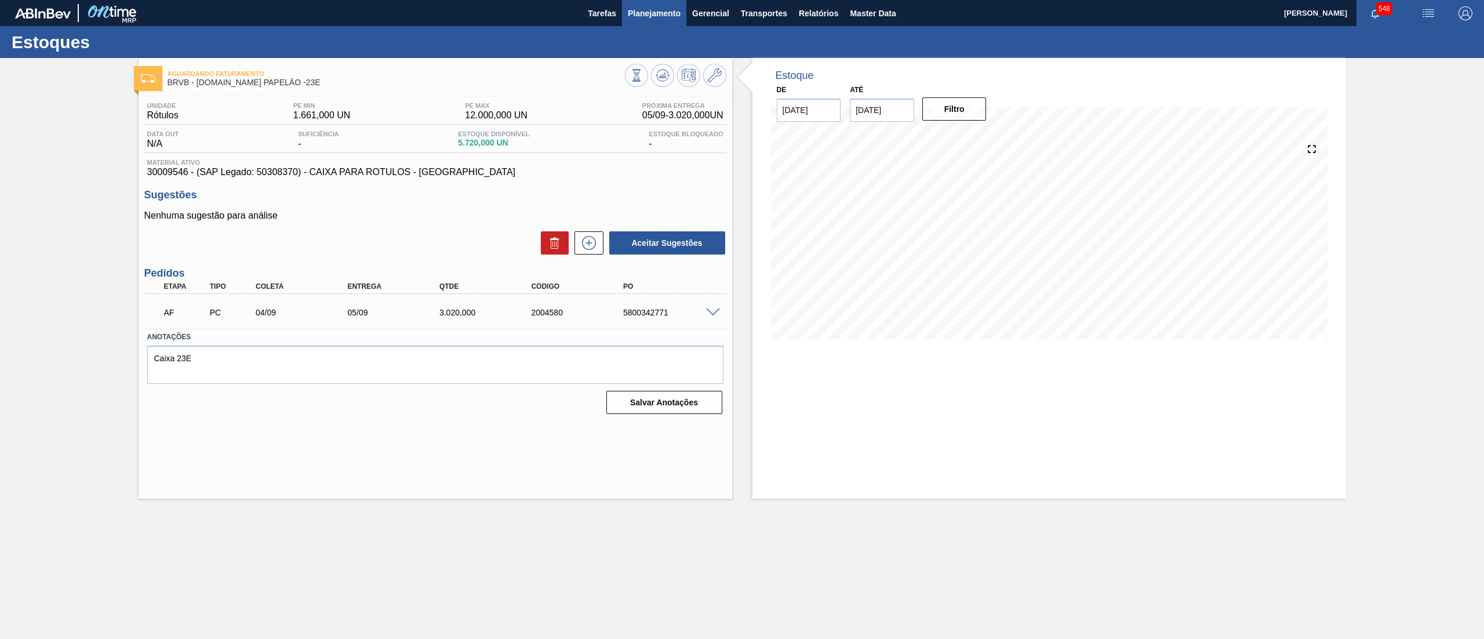
click at [653, 6] on span "Planejamento" at bounding box center [654, 13] width 53 height 14
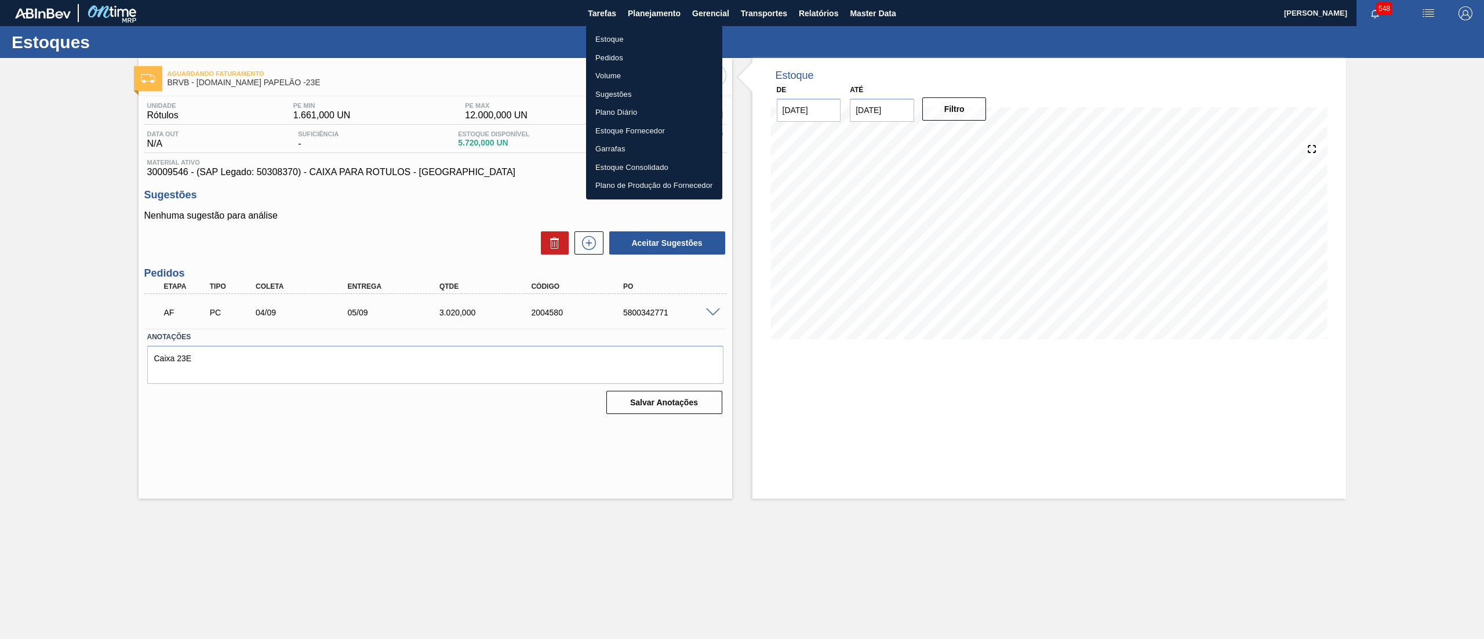
click at [632, 32] on li "Estoque" at bounding box center [654, 39] width 136 height 19
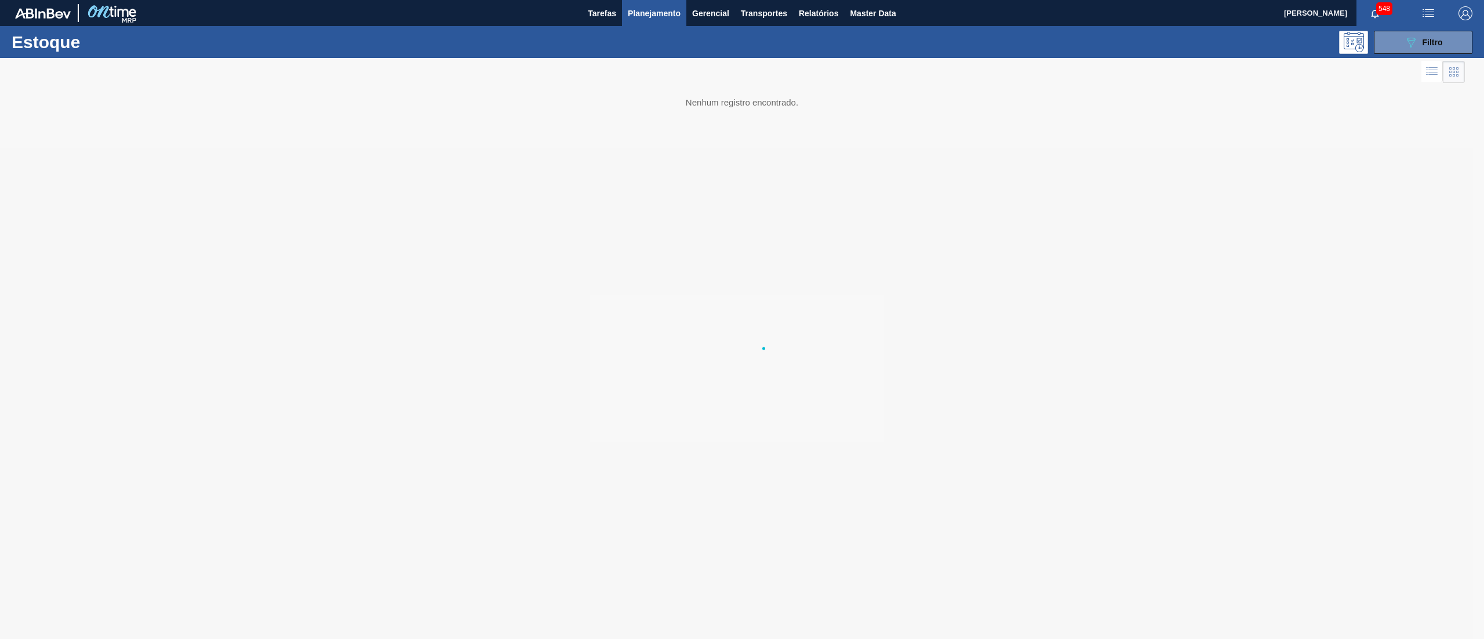
click at [1434, 53] on div "Estoque 089F7B8B-B2A5-4AFE-B5C0-19BA573D28AC Filtro" at bounding box center [742, 42] width 1484 height 32
click at [1424, 39] on span "Filtro" at bounding box center [1432, 42] width 20 height 9
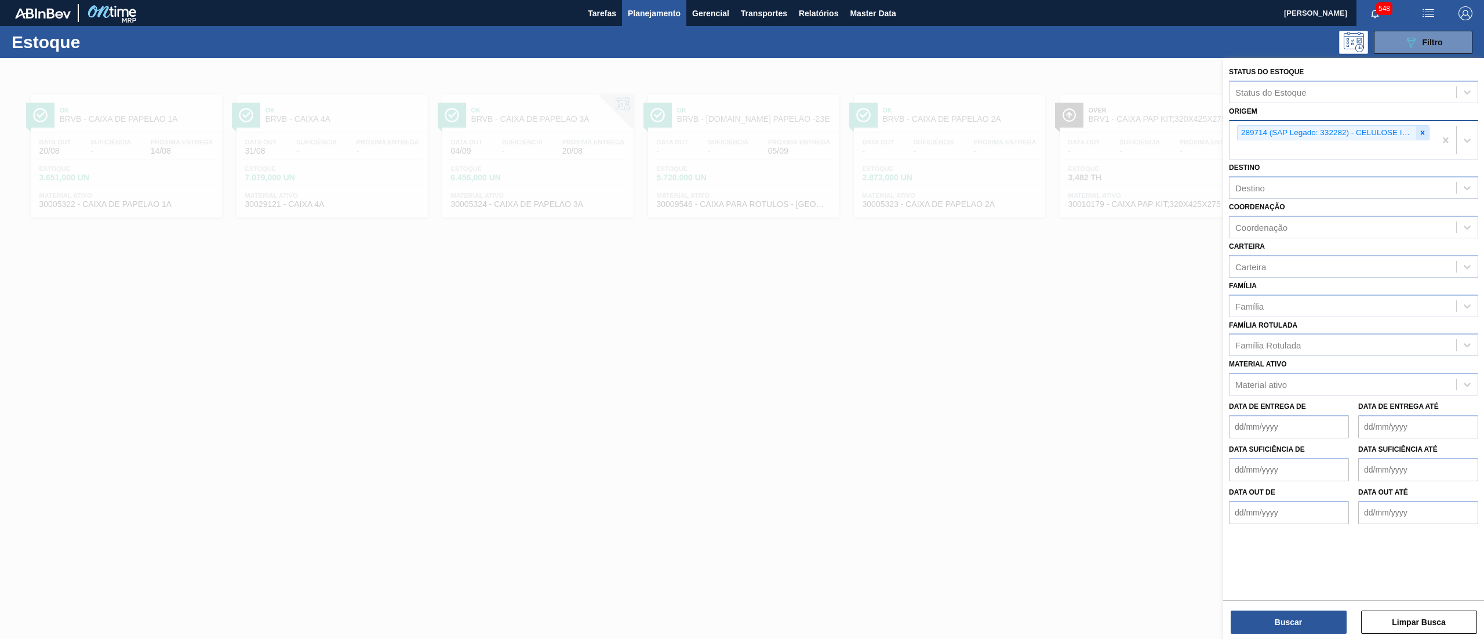
click at [1419, 132] on icon at bounding box center [1422, 133] width 8 height 8
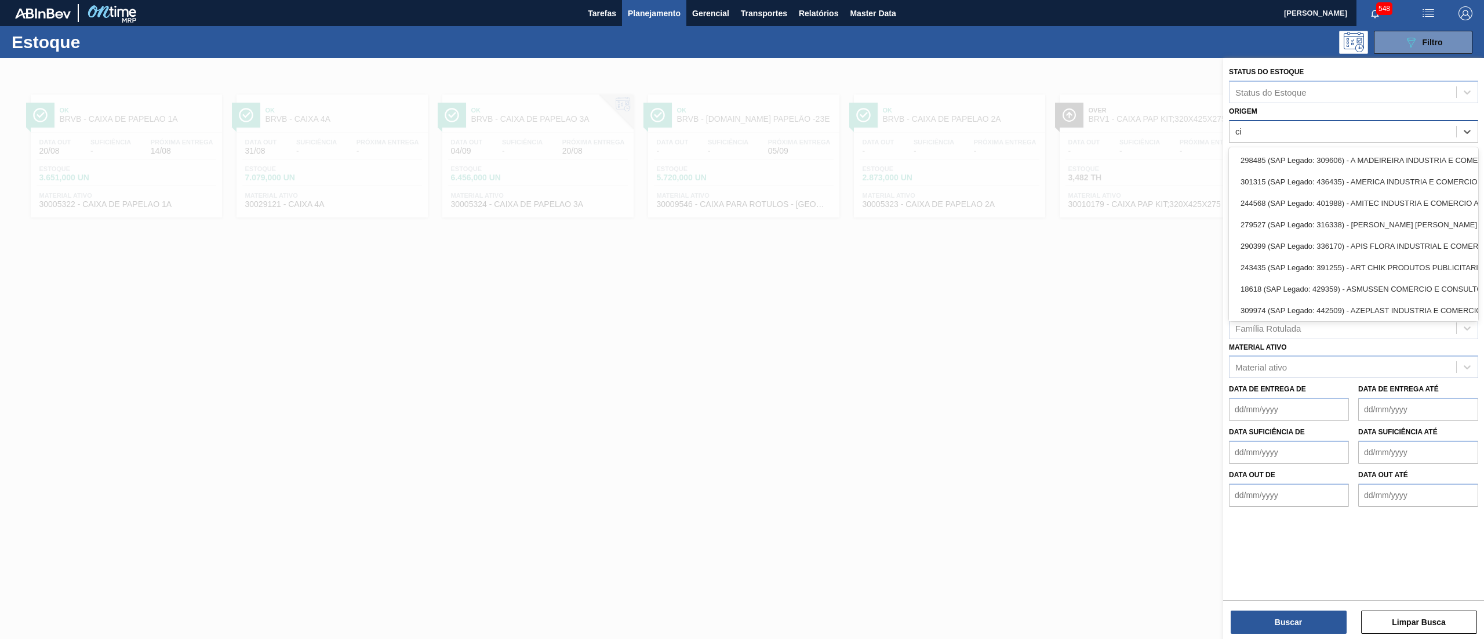
type input "c"
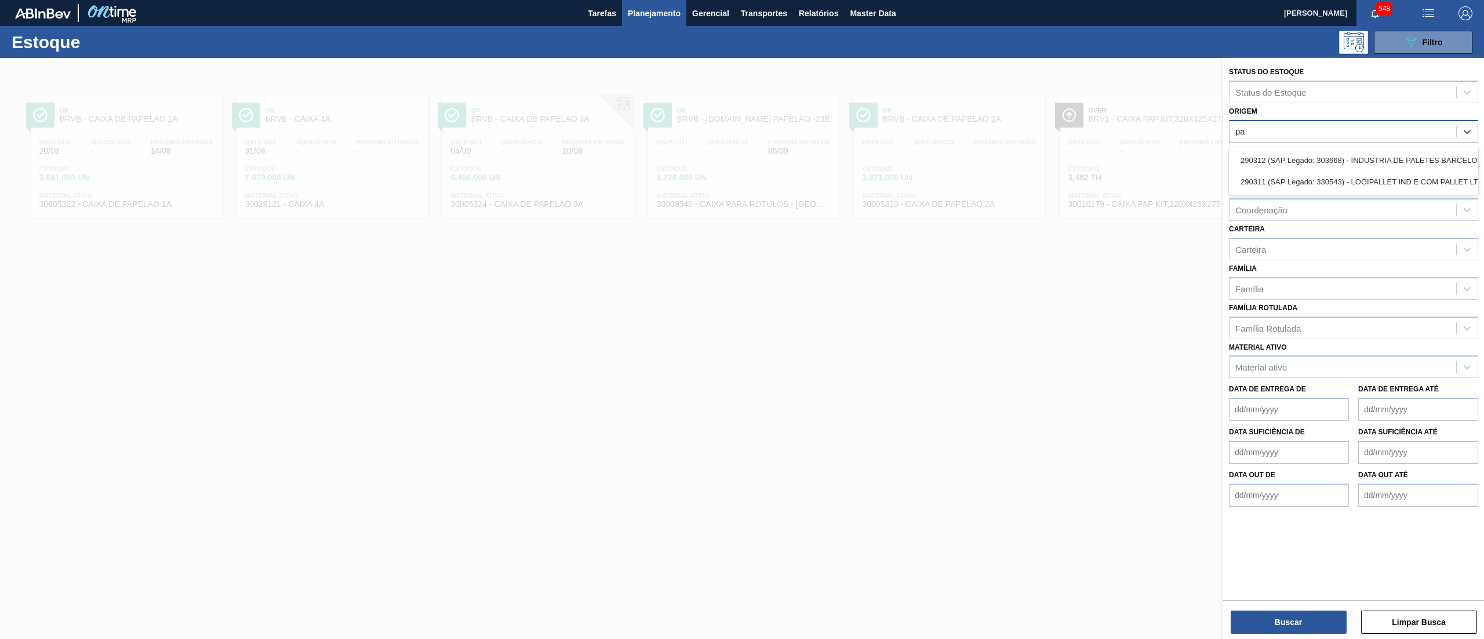
type input "p"
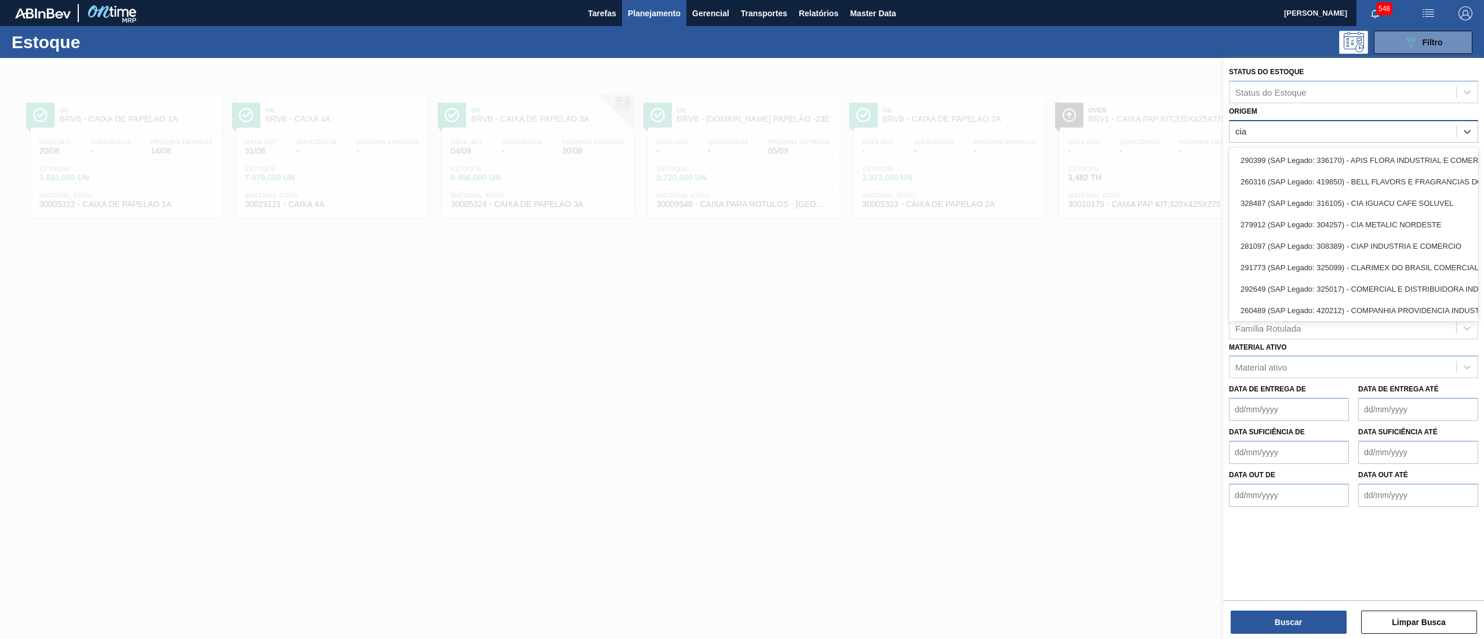
type input "ciap"
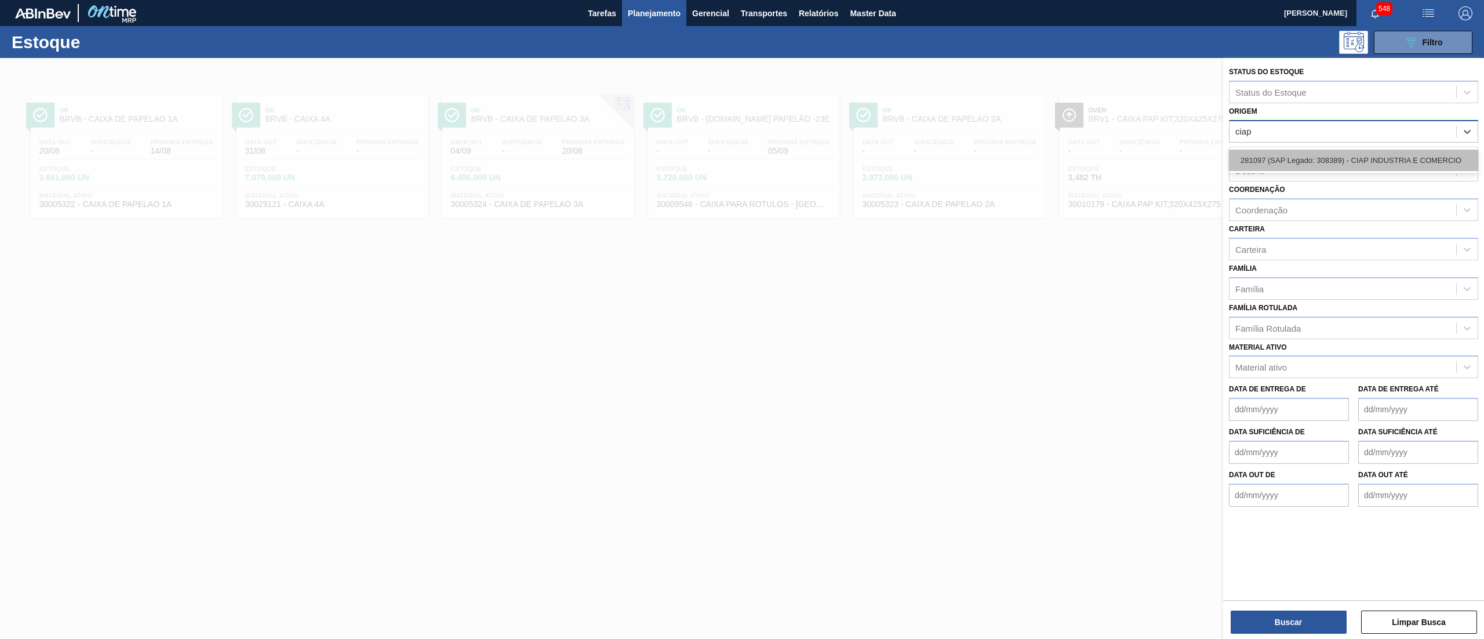
click at [1348, 168] on div "281097 (SAP Legado: 308389) - CIAP INDUSTRIA E COMERCIO" at bounding box center [1353, 160] width 249 height 21
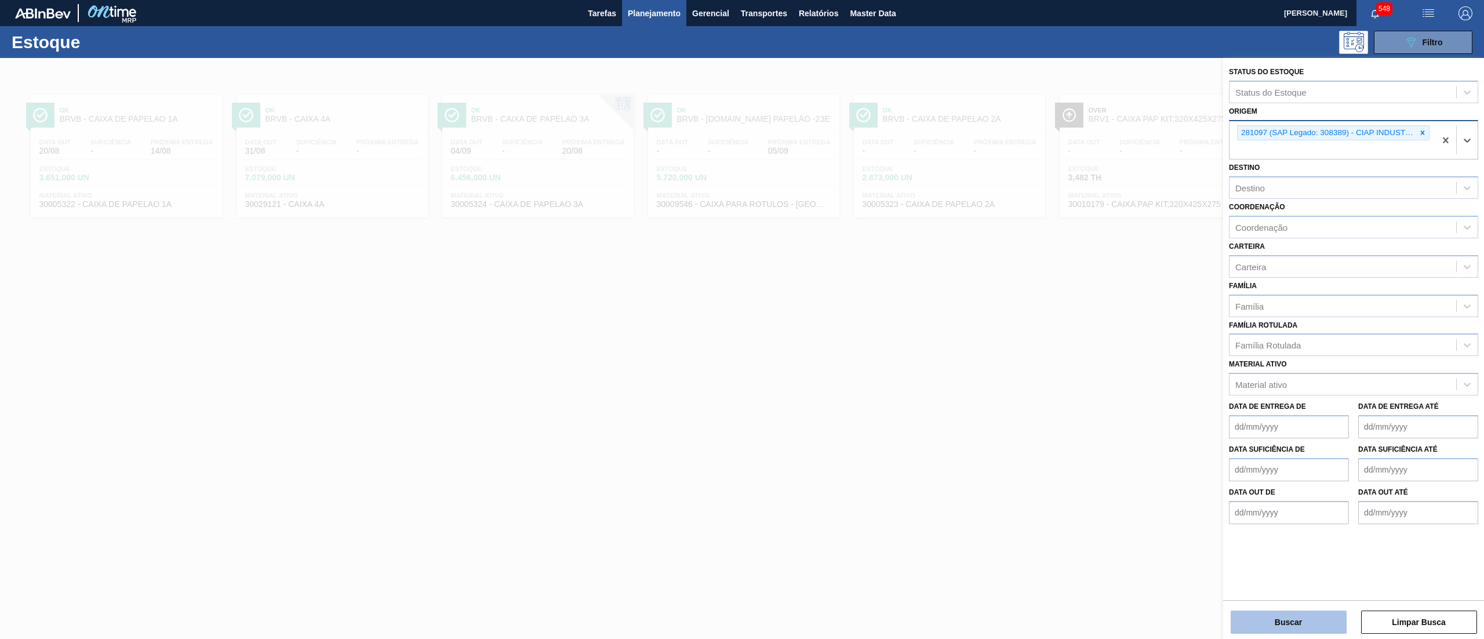
click at [1258, 624] on button "Buscar" at bounding box center [1289, 621] width 116 height 23
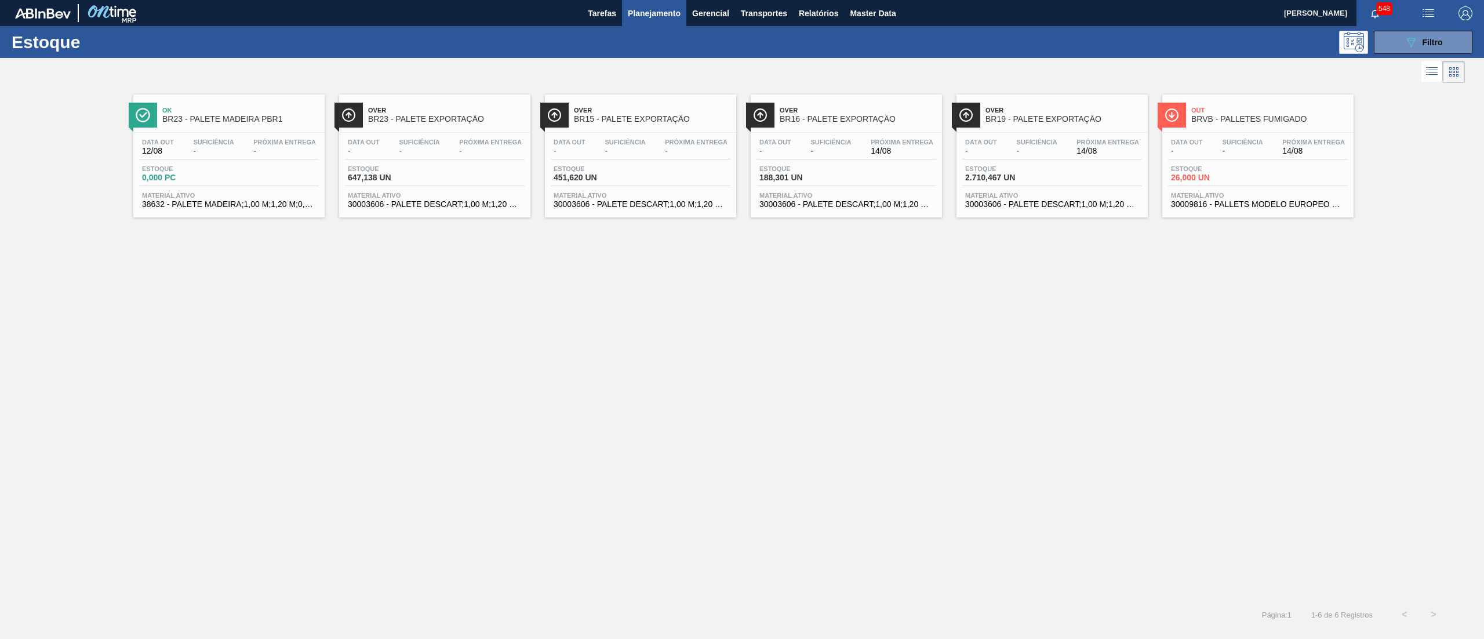
click at [1318, 143] on span "Próxima Entrega" at bounding box center [1313, 142] width 63 height 7
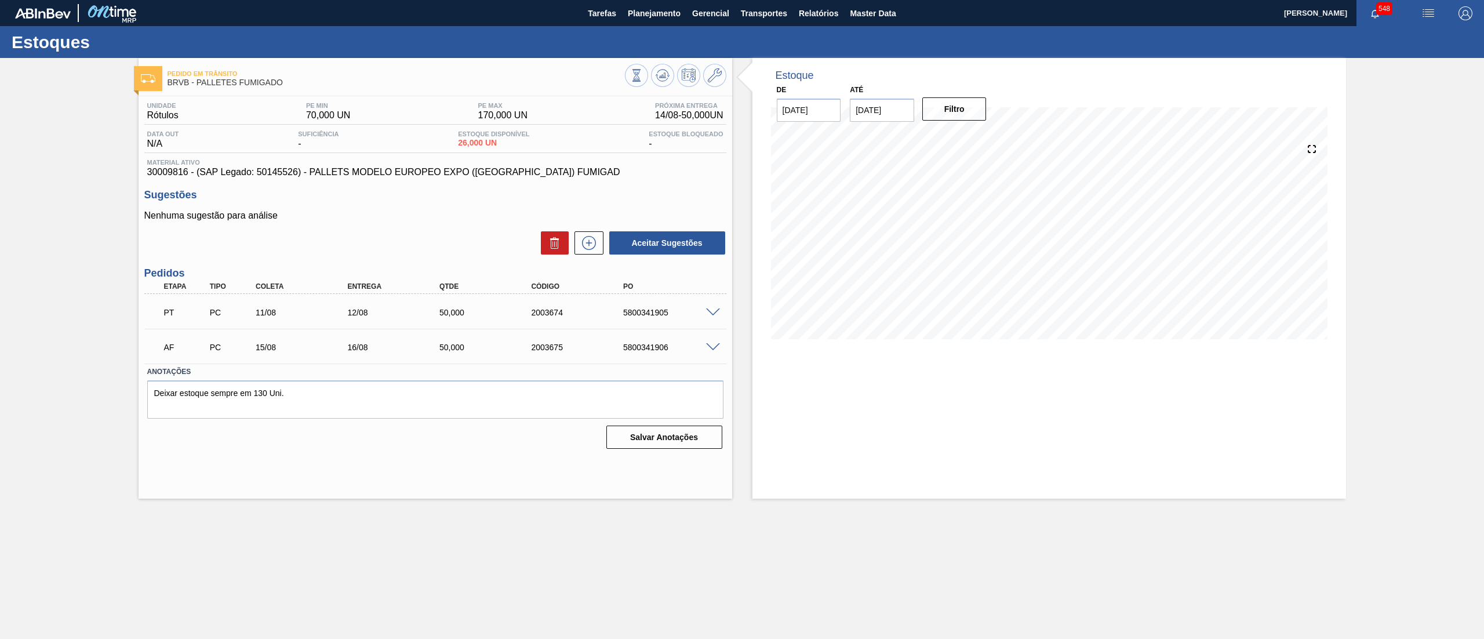
click at [712, 313] on span at bounding box center [713, 312] width 14 height 9
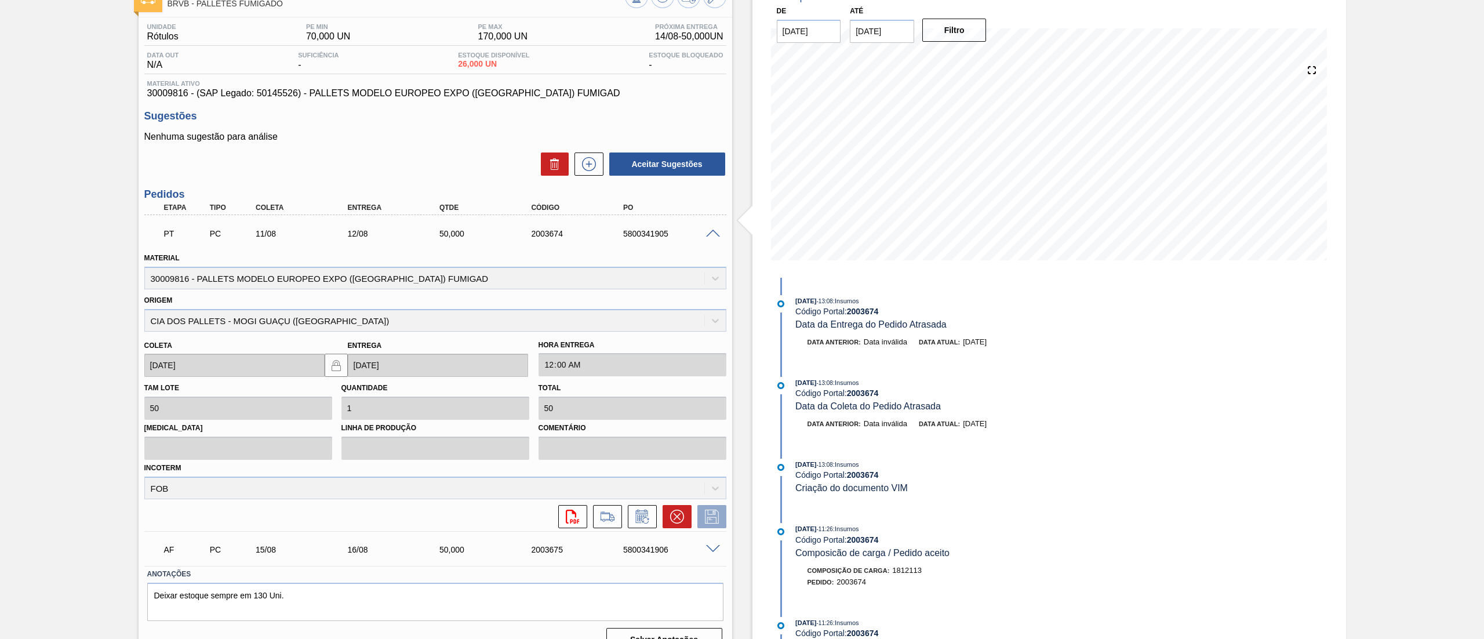
scroll to position [100, 0]
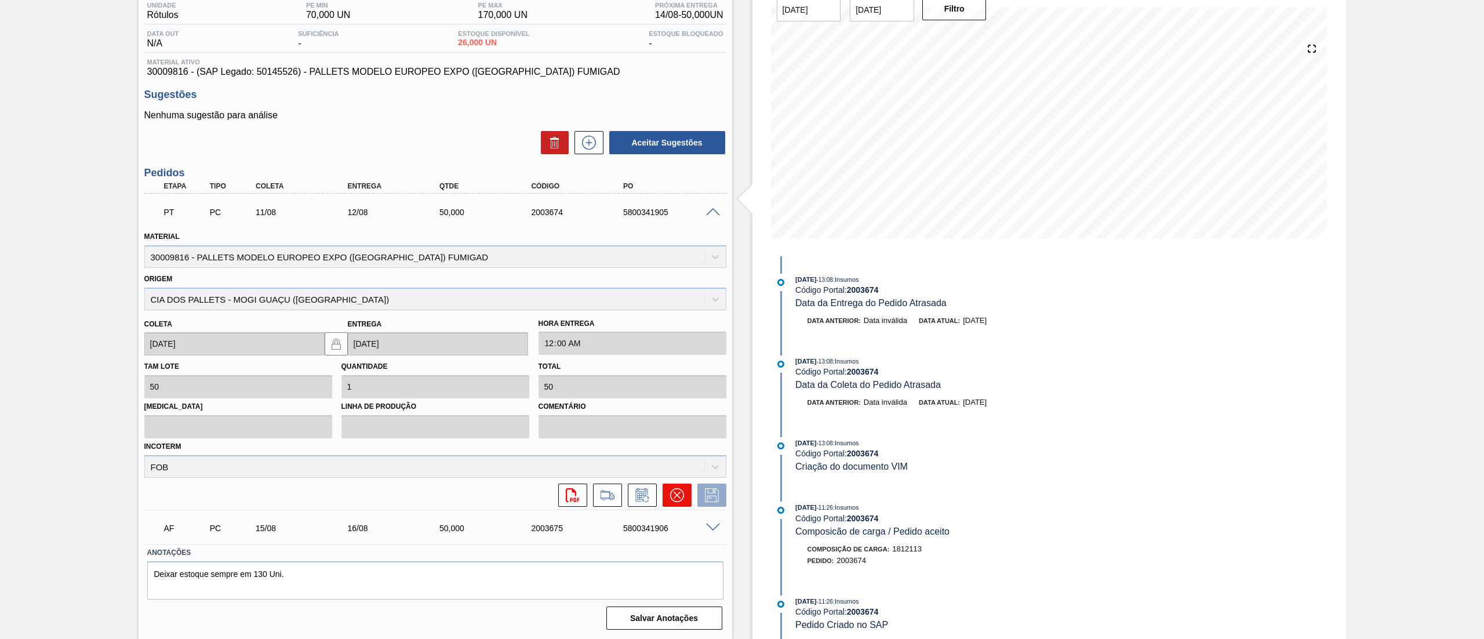
click at [671, 489] on icon at bounding box center [677, 495] width 14 height 14
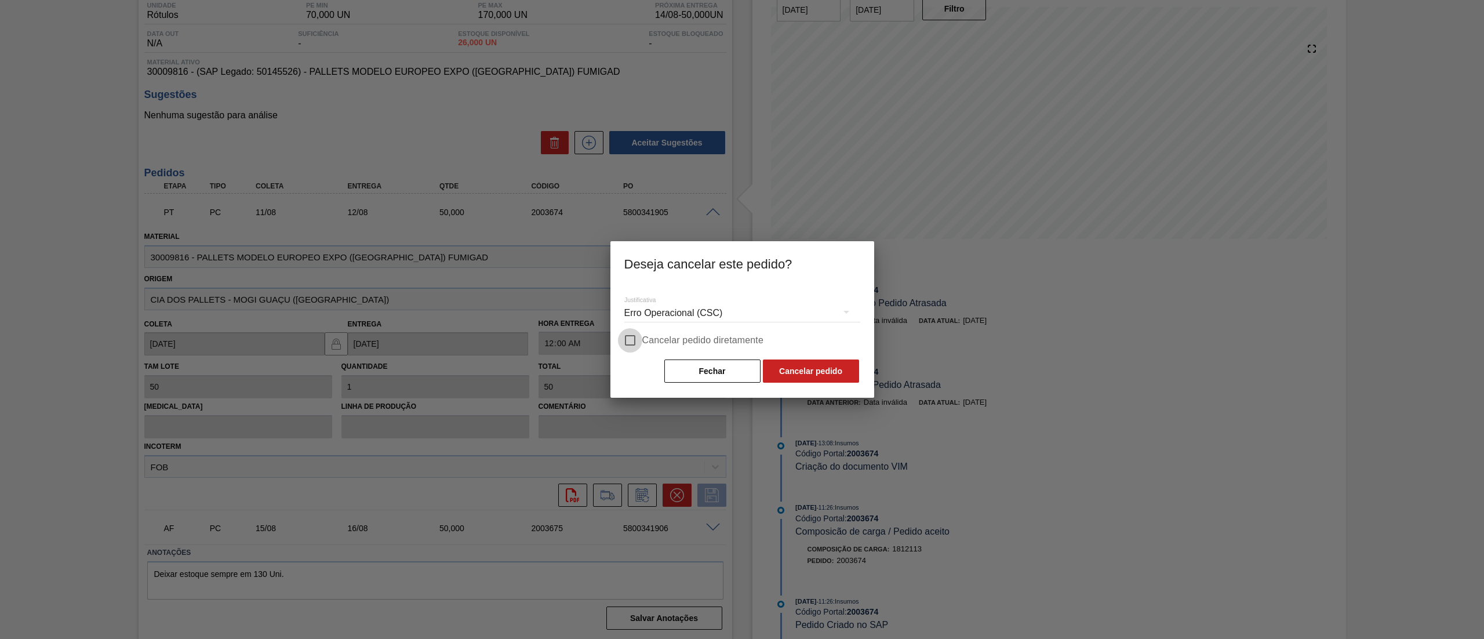
click at [634, 338] on input "Cancelar pedido diretamente" at bounding box center [630, 340] width 24 height 24
checkbox input "true"
click at [726, 371] on button "Fechar" at bounding box center [712, 370] width 96 height 23
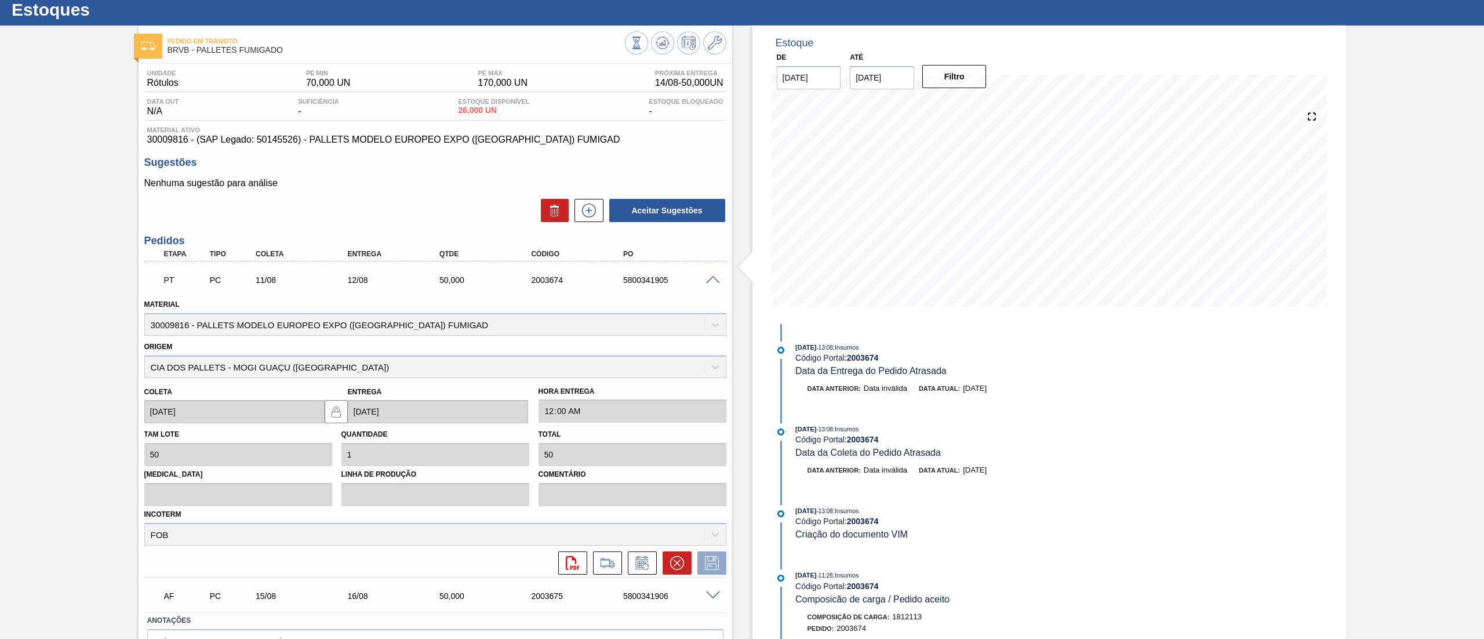
scroll to position [0, 0]
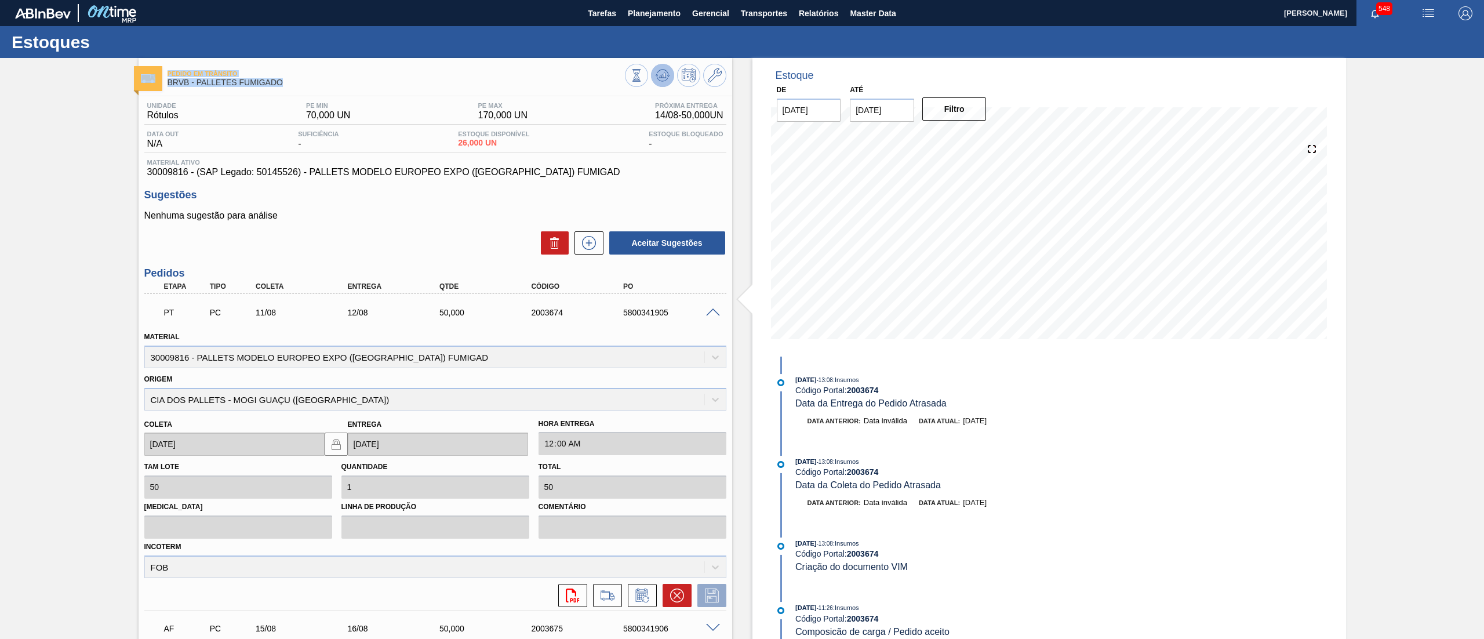
drag, startPoint x: 668, startPoint y: 53, endPoint x: 665, endPoint y: 67, distance: 14.1
click at [665, 67] on div "Estoques Pedido [PERSON_NAME] BRVB - PALLETES FUMIGADO Unidade Rótulos PE MIN 7…" at bounding box center [742, 383] width 1484 height 714
click at [661, 77] on icon at bounding box center [661, 76] width 1 height 3
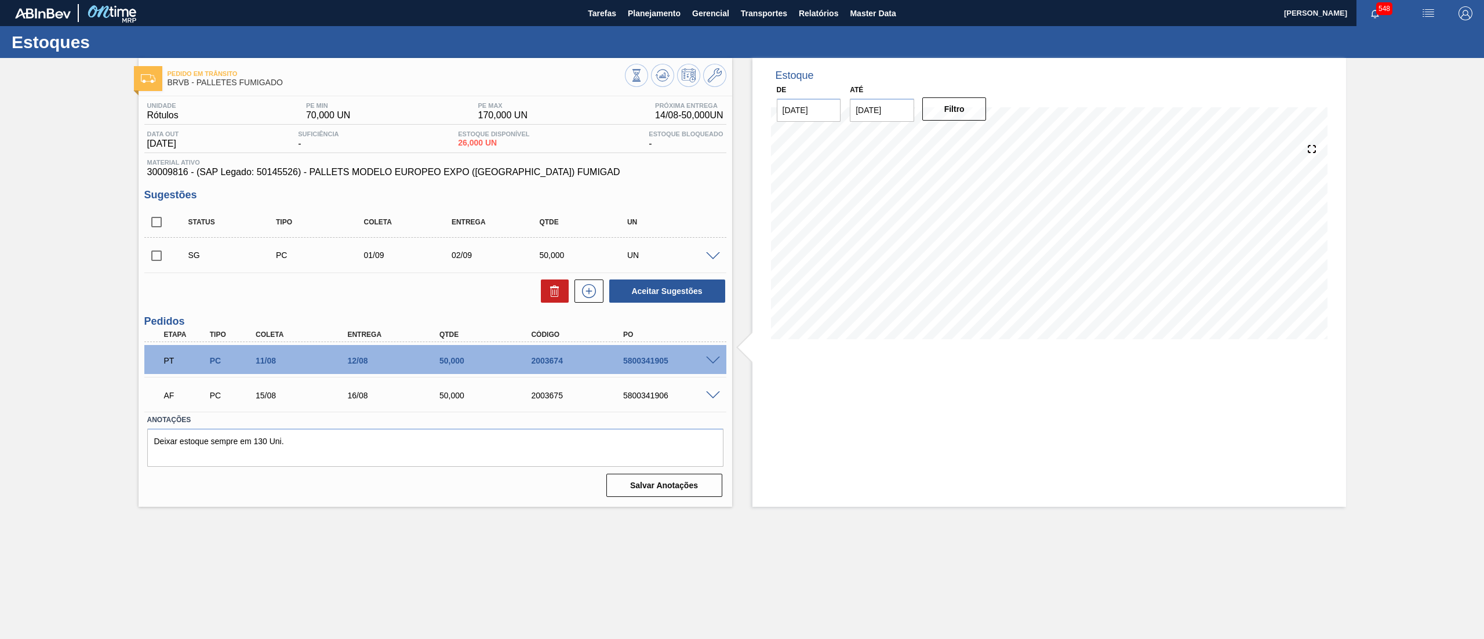
drag, startPoint x: 715, startPoint y: 256, endPoint x: 685, endPoint y: 261, distance: 30.6
click at [713, 257] on span at bounding box center [713, 256] width 14 height 9
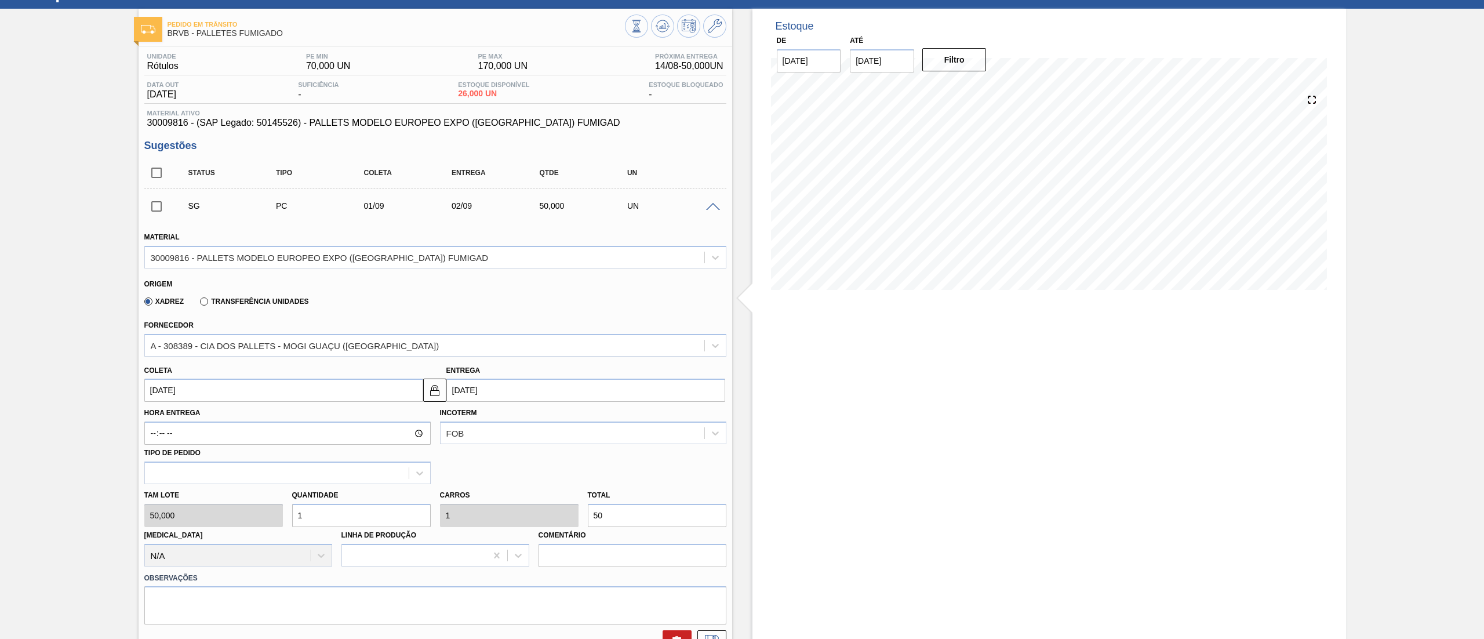
scroll to position [116, 0]
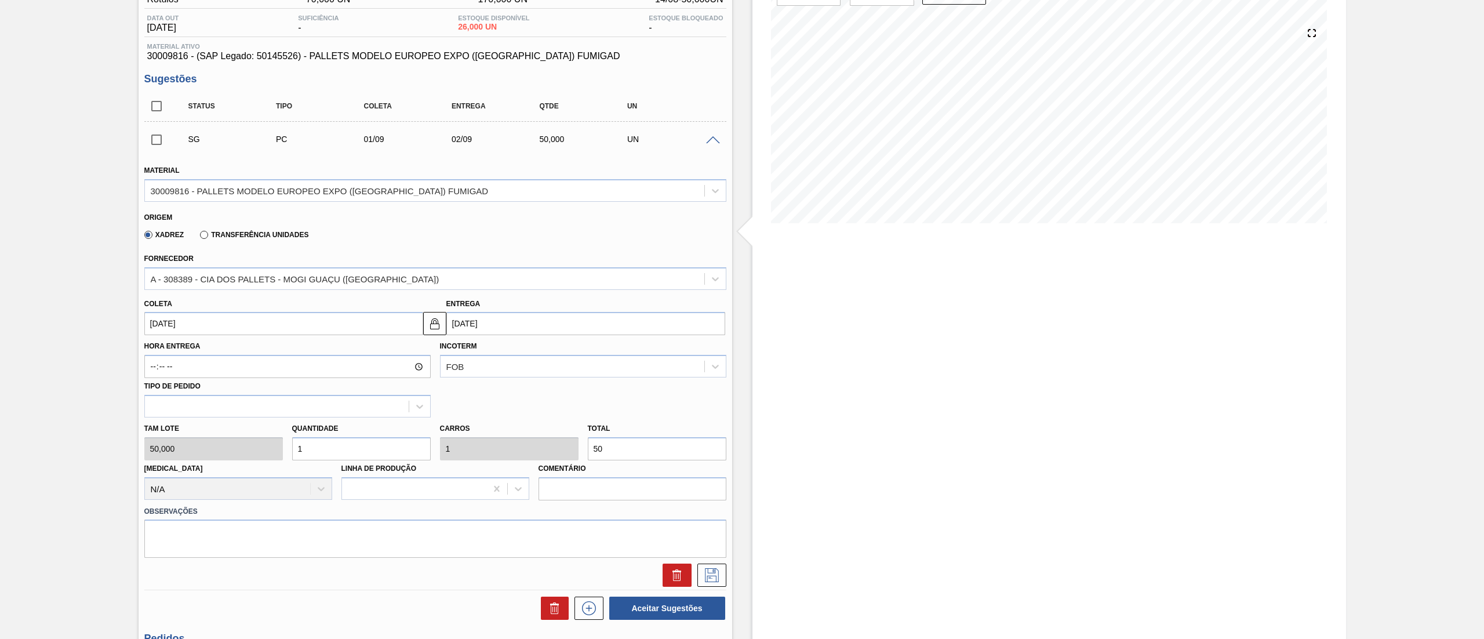
click at [559, 445] on div "[PERSON_NAME] 50,000 Quantidade 1 Carros 1 Total 50 [MEDICAL_DATA] N/A Linha de…" at bounding box center [435, 458] width 591 height 83
type input "0,14"
type input "7"
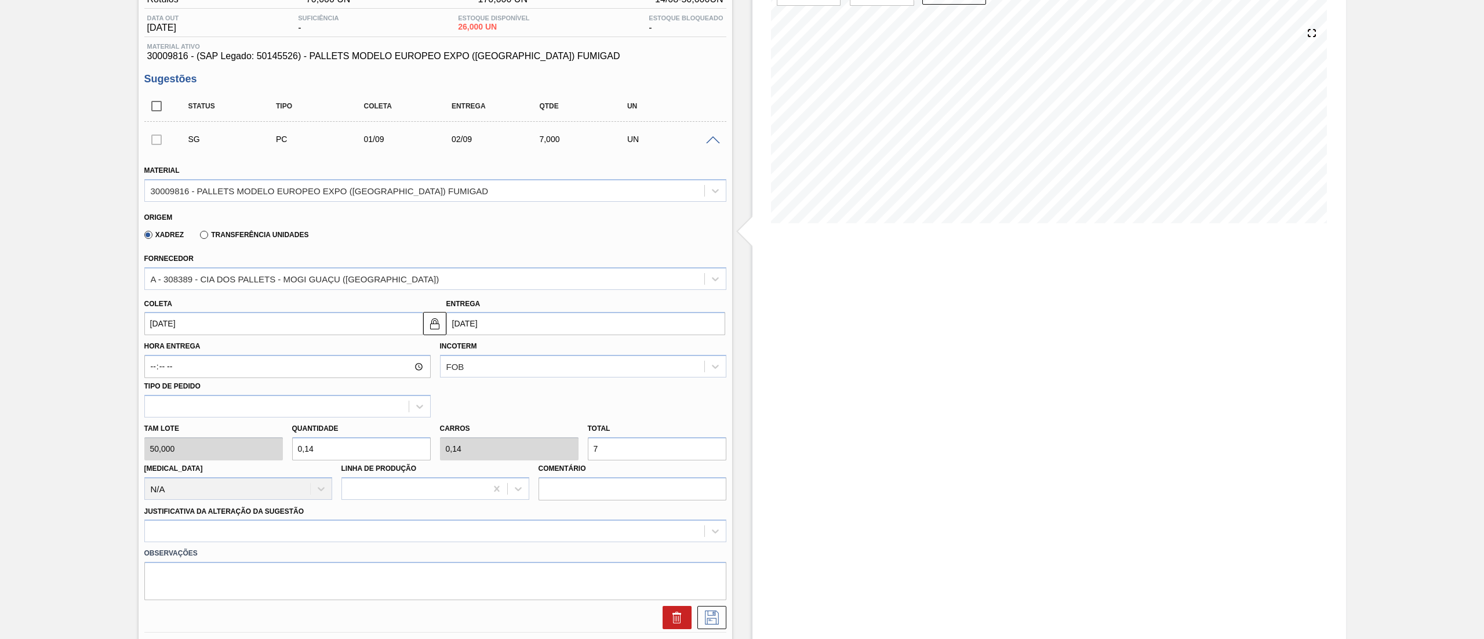
type input "1,4"
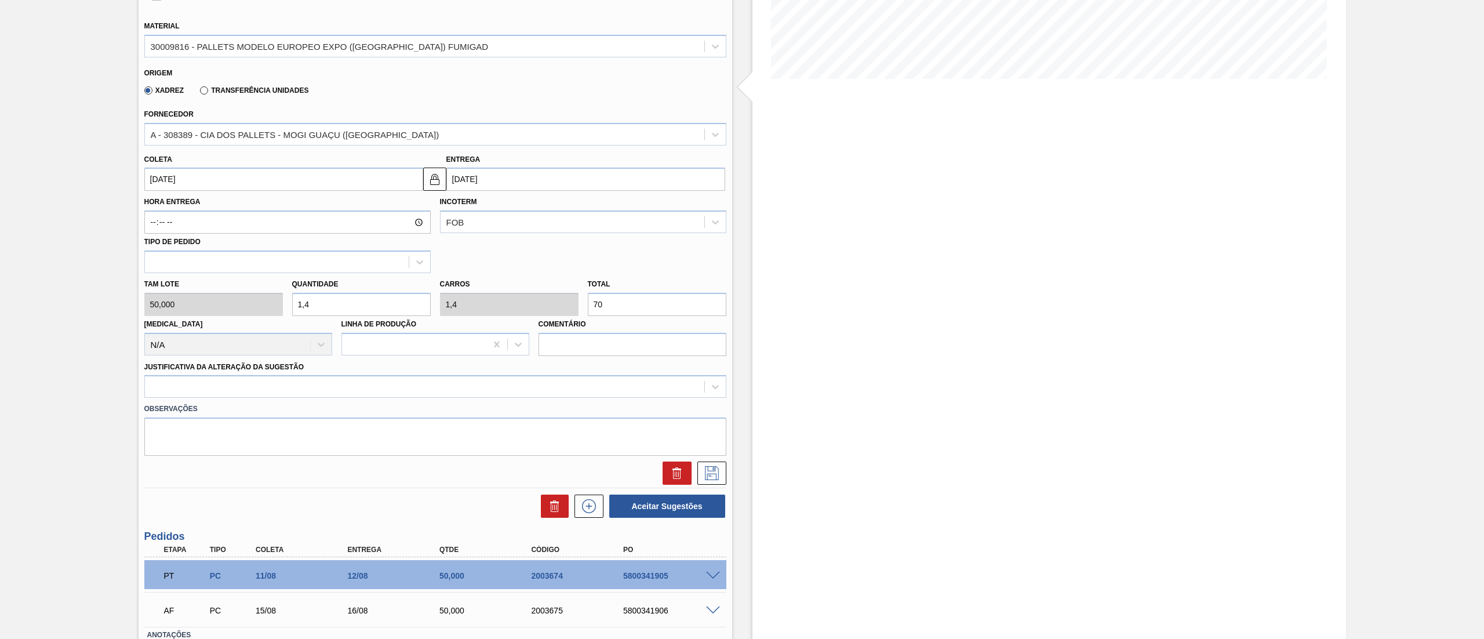
scroll to position [342, 0]
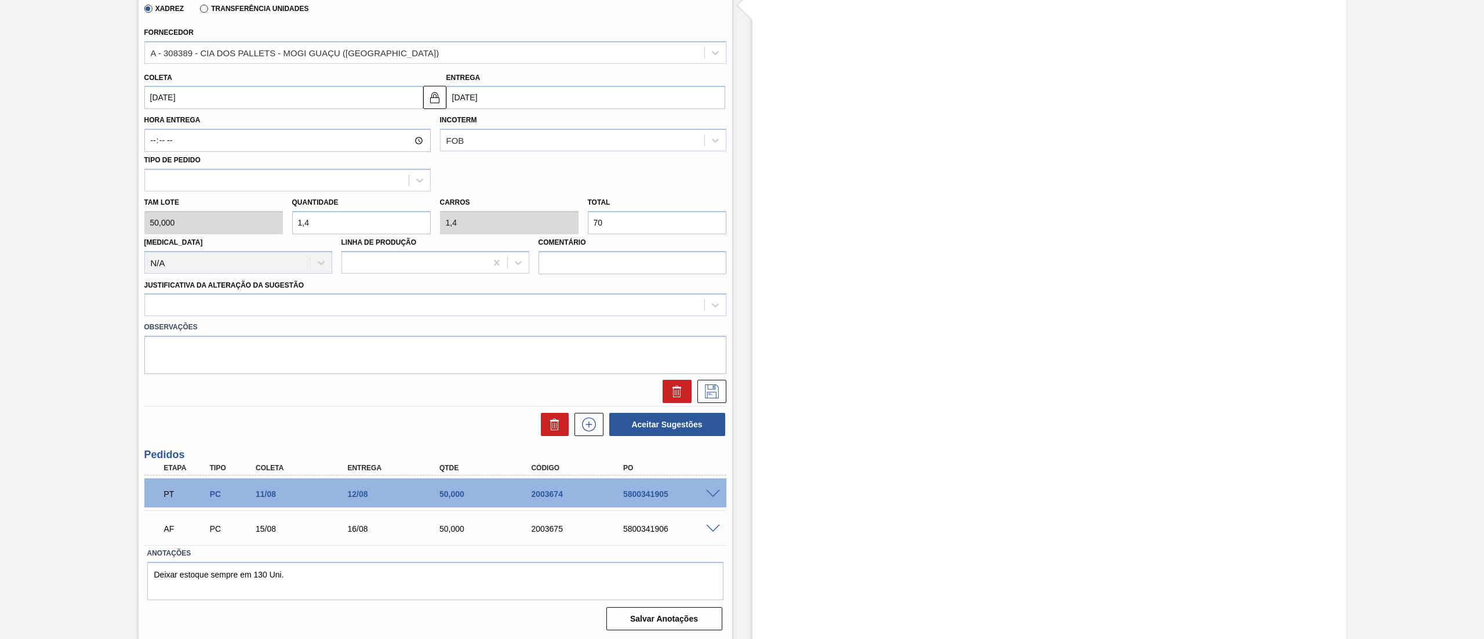
type input "70"
click at [334, 92] on input "[DATE]" at bounding box center [283, 97] width 279 height 23
click at [156, 128] on button "Previous Month" at bounding box center [155, 125] width 8 height 8
click at [253, 218] on div "22" at bounding box center [252, 219] width 16 height 16
type input "[DATE]"
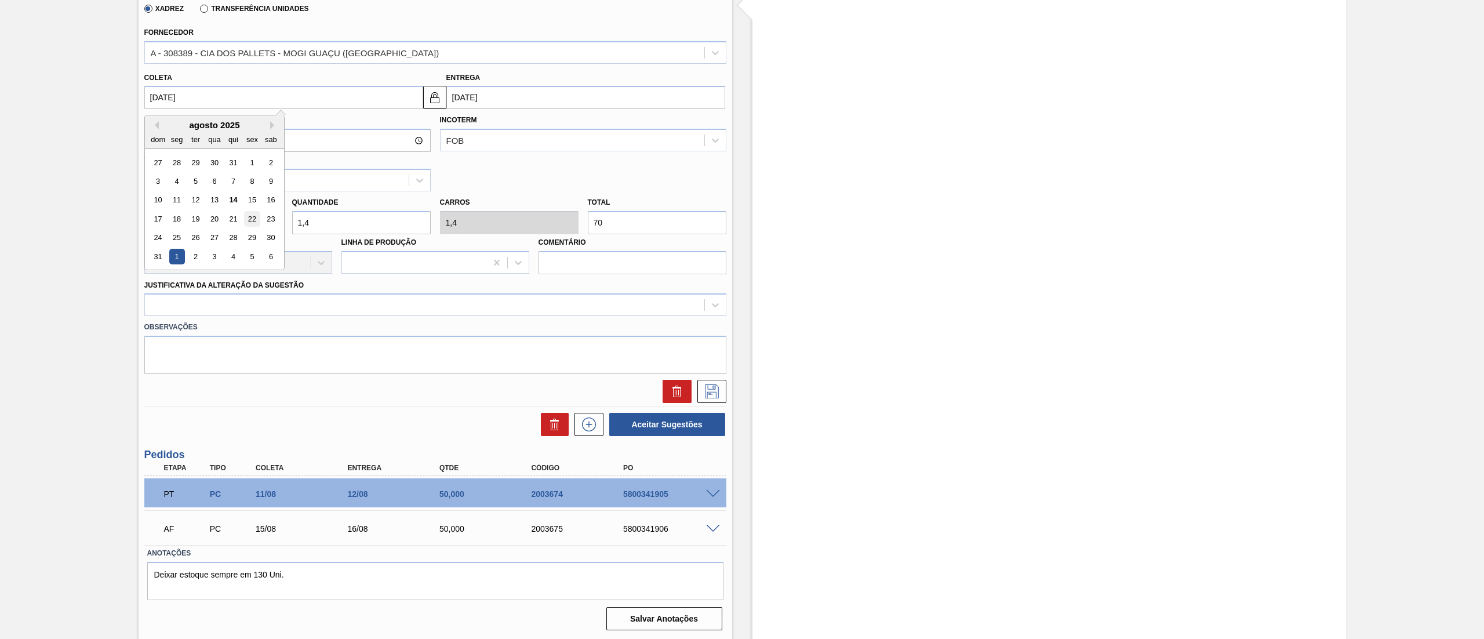
type input "[DATE]"
click at [154, 316] on div "Observações" at bounding box center [435, 345] width 591 height 58
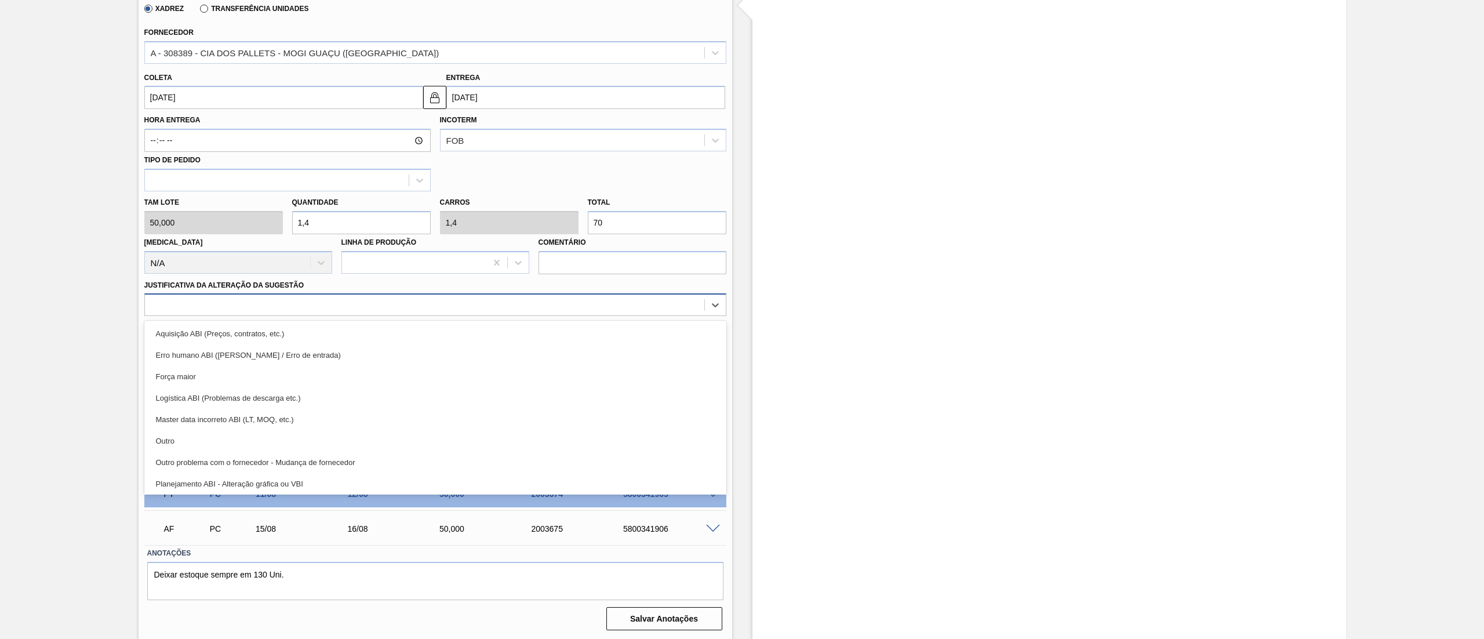
click at [159, 308] on div at bounding box center [424, 305] width 559 height 17
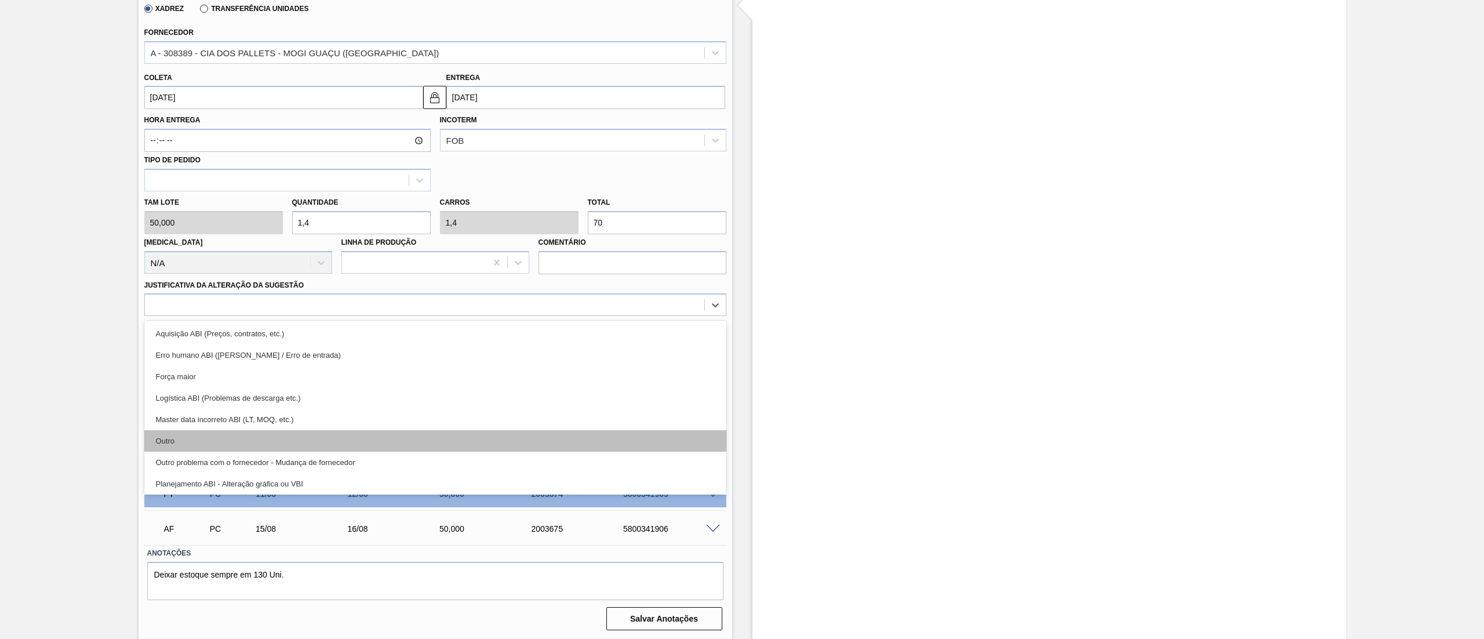
click at [191, 434] on div "Outro" at bounding box center [435, 440] width 582 height 21
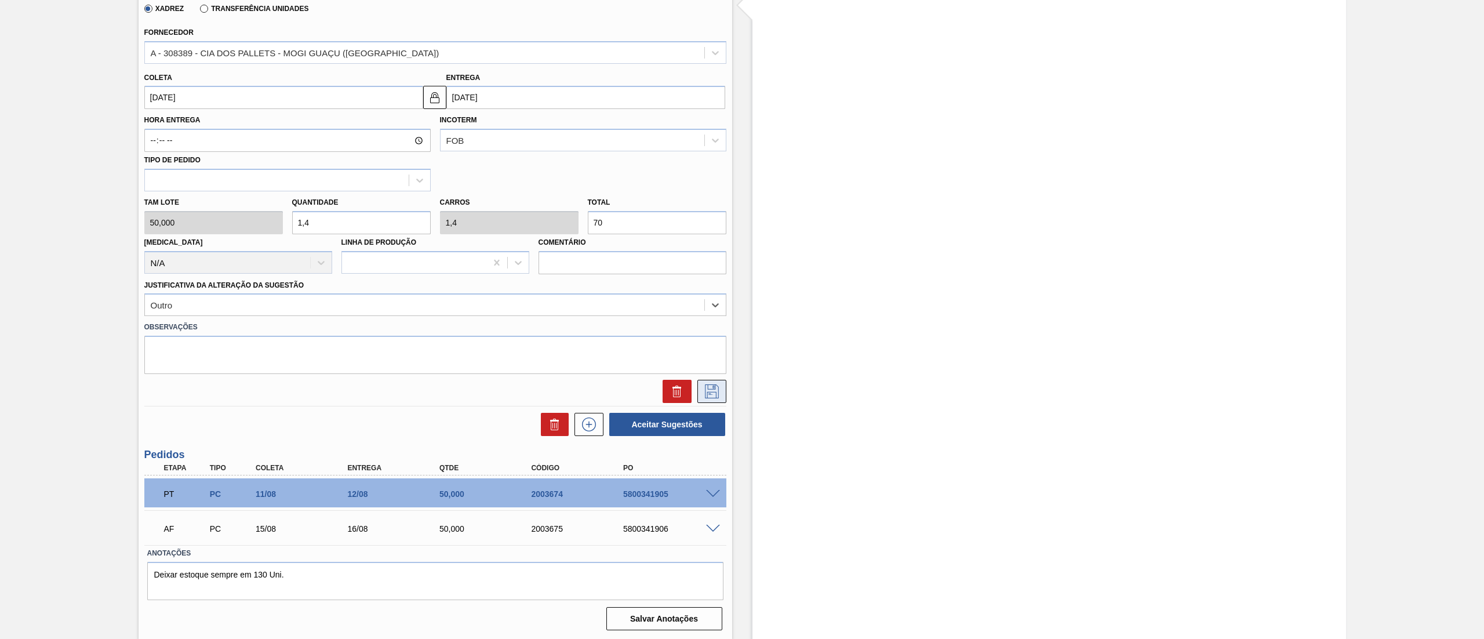
click at [698, 398] on button at bounding box center [711, 391] width 29 height 23
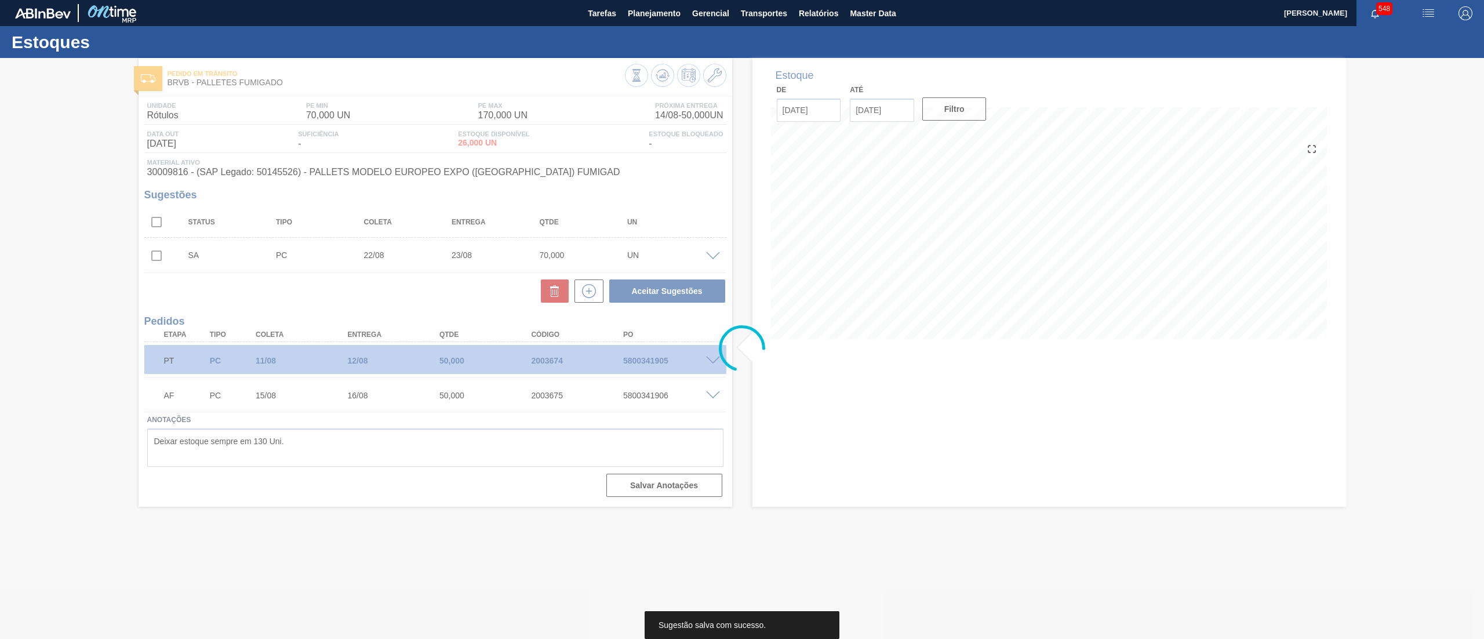
scroll to position [0, 0]
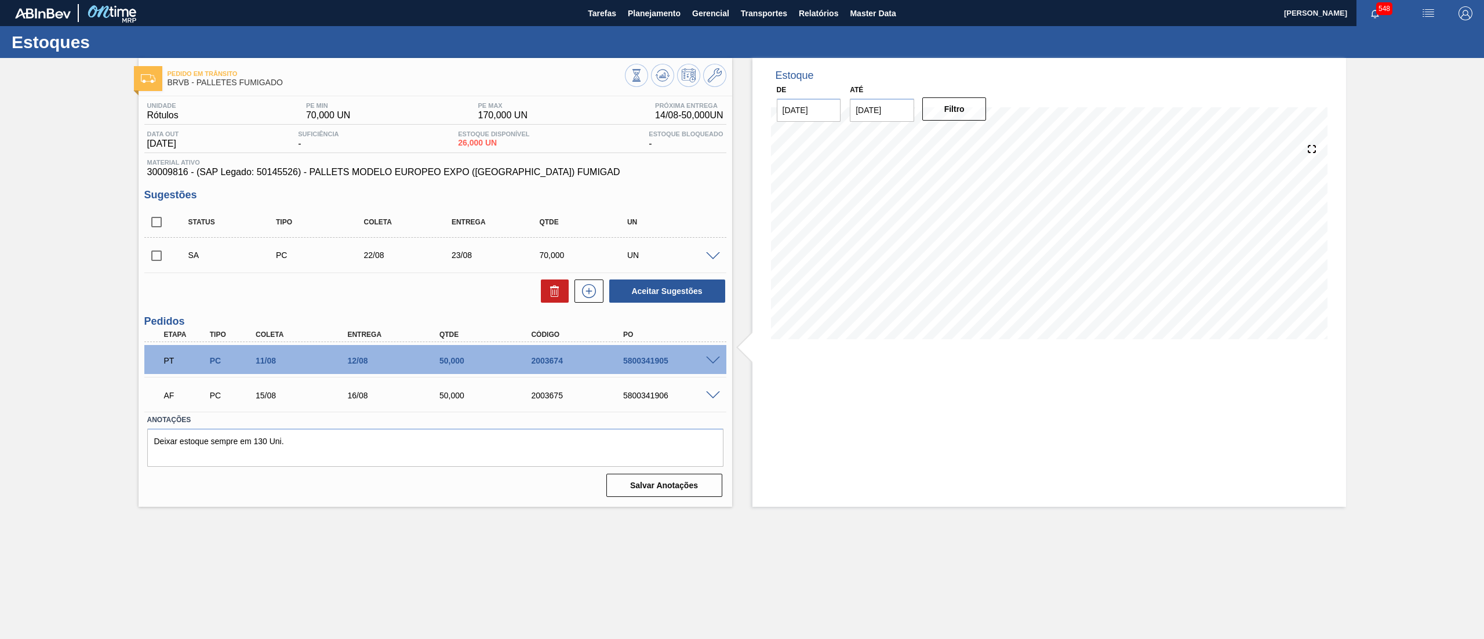
click at [158, 257] on input "checkbox" at bounding box center [156, 255] width 24 height 24
click at [667, 292] on button "Aceitar Sugestões" at bounding box center [667, 290] width 116 height 23
checkbox input "false"
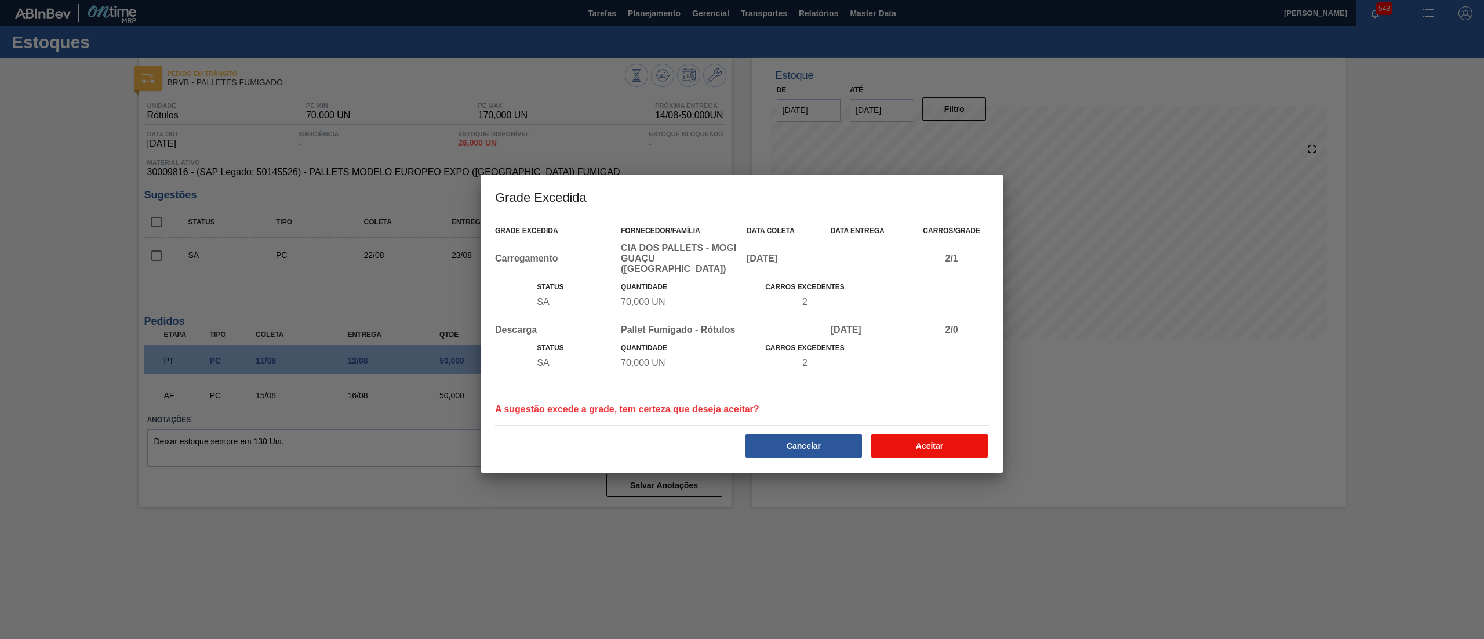
click at [937, 441] on button "Aceitar" at bounding box center [929, 445] width 117 height 23
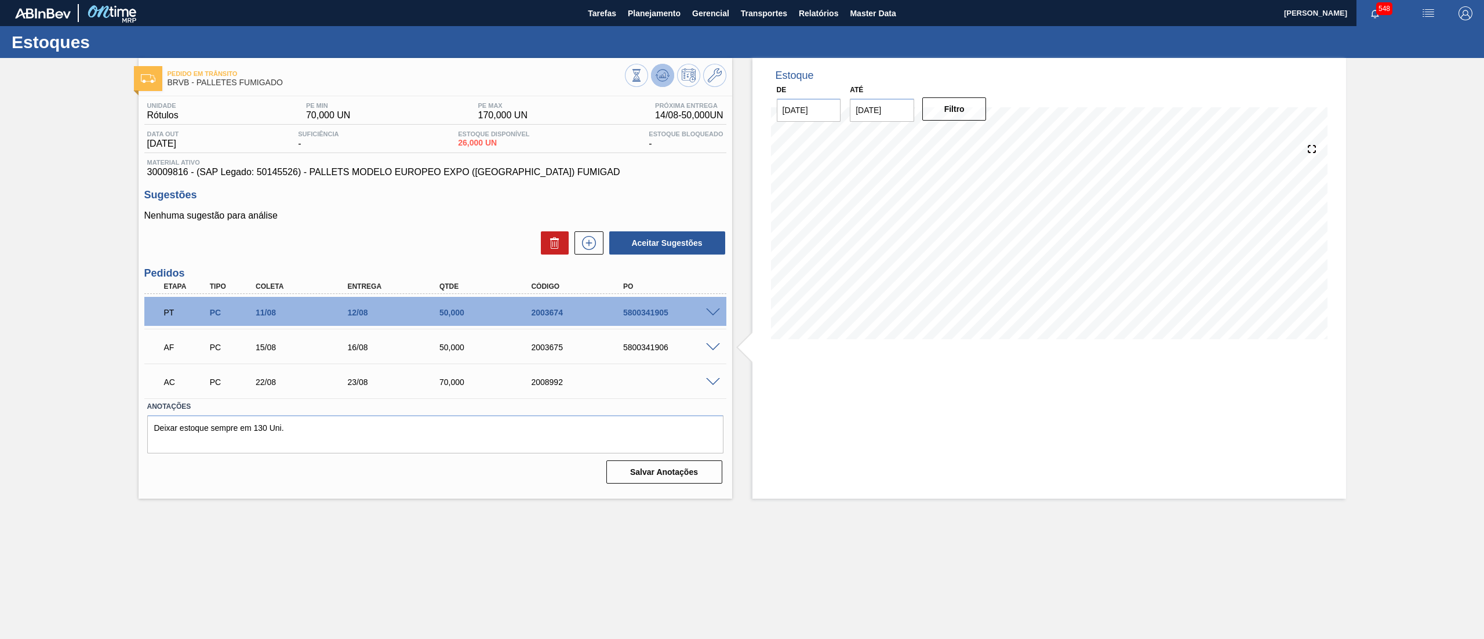
click at [643, 70] on icon at bounding box center [636, 75] width 13 height 13
drag, startPoint x: 705, startPoint y: 390, endPoint x: 709, endPoint y: 382, distance: 8.6
click at [705, 389] on div "AC PC 22/08 23/08 70,000 2008992" at bounding box center [431, 380] width 551 height 23
click at [709, 382] on span at bounding box center [713, 382] width 14 height 9
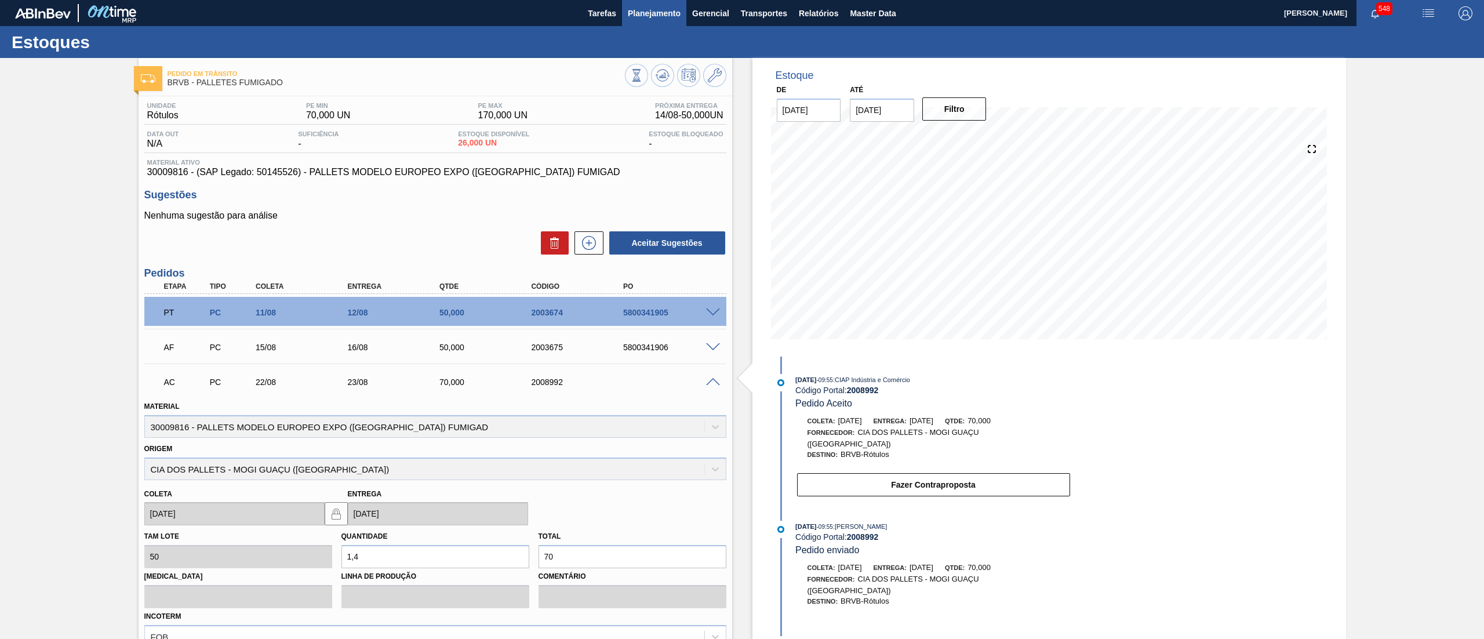
click at [641, 7] on span "Planejamento" at bounding box center [654, 13] width 53 height 14
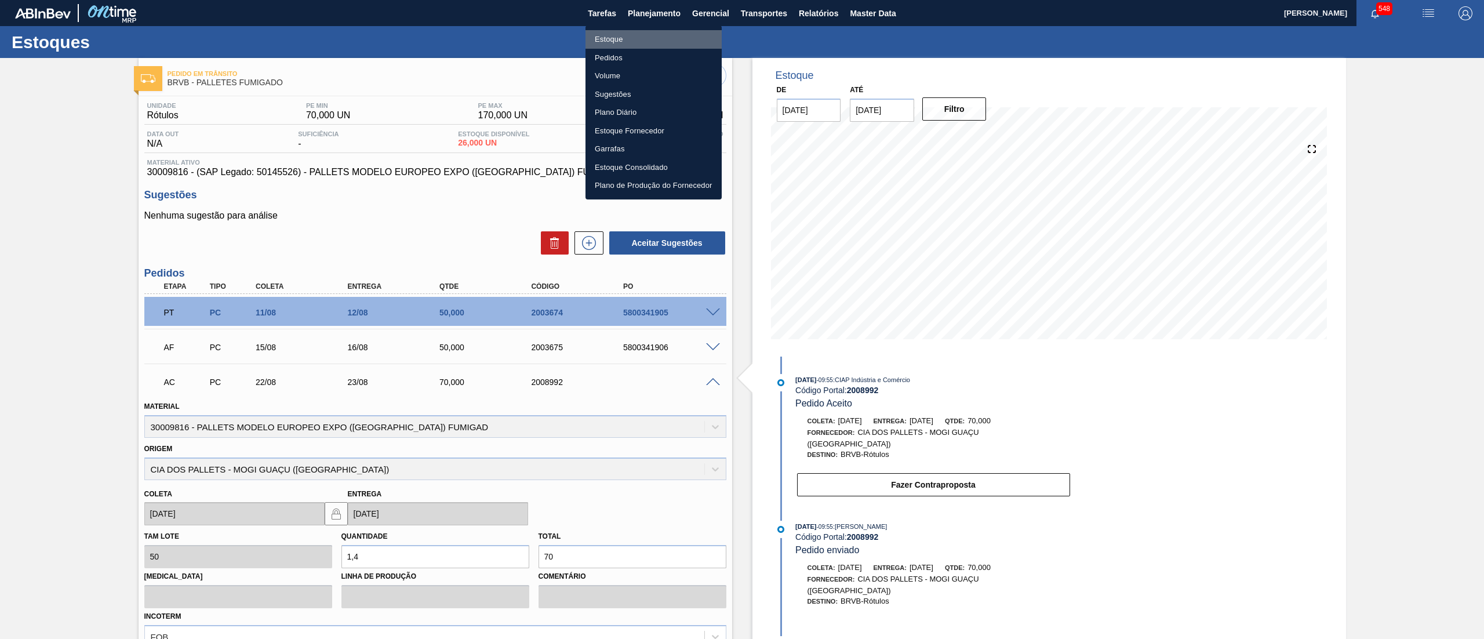
click at [603, 32] on li "Estoque" at bounding box center [653, 39] width 136 height 19
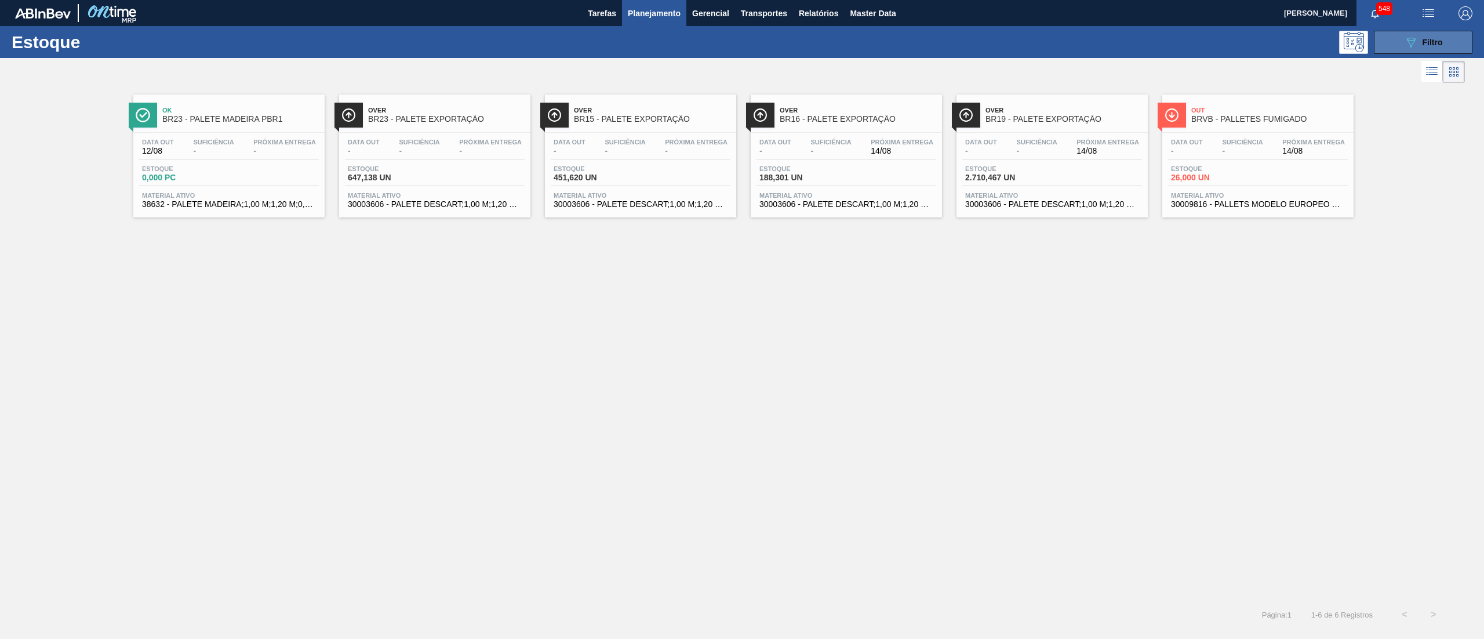
click at [1398, 43] on button "089F7B8B-B2A5-4AFE-B5C0-19BA573D28AC Filtro" at bounding box center [1423, 42] width 99 height 23
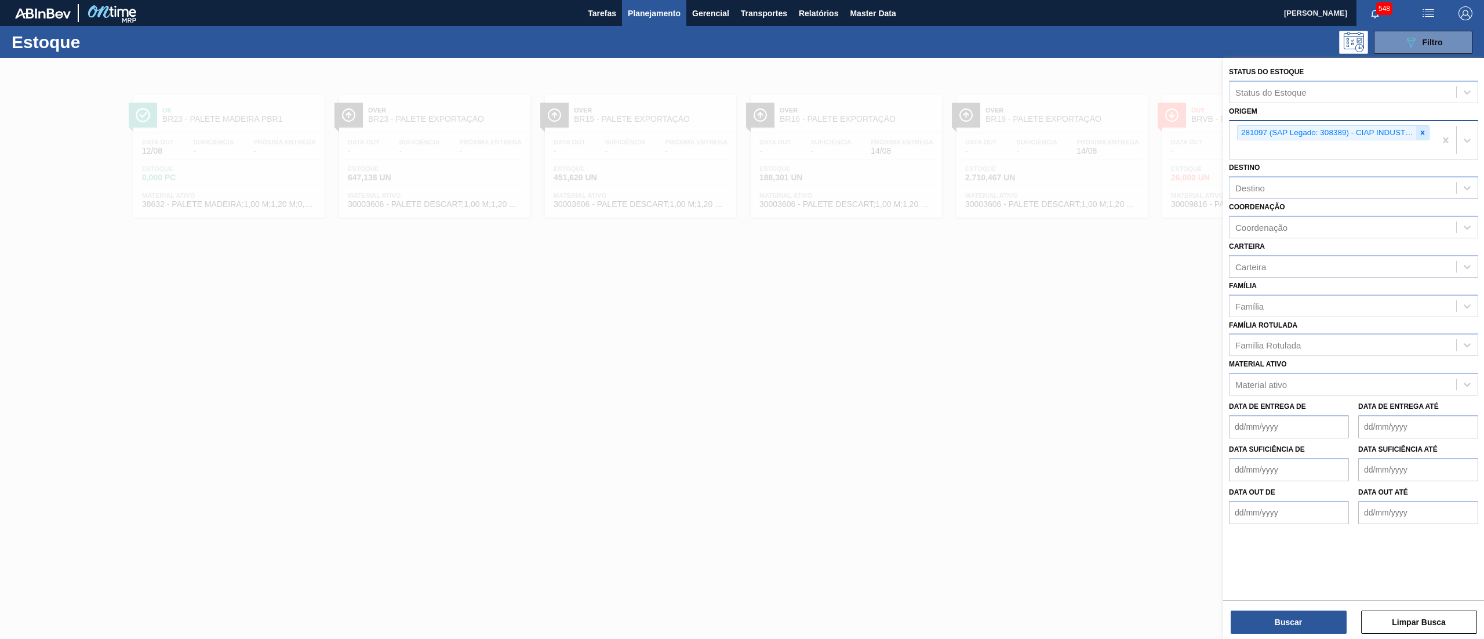
click at [1427, 131] on div at bounding box center [1422, 133] width 13 height 14
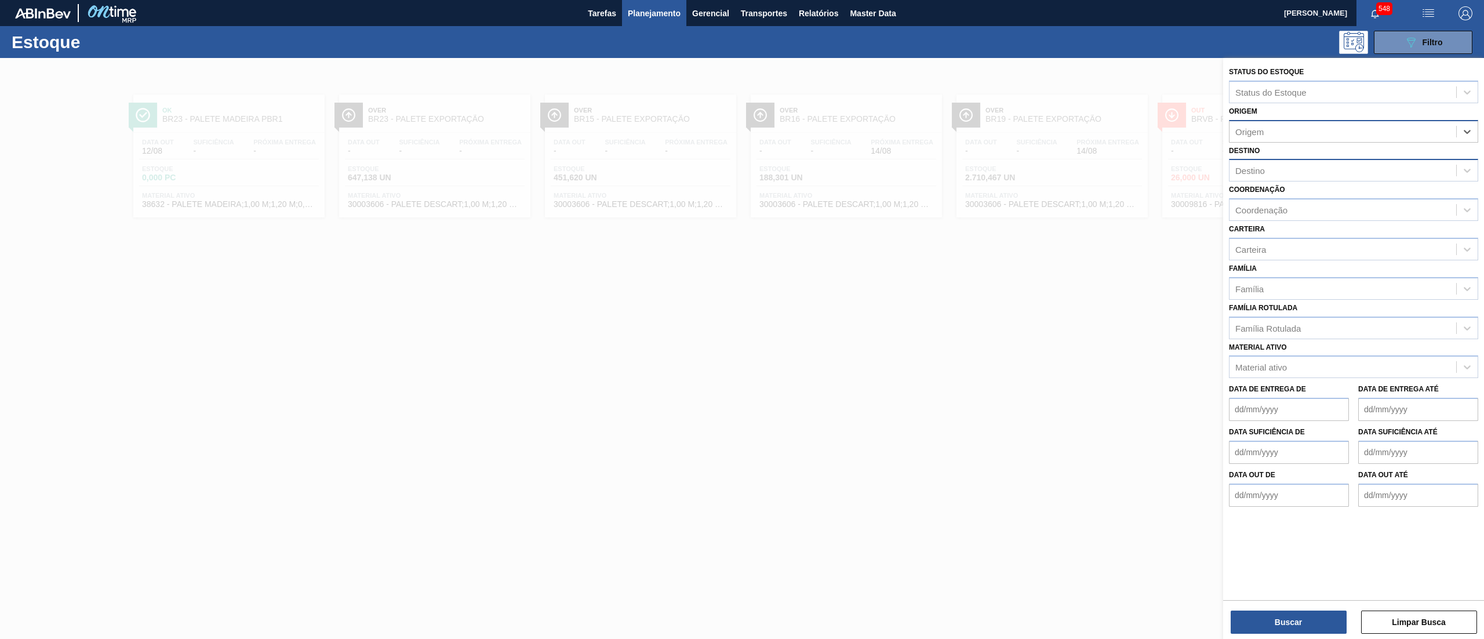
click at [1239, 176] on div "Destino" at bounding box center [1342, 170] width 227 height 17
type input "ub"
click at [1354, 217] on div "BR26 - [GEOGRAPHIC_DATA]" at bounding box center [1353, 220] width 249 height 21
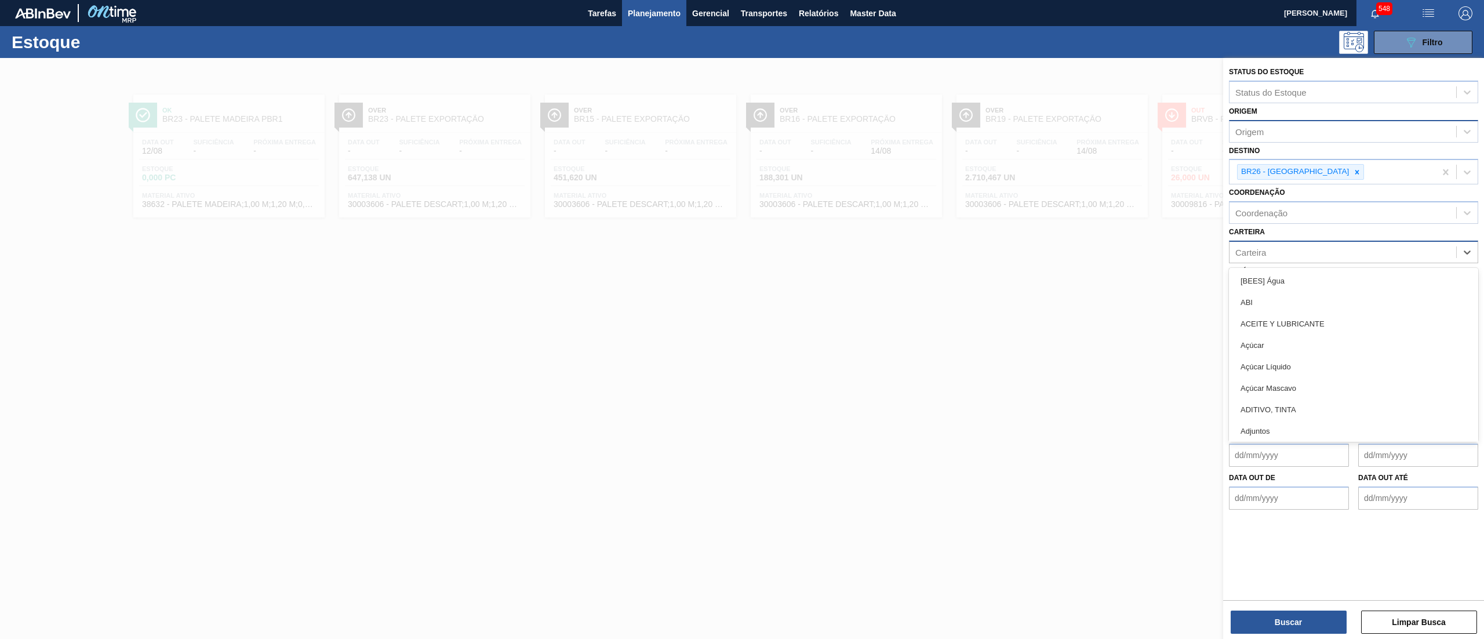
click at [1251, 250] on div "Carteira" at bounding box center [1250, 252] width 31 height 10
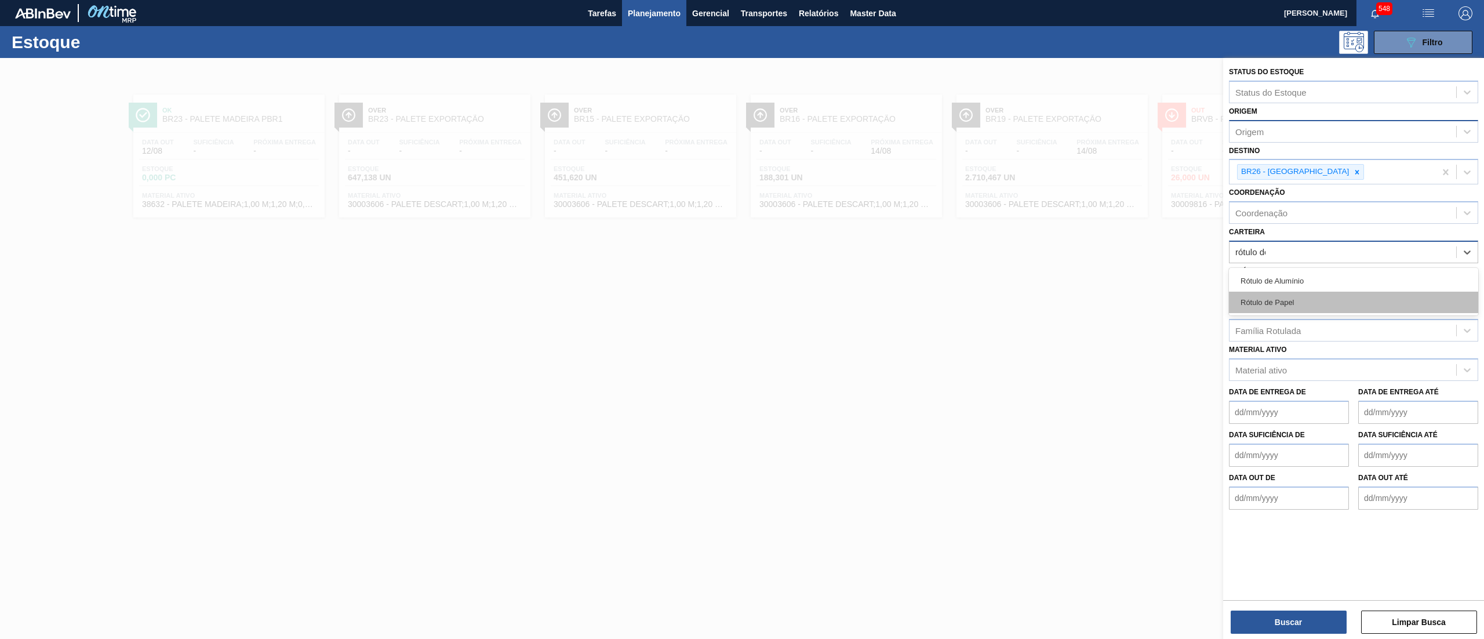
type input "rótulo de"
click at [1292, 299] on div "Rótulo de Papel" at bounding box center [1353, 302] width 249 height 21
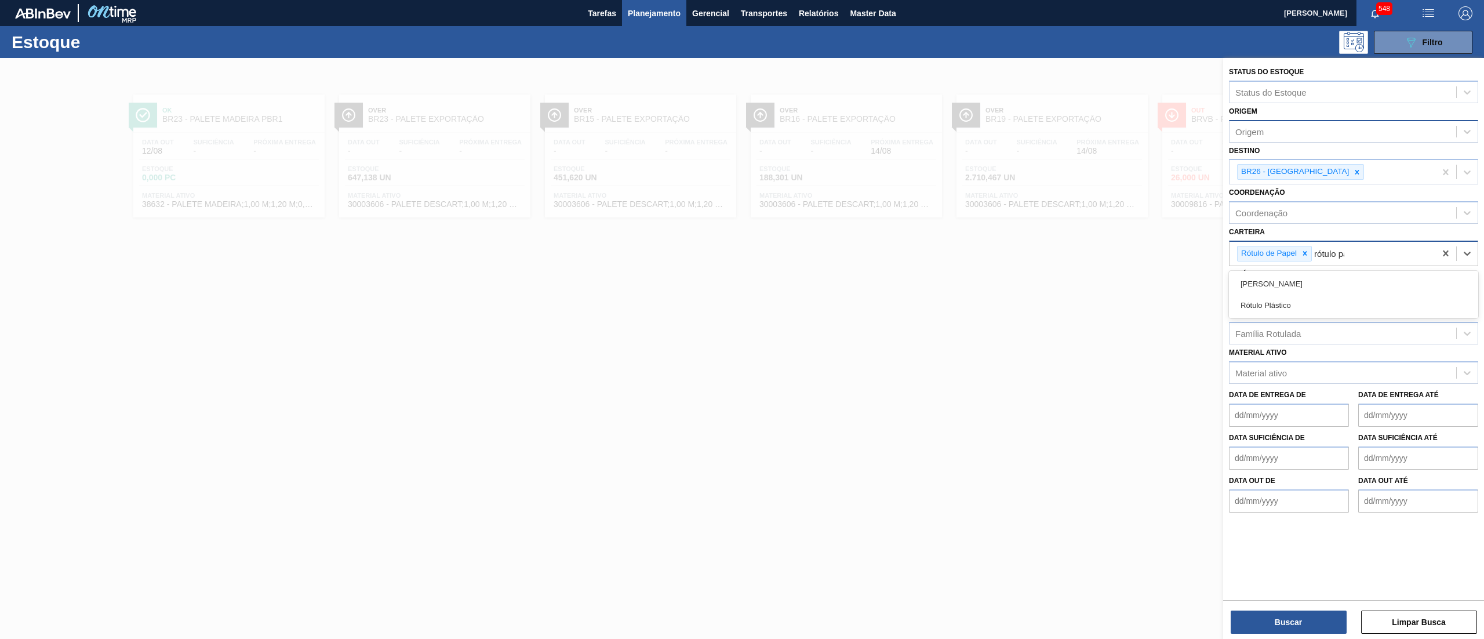
type input "rótulo pap"
click at [1261, 285] on div "Rótulo Papel" at bounding box center [1353, 283] width 249 height 21
click at [1300, 623] on button "Buscar" at bounding box center [1289, 621] width 116 height 23
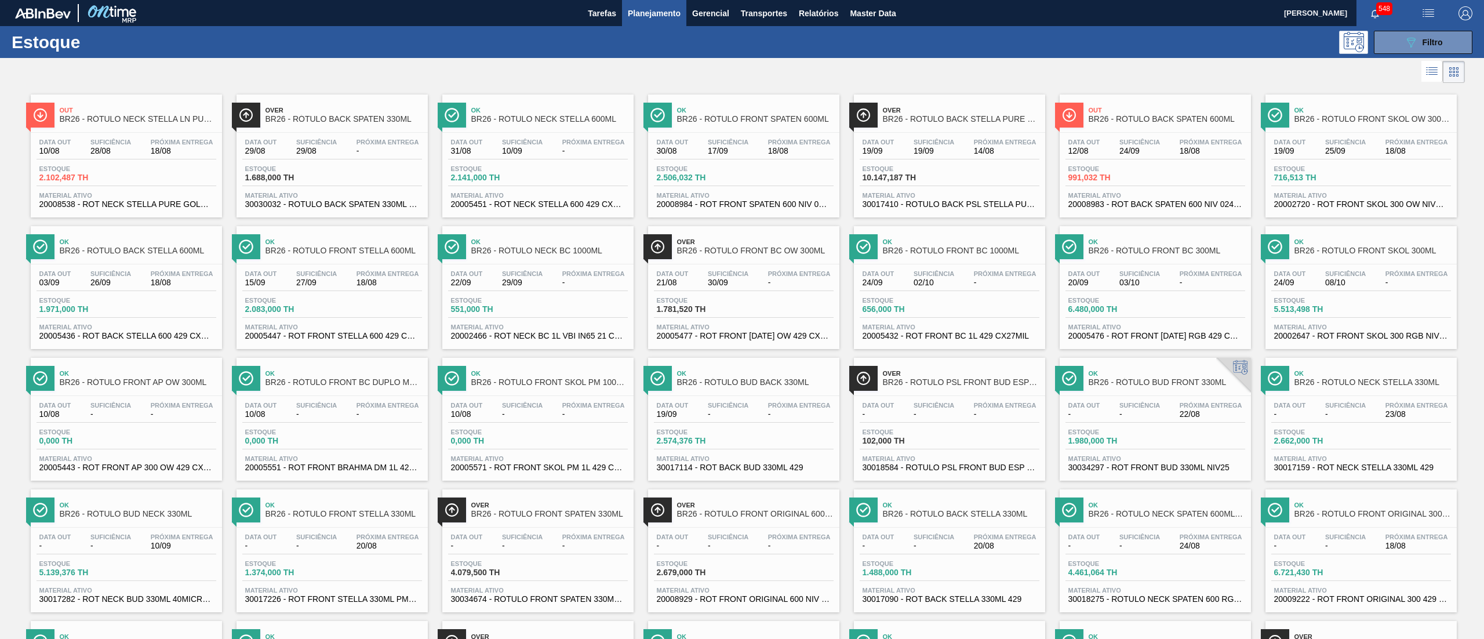
drag, startPoint x: 305, startPoint y: 167, endPoint x: 300, endPoint y: 139, distance: 28.2
click at [305, 166] on span "Estoque" at bounding box center [285, 168] width 81 height 7
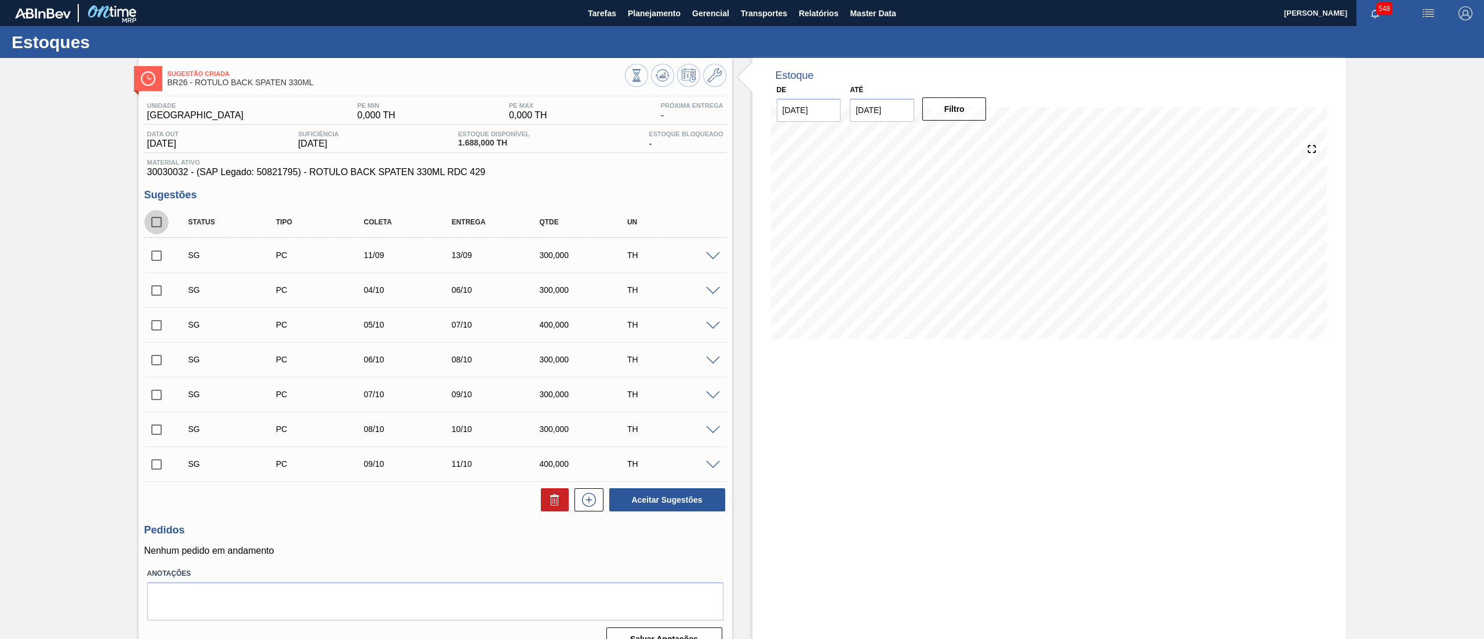
click at [151, 222] on input "checkbox" at bounding box center [156, 222] width 24 height 24
checkbox input "true"
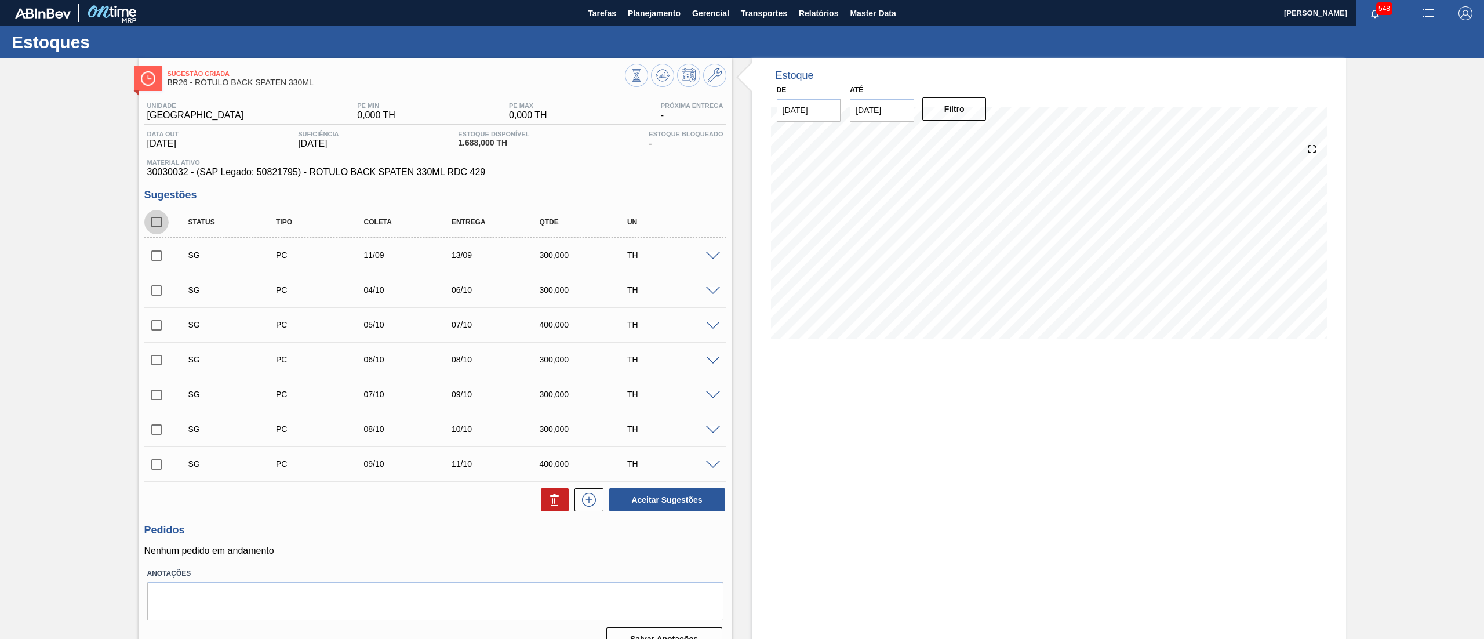
checkbox input "true"
click at [548, 502] on icon at bounding box center [555, 500] width 14 height 14
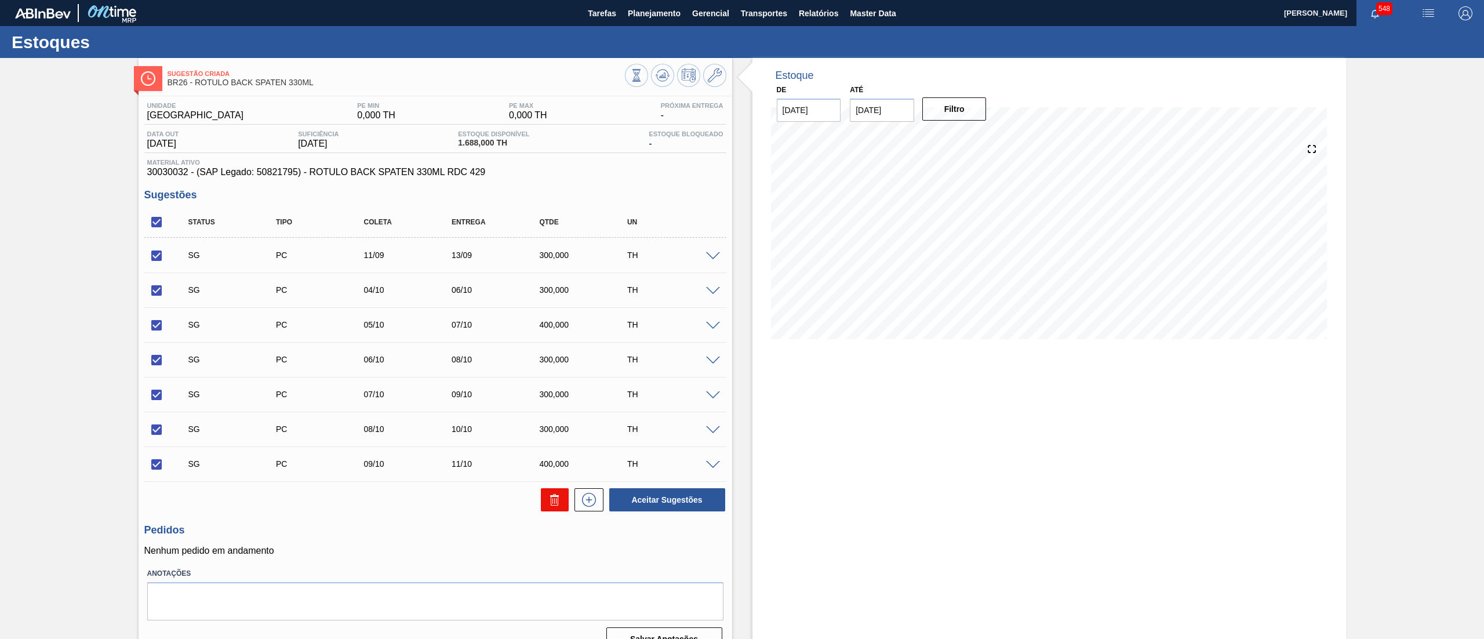
checkbox input "false"
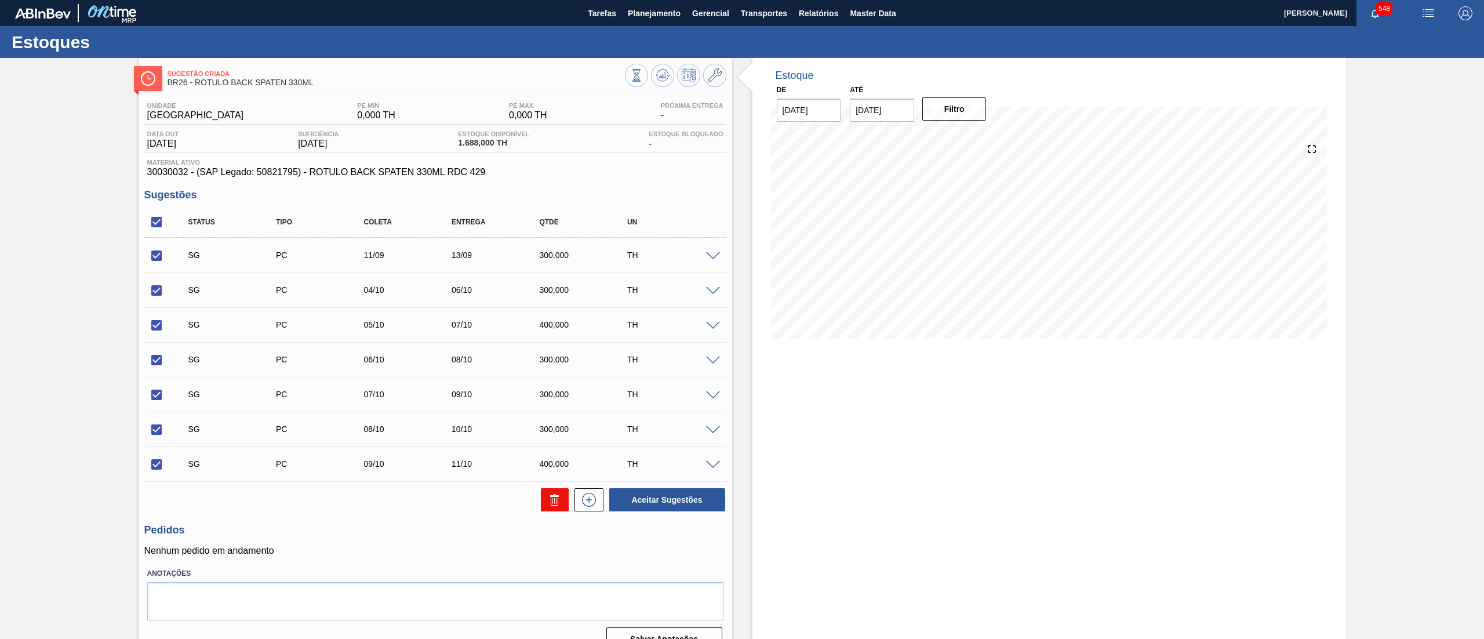
checkbox input "false"
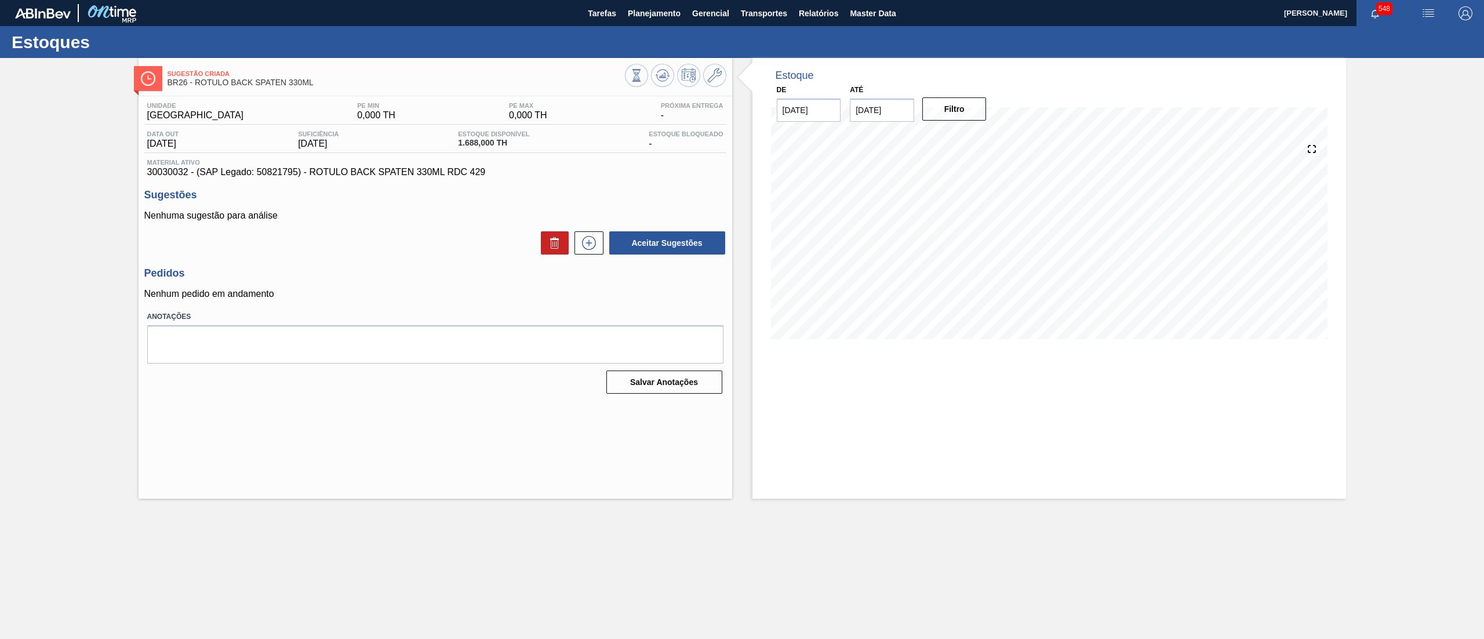
click at [581, 256] on div "Aceitar Sugestões" at bounding box center [435, 243] width 582 height 26
click at [581, 250] on icon at bounding box center [589, 243] width 19 height 14
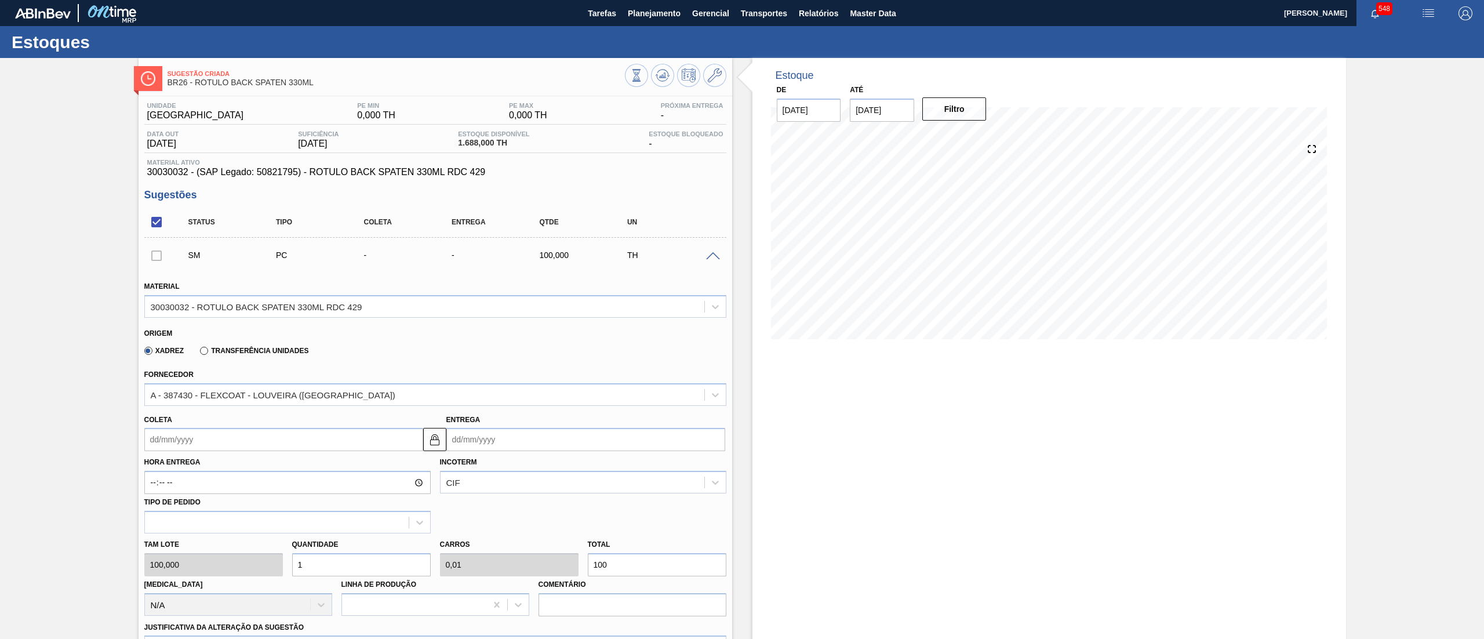
click at [155, 174] on span "30030032 - (SAP Legado: 50821795) - ROTULO BACK SPATEN 330ML RDC 429" at bounding box center [435, 172] width 576 height 10
click at [158, 174] on span "30030032 - (SAP Legado: 50821795) - ROTULO BACK SPATEN 330ML RDC 429" at bounding box center [435, 172] width 576 height 10
copy span "30030032"
click at [174, 391] on div "A - 387430 - FLEXCOAT - LOUVEIRA (SP)" at bounding box center [273, 395] width 245 height 10
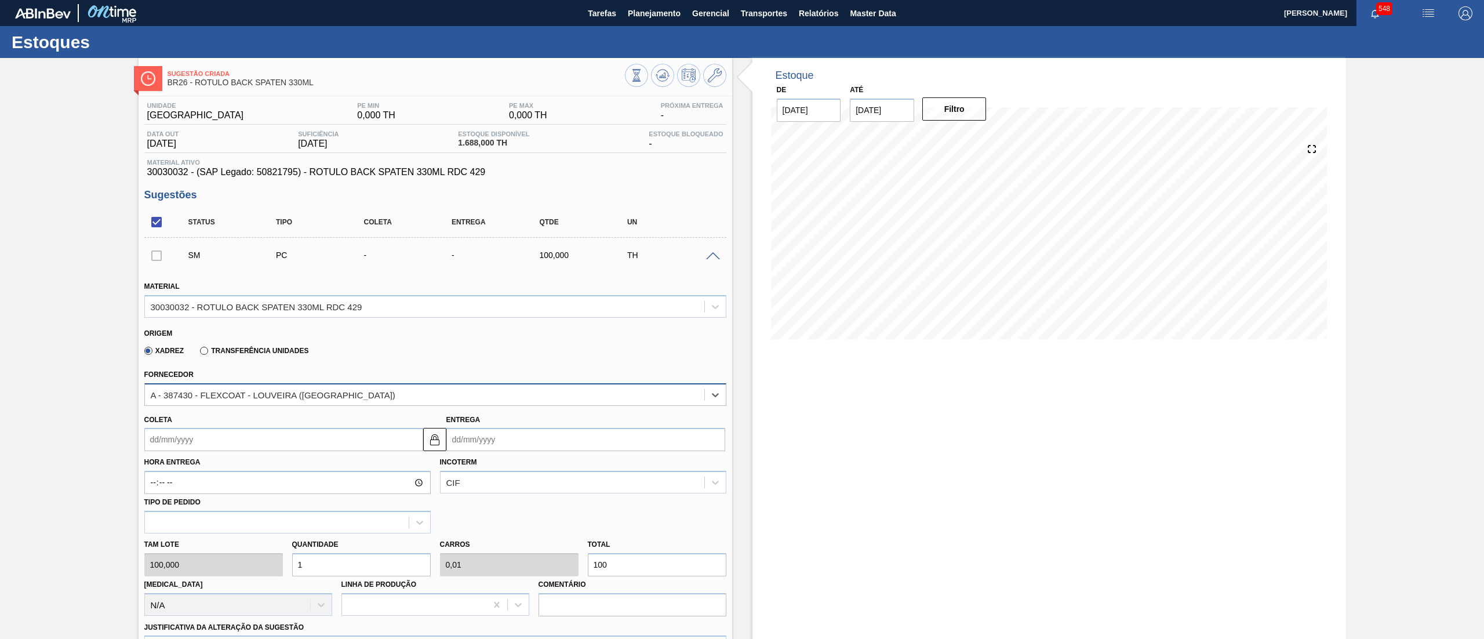
click at [174, 391] on div "A - 387430 - FLEXCOAT - LOUVEIRA (SP)" at bounding box center [273, 395] width 245 height 10
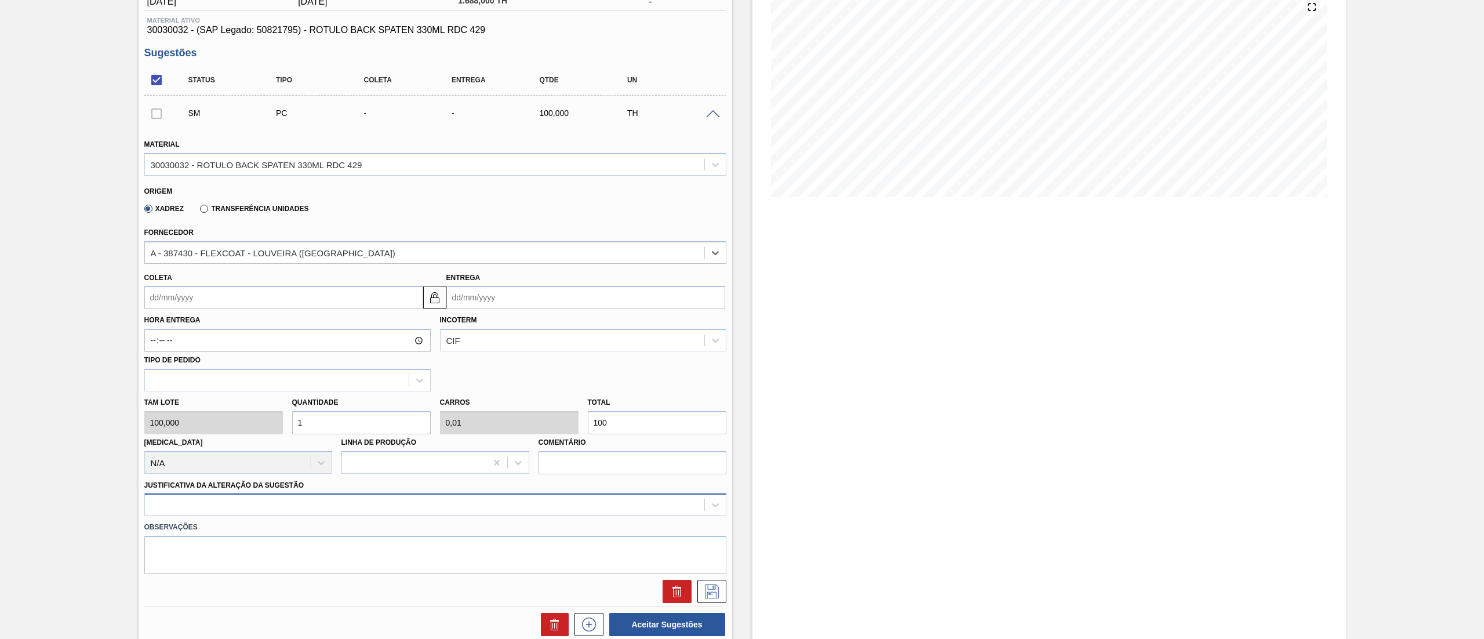
scroll to position [287, 0]
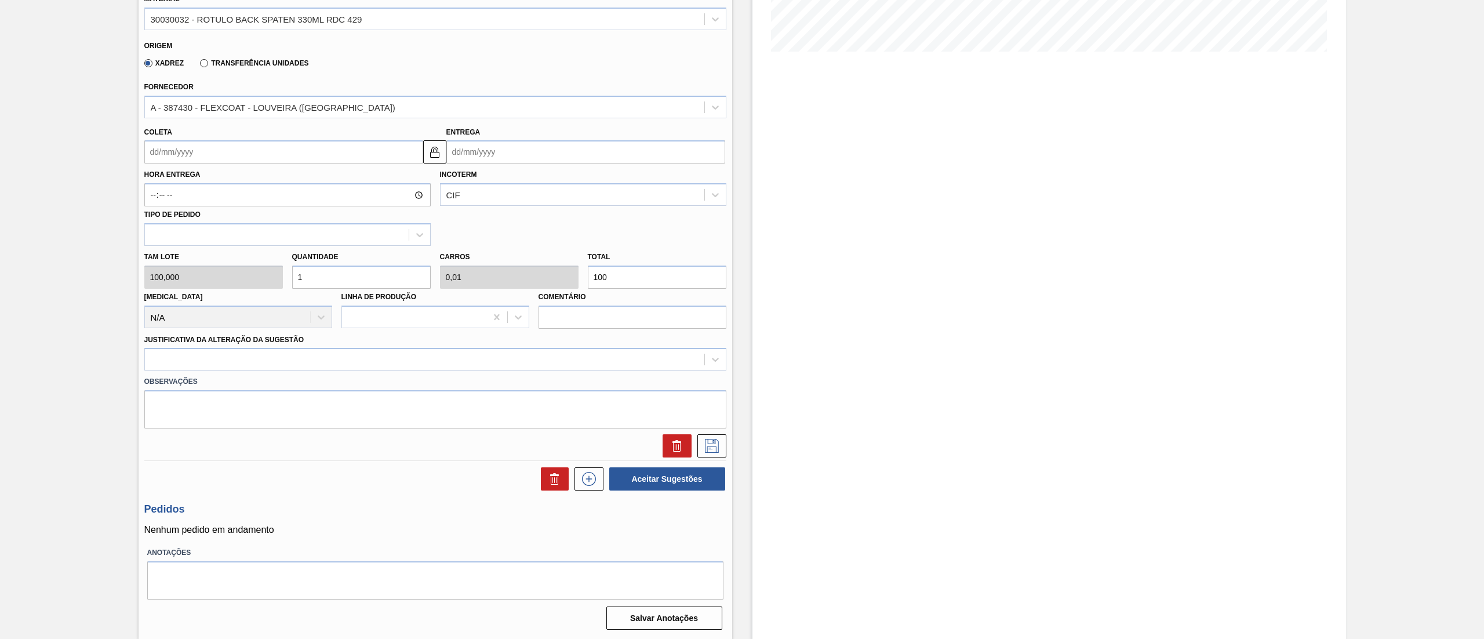
click at [197, 94] on div "Fornecedor A - 387430 - FLEXCOAT - LOUVEIRA (SP)" at bounding box center [435, 98] width 582 height 39
drag, startPoint x: 217, startPoint y: 44, endPoint x: 212, endPoint y: 62, distance: 18.7
click at [218, 52] on div "Origem Xadrez Transferência Unidades" at bounding box center [430, 56] width 563 height 34
click at [212, 62] on label "Transferência Unidades" at bounding box center [254, 63] width 108 height 8
click at [198, 65] on input "Transferência Unidades" at bounding box center [198, 65] width 0 height 0
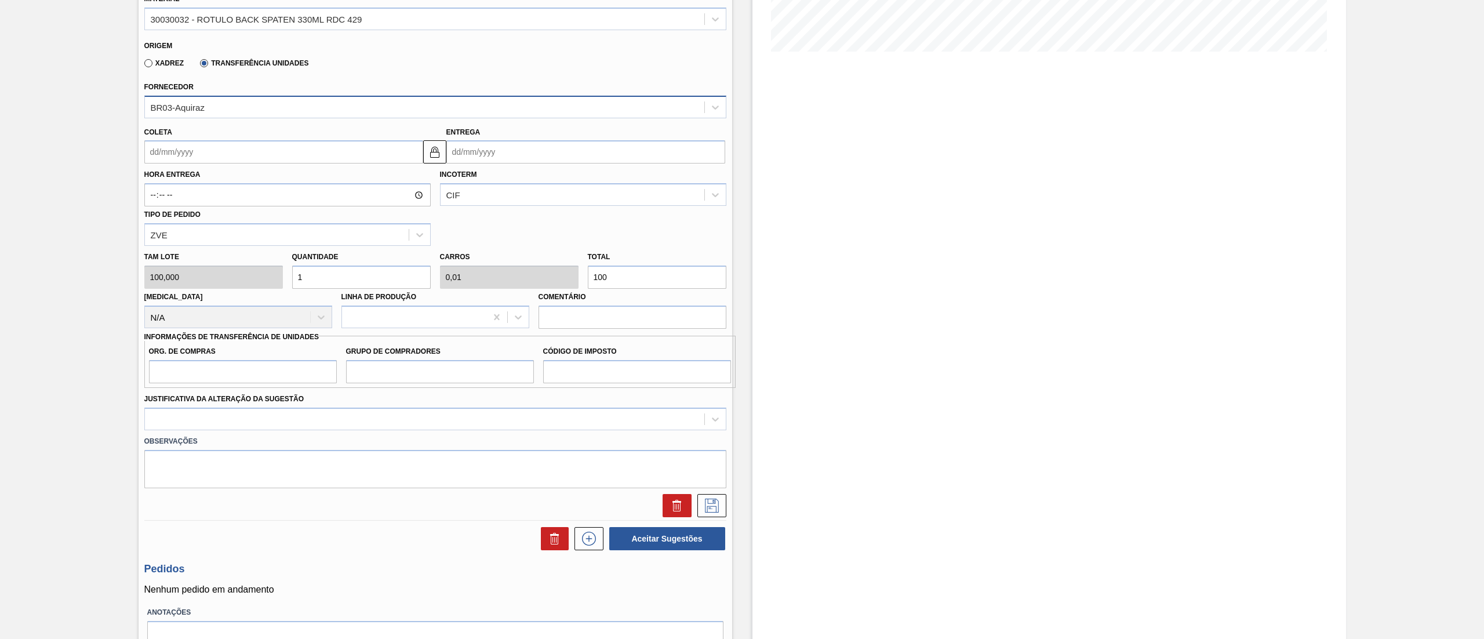
click at [191, 118] on div "Material 30030032 - ROTULO BACK SPATEN 330ML RDC 429 Origem Xadrez Transferênci…" at bounding box center [435, 249] width 582 height 535
click at [189, 109] on div "BR03-Aquiraz" at bounding box center [178, 107] width 54 height 10
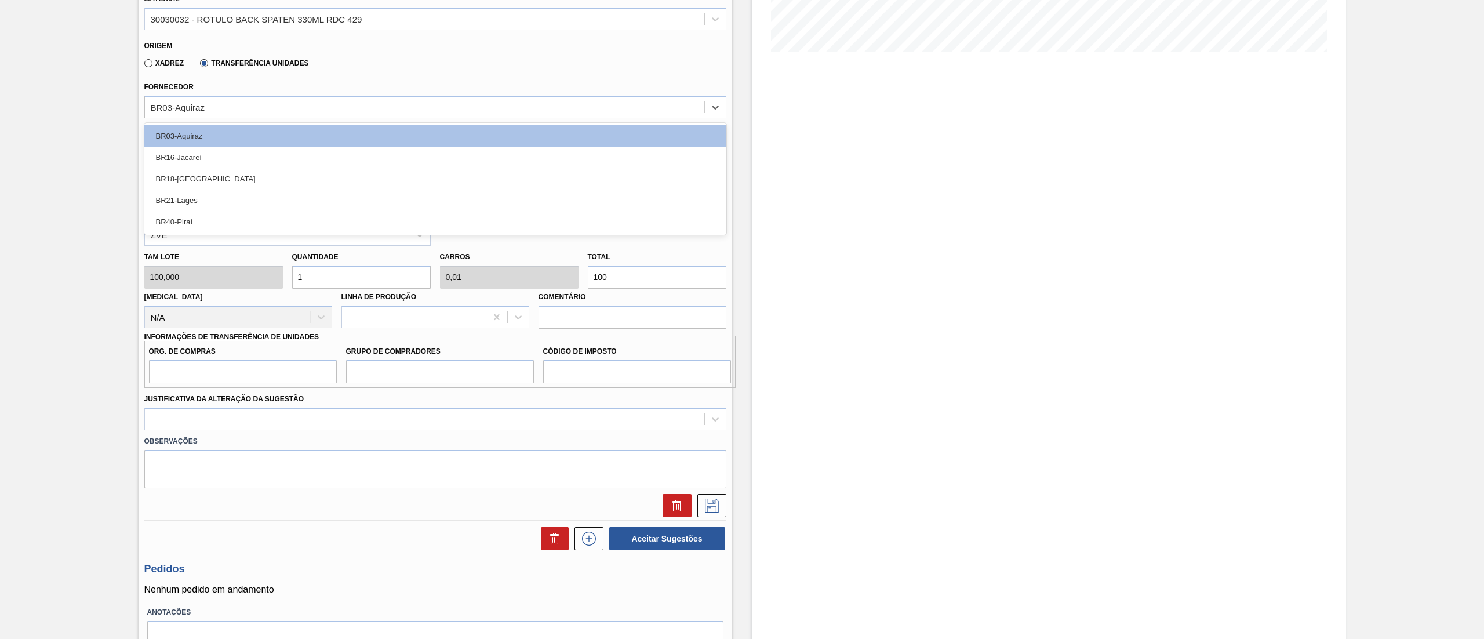
click at [189, 162] on div "BR16-Jacareí" at bounding box center [435, 157] width 582 height 21
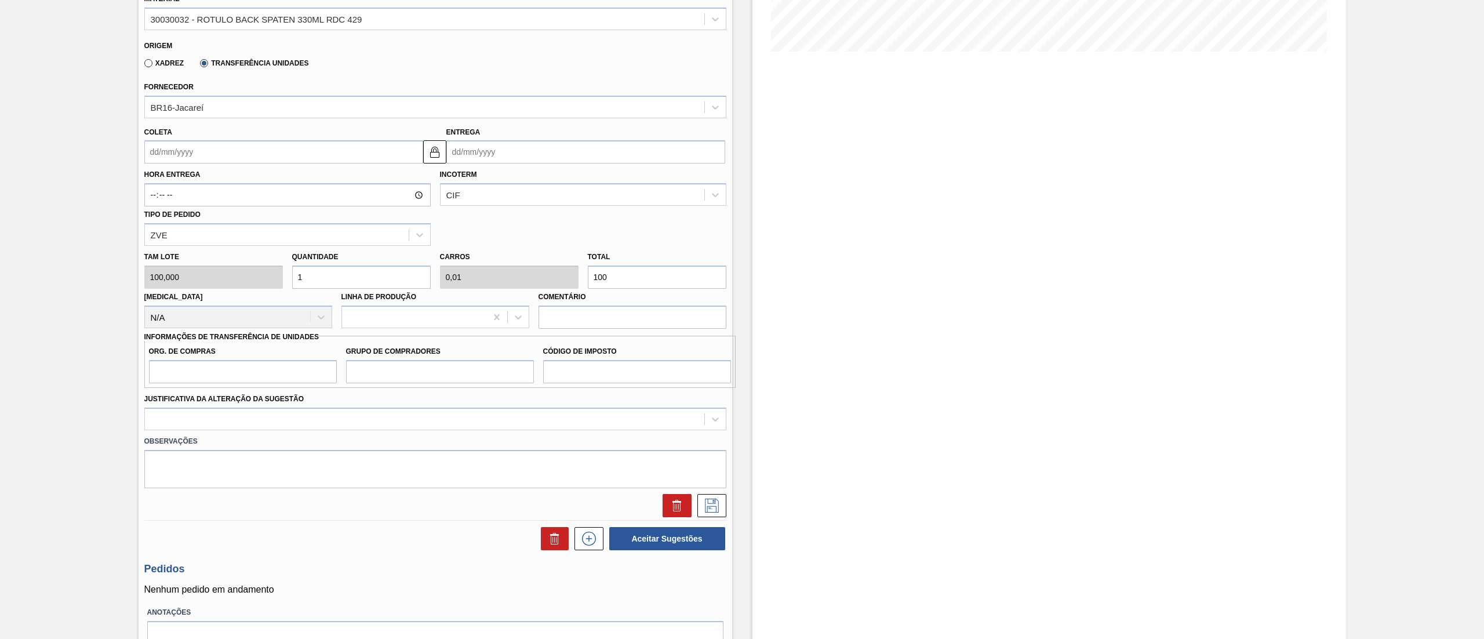
drag, startPoint x: 624, startPoint y: 281, endPoint x: 430, endPoint y: 285, distance: 193.6
click at [430, 285] on div "Tam lote 100,000 Quantidade 1 Carros 0,01 Total 100 Doca N/A Linha de Produção …" at bounding box center [435, 287] width 591 height 83
type input "0,02"
type input "0"
type input "2"
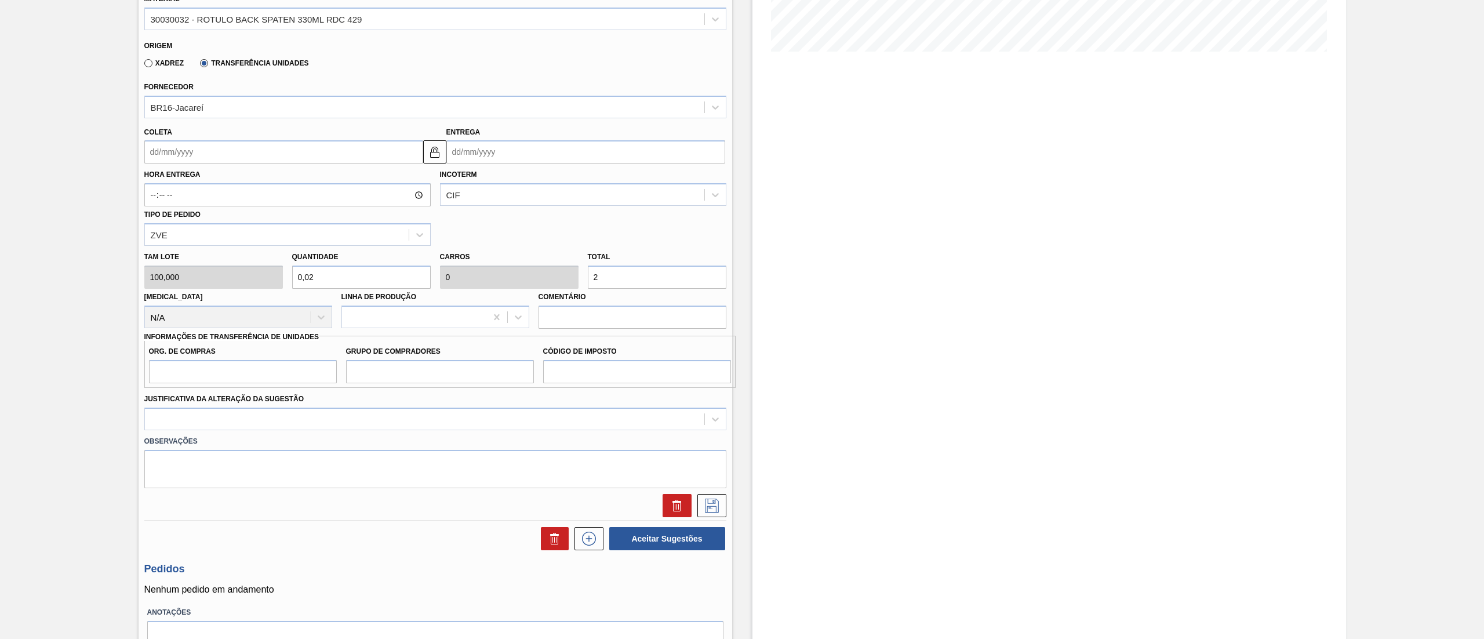
type input "0,2"
type input "0,002"
type input "20"
type input "2"
type input "0,02"
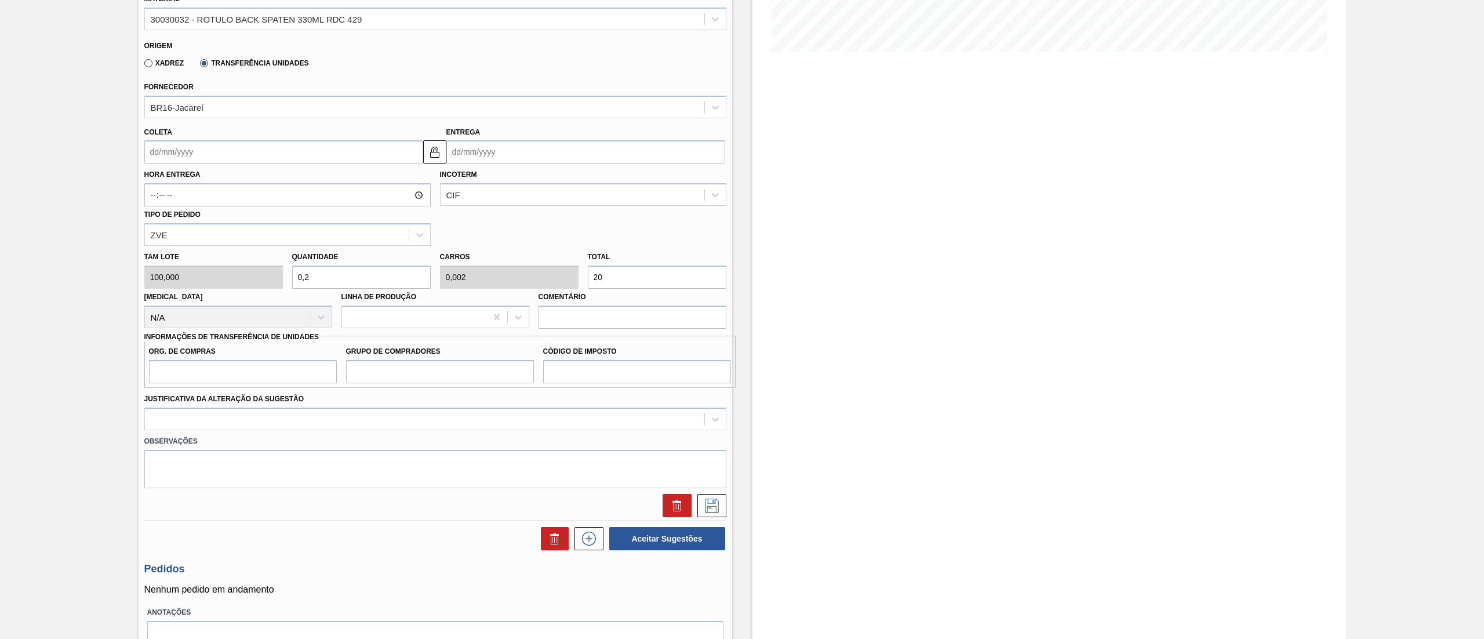
type input "200"
type input "20"
type input "0,2"
type input "2.000"
click at [149, 152] on input "Coleta" at bounding box center [283, 151] width 279 height 23
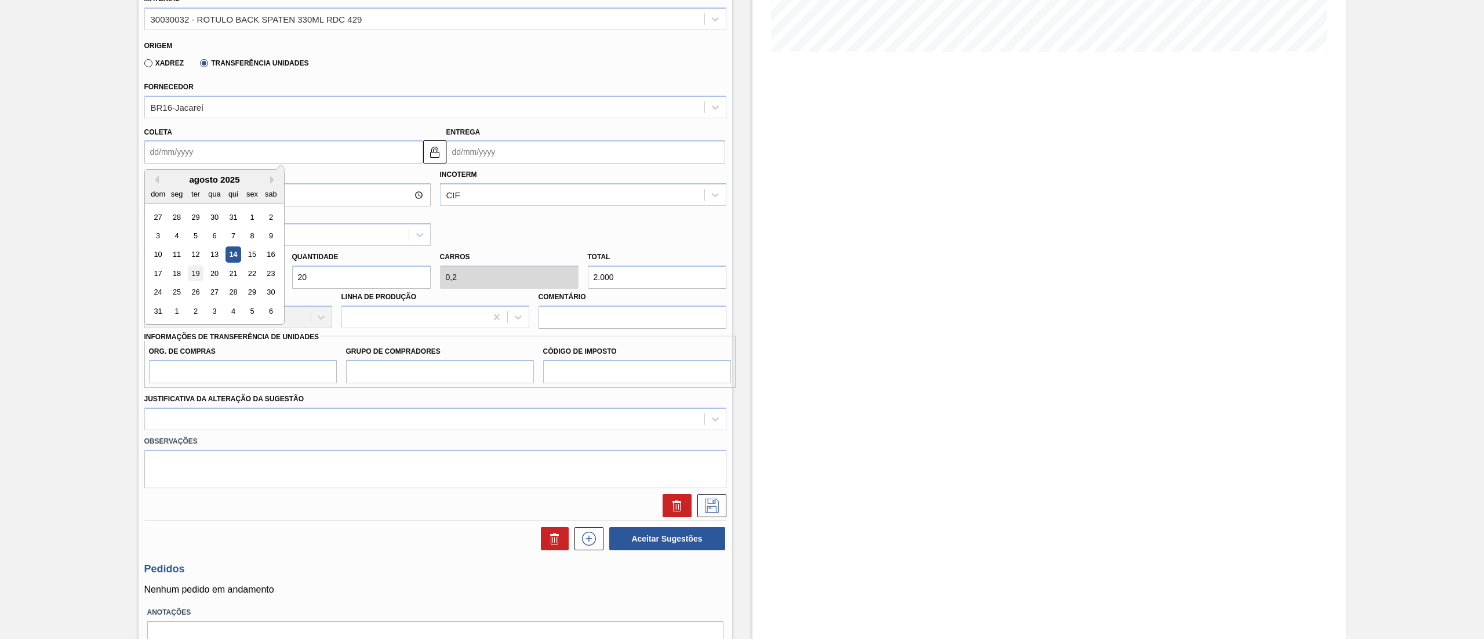
click at [196, 275] on div "19" at bounding box center [195, 273] width 16 height 16
type input "19/08/2025"
type input "21/08/2025"
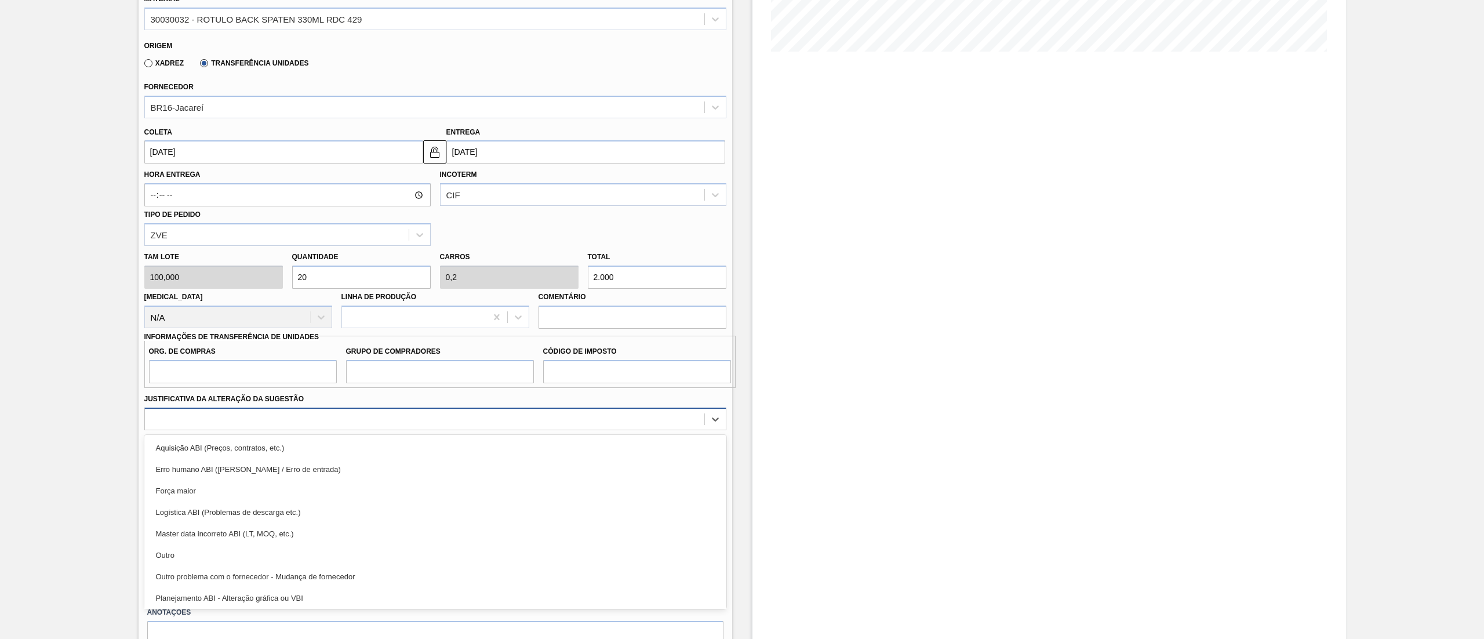
click at [175, 425] on div at bounding box center [424, 418] width 559 height 17
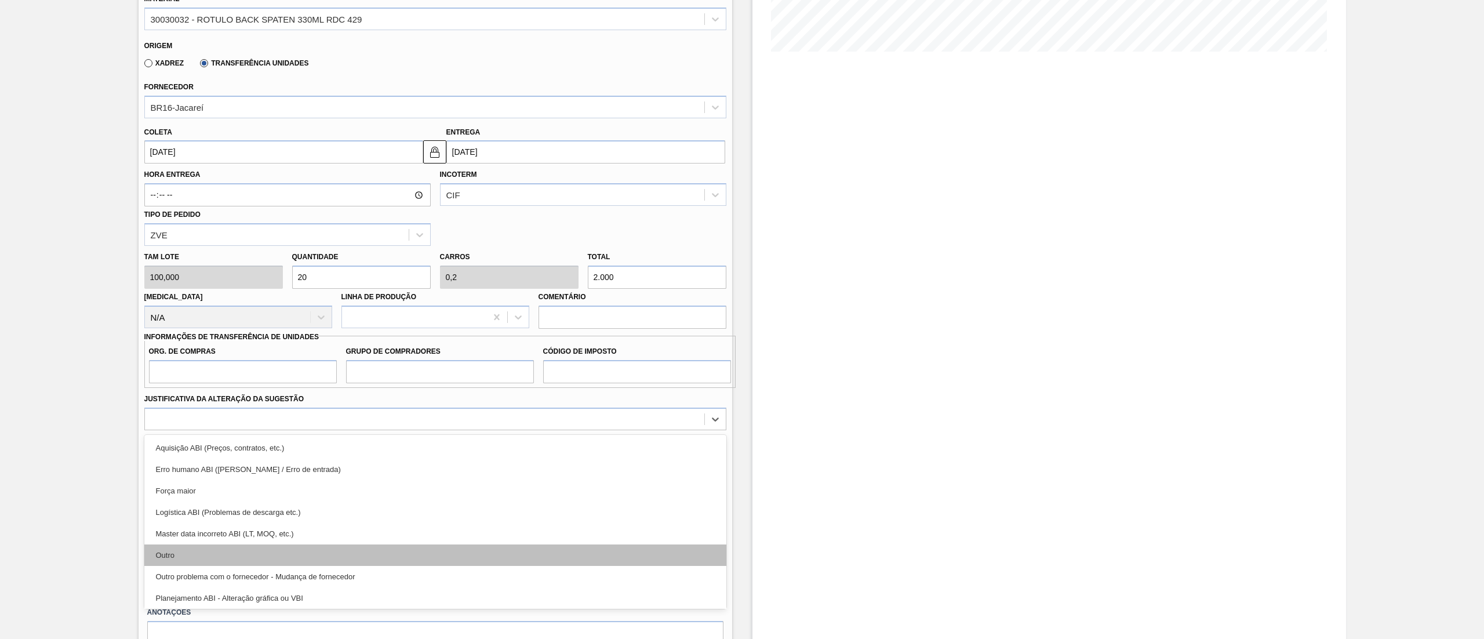
click at [160, 551] on div "Outro" at bounding box center [435, 554] width 582 height 21
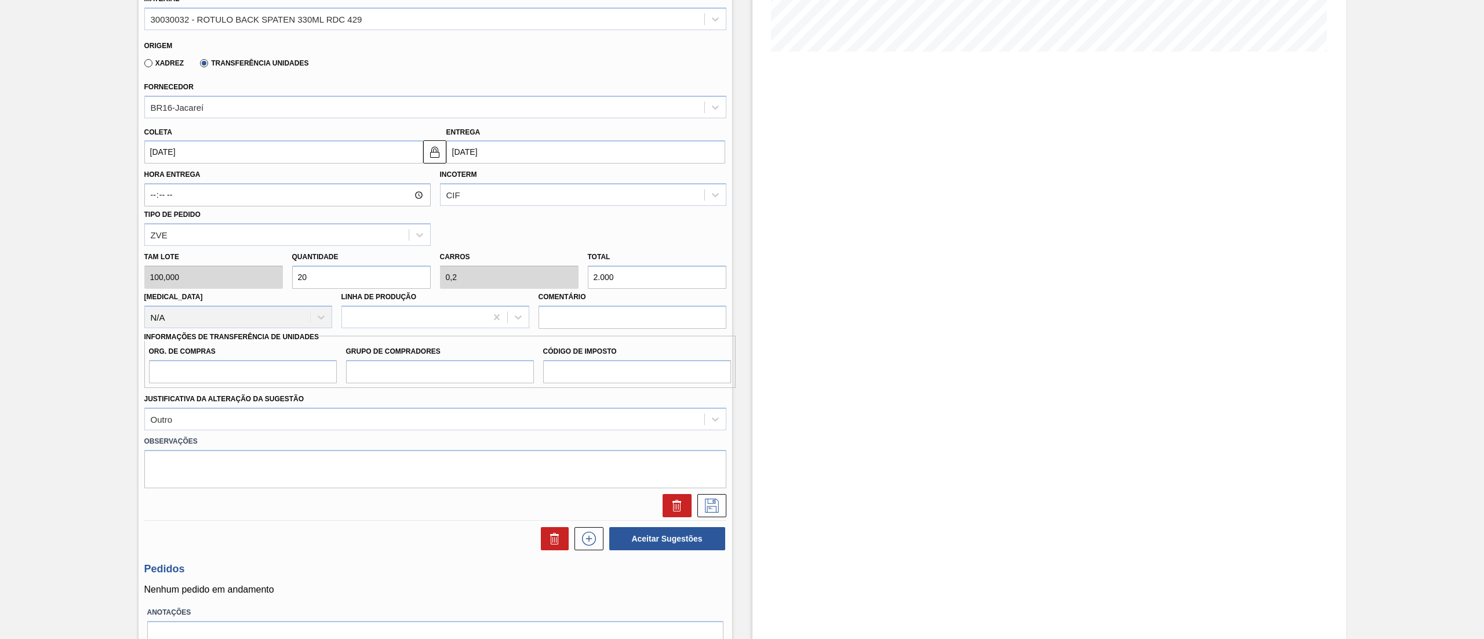
drag, startPoint x: 205, startPoint y: 405, endPoint x: 205, endPoint y: 383, distance: 22.6
click at [205, 401] on div "Justificativa da Alteração da Sugestão Outro" at bounding box center [435, 410] width 582 height 39
drag, startPoint x: 205, startPoint y: 383, endPoint x: 204, endPoint y: 375, distance: 7.6
click at [204, 381] on input "Org. de Compras" at bounding box center [243, 371] width 188 height 23
type input "BR00"
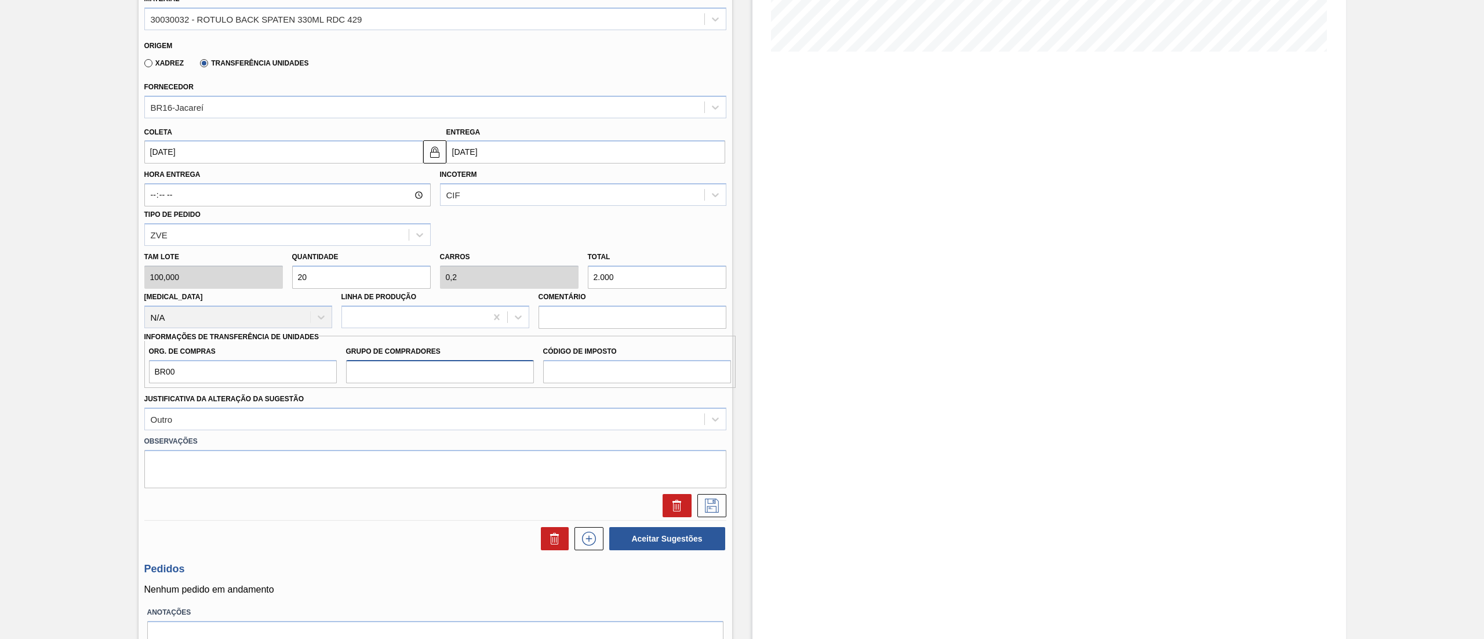
drag, startPoint x: 408, startPoint y: 381, endPoint x: 425, endPoint y: 383, distance: 17.4
click at [411, 381] on input "Grupo de Compradores" at bounding box center [440, 371] width 188 height 23
type input "A01"
click at [566, 381] on input "Código de Imposto" at bounding box center [637, 371] width 188 height 23
type input "I1"
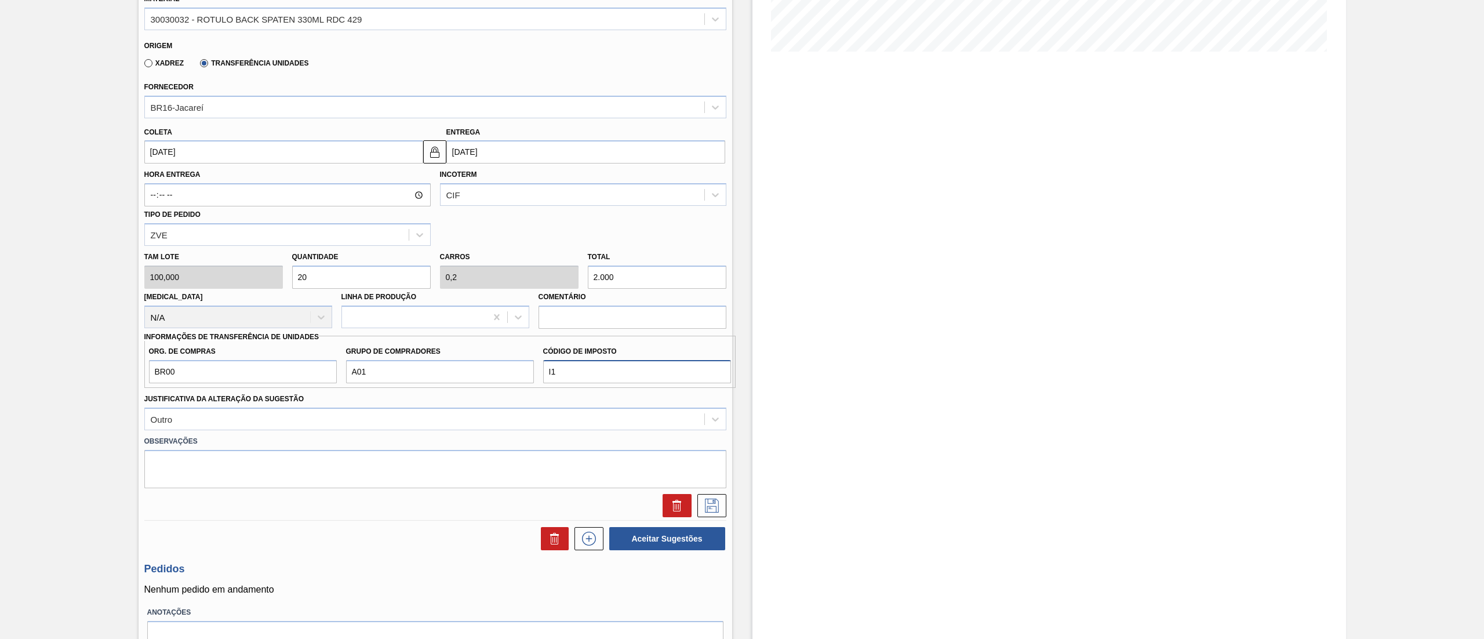
scroll to position [172, 0]
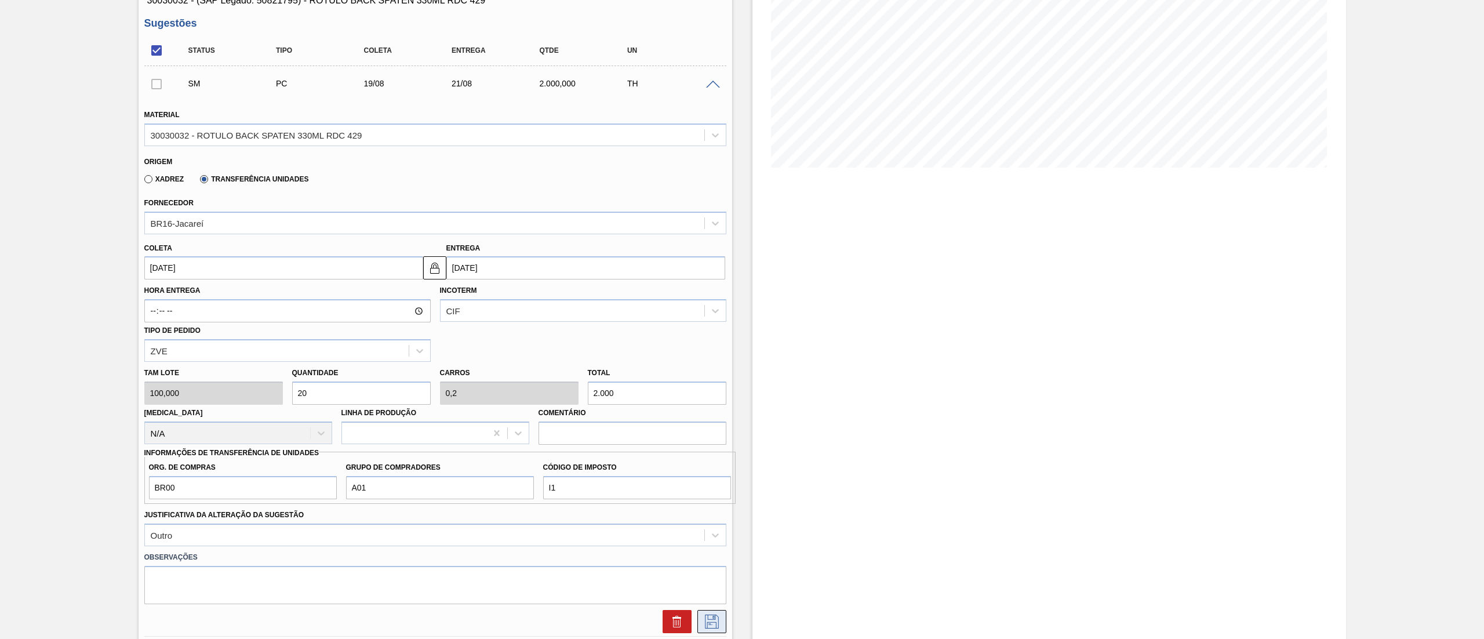
click at [708, 632] on button at bounding box center [711, 621] width 29 height 23
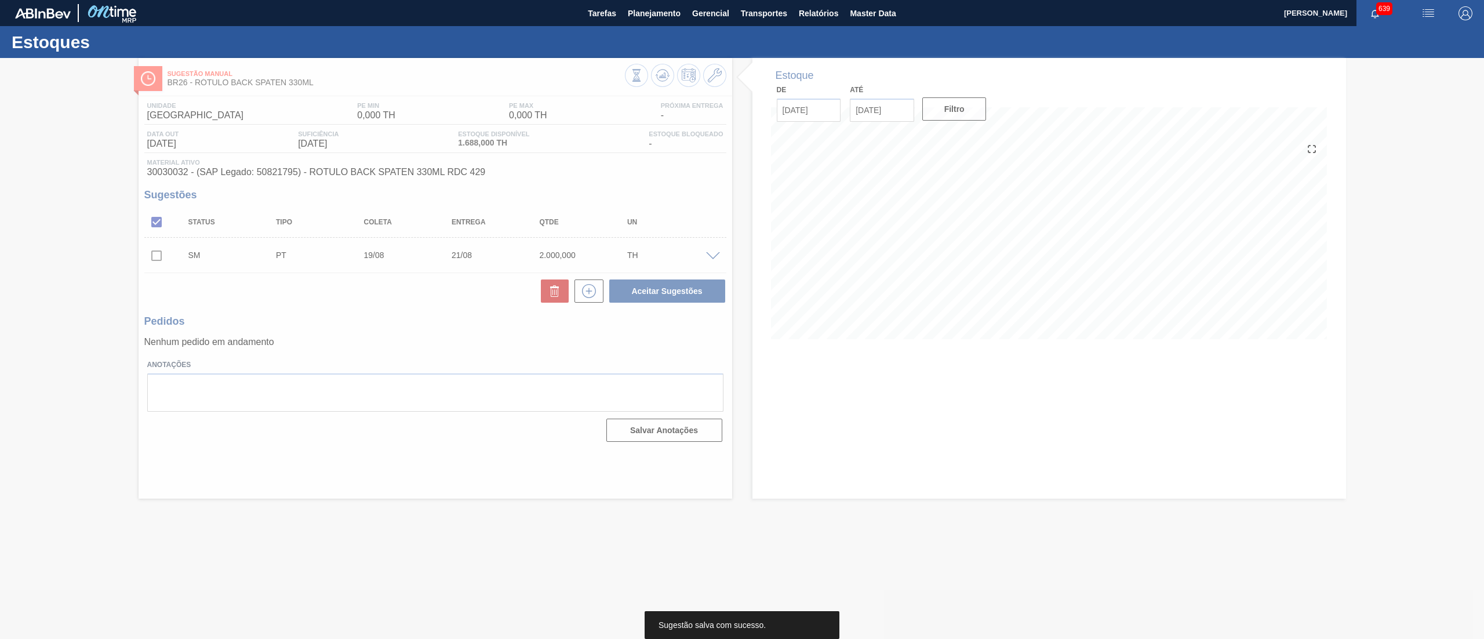
scroll to position [0, 0]
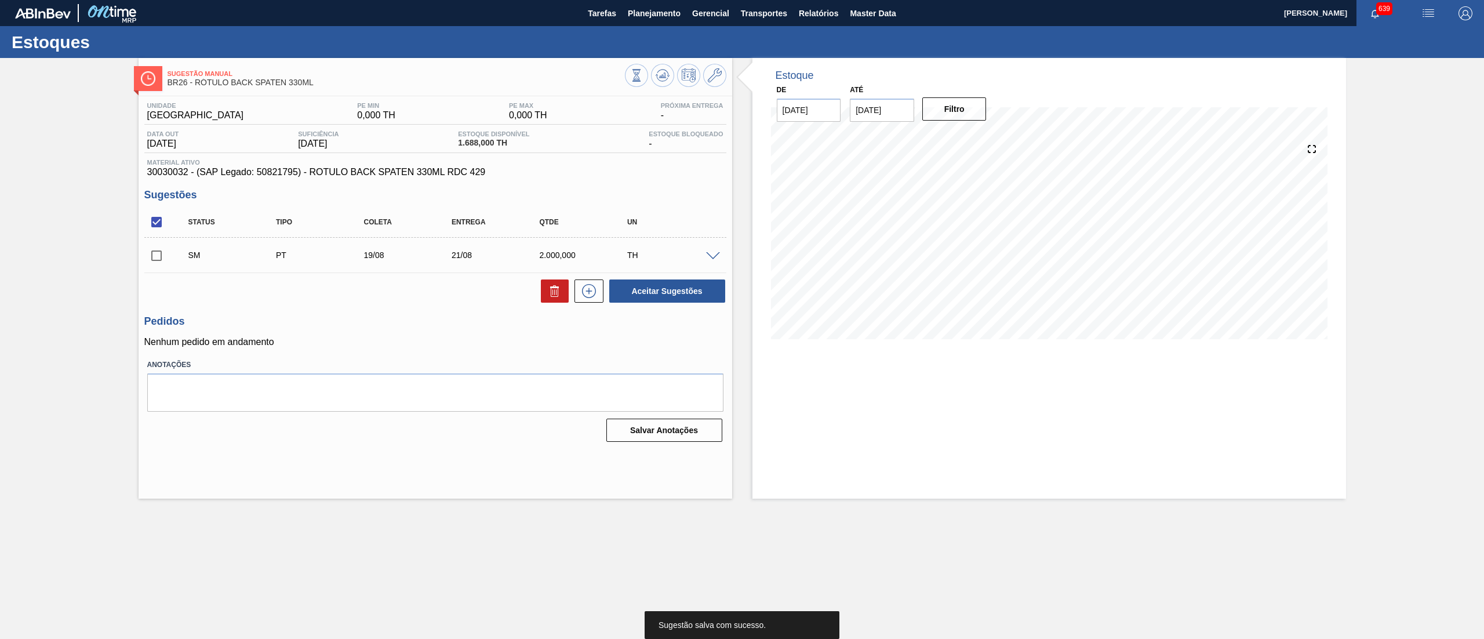
click at [160, 252] on input "checkbox" at bounding box center [156, 255] width 24 height 24
checkbox input "true"
click at [682, 293] on button "Aceitar Sugestões" at bounding box center [667, 290] width 116 height 23
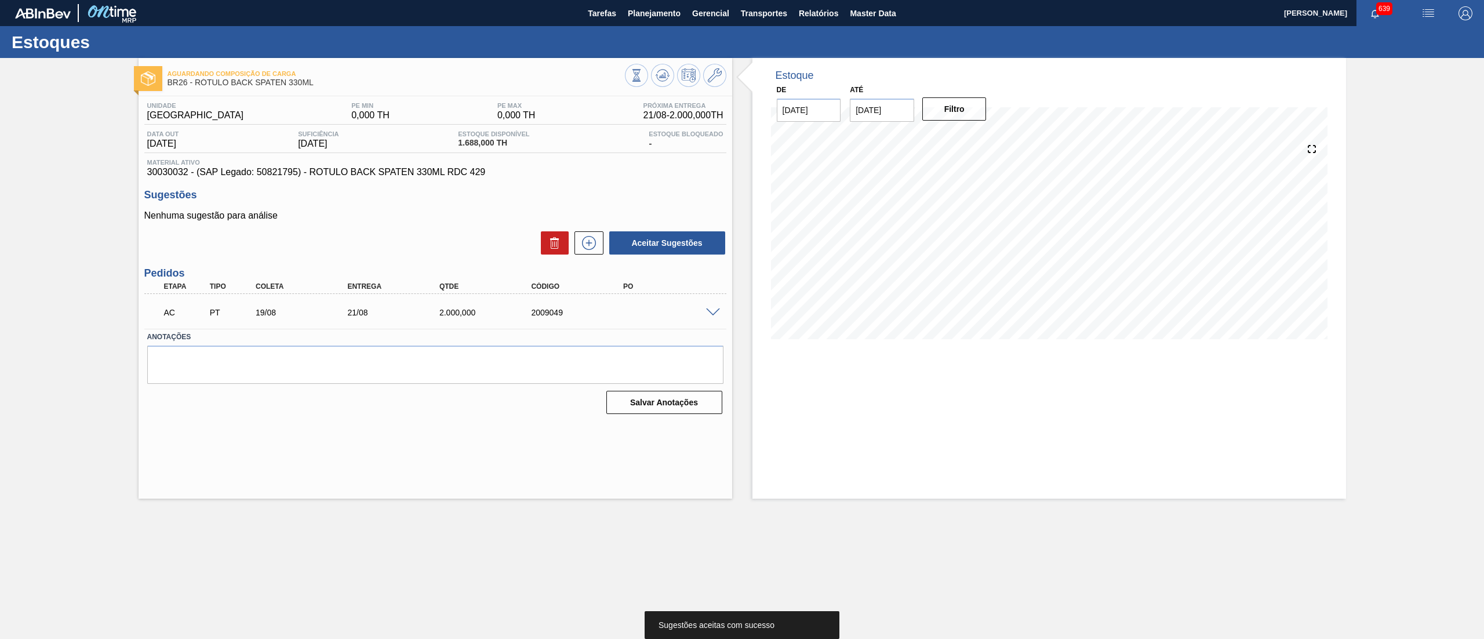
click at [708, 308] on span at bounding box center [713, 312] width 14 height 9
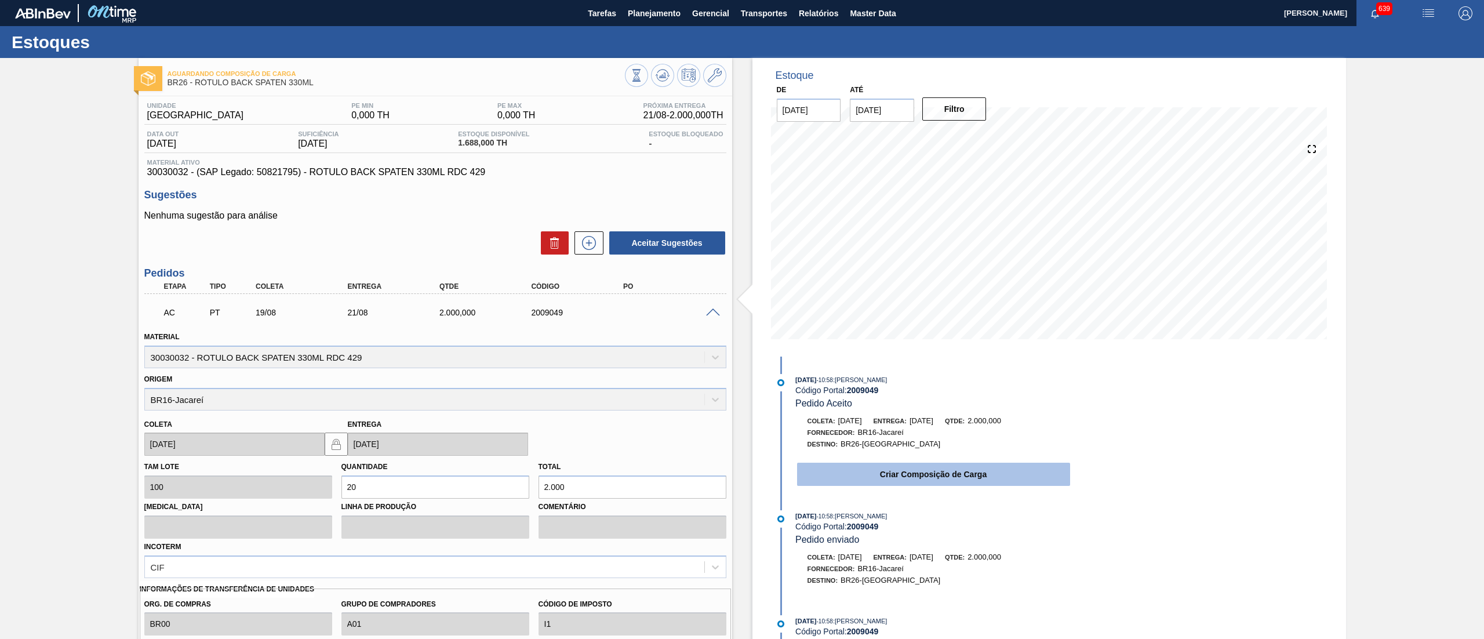
click at [945, 477] on button "Criar Composição de Carga" at bounding box center [933, 474] width 273 height 23
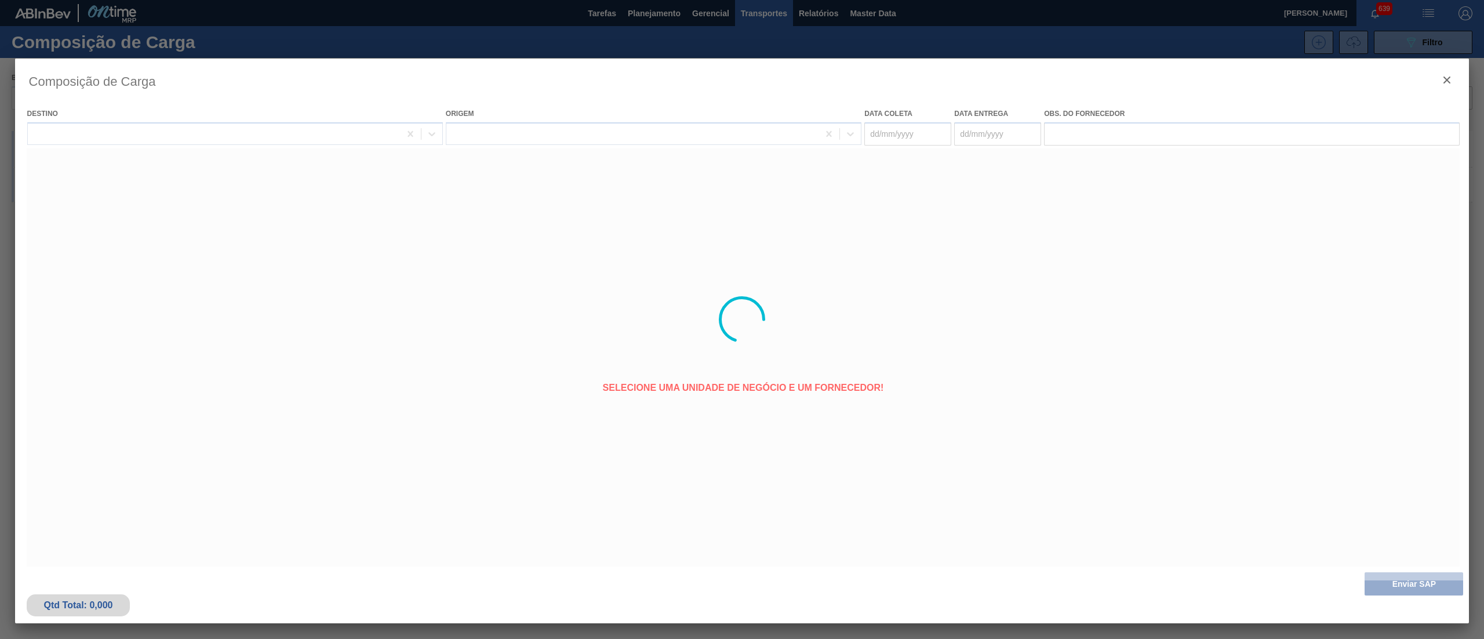
type coleta "19/08/2025"
type entrega "21/08/2025"
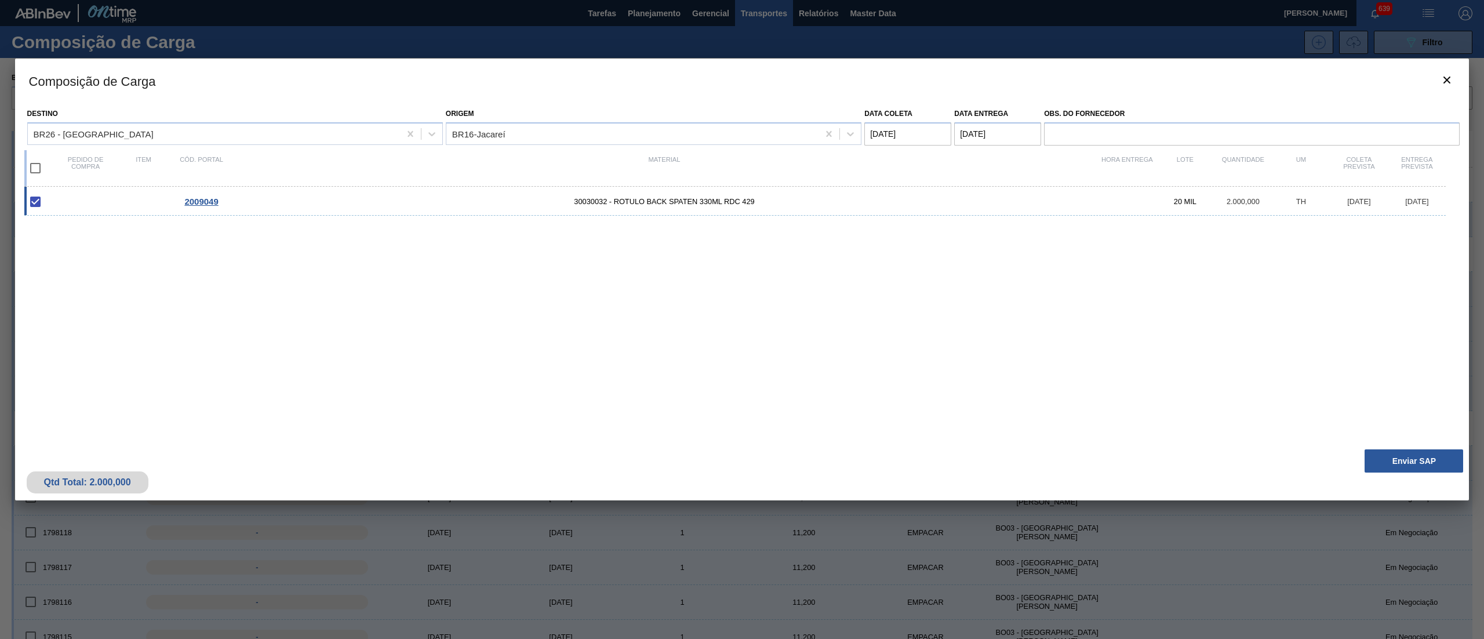
click at [1405, 444] on div "Qtd Total: 2.000,000 Enviar SAP" at bounding box center [742, 471] width 1454 height 57
click at [1402, 447] on div "Qtd Total: 2.000,000 Enviar SAP" at bounding box center [742, 471] width 1454 height 57
click at [1400, 447] on div "Qtd Total: 2.000,000 Enviar SAP" at bounding box center [742, 471] width 1454 height 57
click at [1399, 452] on button "Enviar SAP" at bounding box center [1413, 460] width 99 height 23
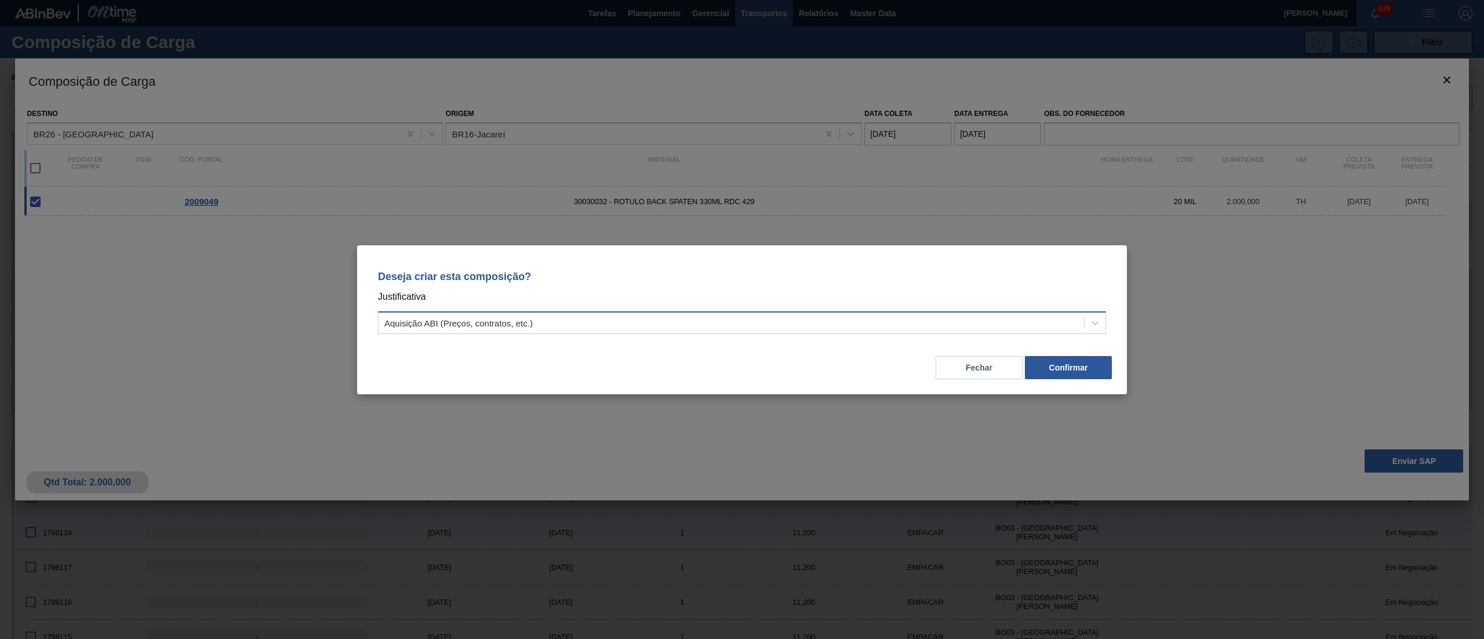
click at [712, 315] on div "Aquisição ABI (Preços, contratos, etc.)" at bounding box center [730, 322] width 705 height 17
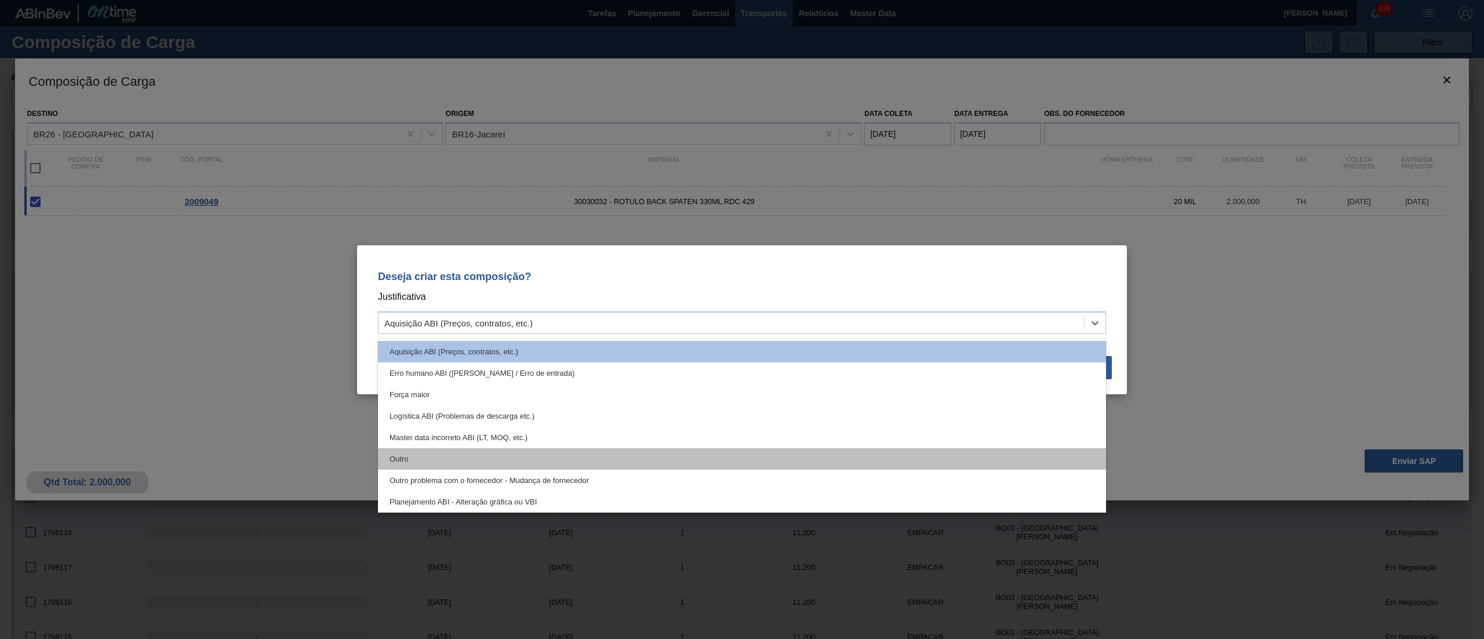
click at [420, 458] on div "Outro" at bounding box center [742, 458] width 728 height 21
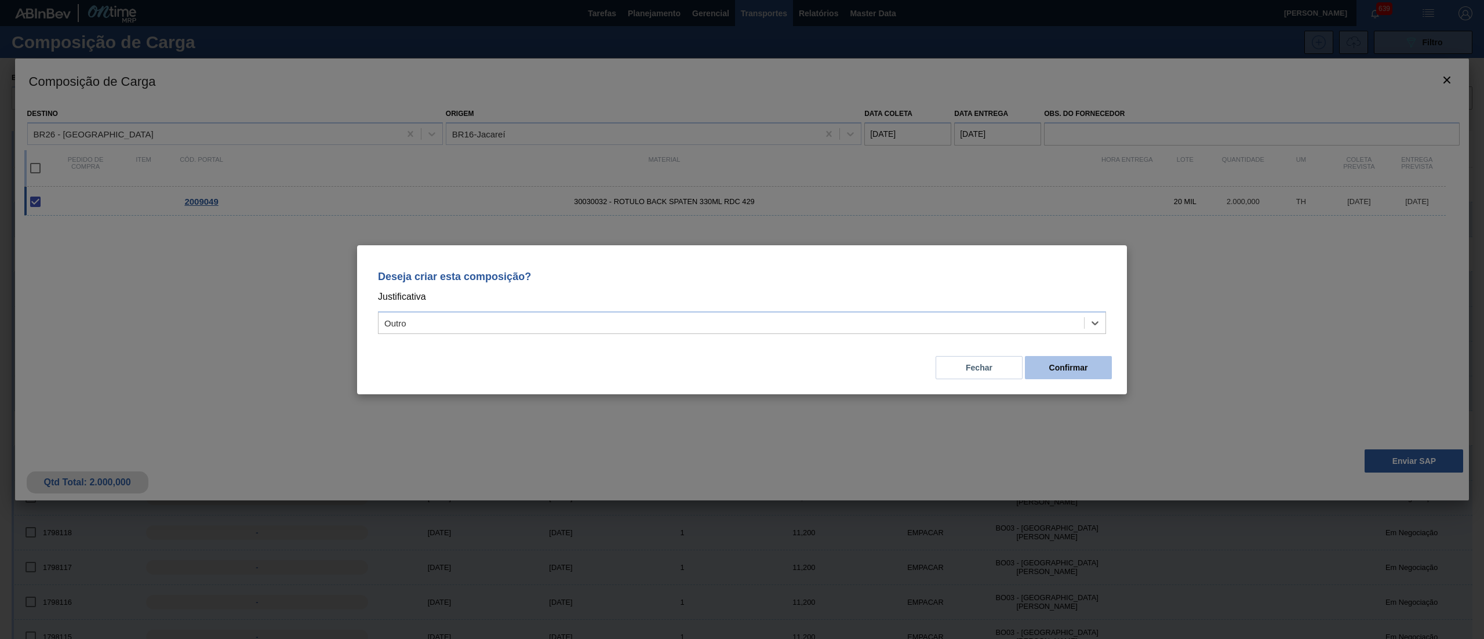
click at [1062, 365] on button "Confirmar" at bounding box center [1068, 367] width 87 height 23
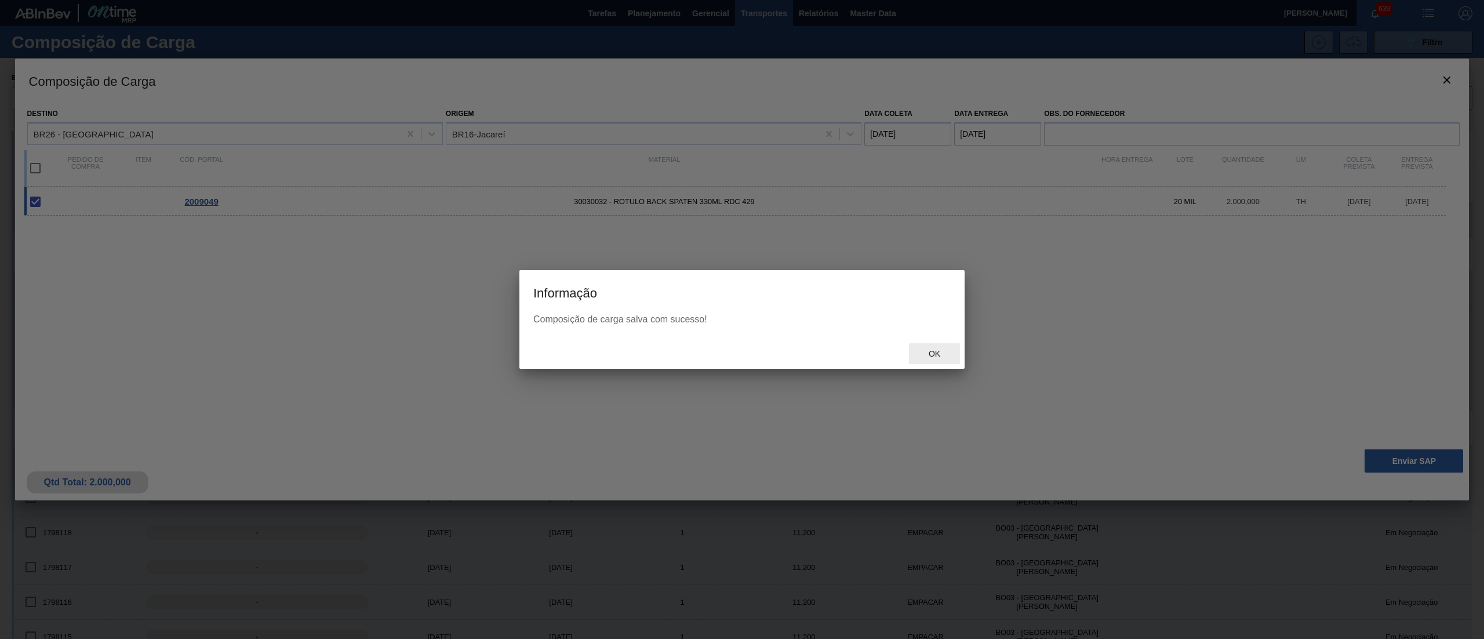
click at [936, 355] on span "Ok" at bounding box center [934, 353] width 30 height 9
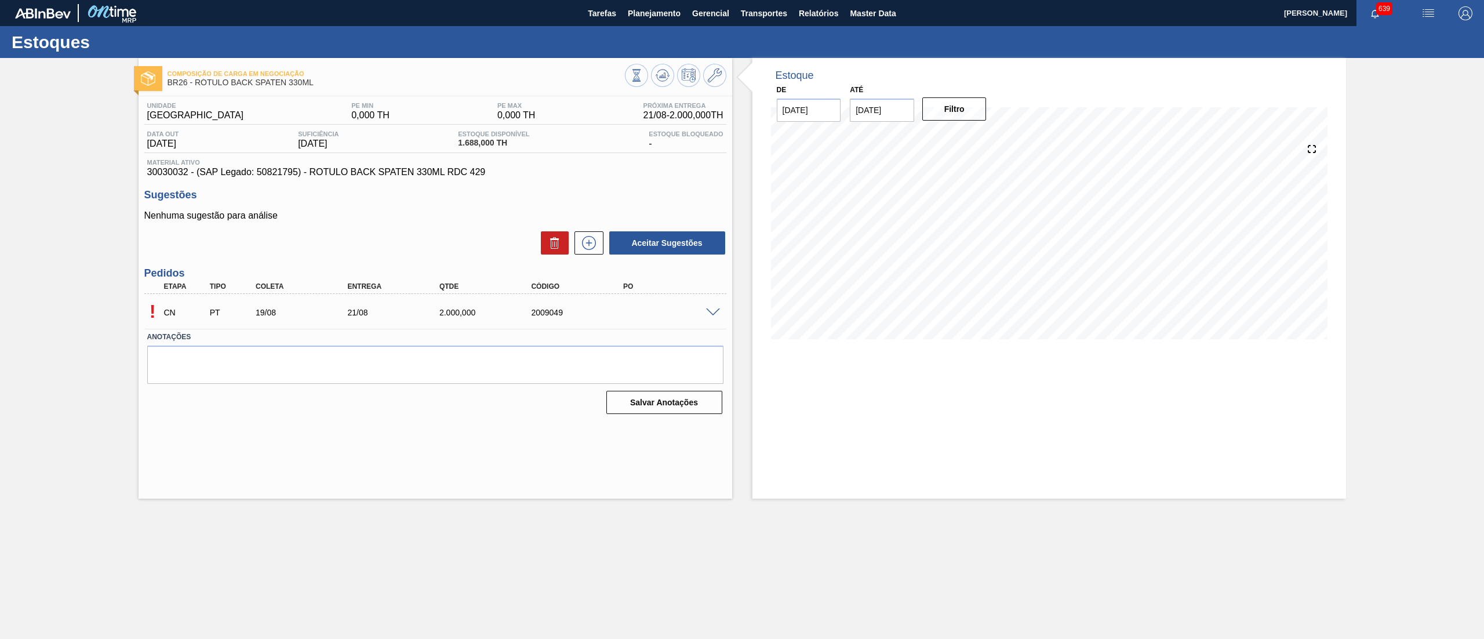
click at [708, 317] on div "! CN PT 19/08 21/08 2.000,000 2009049" at bounding box center [435, 311] width 582 height 29
click at [711, 313] on span at bounding box center [713, 312] width 14 height 9
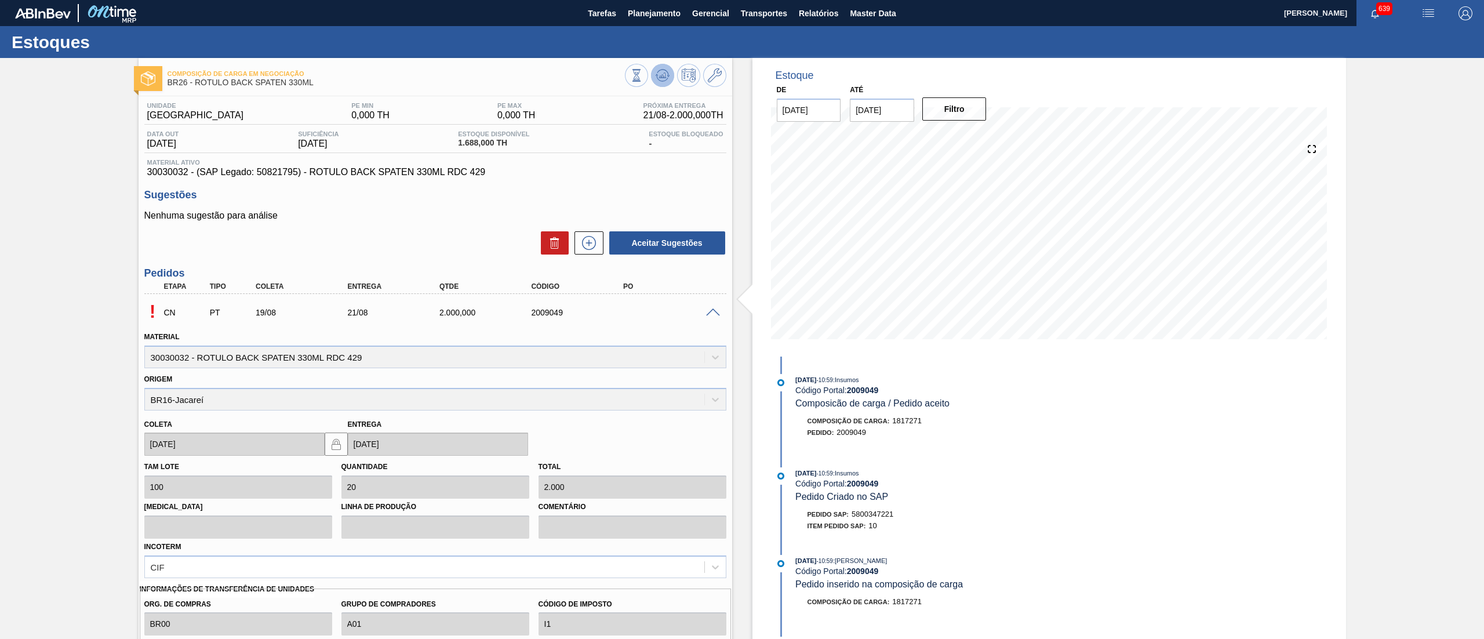
click at [666, 82] on span at bounding box center [663, 75] width 14 height 14
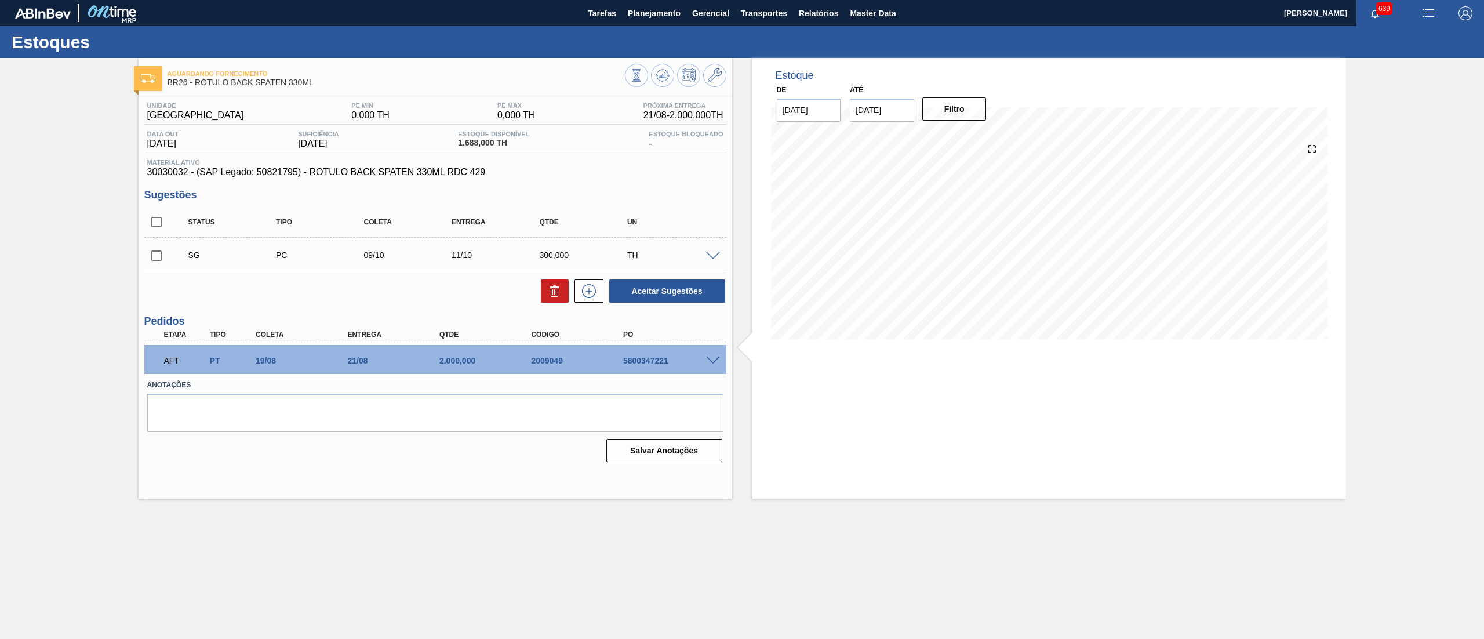
click at [627, 359] on div "5800347221" at bounding box center [672, 360] width 105 height 9
copy div "5800347221"
click at [151, 172] on span "30030032 - (SAP Legado: 50821795) - ROTULO BACK SPATEN 330ML RDC 429" at bounding box center [435, 172] width 576 height 10
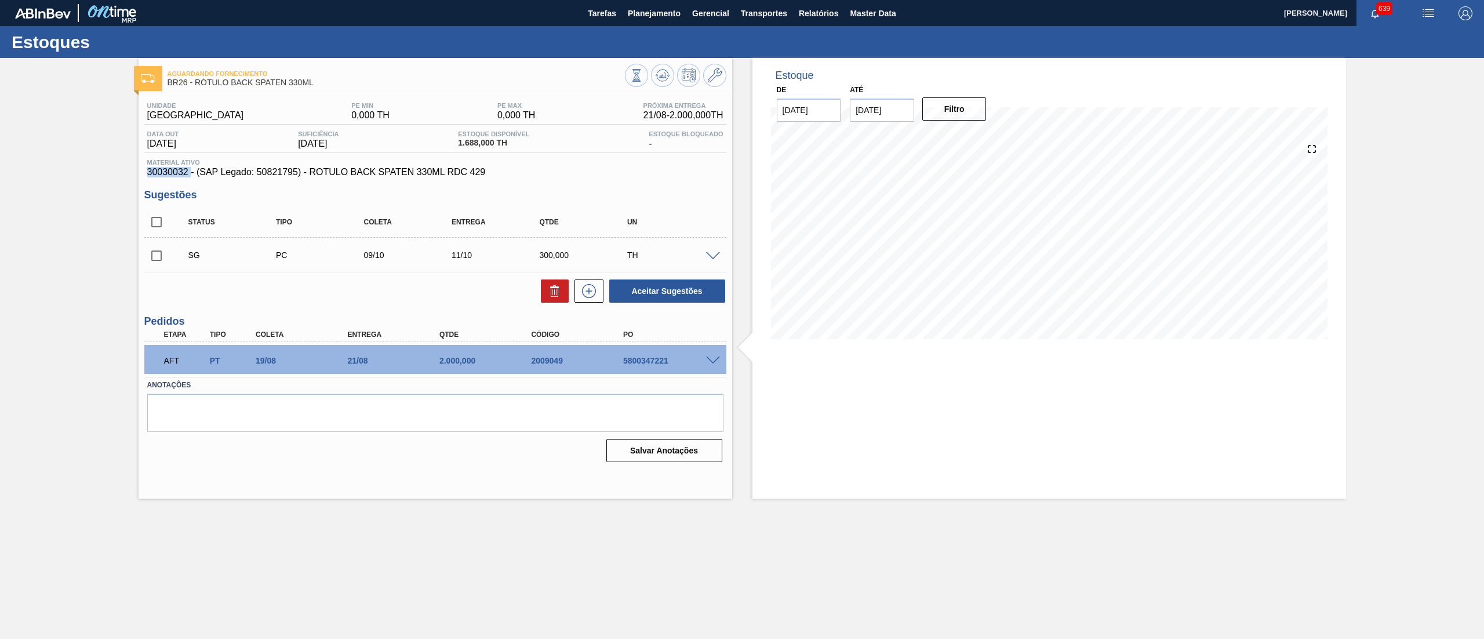
copy span "30030032"
drag, startPoint x: 311, startPoint y: 173, endPoint x: 518, endPoint y: 175, distance: 206.9
click at [518, 175] on span "30030032 - (SAP Legado: 50821795) - ROTULO BACK SPATEN 330ML RDC 429" at bounding box center [435, 172] width 576 height 10
copy span "ROTULO BACK SPATEN 330ML RDC 429"
click at [647, 356] on div "5800347221" at bounding box center [672, 360] width 105 height 9
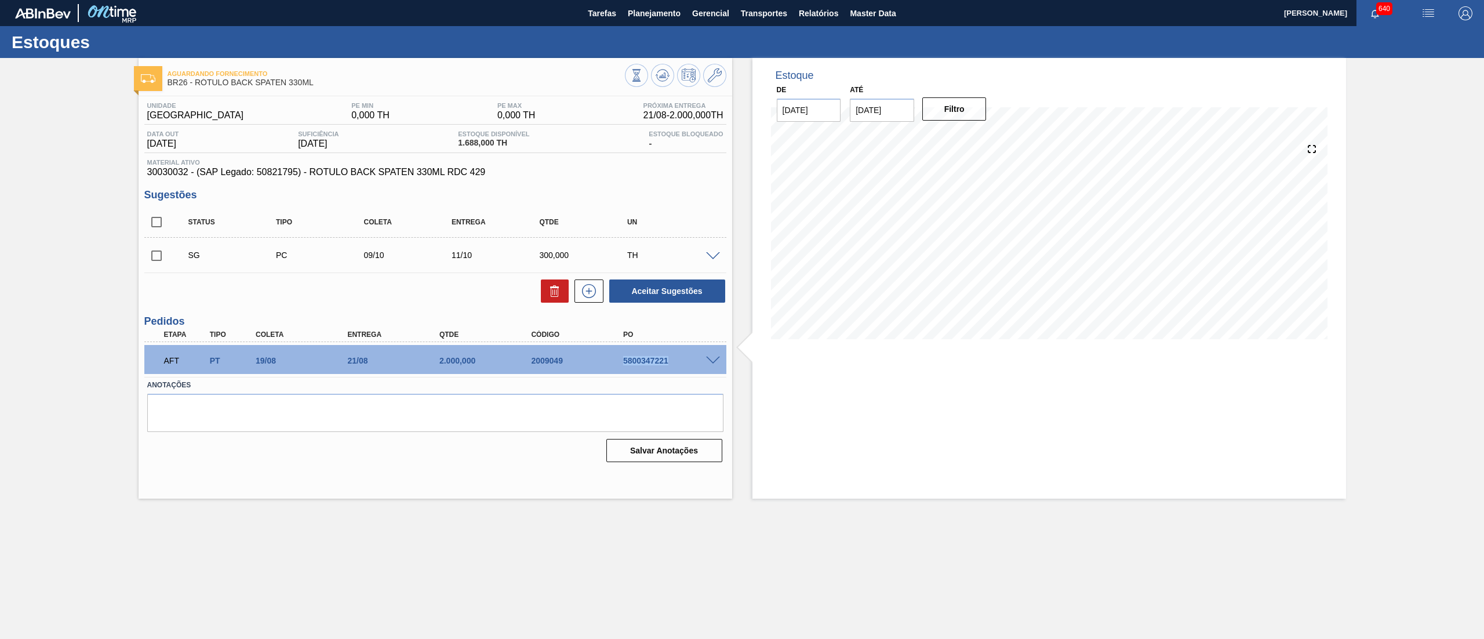
click at [647, 356] on div "5800347221" at bounding box center [672, 360] width 105 height 9
copy div "5800347221"
drag, startPoint x: 144, startPoint y: 176, endPoint x: 188, endPoint y: 173, distance: 43.6
click at [188, 173] on div "Material ativo 30030032 - (SAP Legado: 50821795) - ROTULO BACK SPATEN 330ML RDC…" at bounding box center [435, 168] width 582 height 19
copy span "30030032"
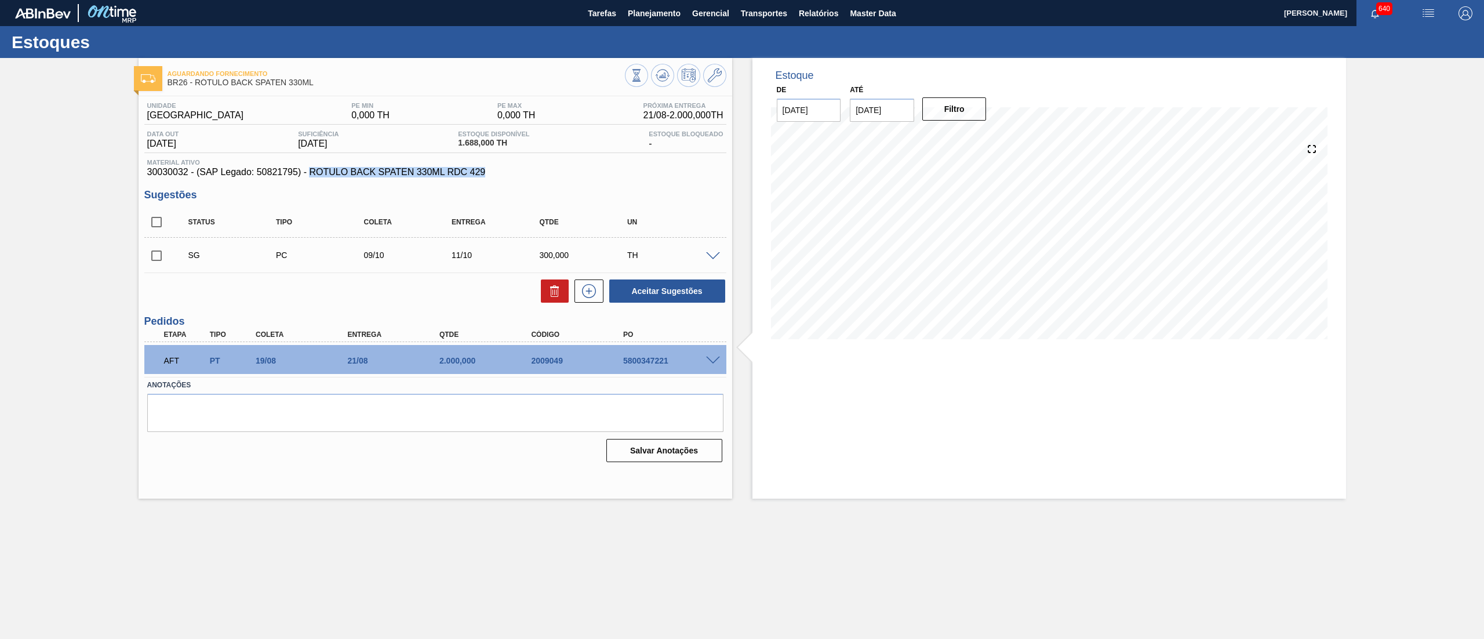
drag, startPoint x: 488, startPoint y: 180, endPoint x: 312, endPoint y: 175, distance: 176.3
click at [312, 175] on span "30030032 - (SAP Legado: 50821795) - ROTULO BACK SPATEN 330ML RDC 429" at bounding box center [435, 172] width 576 height 10
copy span "ROTULO BACK SPATEN 330ML RDC 429"
click at [832, 431] on div "Estoque De 14/08/2025 Até 23/10/2025 Filtro 23/10 Projeção de Estoque 78.856 Ne…" at bounding box center [1049, 278] width 594 height 441
click at [641, 13] on span "Planejamento" at bounding box center [654, 13] width 53 height 14
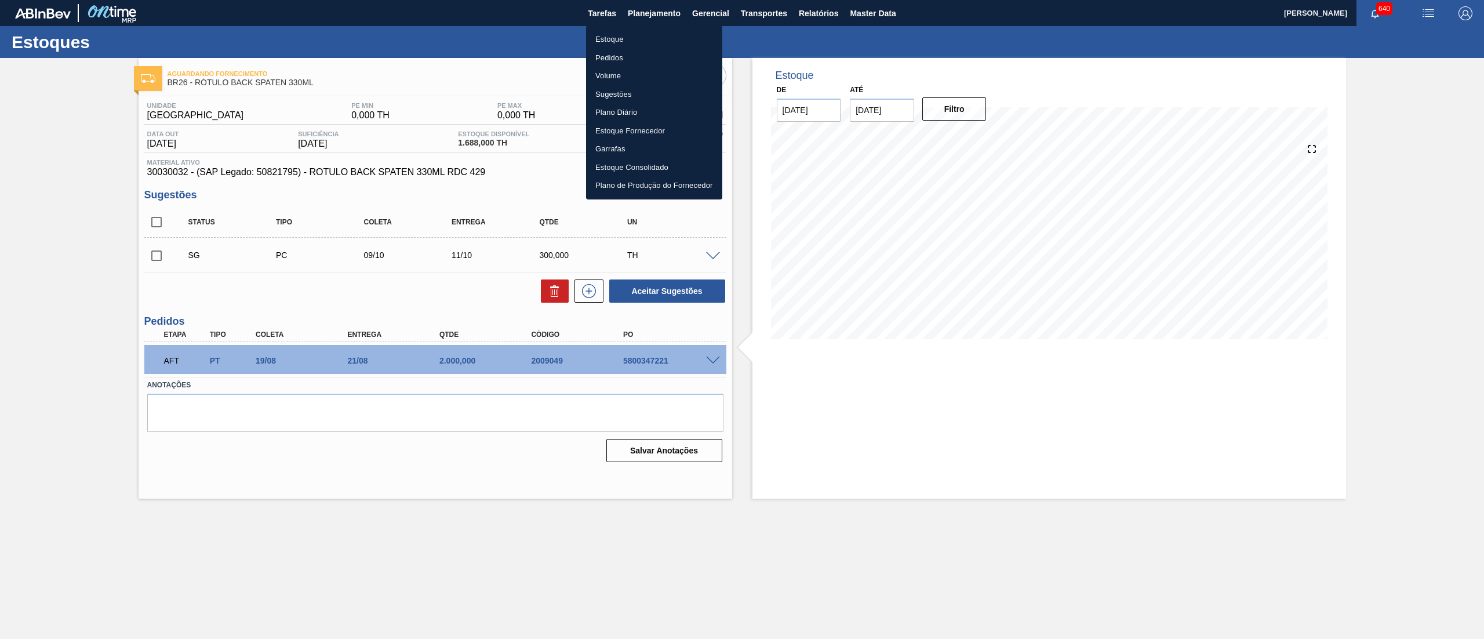
click at [621, 37] on li "Estoque" at bounding box center [654, 39] width 136 height 19
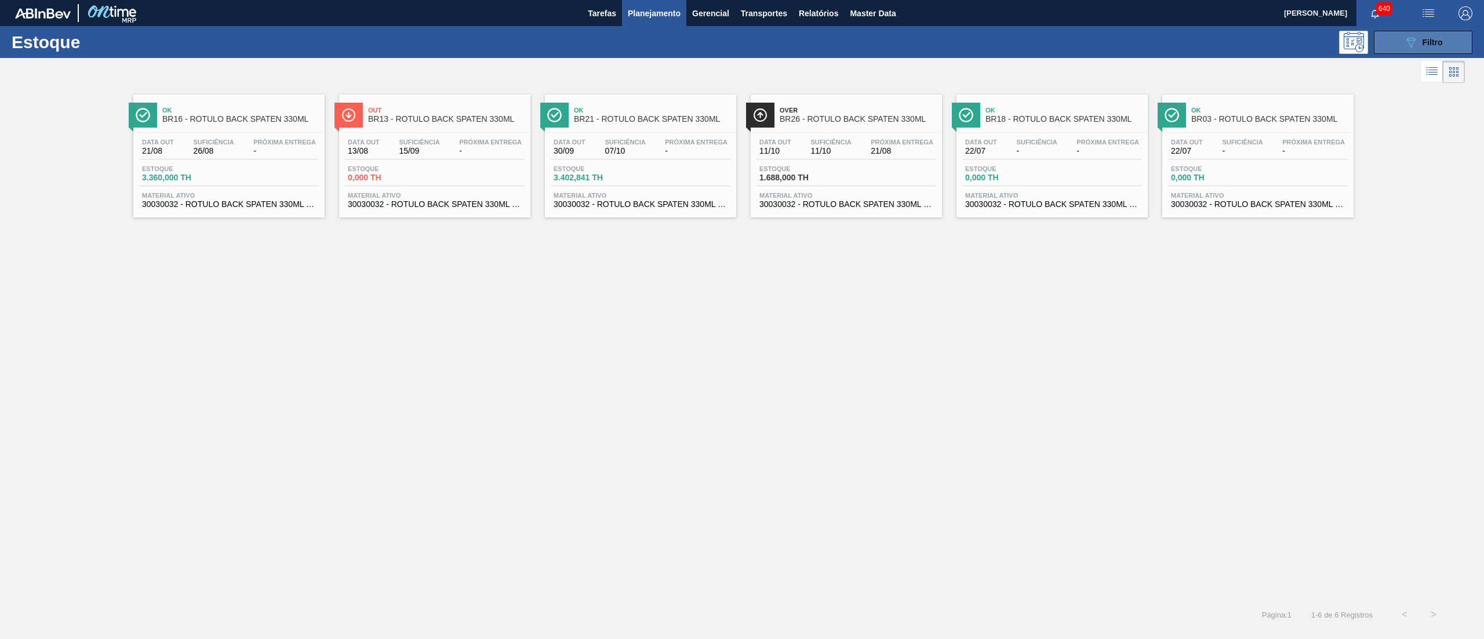
click at [1389, 43] on button "089F7B8B-B2A5-4AFE-B5C0-19BA573D28AC Filtro" at bounding box center [1423, 42] width 99 height 23
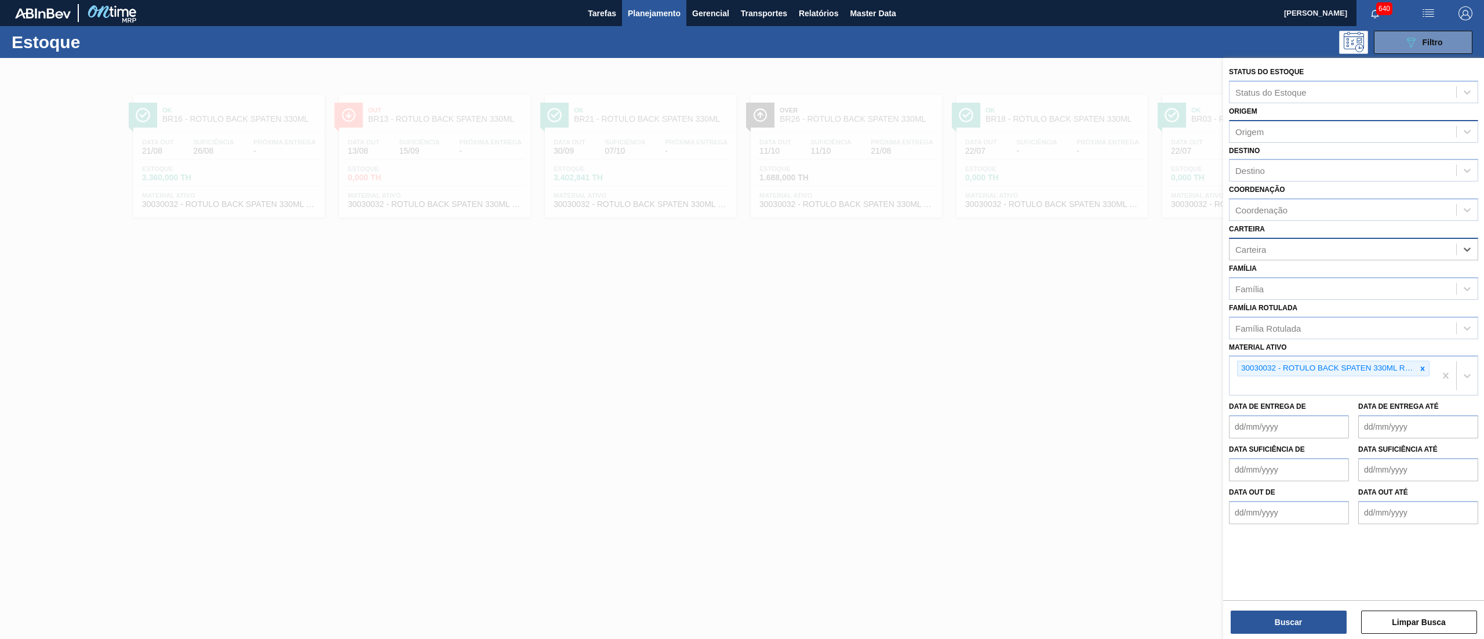
click at [1246, 140] on div "Origem" at bounding box center [1353, 131] width 249 height 23
type input "sher"
click at [1300, 161] on div "312972 (SAP Legado: 445261) - [PERSON_NAME] DO BRASIL-INDUSTRIA E COMERCIO LTDA…" at bounding box center [1353, 160] width 249 height 21
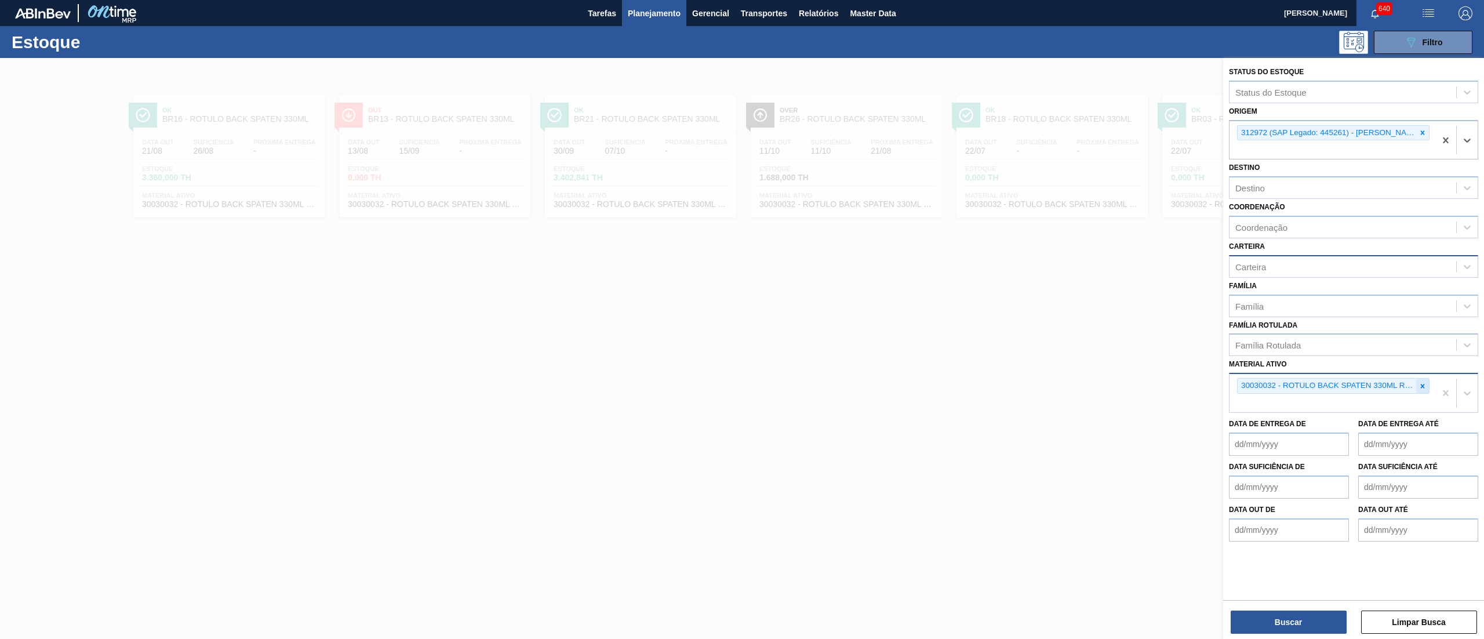
click at [1424, 384] on icon at bounding box center [1423, 386] width 4 height 4
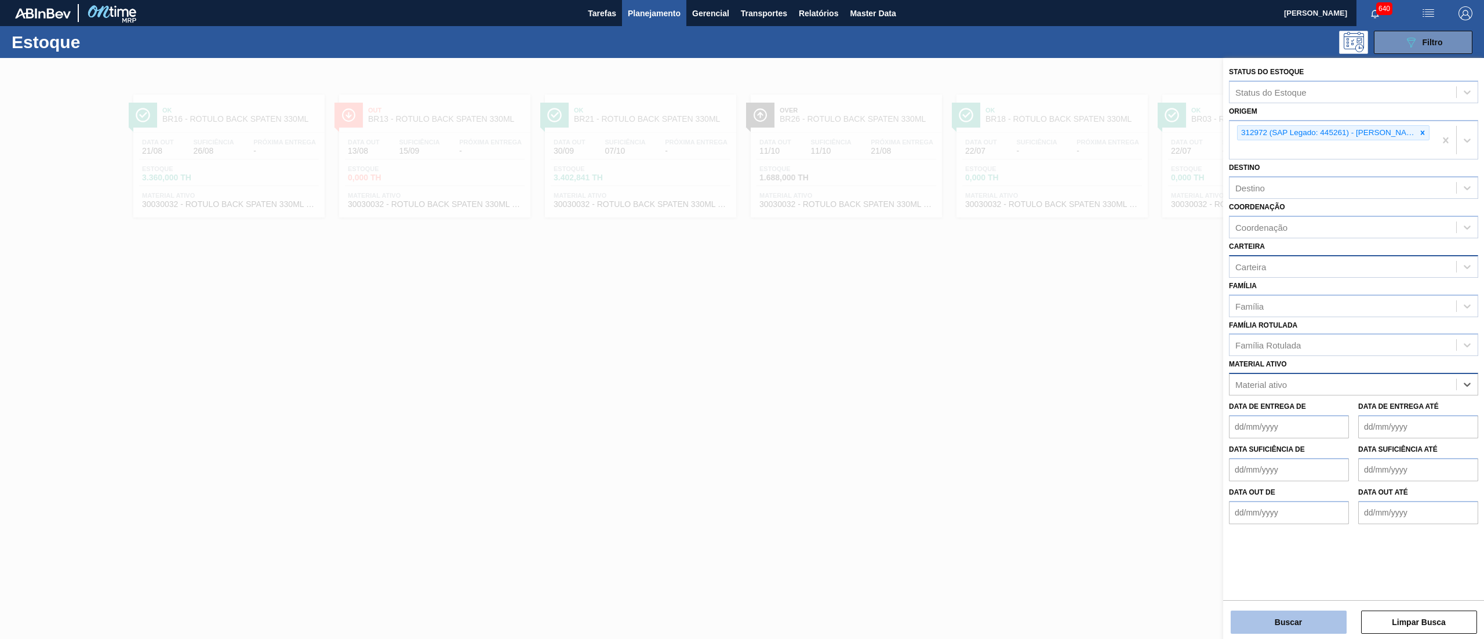
click at [1273, 612] on button "Buscar" at bounding box center [1289, 621] width 116 height 23
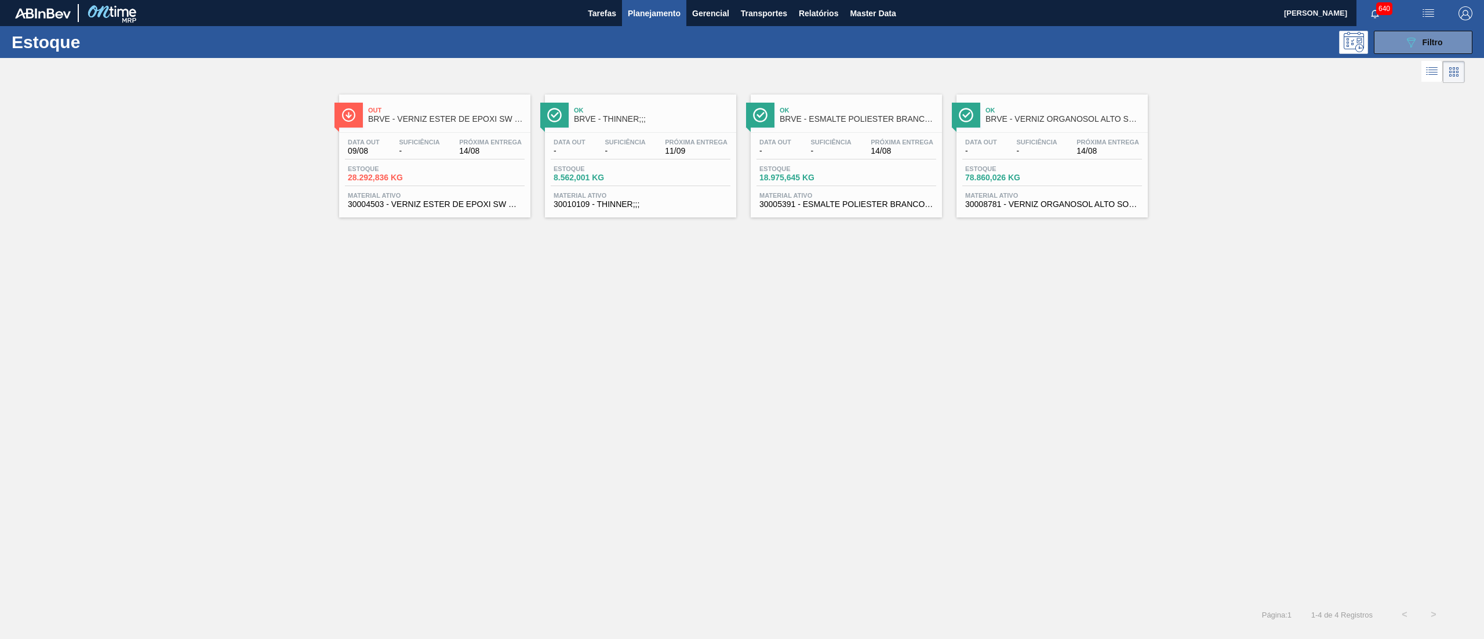
click at [418, 181] on span "28.292,836 KG" at bounding box center [388, 177] width 81 height 9
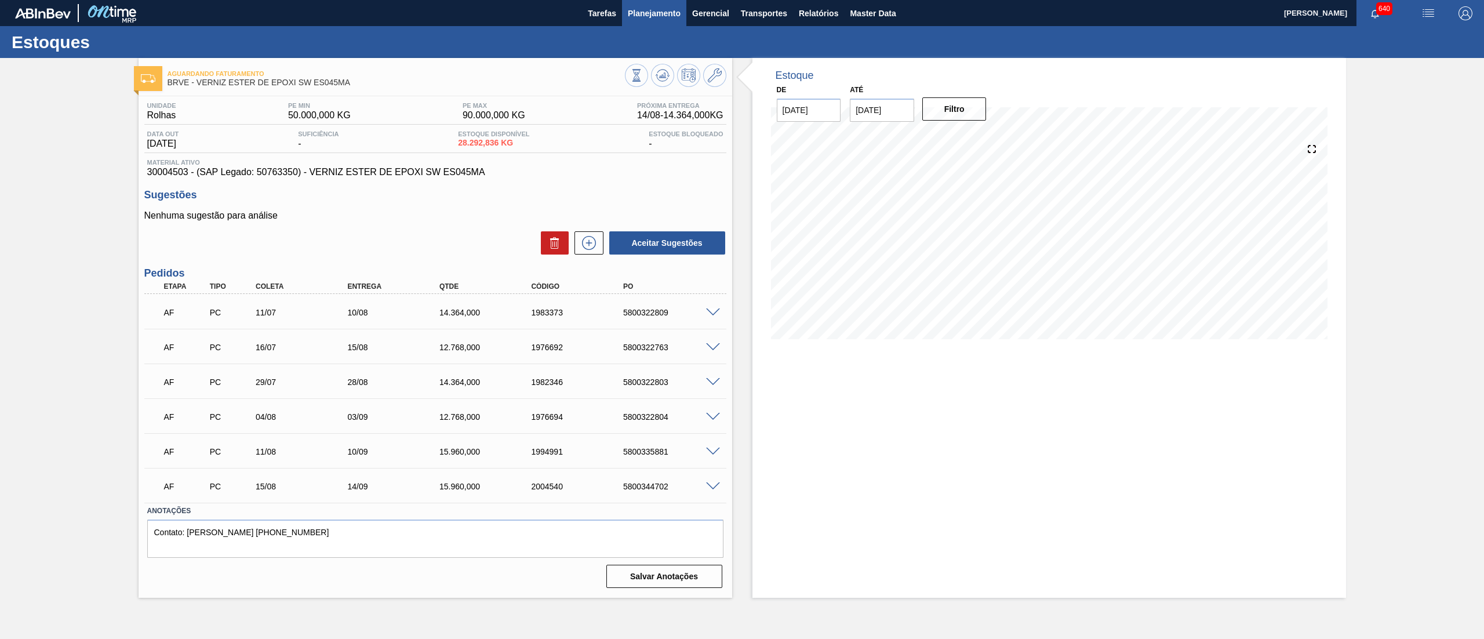
click at [652, 16] on span "Planejamento" at bounding box center [654, 13] width 53 height 14
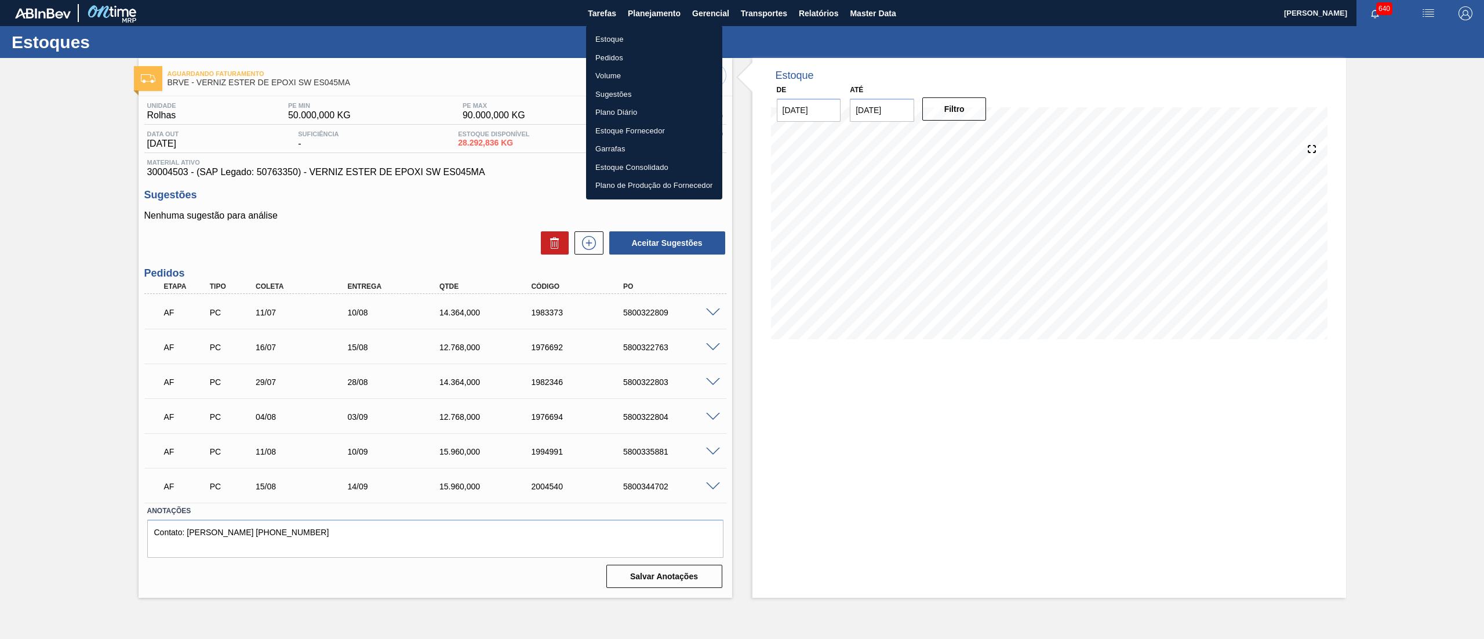
click at [629, 44] on li "Estoque" at bounding box center [654, 39] width 136 height 19
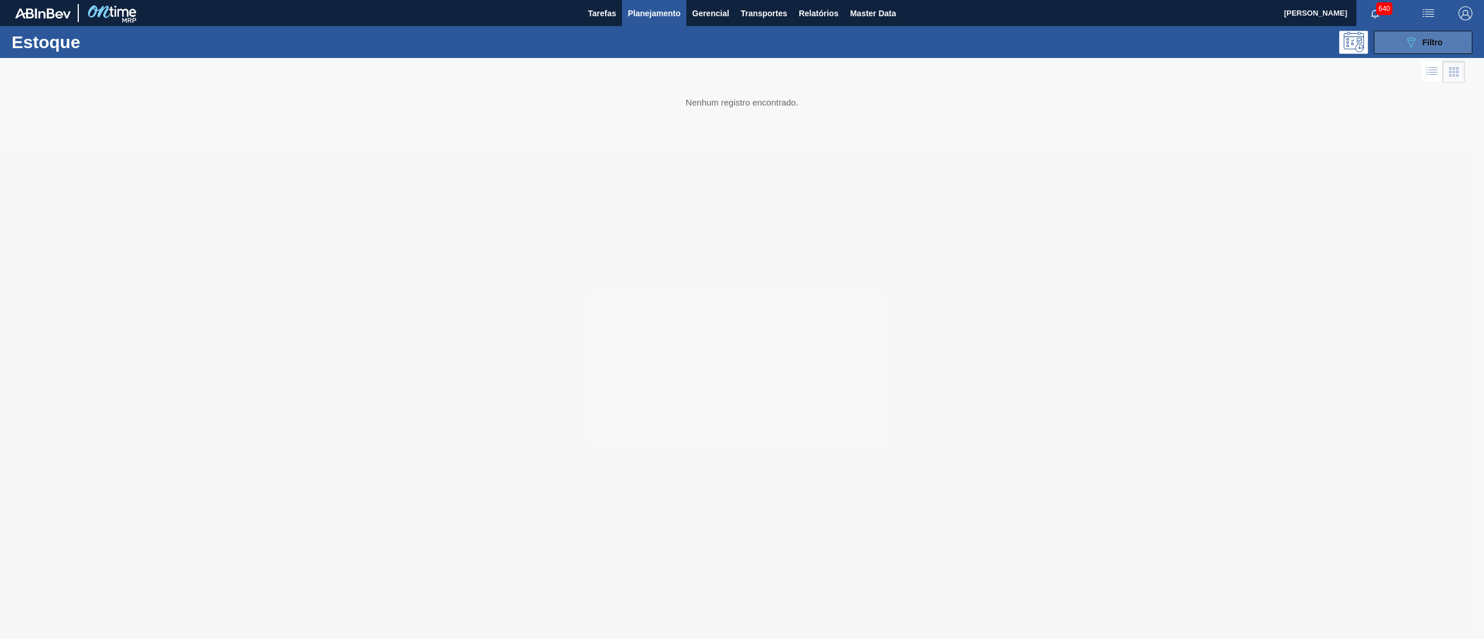
click at [1454, 48] on button "089F7B8B-B2A5-4AFE-B5C0-19BA573D28AC Filtro" at bounding box center [1423, 42] width 99 height 23
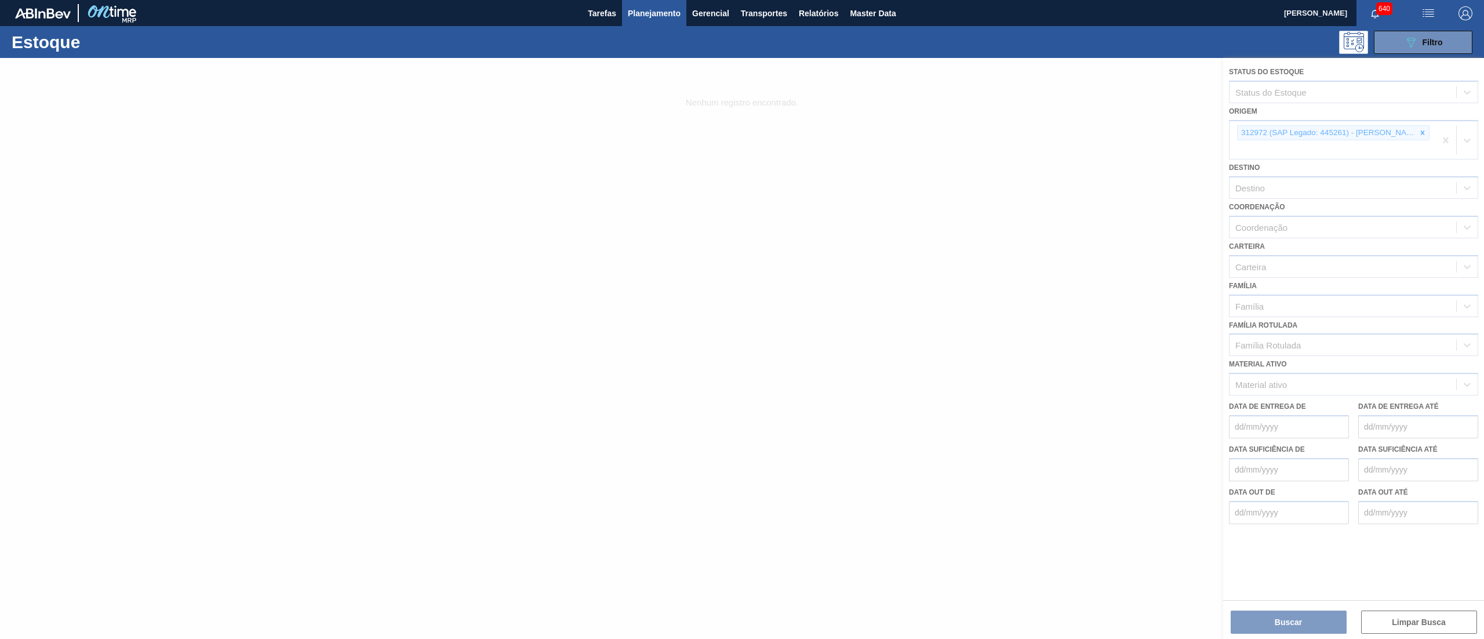
click at [1427, 134] on div at bounding box center [742, 348] width 1484 height 581
click at [1426, 136] on div at bounding box center [742, 348] width 1484 height 581
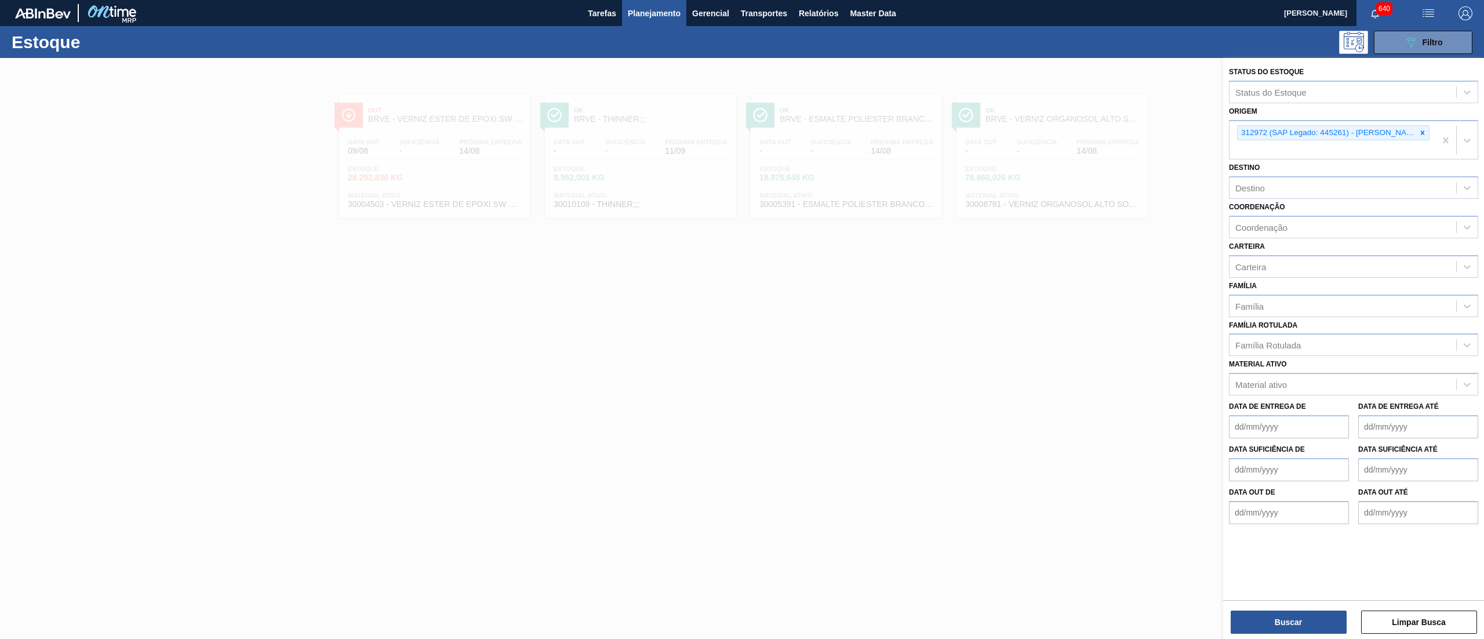
click at [1426, 136] on div at bounding box center [1422, 133] width 13 height 14
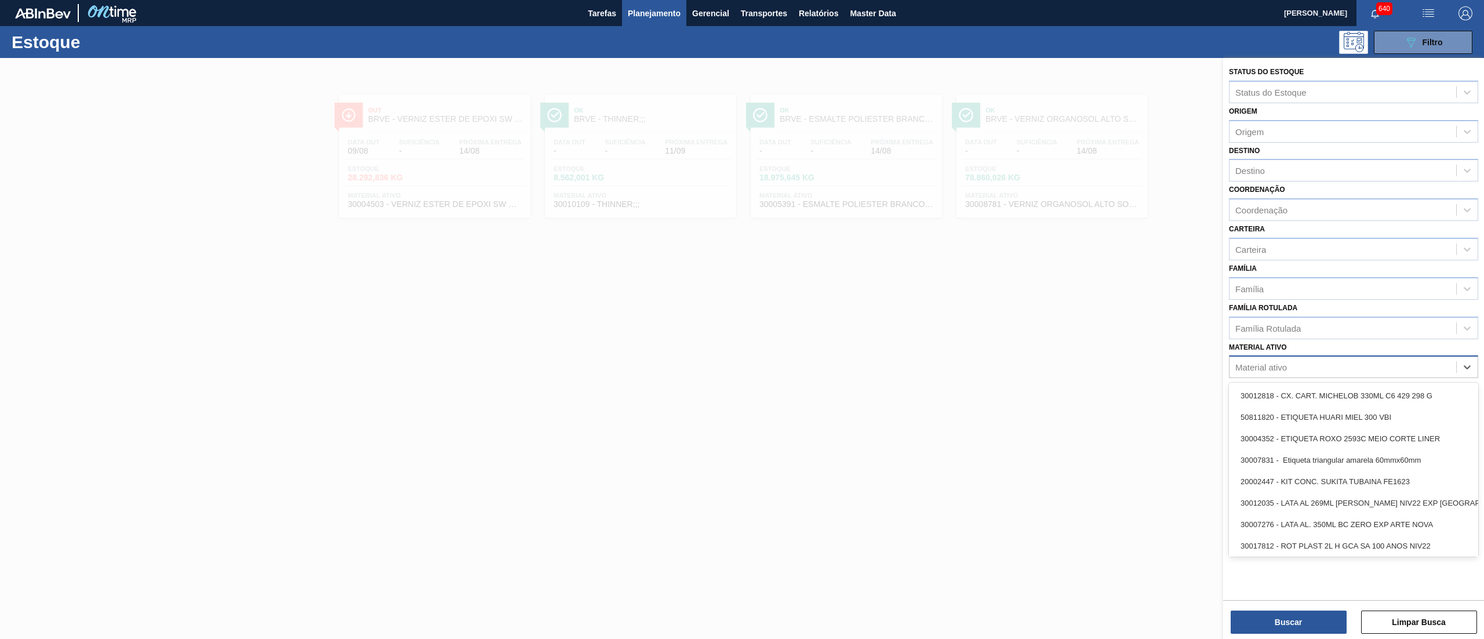
click at [1274, 362] on div "Material ativo" at bounding box center [1261, 367] width 52 height 10
paste ativo "20009222"
type ativo "20009222"
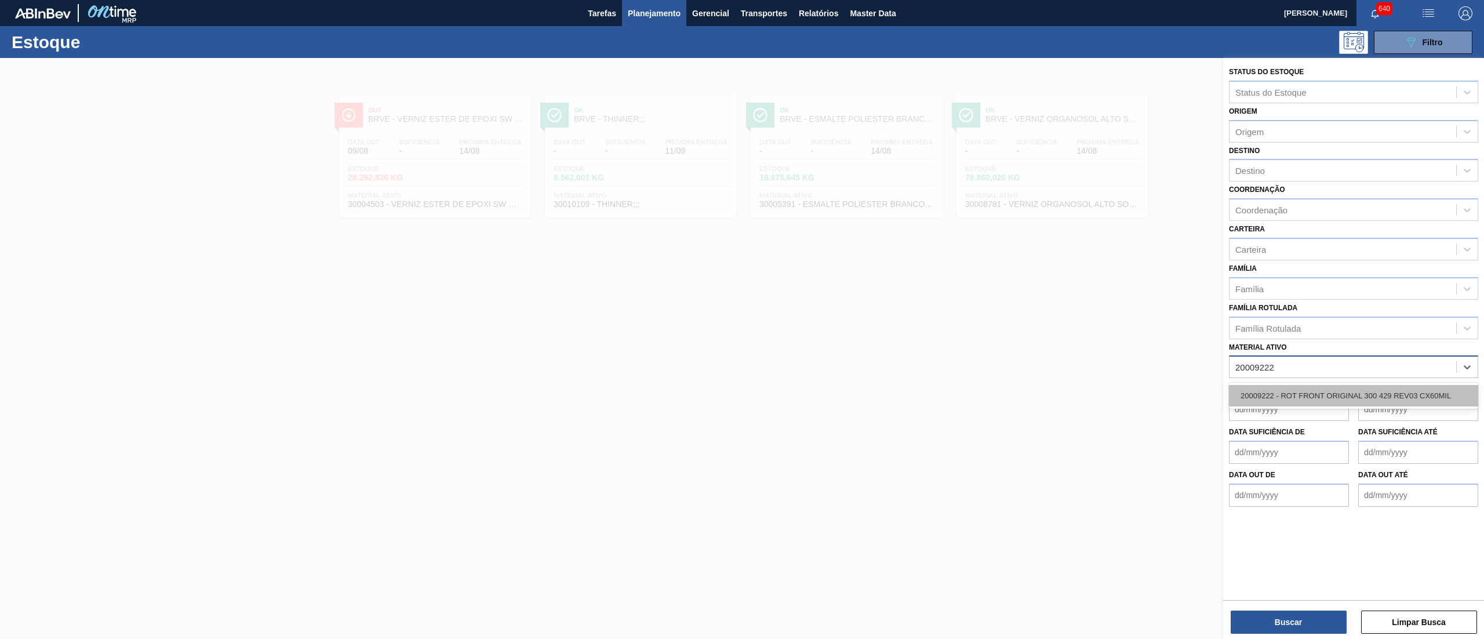
click at [1273, 394] on div "20009222 - ROT FRONT ORIGINAL 300 429 REV03 CX60MIL" at bounding box center [1353, 395] width 249 height 21
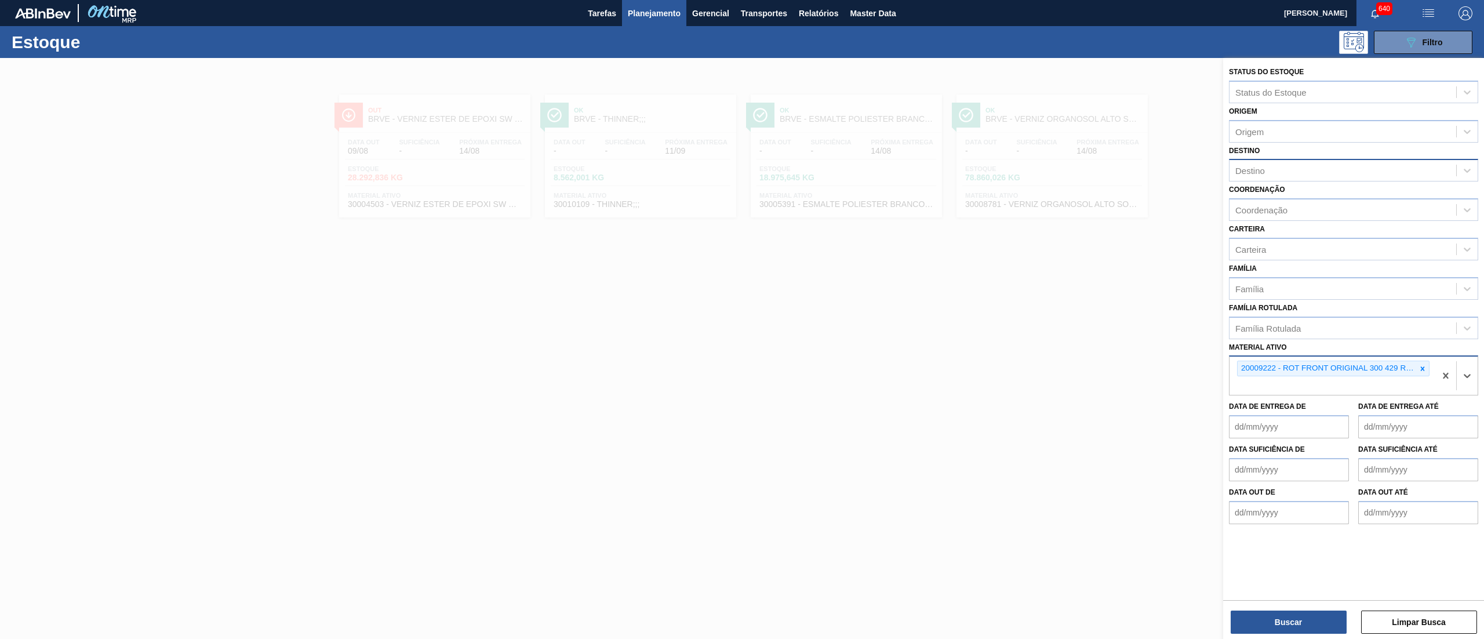
click at [1267, 168] on div "Destino" at bounding box center [1342, 170] width 227 height 17
type input "18"
click at [1266, 194] on div "BR18 - Pernambuco" at bounding box center [1353, 198] width 249 height 21
click at [1301, 621] on button "Buscar" at bounding box center [1289, 621] width 116 height 23
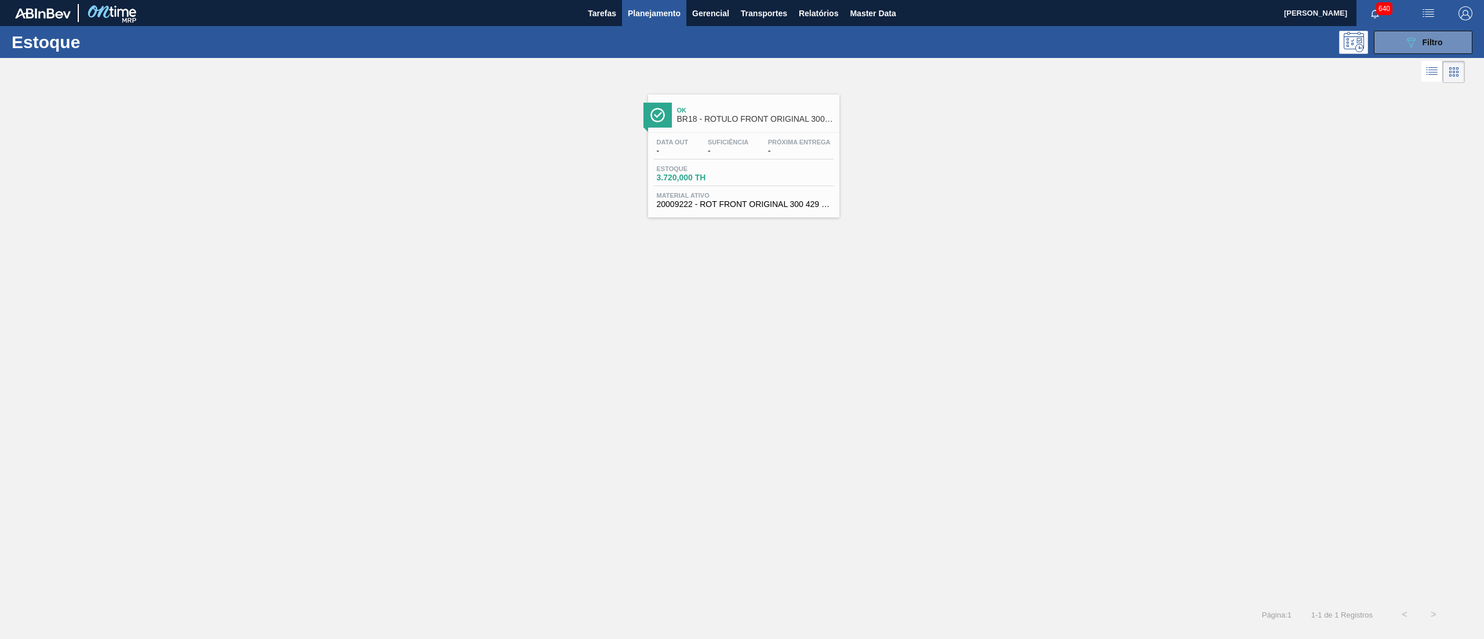
click at [766, 183] on div "Estoque 3.720,000 TH" at bounding box center [744, 175] width 180 height 21
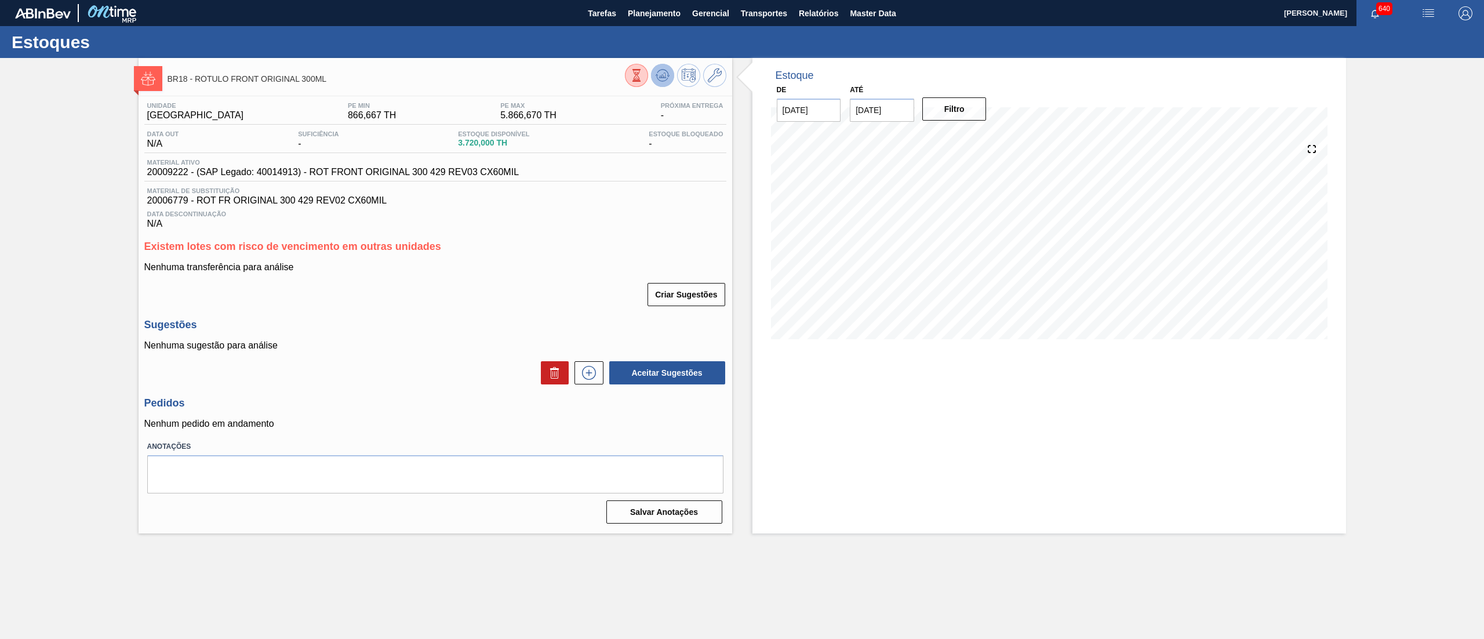
click at [643, 72] on icon at bounding box center [636, 75] width 13 height 13
click at [636, 16] on span "Planejamento" at bounding box center [654, 13] width 53 height 14
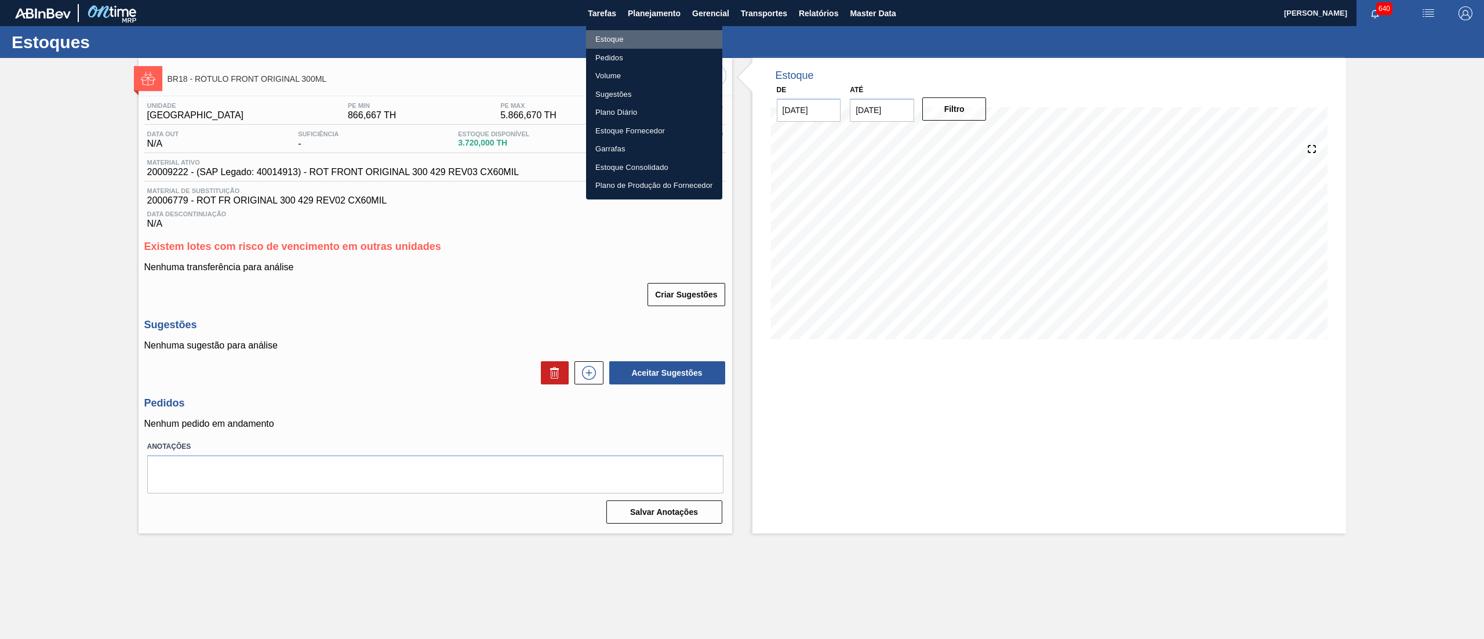
click at [626, 37] on li "Estoque" at bounding box center [654, 39] width 136 height 19
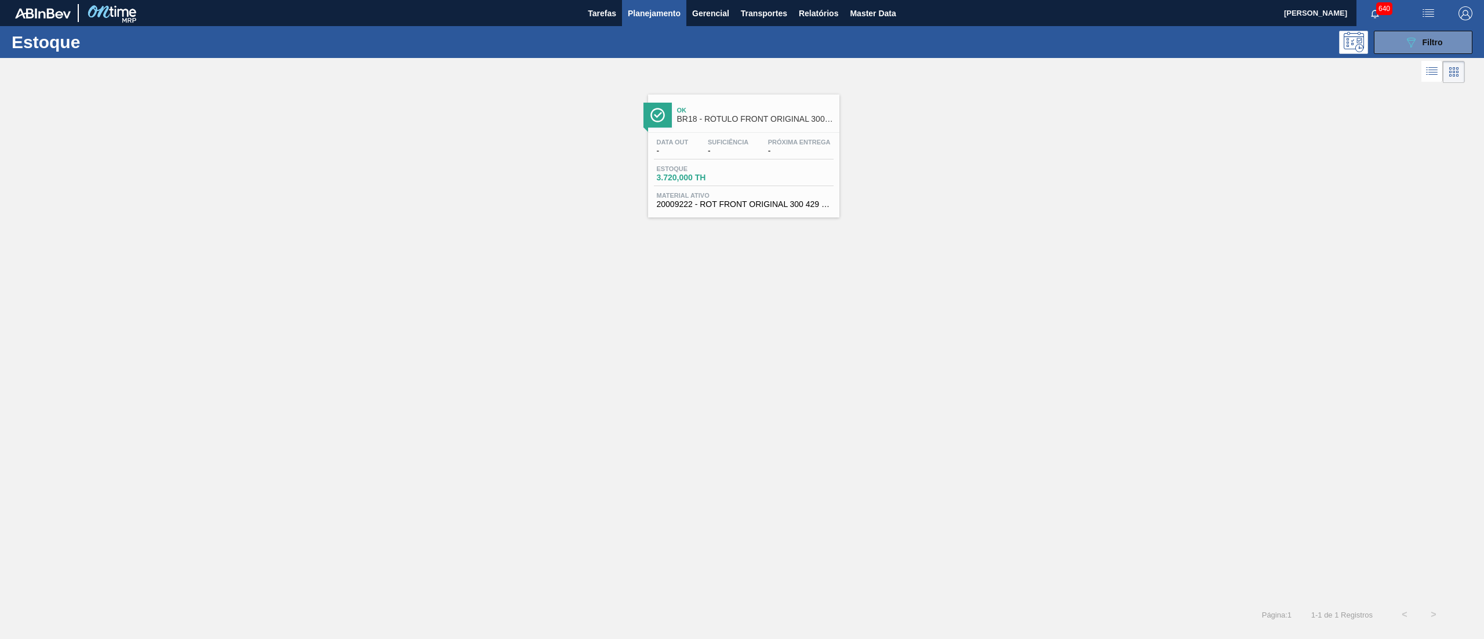
click at [1437, 54] on div "Estoque 089F7B8B-B2A5-4AFE-B5C0-19BA573D28AC Filtro" at bounding box center [742, 42] width 1484 height 32
click at [1432, 41] on span "Filtro" at bounding box center [1432, 42] width 20 height 9
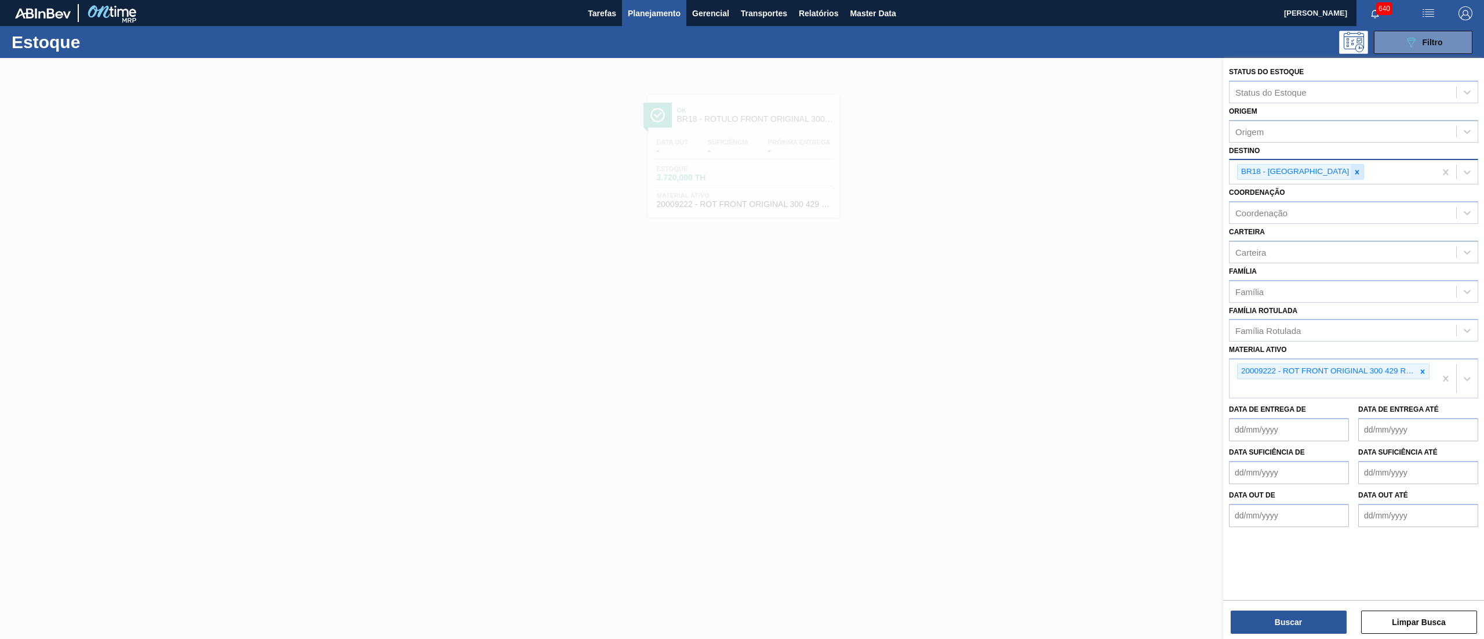
click at [1353, 172] on icon at bounding box center [1357, 172] width 8 height 8
type input "lages"
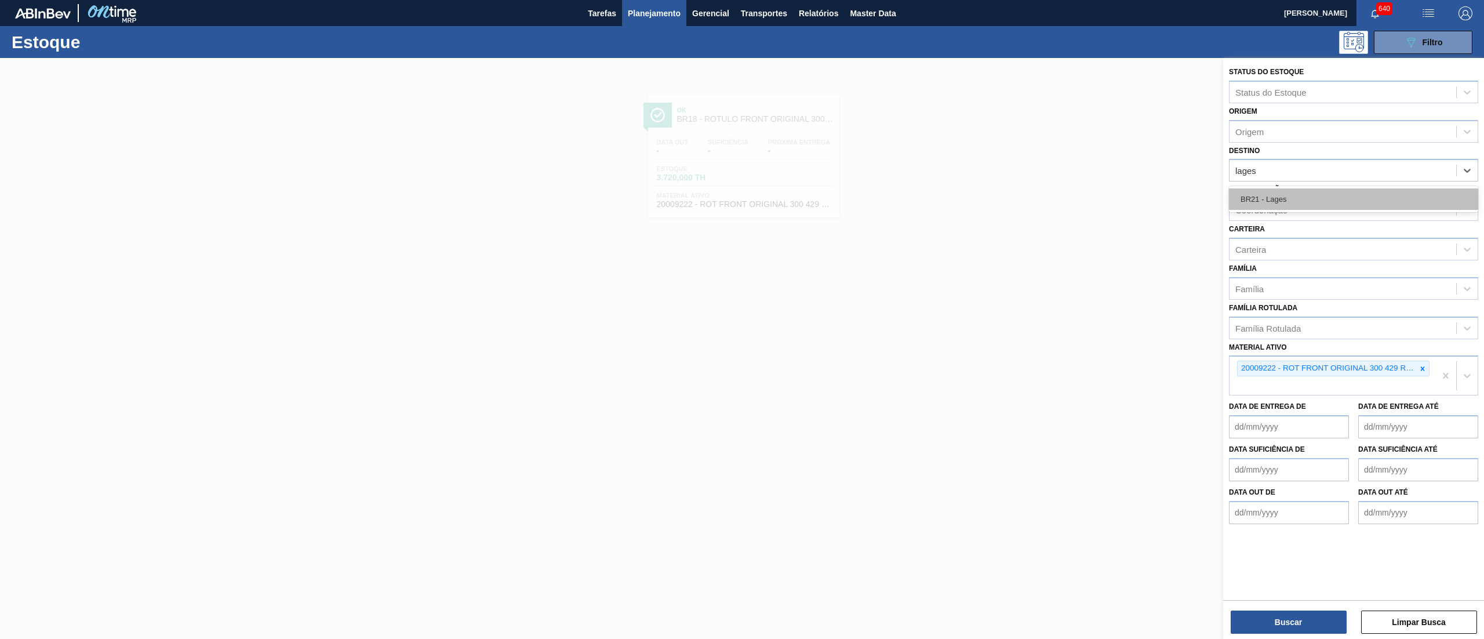
click at [1303, 199] on div "BR21 - Lages" at bounding box center [1353, 198] width 249 height 21
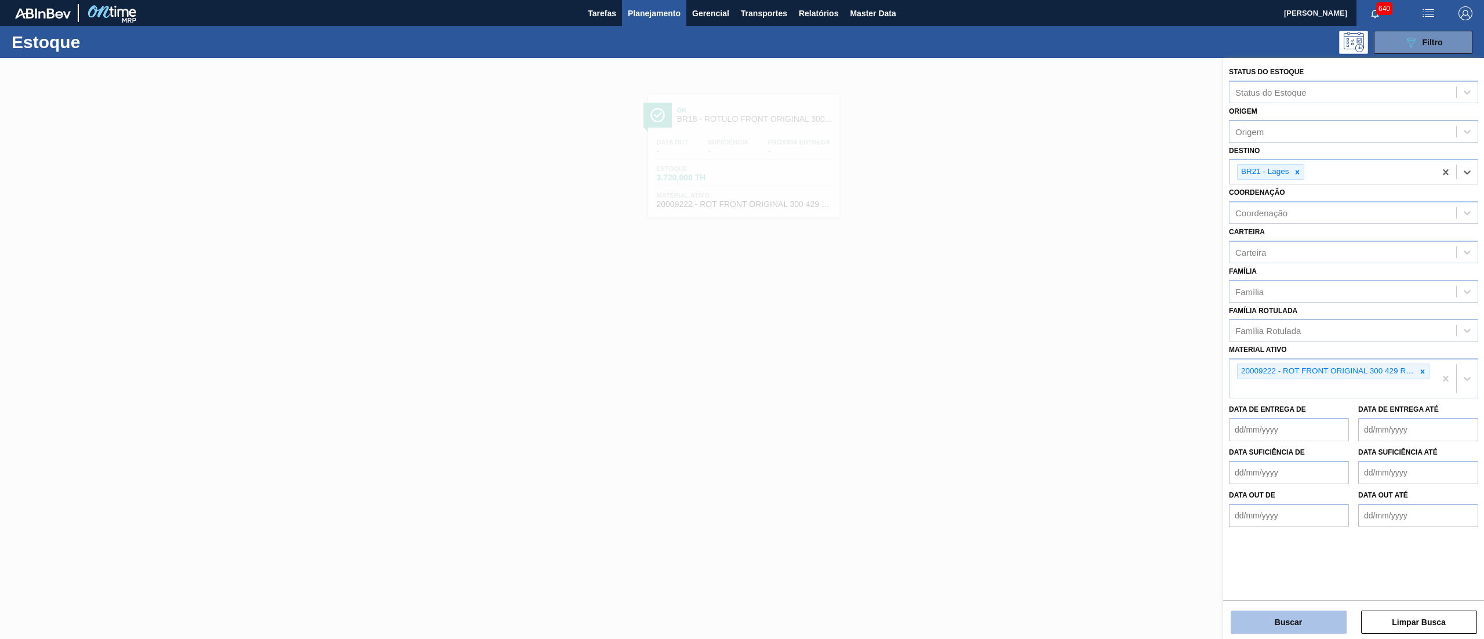
click at [1325, 614] on button "Buscar" at bounding box center [1289, 621] width 116 height 23
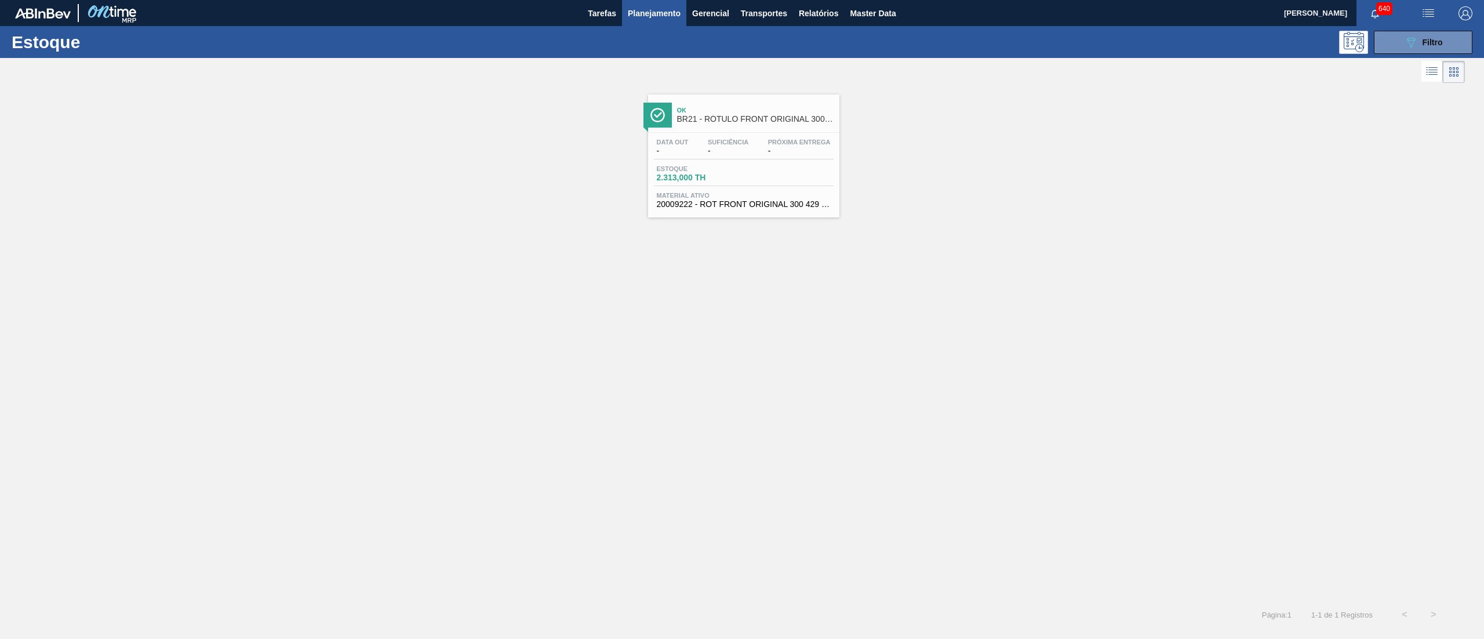
click at [718, 184] on div "Estoque 2.313,000 TH" at bounding box center [744, 175] width 180 height 21
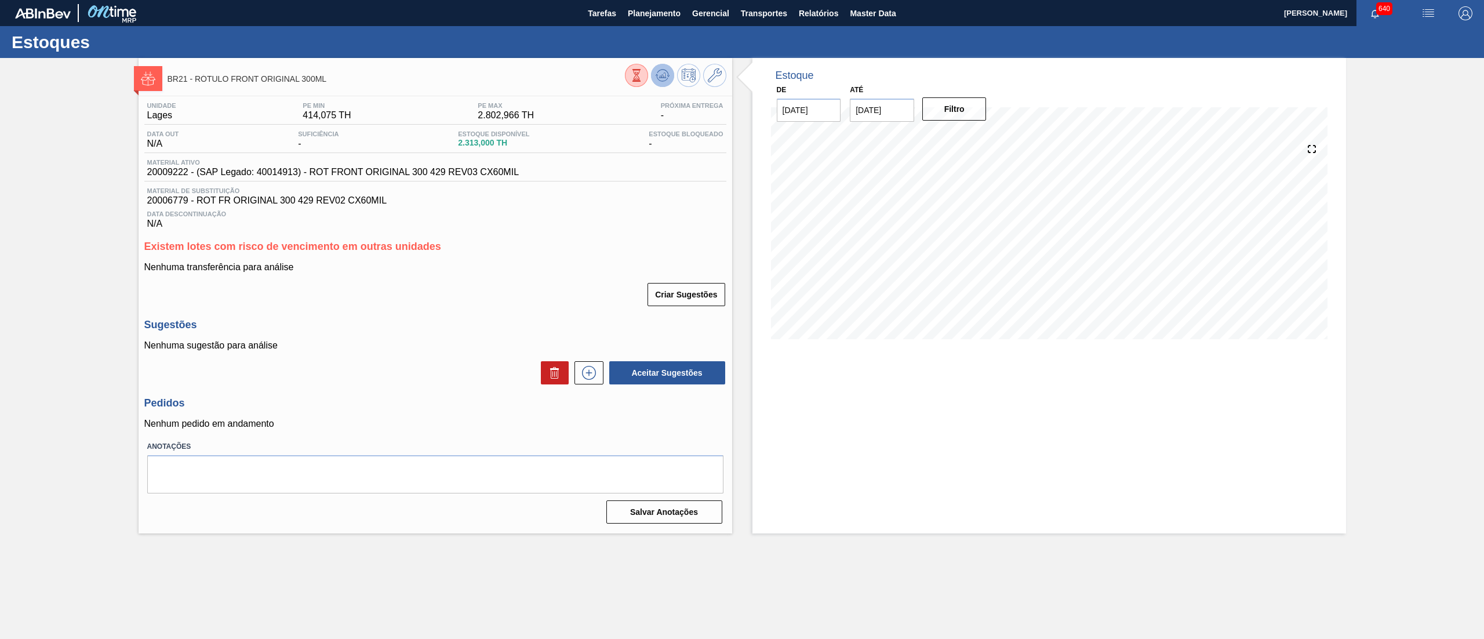
click at [643, 74] on icon at bounding box center [636, 75] width 13 height 13
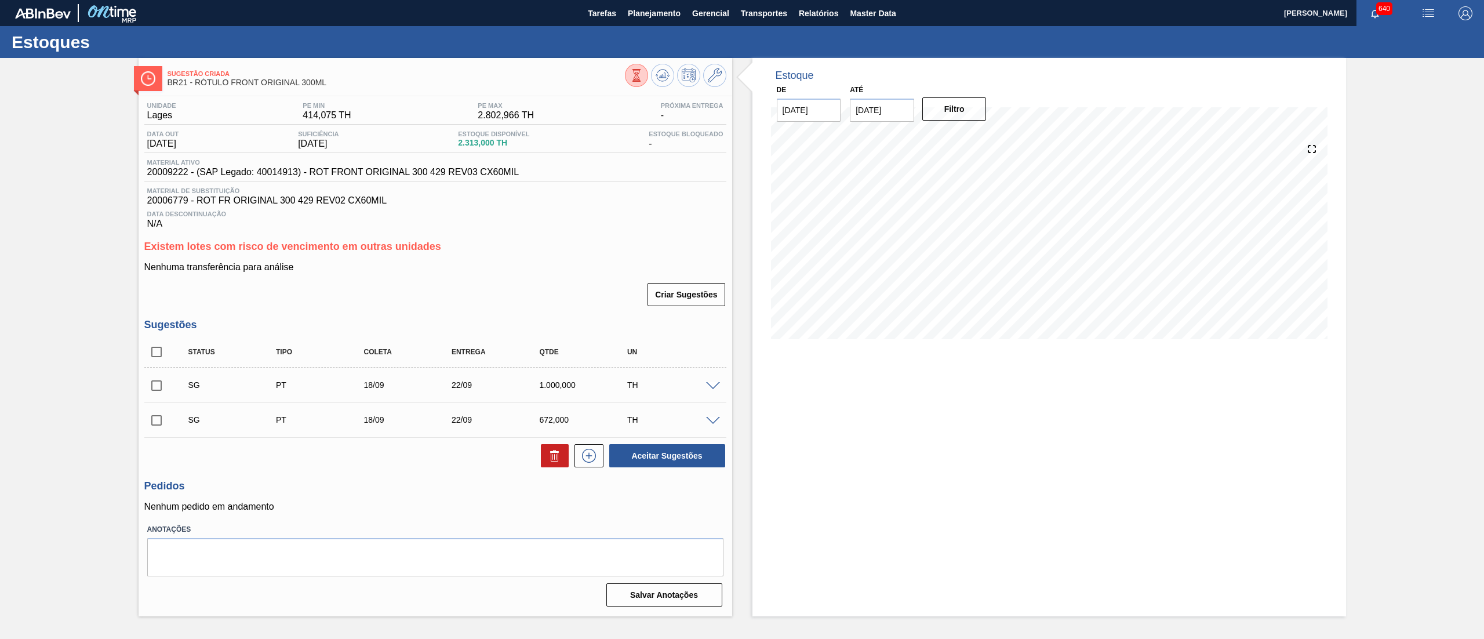
drag, startPoint x: 144, startPoint y: 352, endPoint x: 151, endPoint y: 352, distance: 7.0
click at [148, 352] on input "checkbox" at bounding box center [156, 352] width 24 height 24
checkbox input "true"
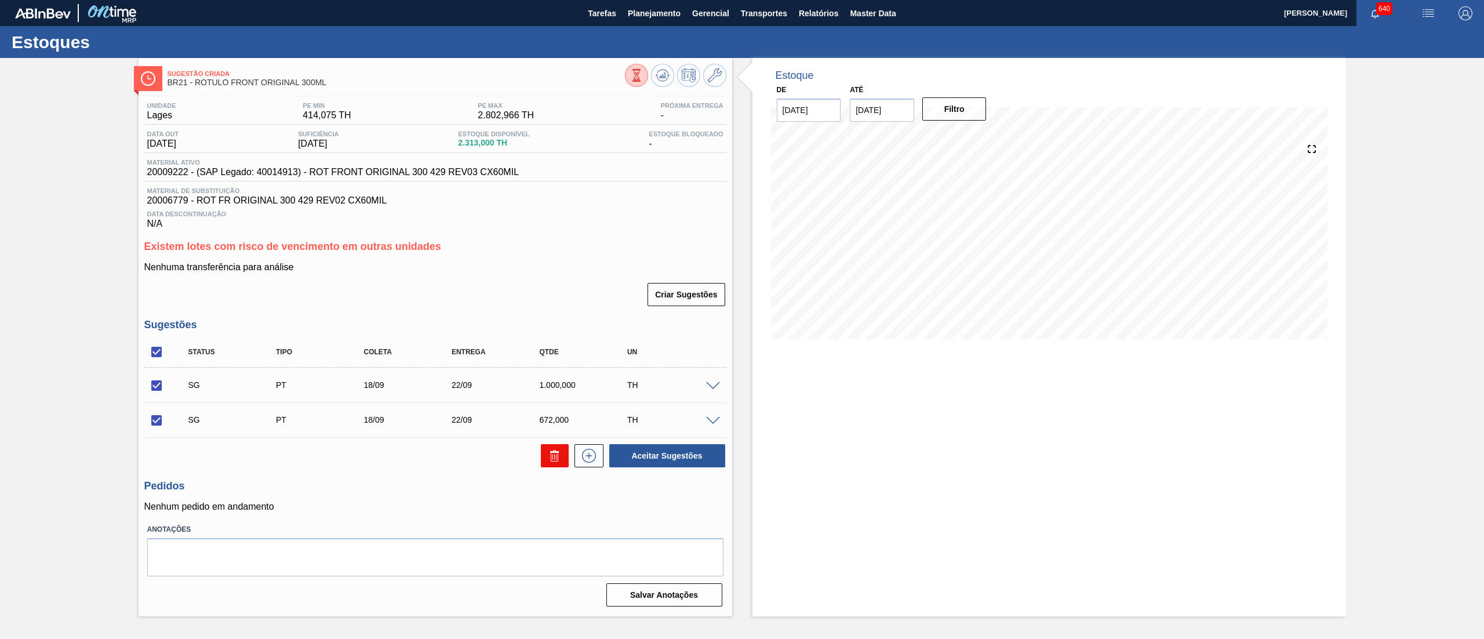
click at [549, 458] on icon at bounding box center [555, 456] width 14 height 14
checkbox input "false"
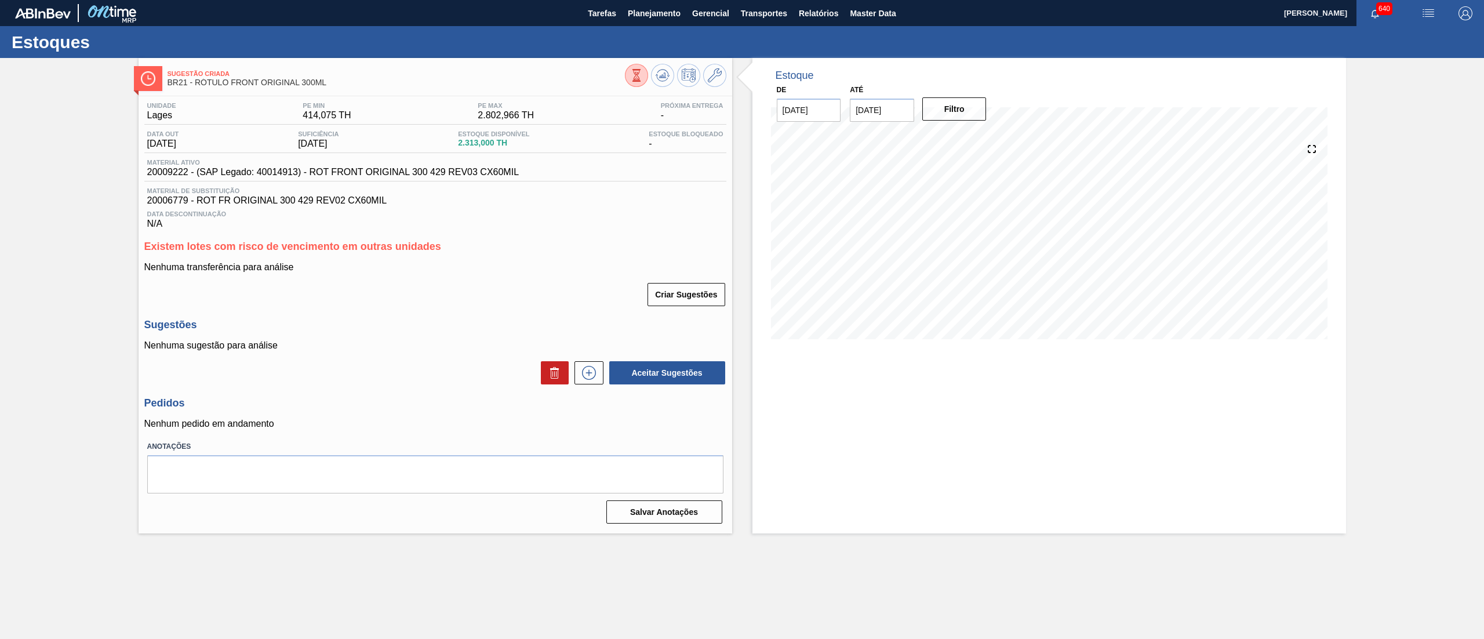
click at [14, 530] on div "Sugestão Criada BR21 - RÓTULO FRONT ORIGINAL 300ML Unidade Lages PE MIN 414,075…" at bounding box center [742, 295] width 1484 height 475
click at [666, 85] on button at bounding box center [662, 75] width 23 height 23
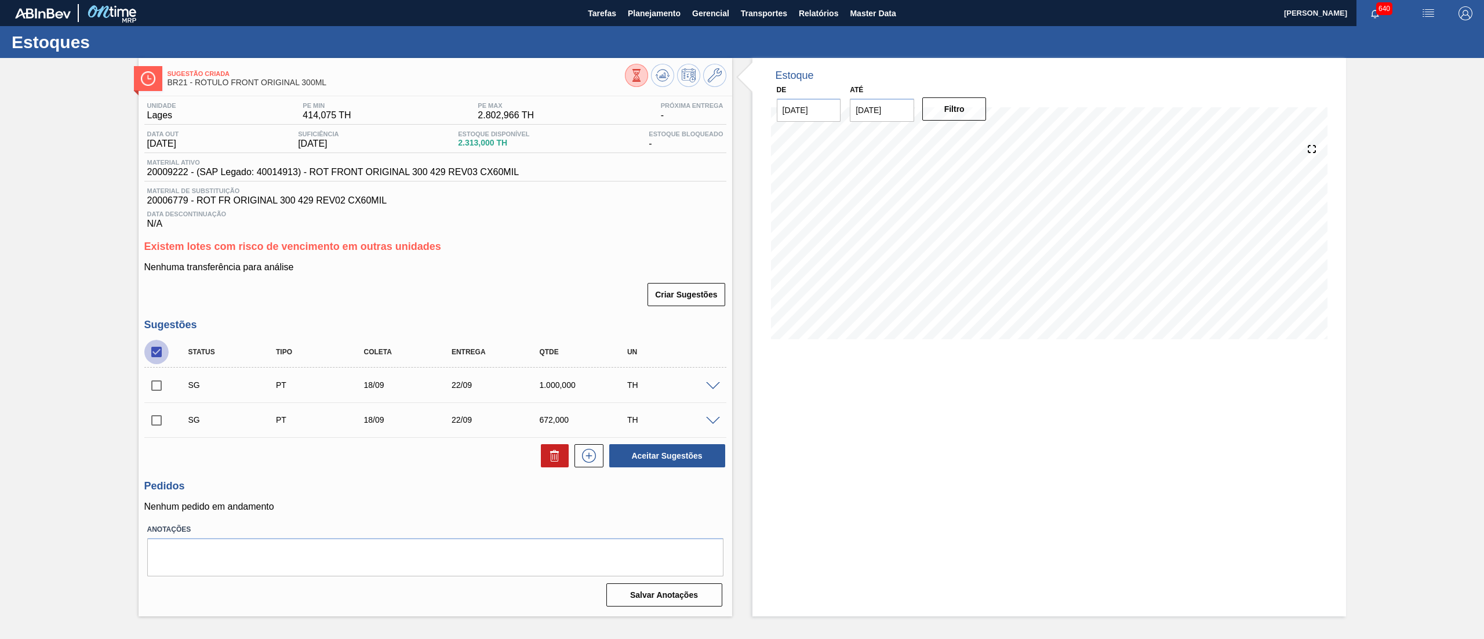
click at [158, 349] on input "checkbox" at bounding box center [156, 352] width 24 height 24
click at [156, 351] on input "checkbox" at bounding box center [156, 352] width 24 height 24
checkbox input "true"
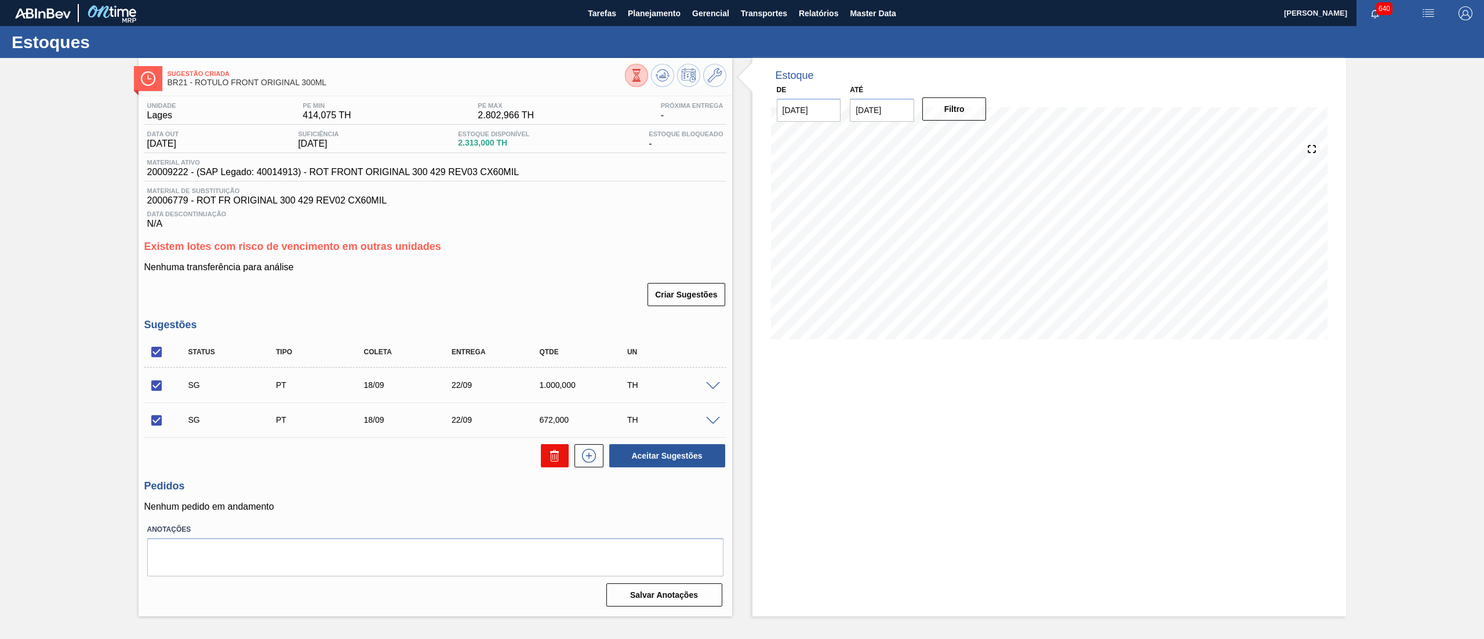
click at [562, 452] on button at bounding box center [555, 455] width 28 height 23
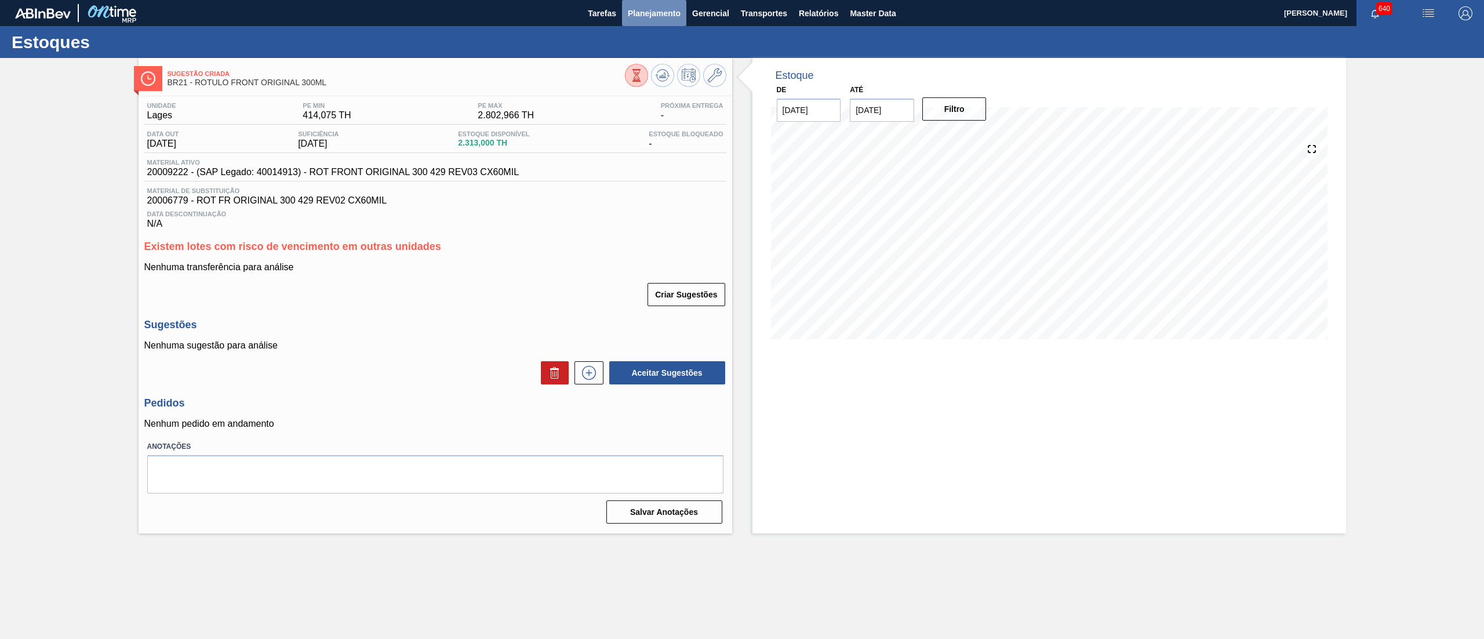
click at [647, 18] on span "Planejamento" at bounding box center [654, 13] width 53 height 14
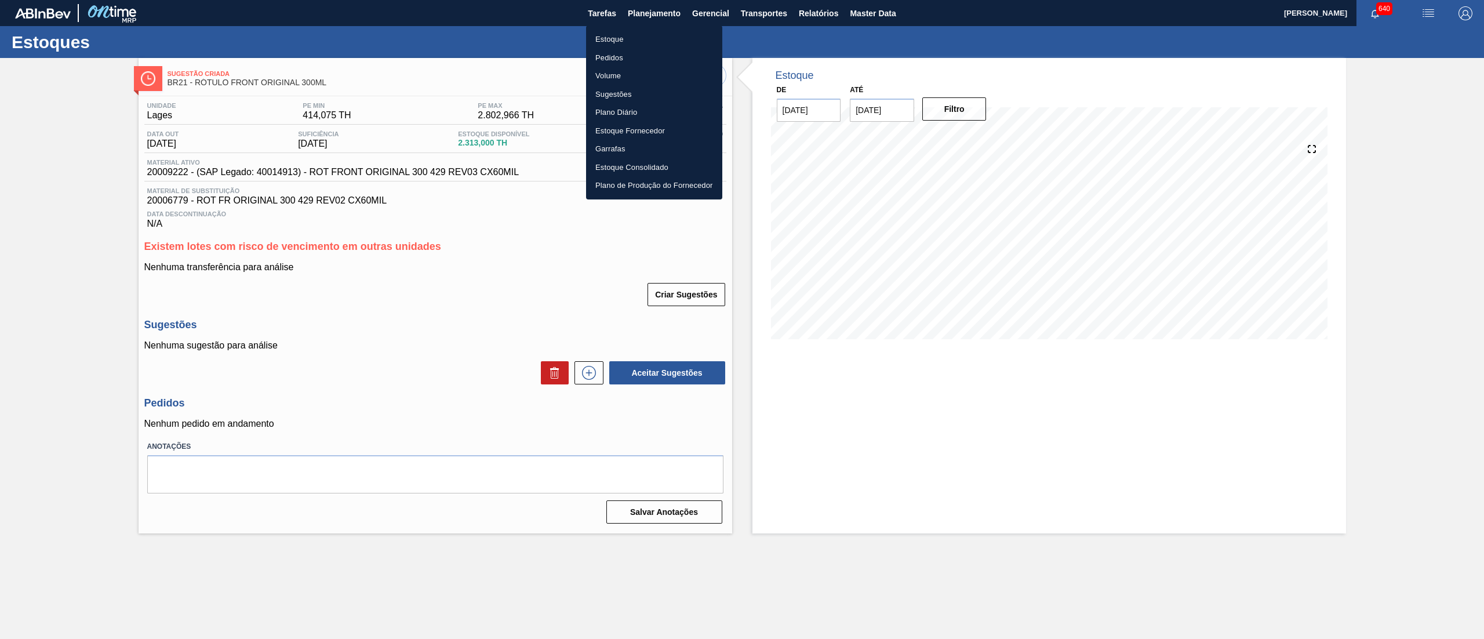
click at [613, 42] on li "Estoque" at bounding box center [654, 39] width 136 height 19
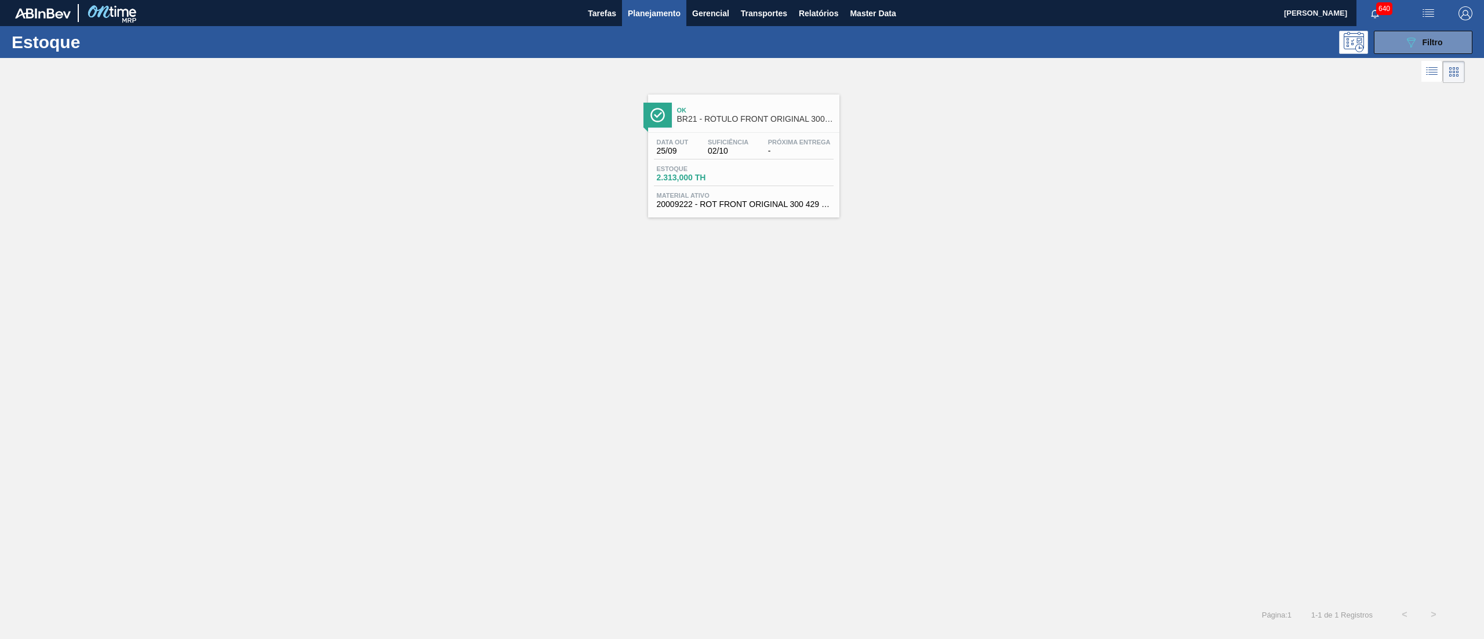
click at [677, 148] on span "25/09" at bounding box center [673, 151] width 32 height 9
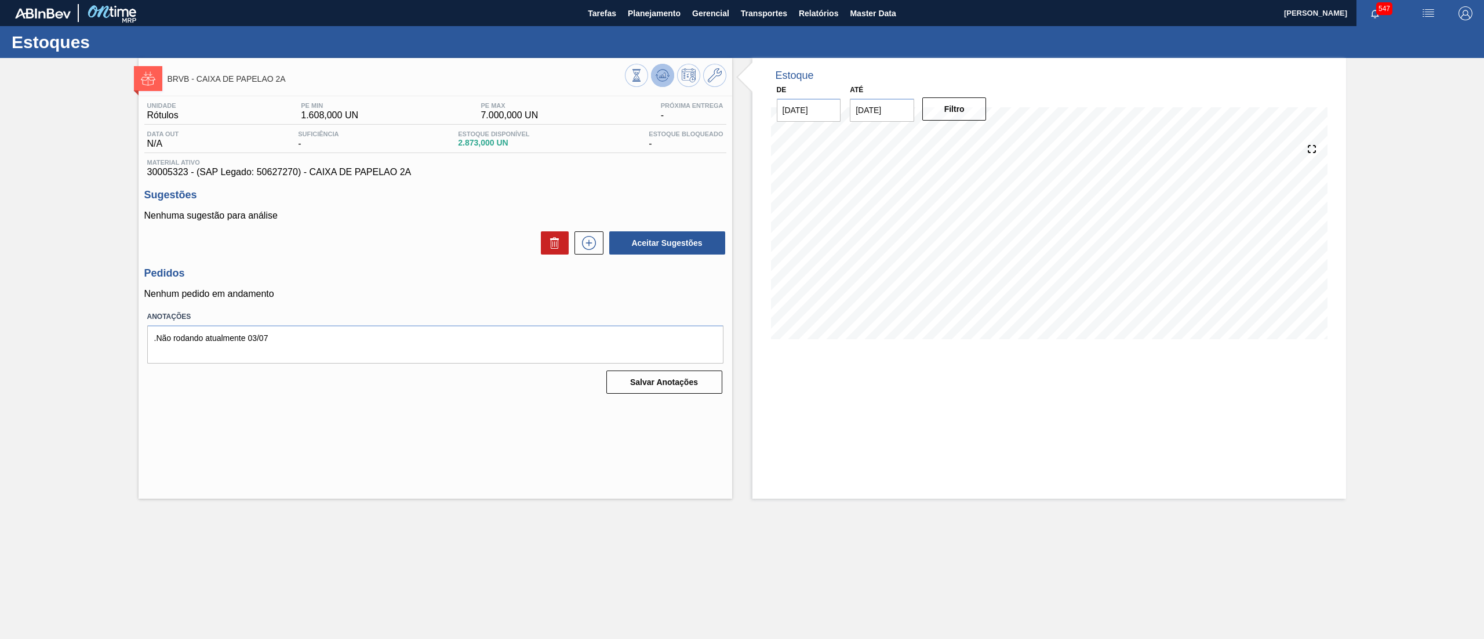
click at [643, 75] on icon at bounding box center [636, 75] width 13 height 13
click at [297, 344] on textarea ".Não rodando atualmente 03/07" at bounding box center [435, 344] width 576 height 38
type textarea ".Não rodando atualmente 03/07/2025"
click at [648, 387] on button "Salvar Anotações" at bounding box center [664, 381] width 116 height 23
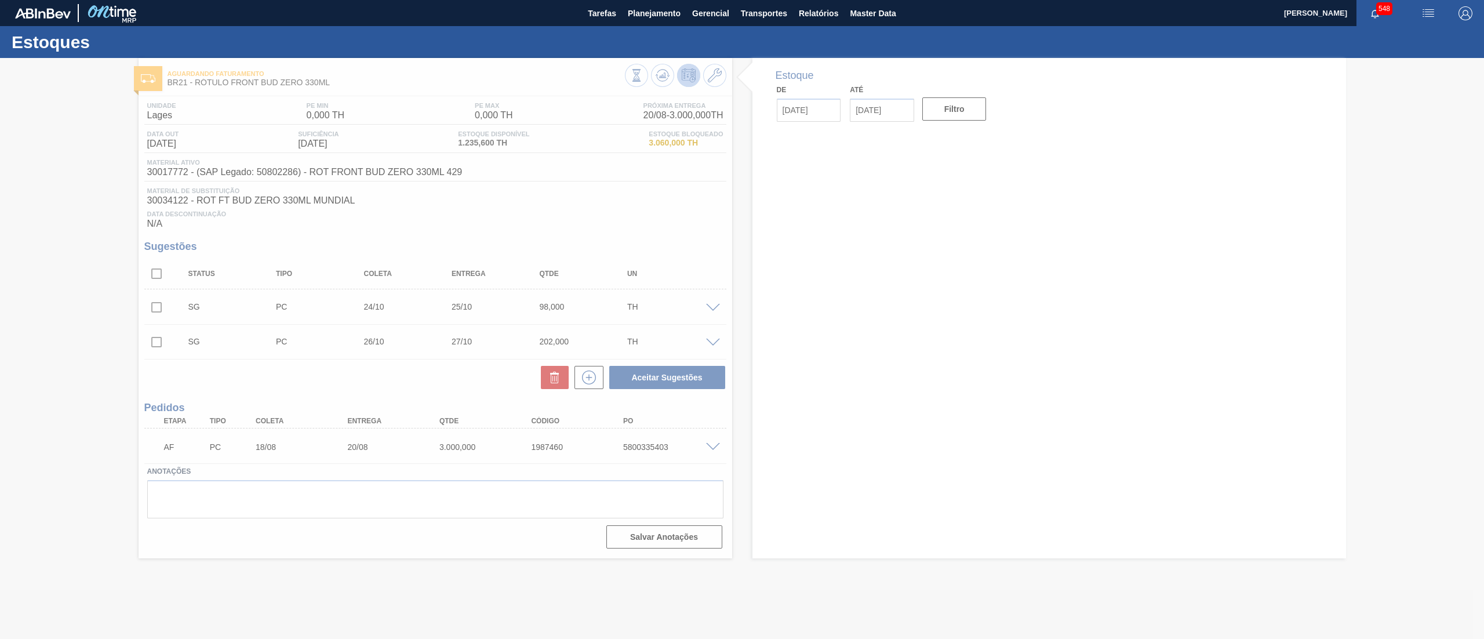
type input "[DATE]"
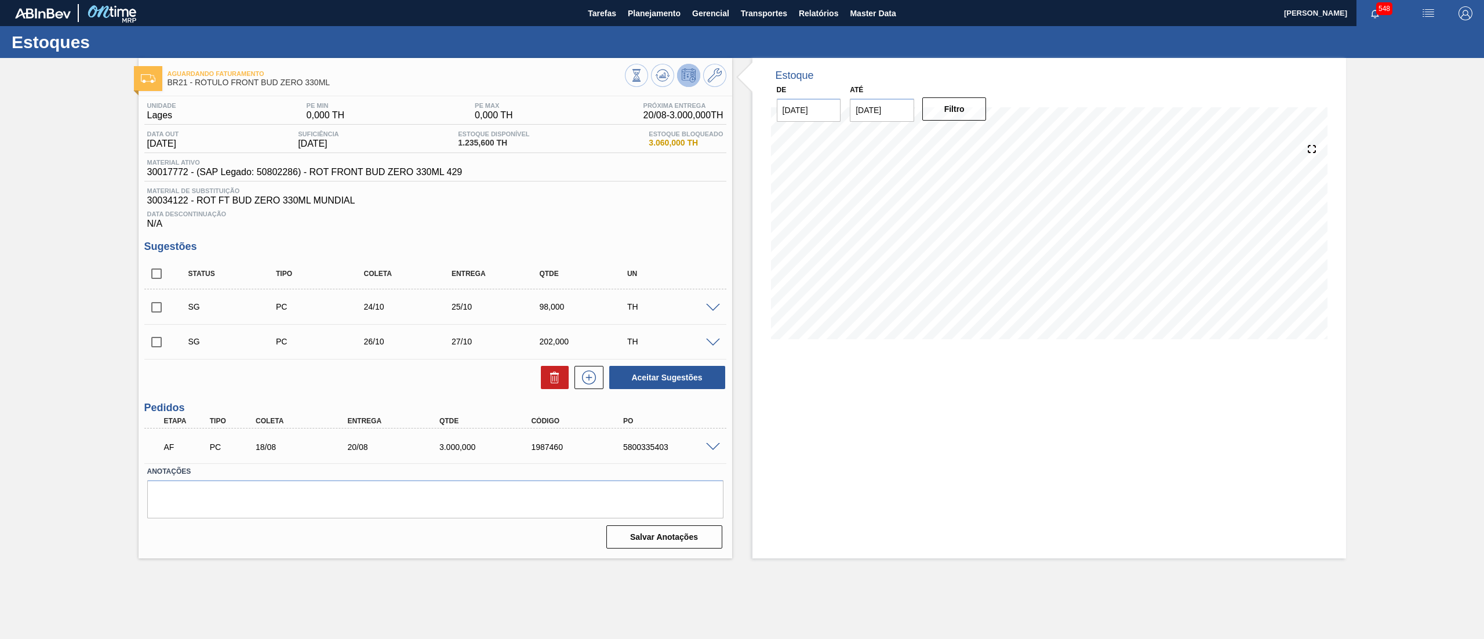
click at [715, 447] on span at bounding box center [713, 447] width 14 height 9
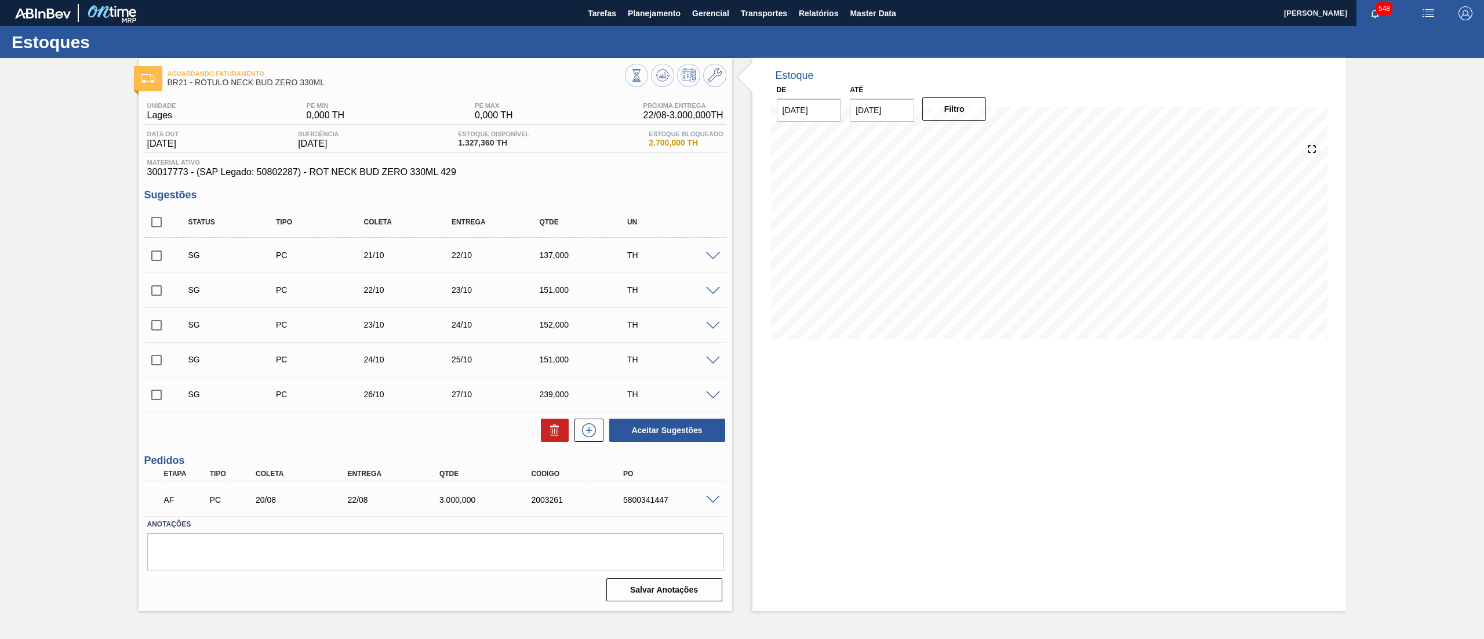
click at [712, 501] on span at bounding box center [713, 500] width 14 height 9
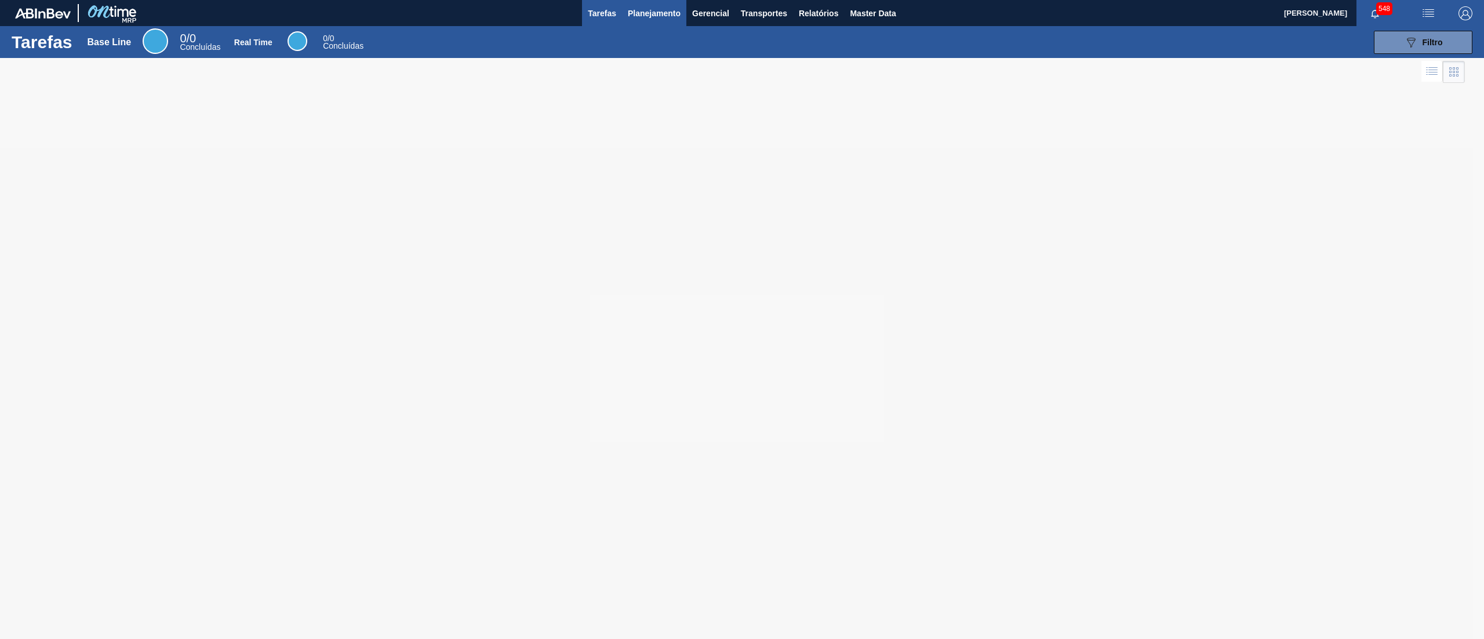
click at [640, 18] on span "Planejamento" at bounding box center [654, 13] width 53 height 14
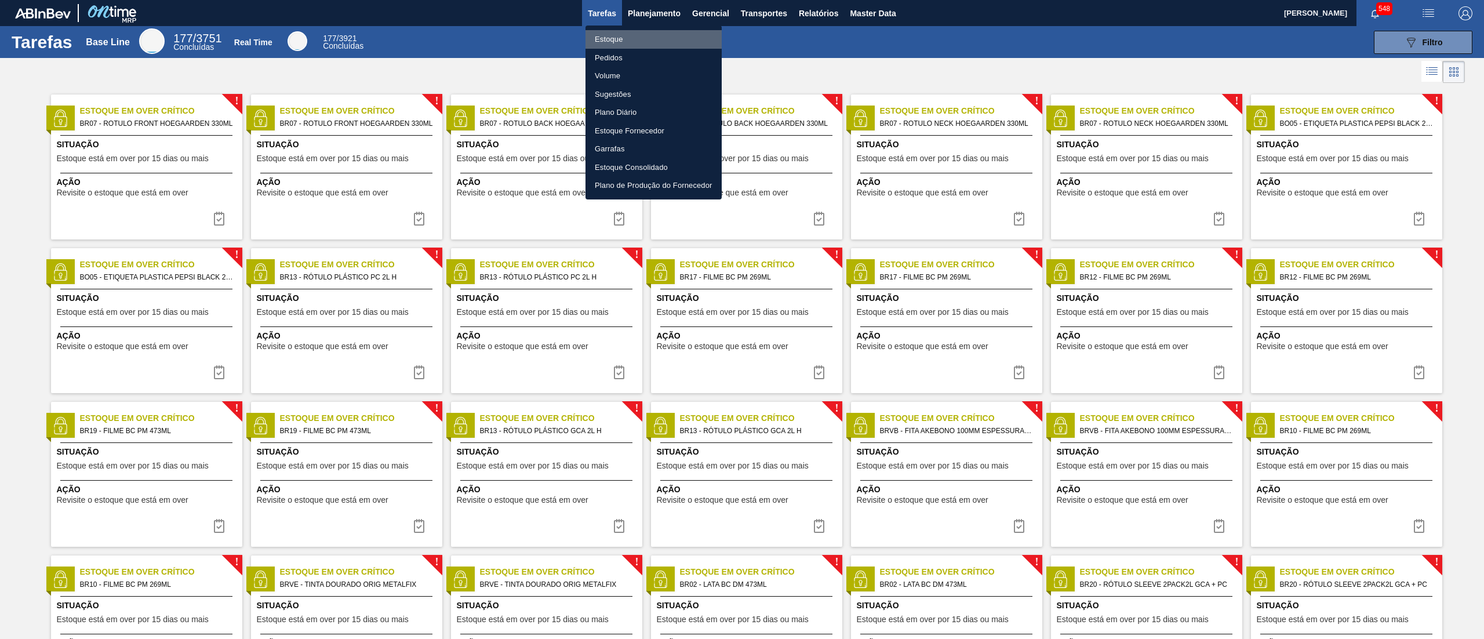
click at [622, 39] on li "Estoque" at bounding box center [653, 39] width 136 height 19
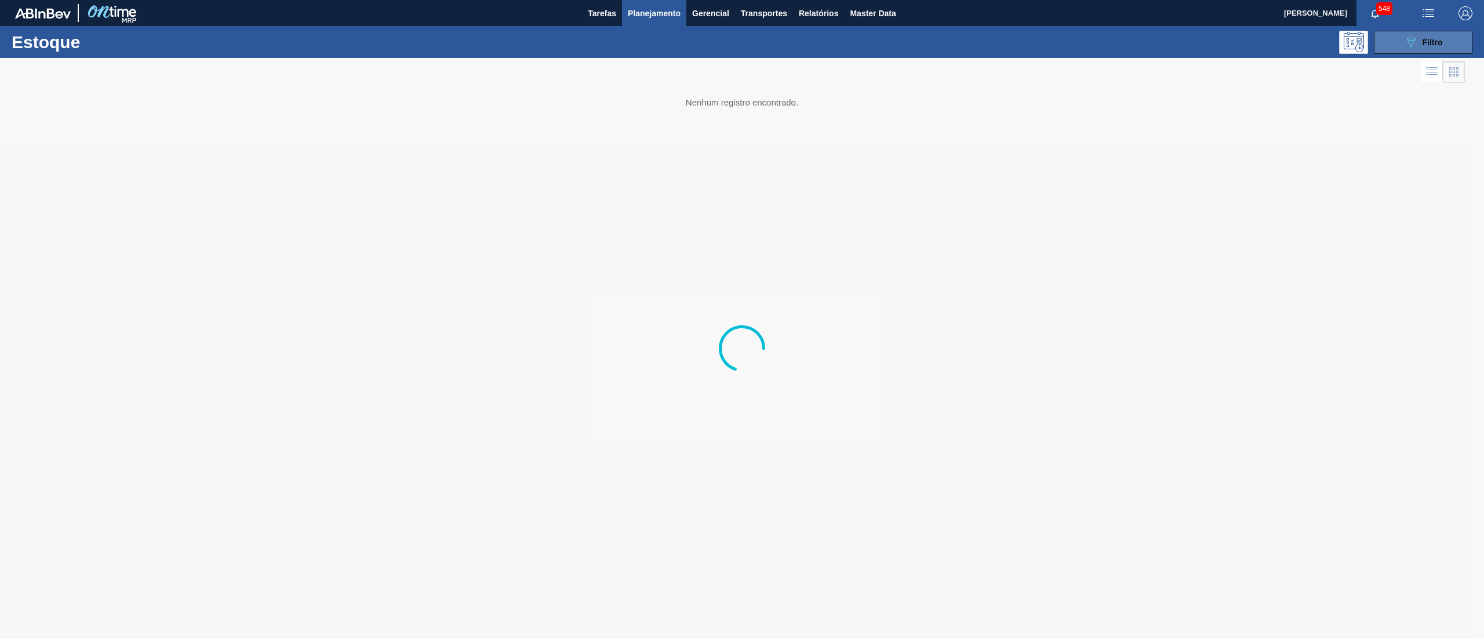
click at [1440, 39] on span "Filtro" at bounding box center [1432, 42] width 20 height 9
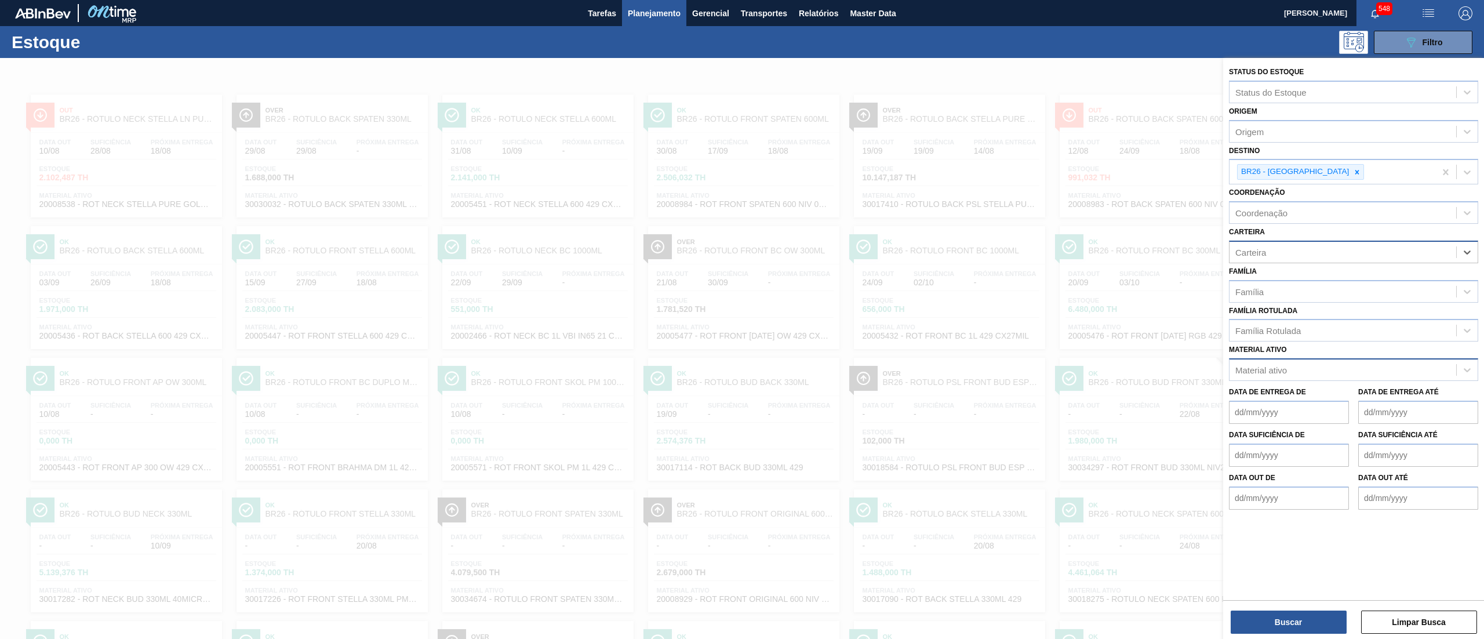
click at [1247, 372] on div "Material ativo" at bounding box center [1261, 370] width 52 height 10
paste ativo "30030032"
type ativo "30030032"
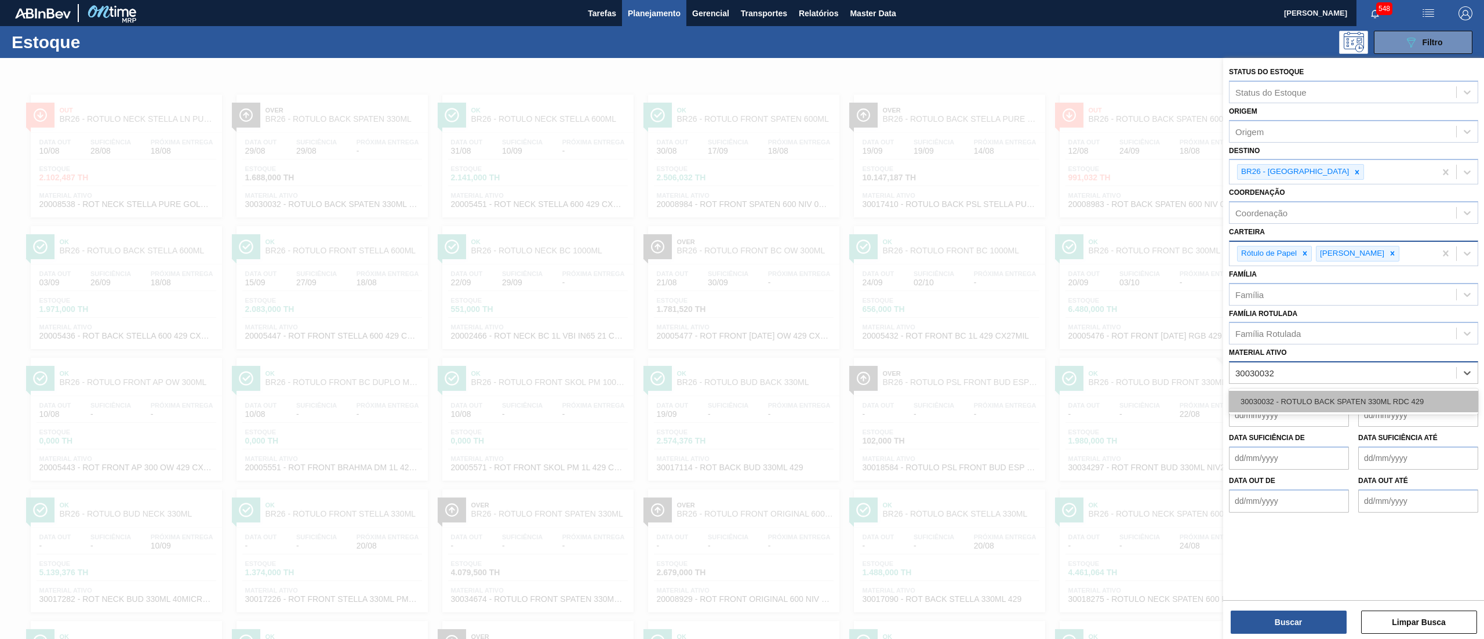
click at [1287, 401] on div "30030032 - ROTULO BACK SPATEN 330ML RDC 429" at bounding box center [1353, 401] width 249 height 21
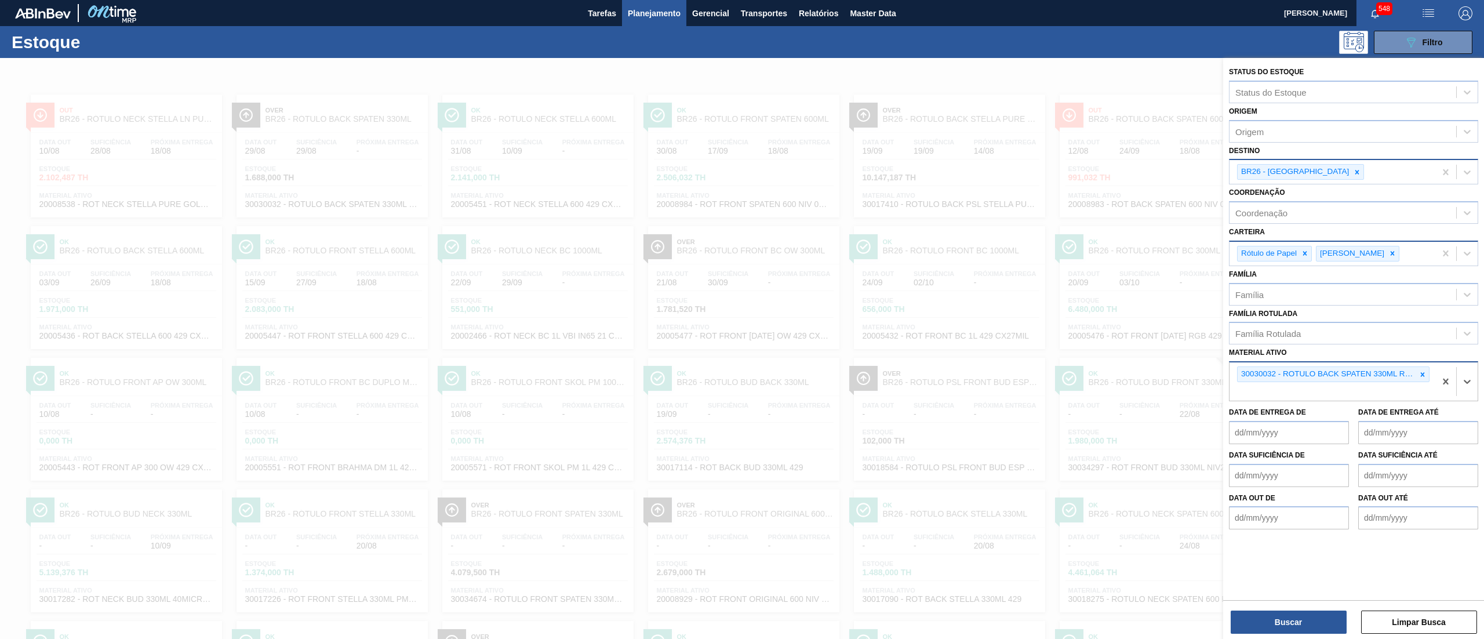
click at [1366, 173] on input "Destino" at bounding box center [1366, 172] width 1 height 10
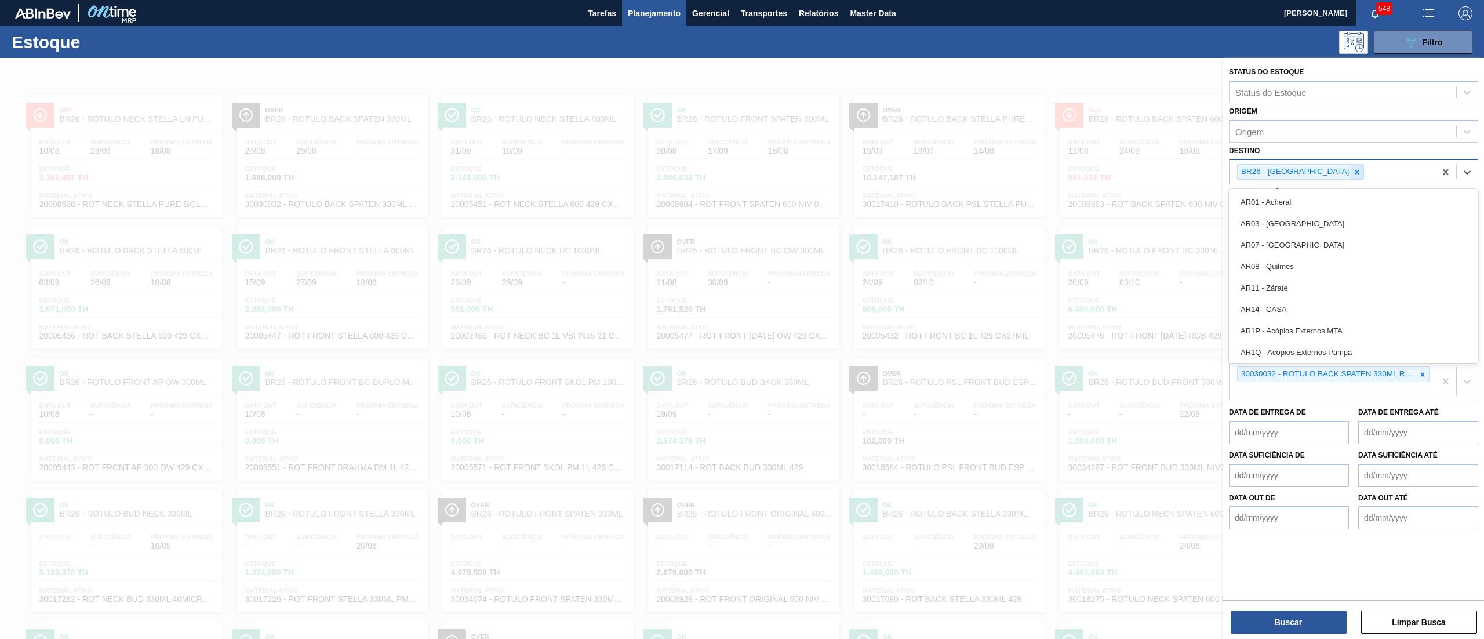
click at [1353, 169] on icon at bounding box center [1357, 172] width 8 height 8
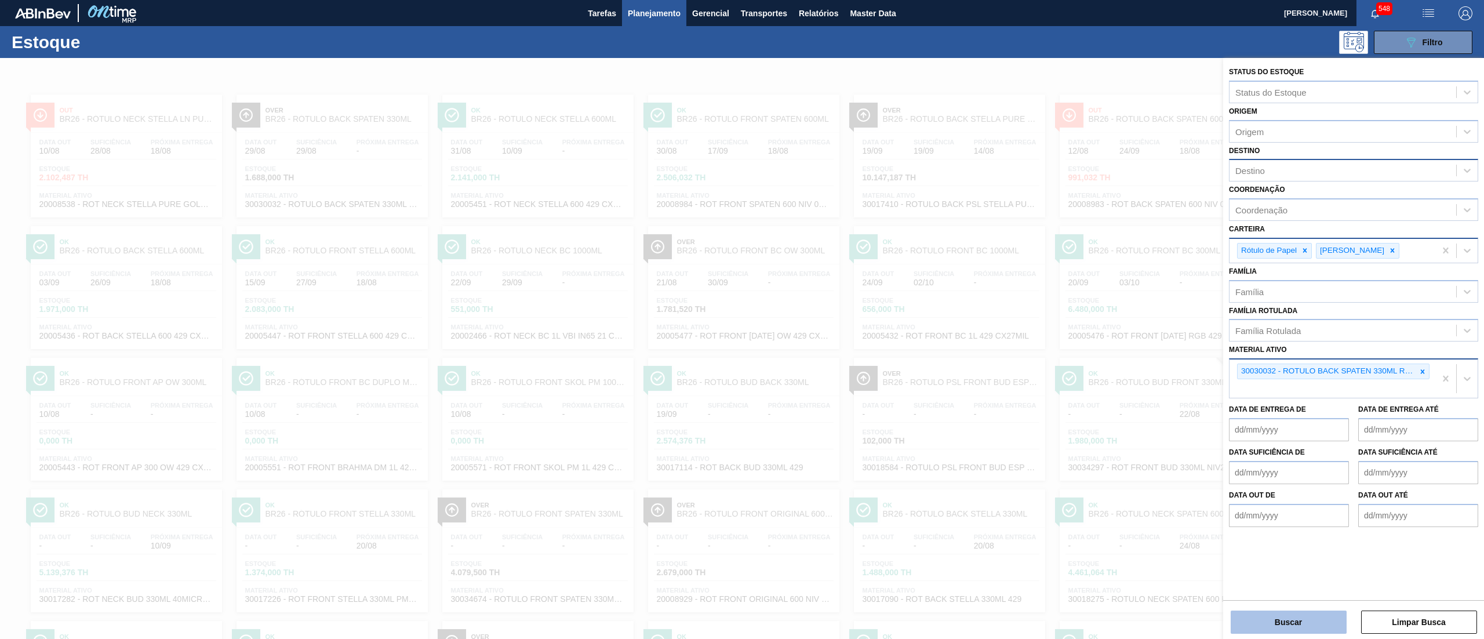
click at [1273, 613] on button "Buscar" at bounding box center [1289, 621] width 116 height 23
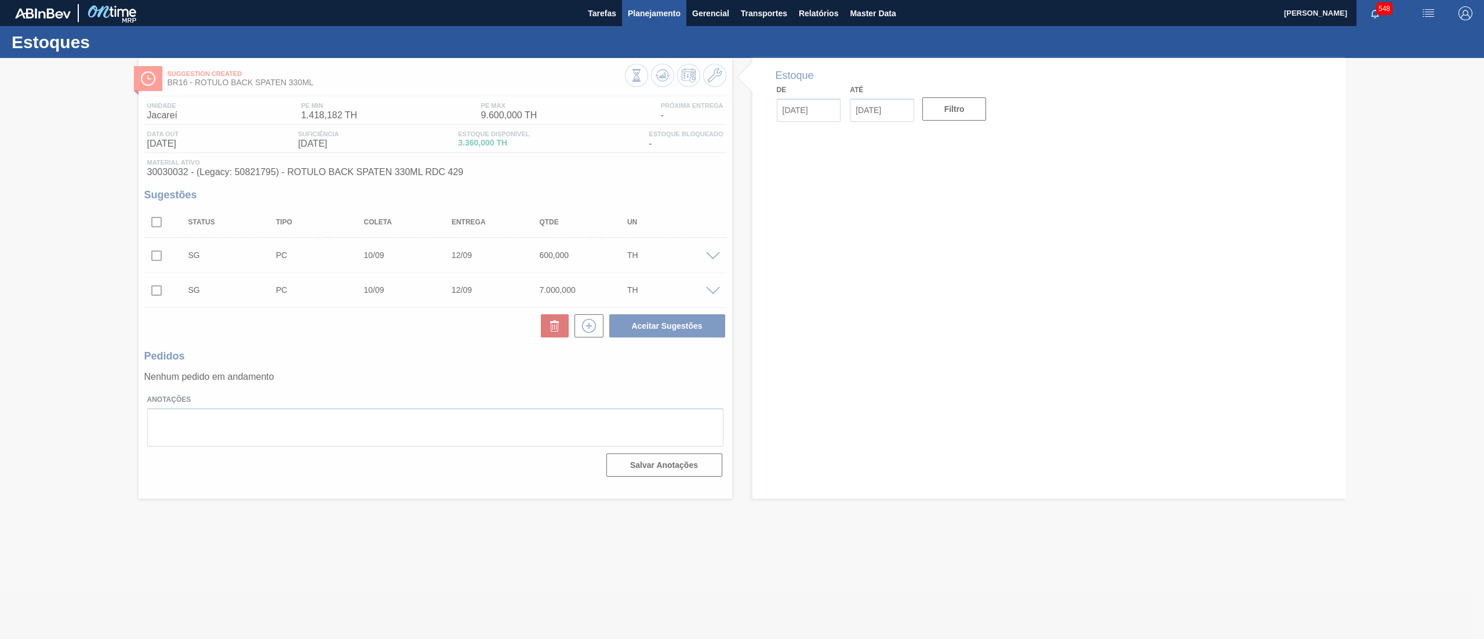
type input "[DATE]"
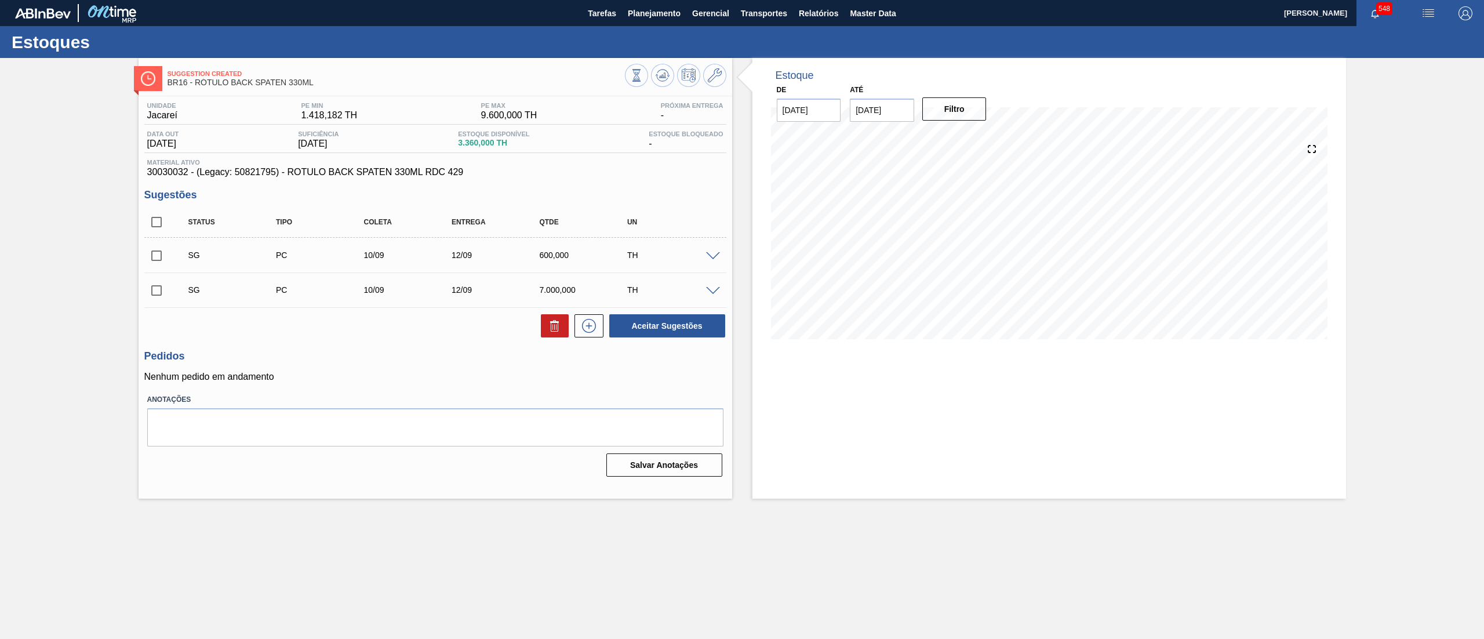
click at [708, 292] on span at bounding box center [713, 291] width 14 height 9
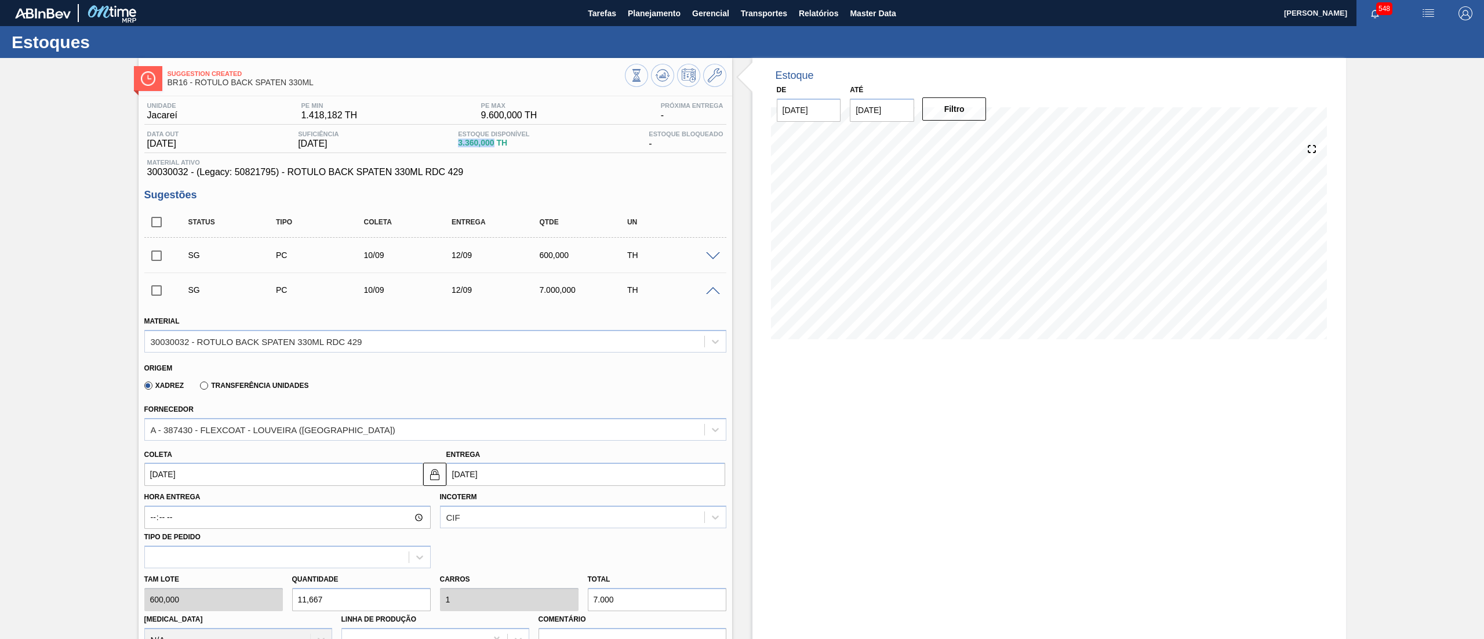
drag, startPoint x: 460, startPoint y: 145, endPoint x: 499, endPoint y: 151, distance: 39.8
click at [499, 151] on div "Data out [DATE] Suficiência [DATE] Estoque Disponível 3.360,000 TH Estoque Bloq…" at bounding box center [435, 141] width 582 height 23
copy span "3.360,000"
click at [636, 20] on span "Planejamento" at bounding box center [654, 13] width 53 height 14
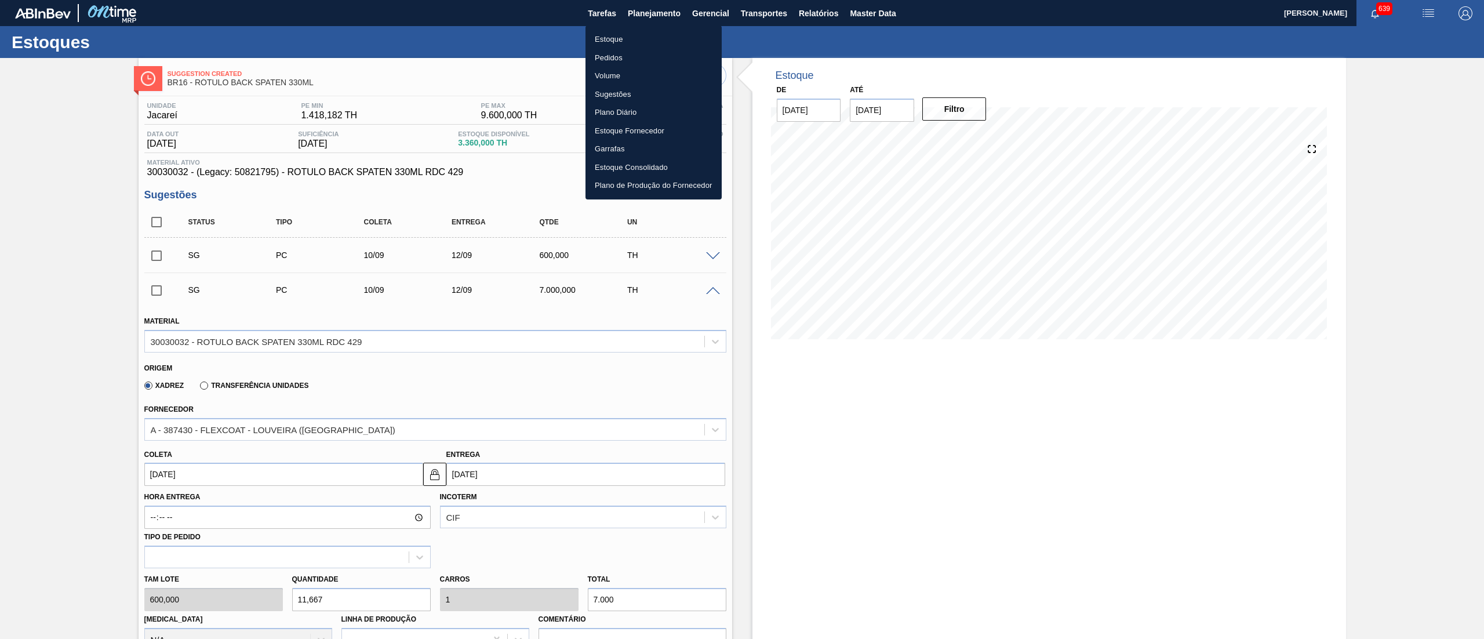
click at [636, 29] on ul "Estoque Pedidos Volume Sugestões Plano Diário Estoque Fornecedor Garrafas Estoq…" at bounding box center [653, 113] width 136 height 174
click at [636, 30] on li "Estoque" at bounding box center [653, 39] width 136 height 19
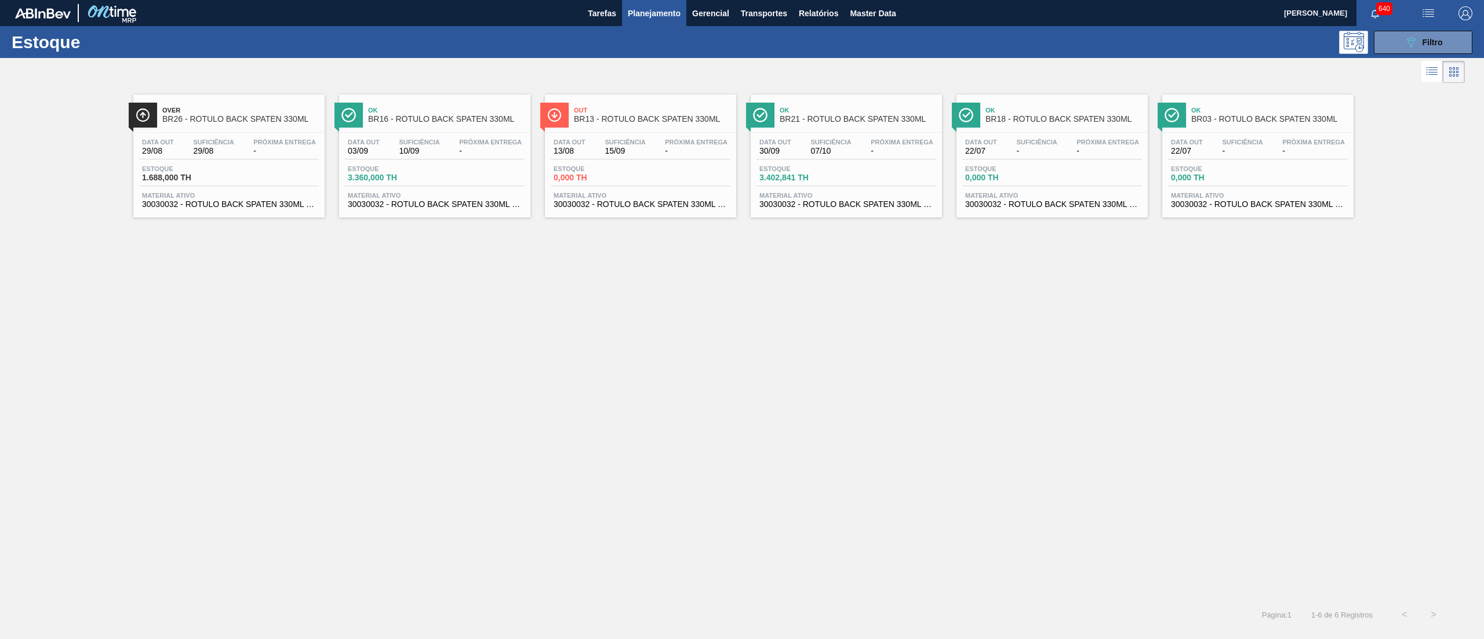
click at [1403, 31] on button "089F7B8B-B2A5-4AFE-B5C0-19BA573D28AC Filtro" at bounding box center [1423, 42] width 99 height 23
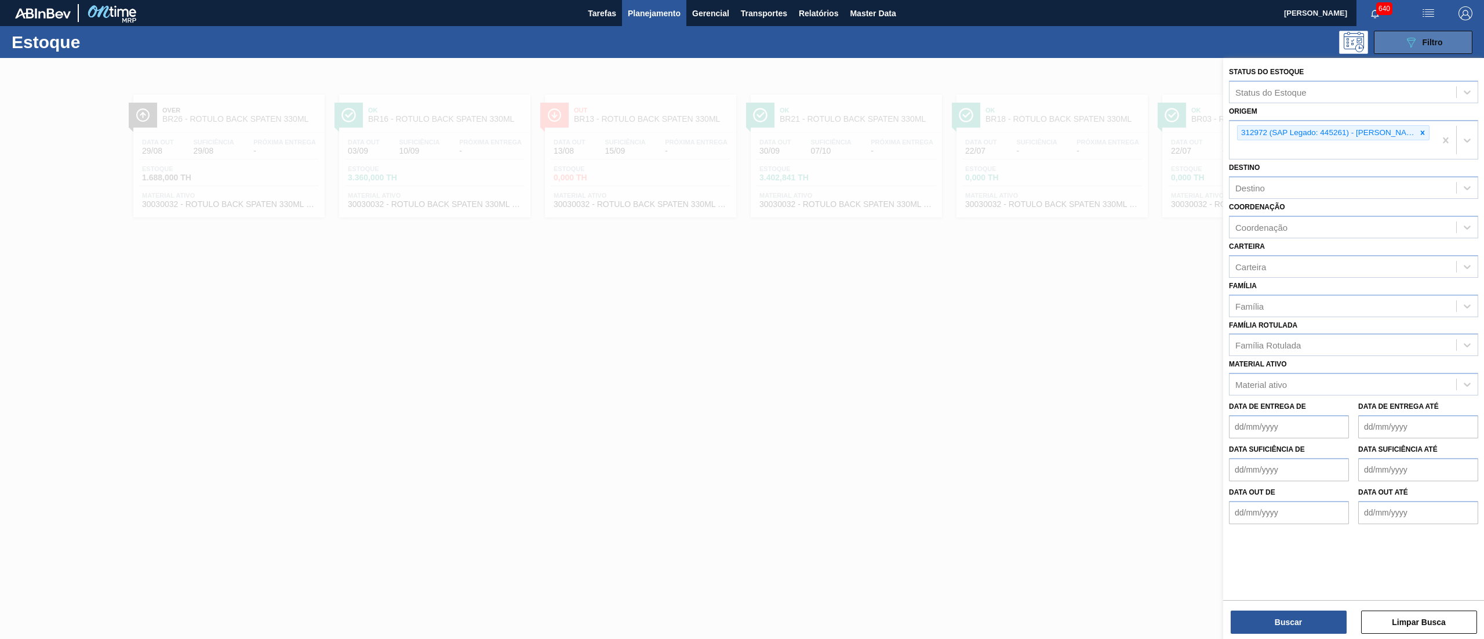
click at [1405, 36] on icon "089F7B8B-B2A5-4AFE-B5C0-19BA573D28AC" at bounding box center [1411, 42] width 14 height 14
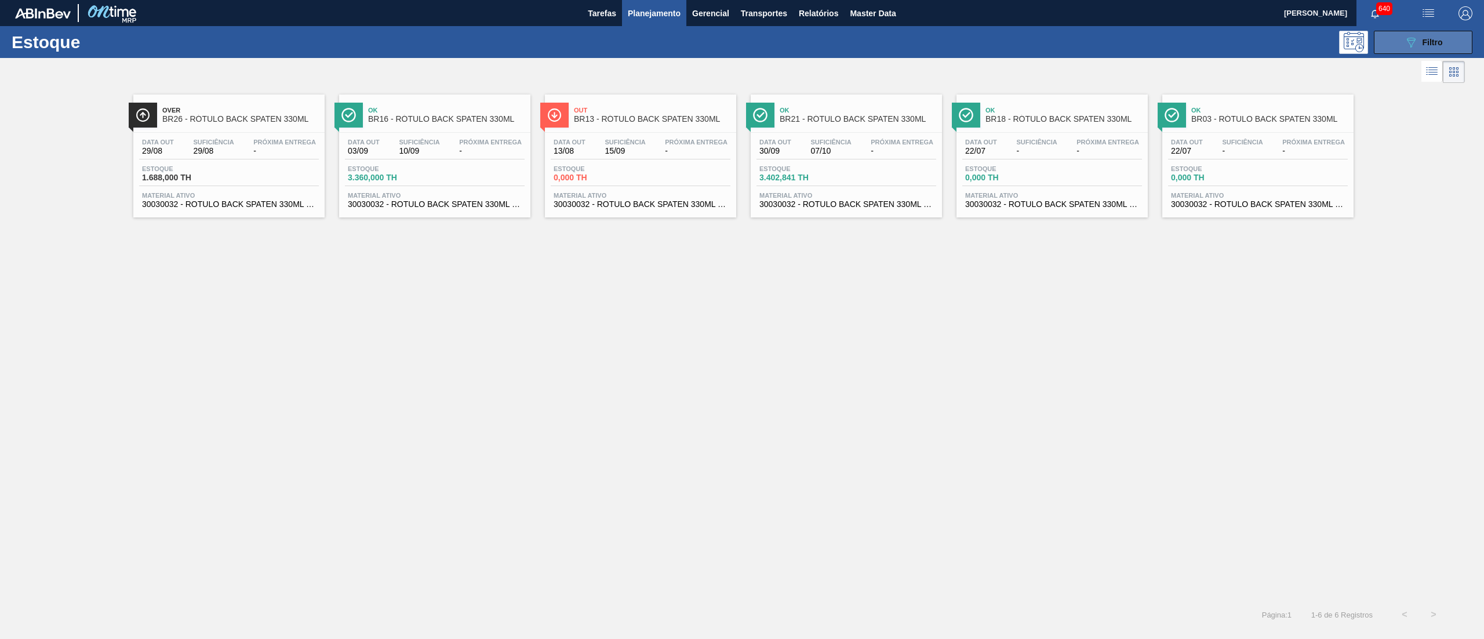
click at [1401, 37] on button "089F7B8B-B2A5-4AFE-B5C0-19BA573D28AC Filtro" at bounding box center [1423, 42] width 99 height 23
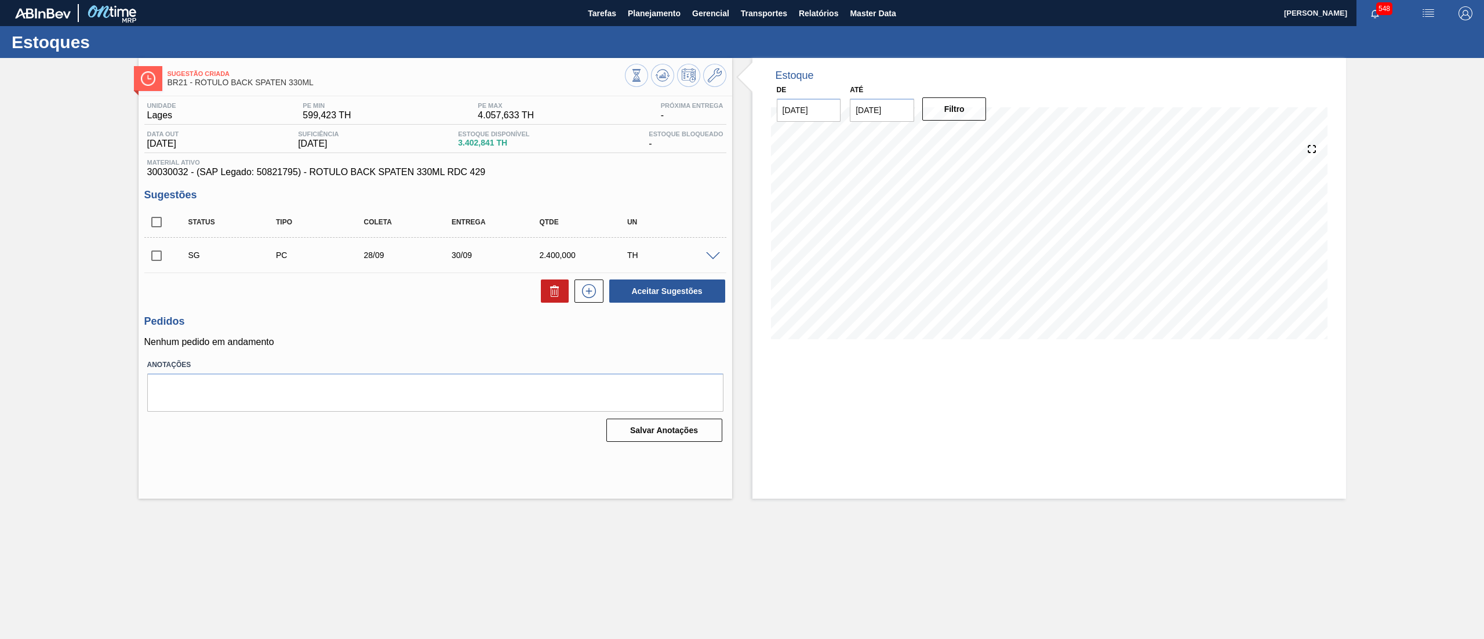
click at [152, 226] on input "checkbox" at bounding box center [156, 222] width 24 height 24
checkbox input "true"
click at [548, 291] on icon at bounding box center [555, 291] width 14 height 14
checkbox input "false"
